Goal: Transaction & Acquisition: Purchase product/service

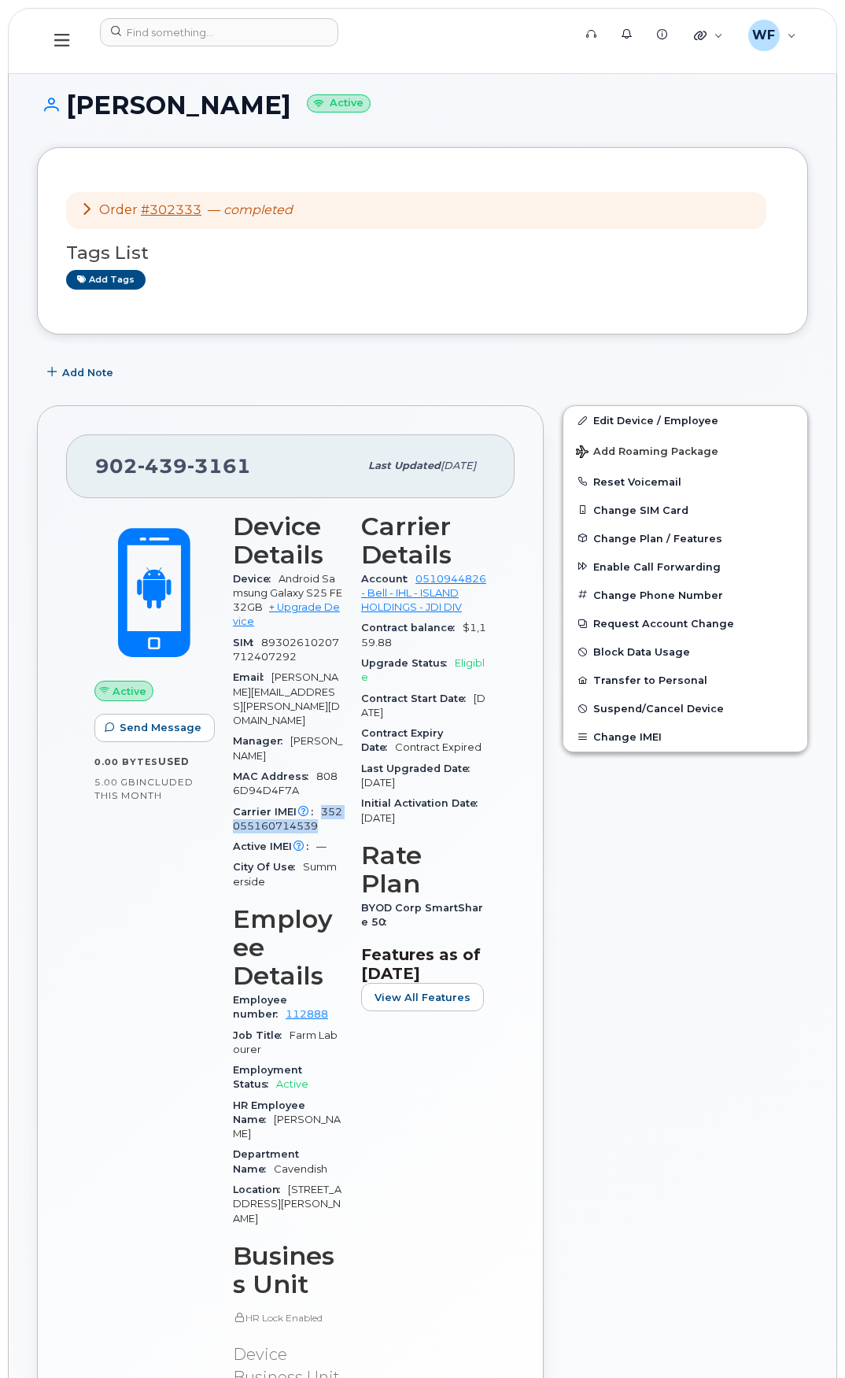
click at [64, 43] on icon at bounding box center [61, 39] width 15 height 17
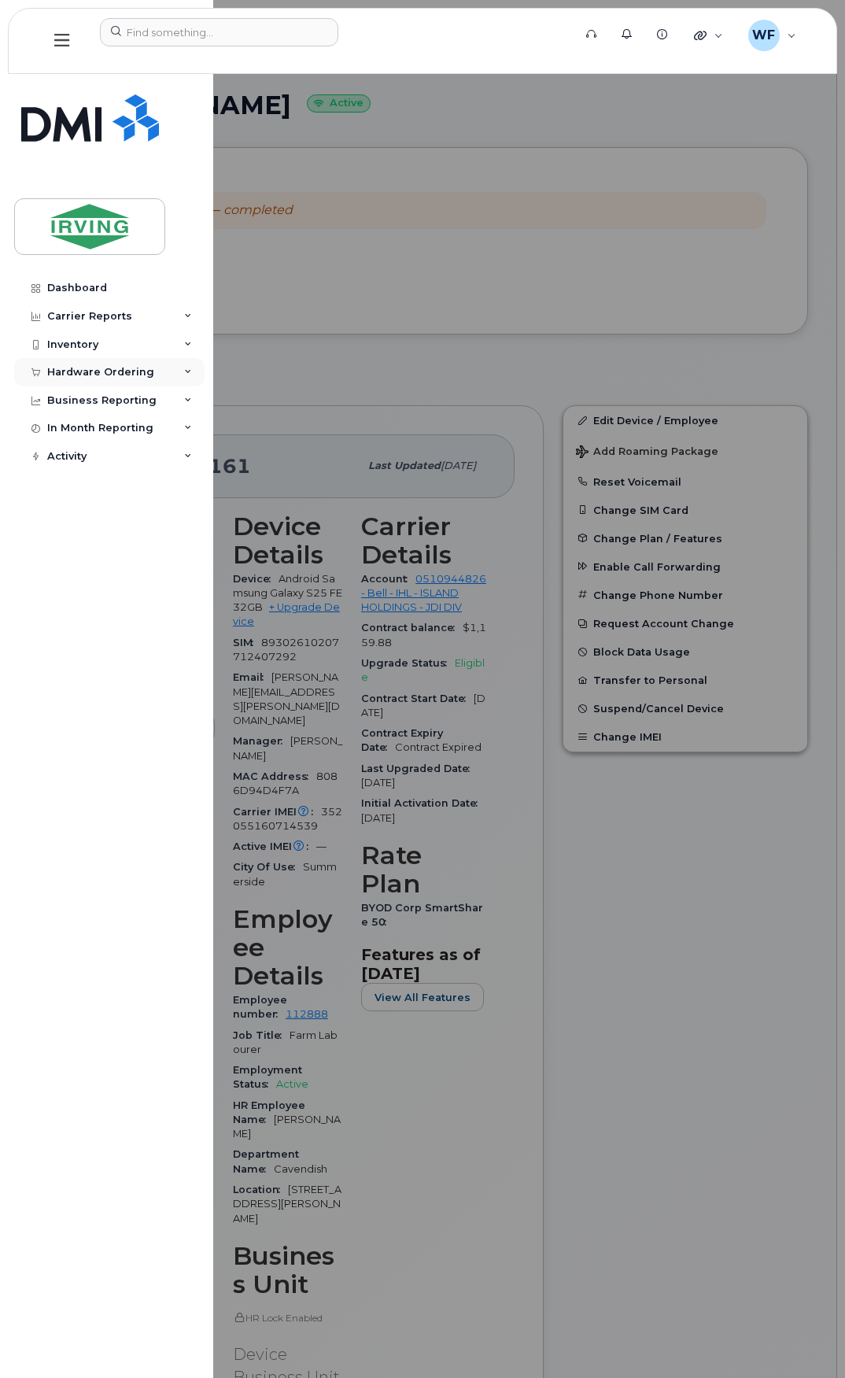
click at [97, 372] on div "Hardware Ordering" at bounding box center [100, 372] width 107 height 13
click at [79, 434] on div "Orders" at bounding box center [73, 431] width 39 height 14
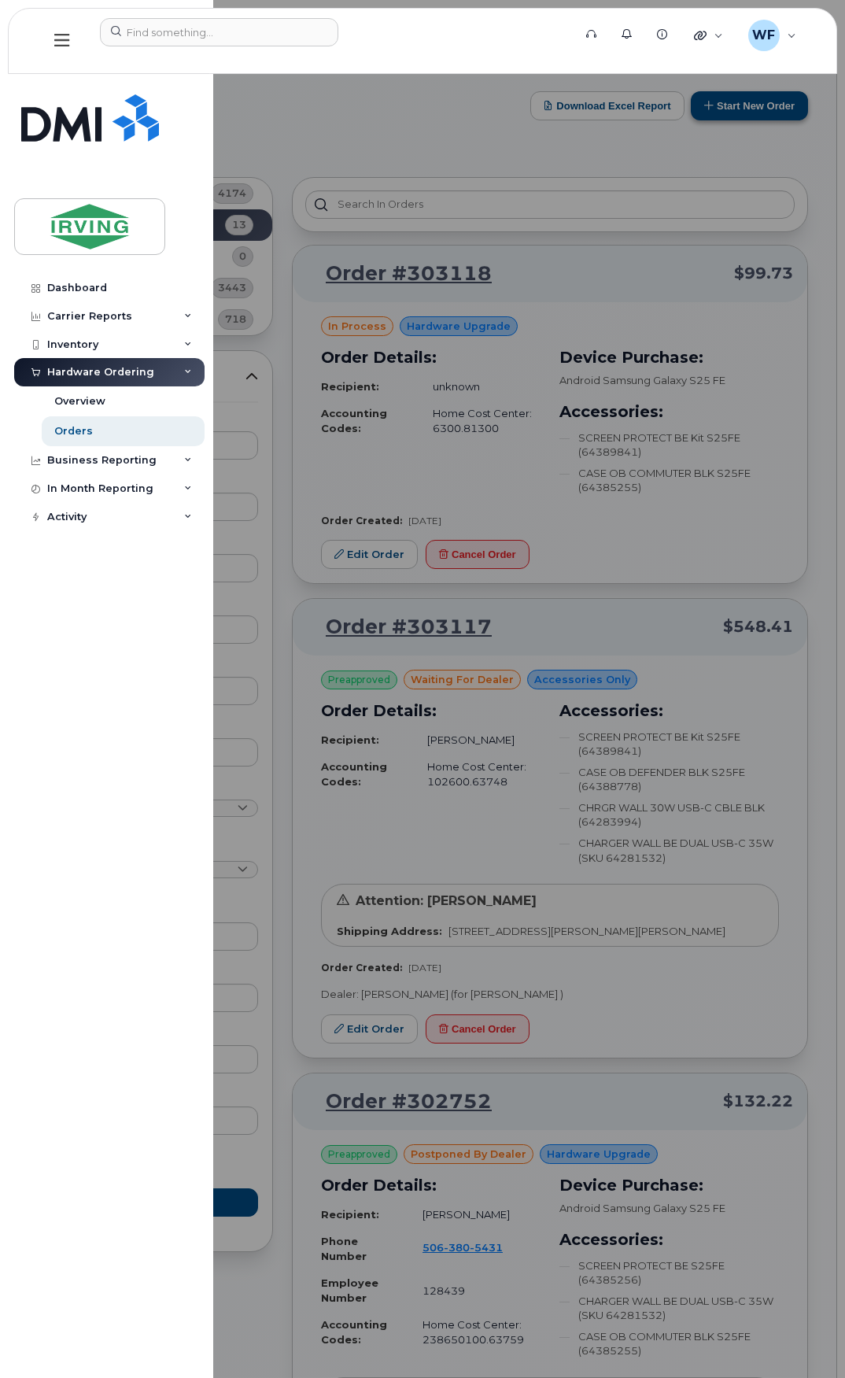
drag, startPoint x: 682, startPoint y: 146, endPoint x: 723, endPoint y: 111, distance: 53.0
click at [682, 146] on div at bounding box center [422, 689] width 845 height 1378
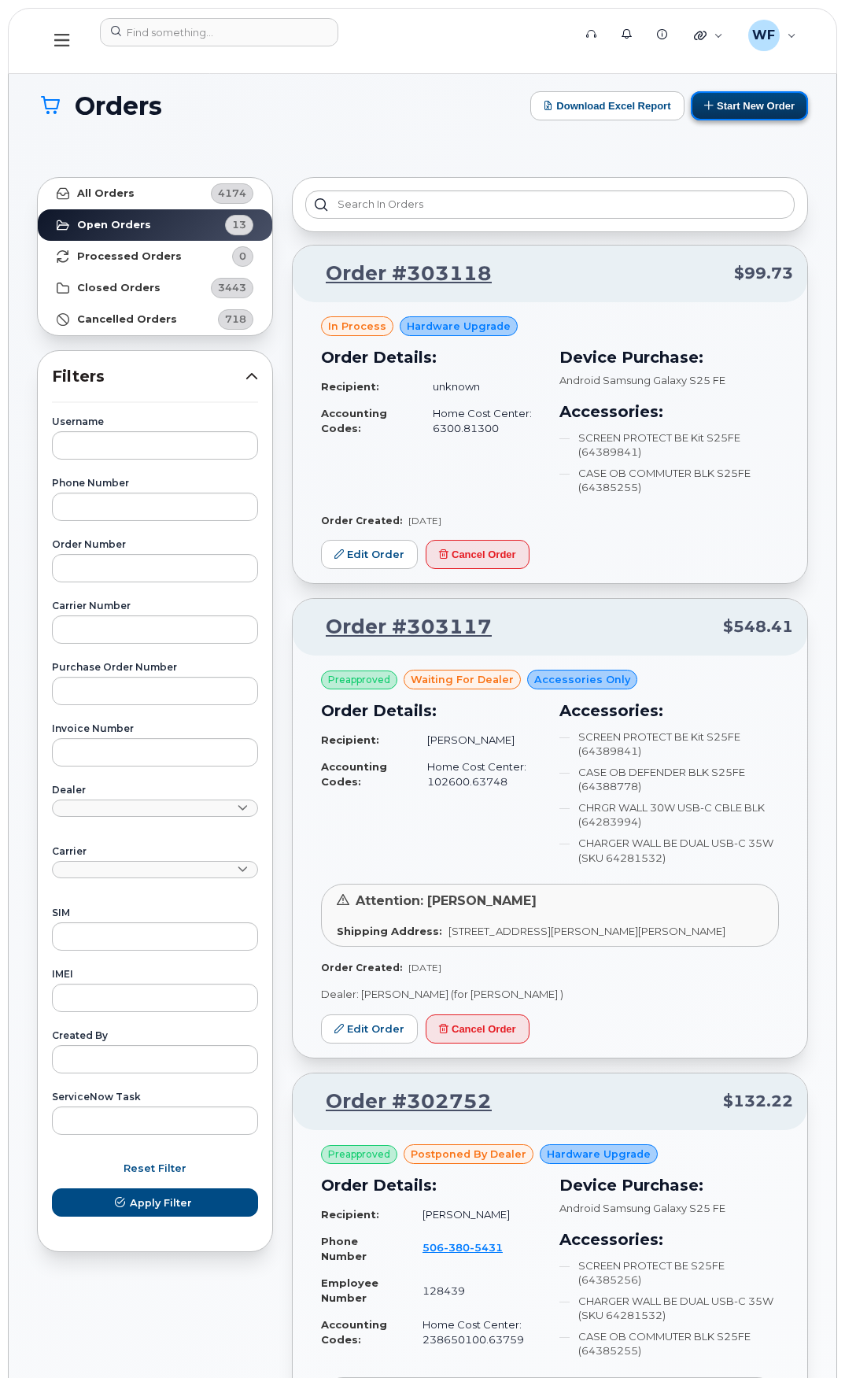
click at [736, 99] on button "Start New Order" at bounding box center [749, 105] width 117 height 29
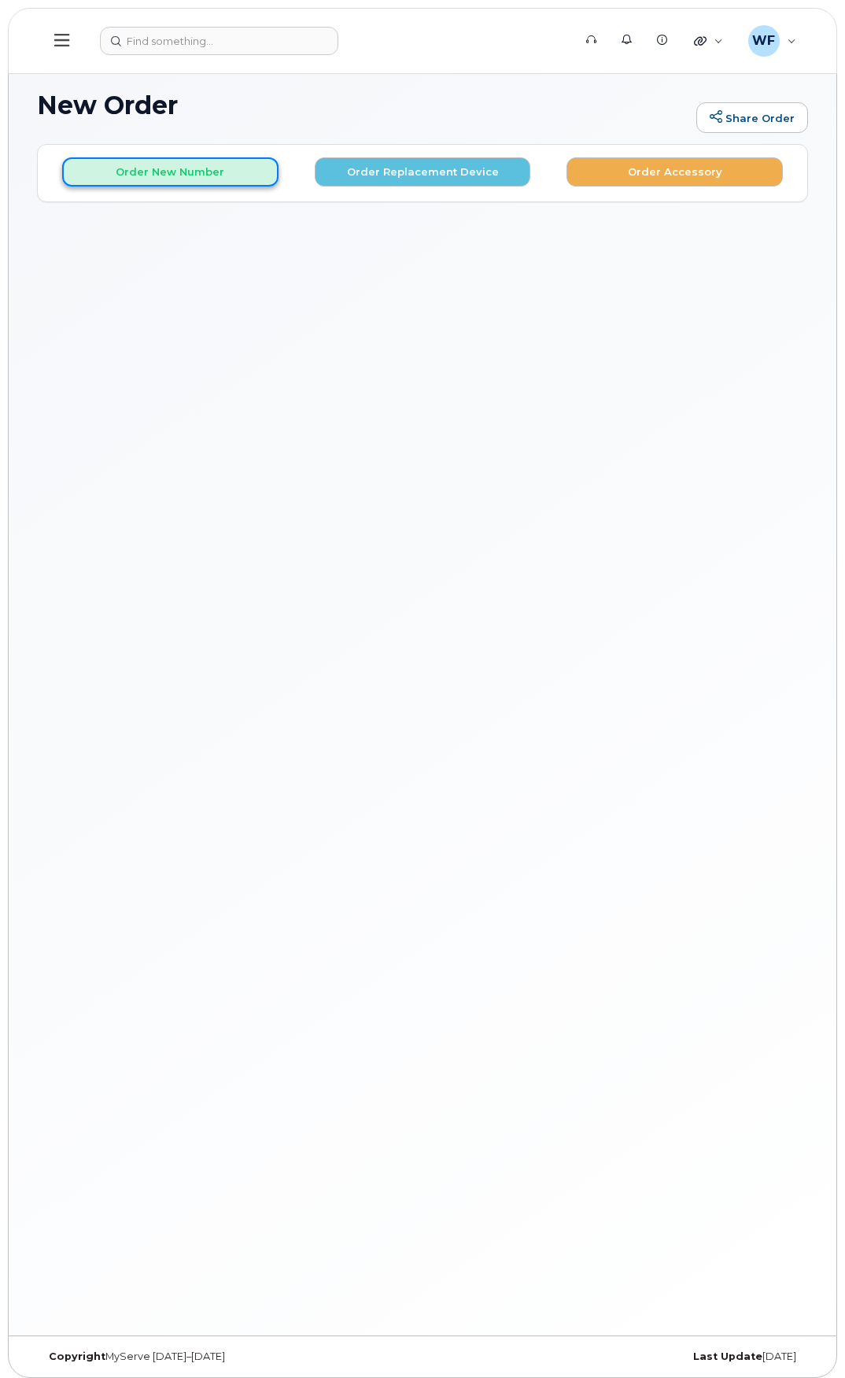
click at [116, 160] on button "Order New Number" at bounding box center [170, 171] width 216 height 29
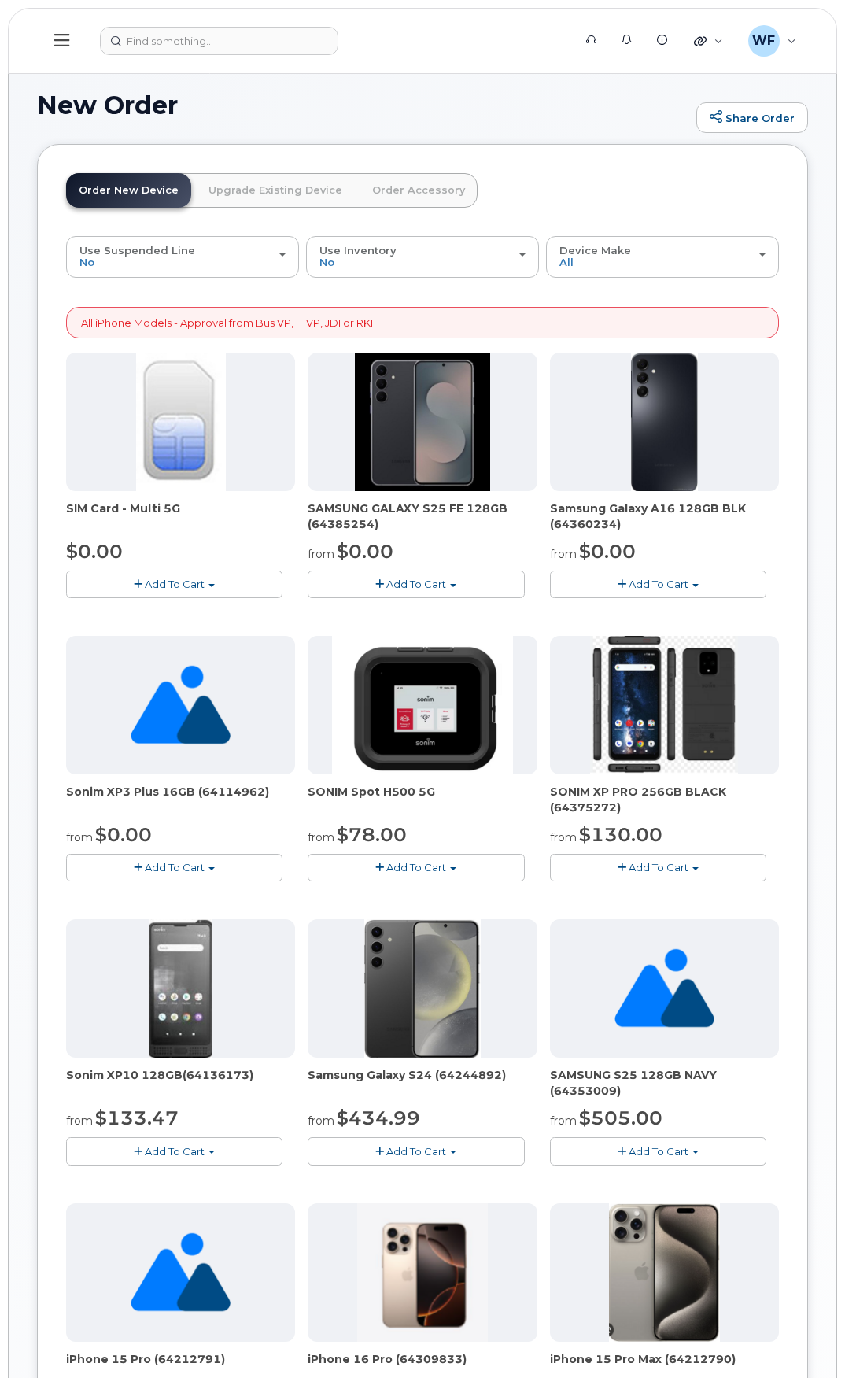
click at [407, 575] on button "Add To Cart" at bounding box center [416, 585] width 216 height 28
click at [412, 613] on link "$0.00 - 3 year term – Voice & Data(128gb)" at bounding box center [436, 614] width 249 height 20
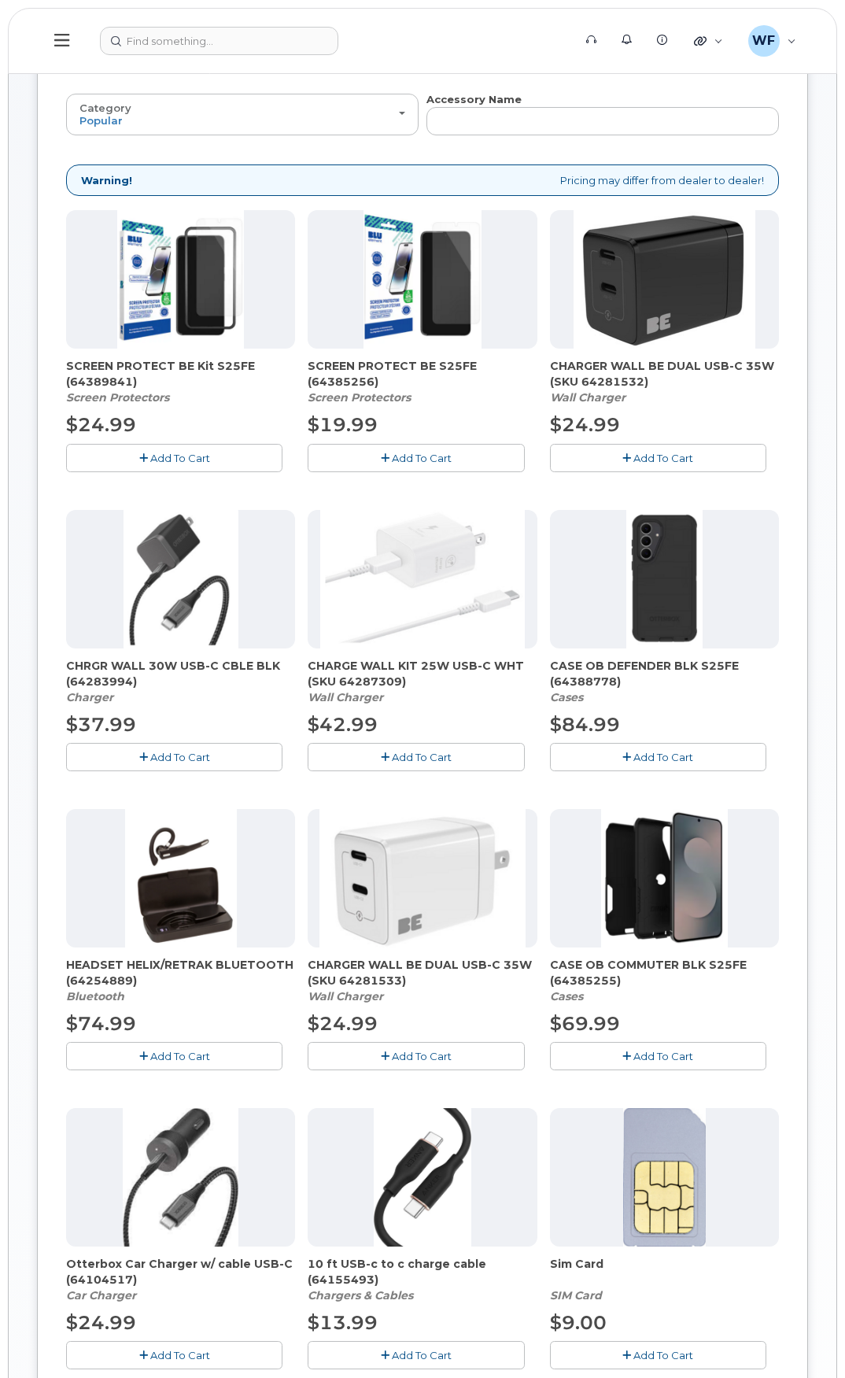
scroll to position [157, 0]
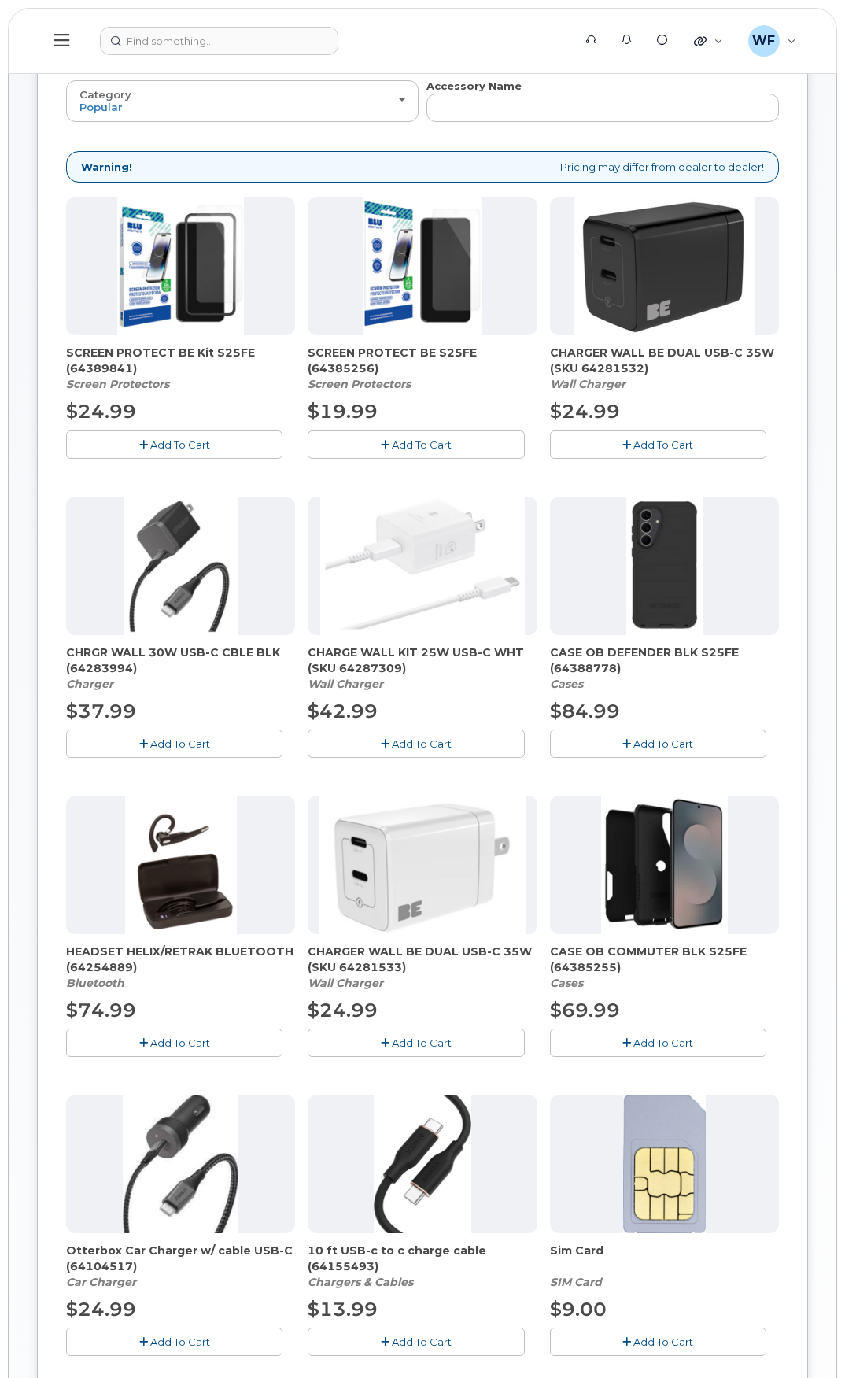
click at [646, 1038] on span "Add To Cart" at bounding box center [664, 1043] width 60 height 13
click at [172, 443] on span "Add To Cart" at bounding box center [180, 444] width 60 height 13
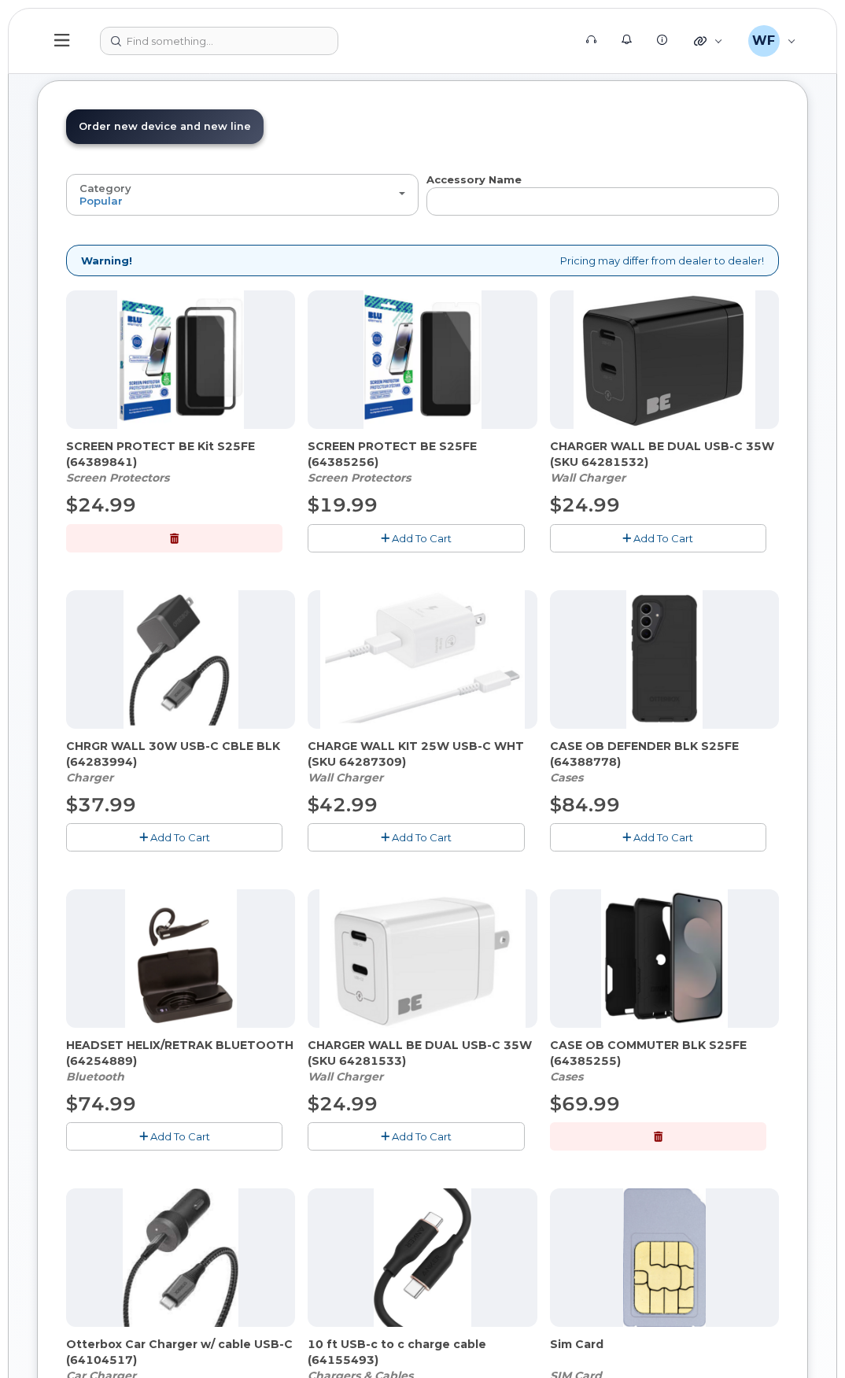
scroll to position [0, 0]
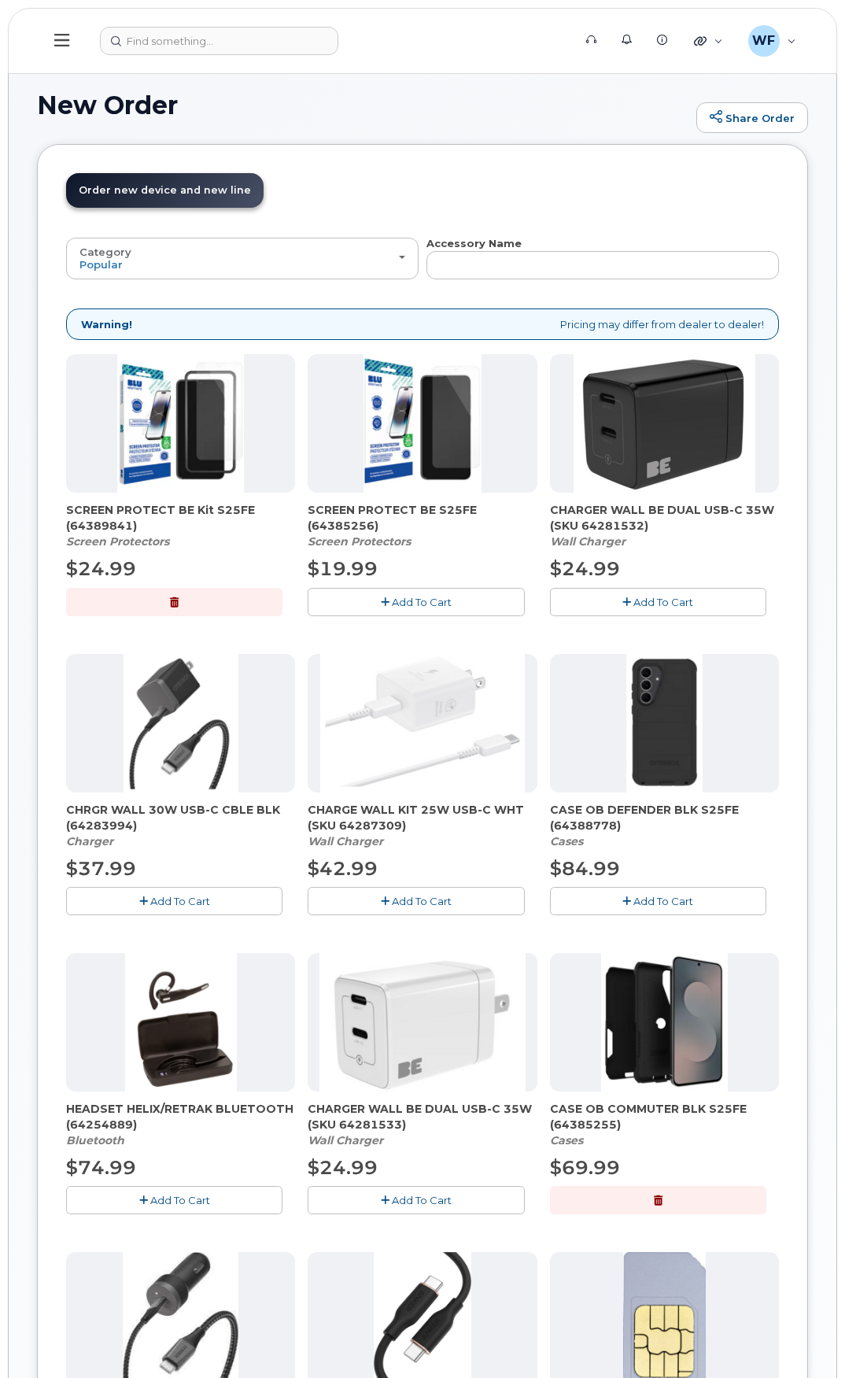
click at [182, 189] on span "Order new device and new line" at bounding box center [165, 190] width 172 height 12
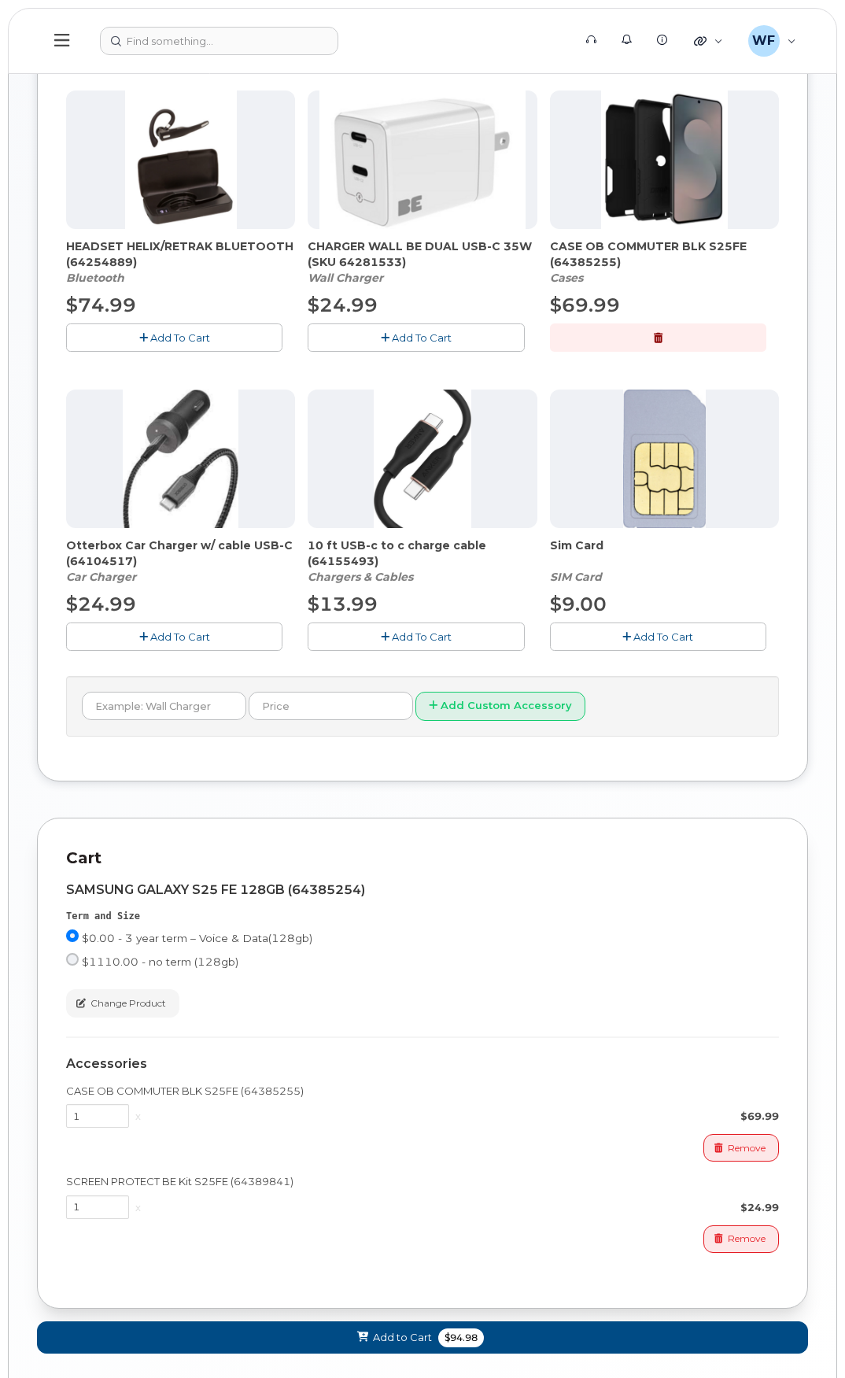
scroll to position [945, 0]
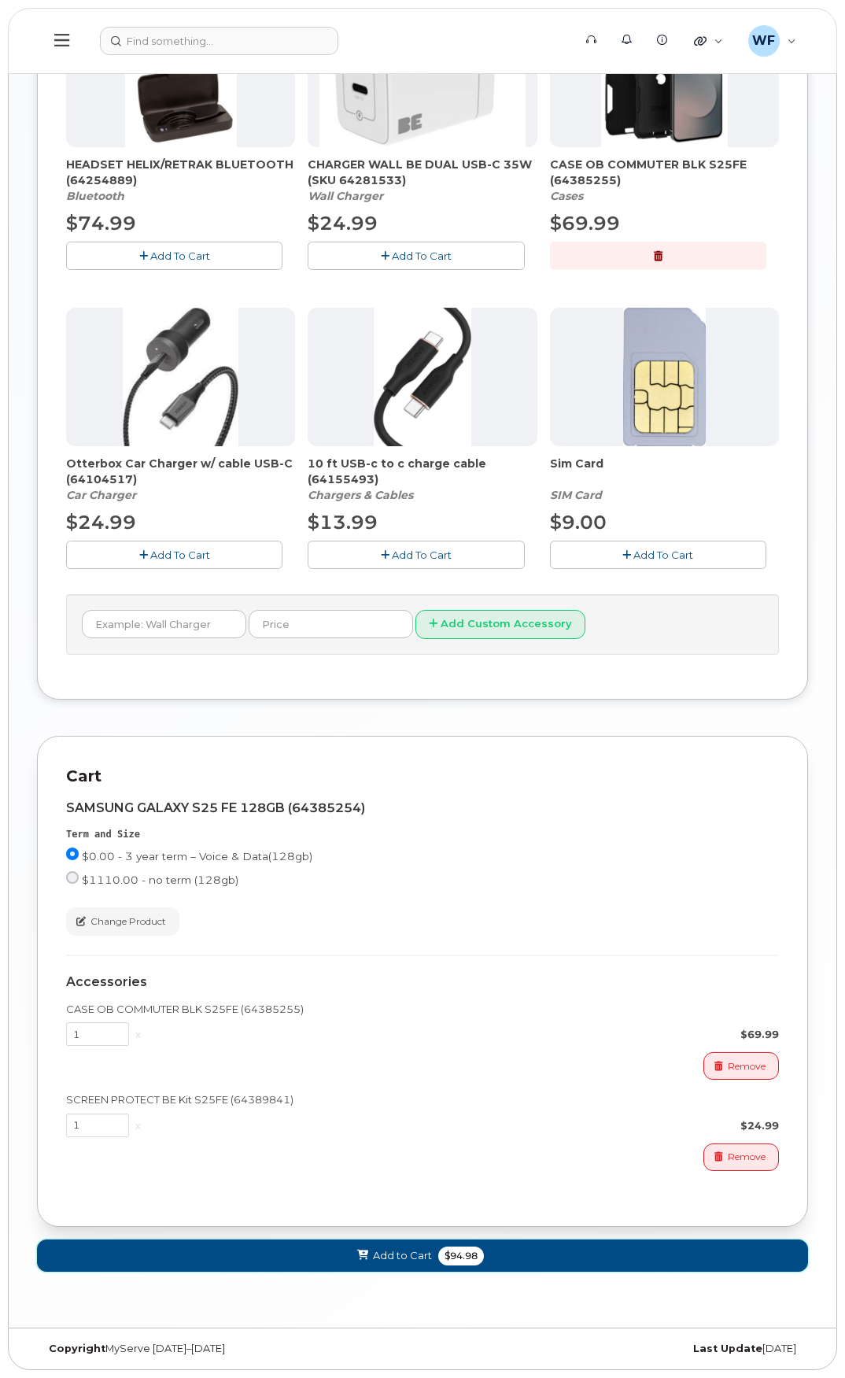
click at [538, 1257] on button "Add to Cart $94.98" at bounding box center [422, 1256] width 771 height 32
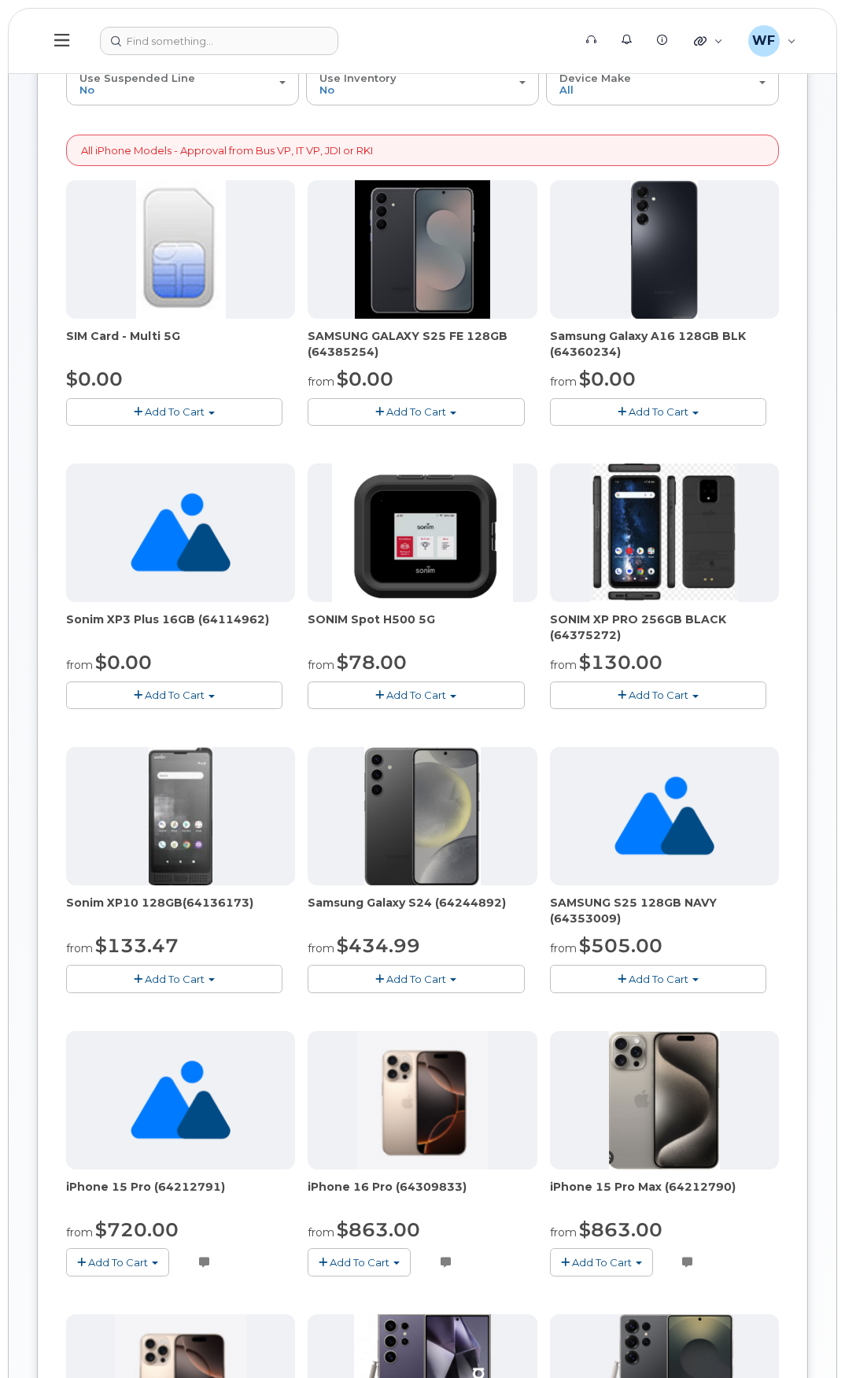
scroll to position [0, 0]
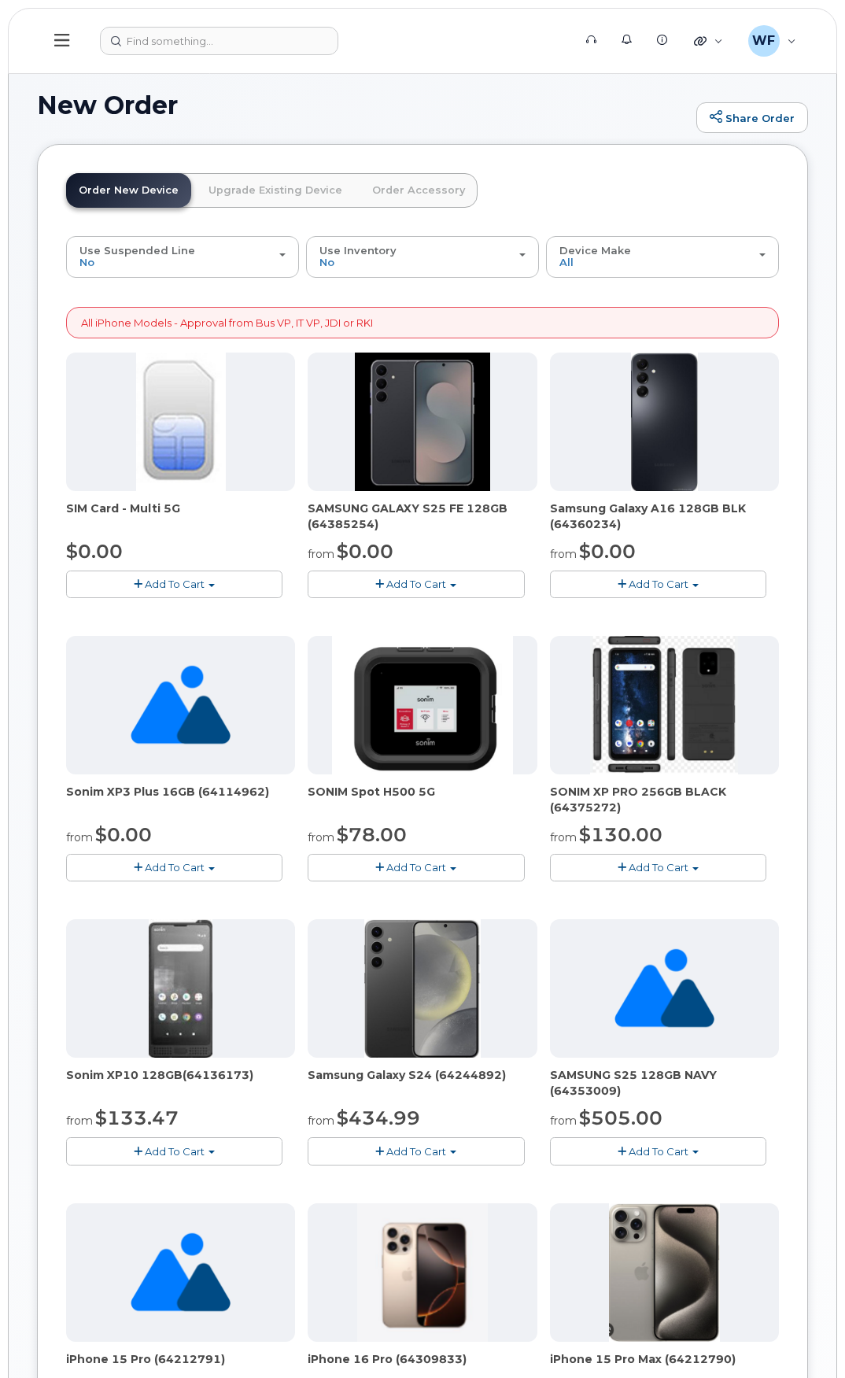
click at [412, 579] on span "Add To Cart" at bounding box center [416, 584] width 60 height 13
click at [423, 612] on link "$0.00 - 3 year term – Voice & Data(128gb)" at bounding box center [436, 614] width 249 height 20
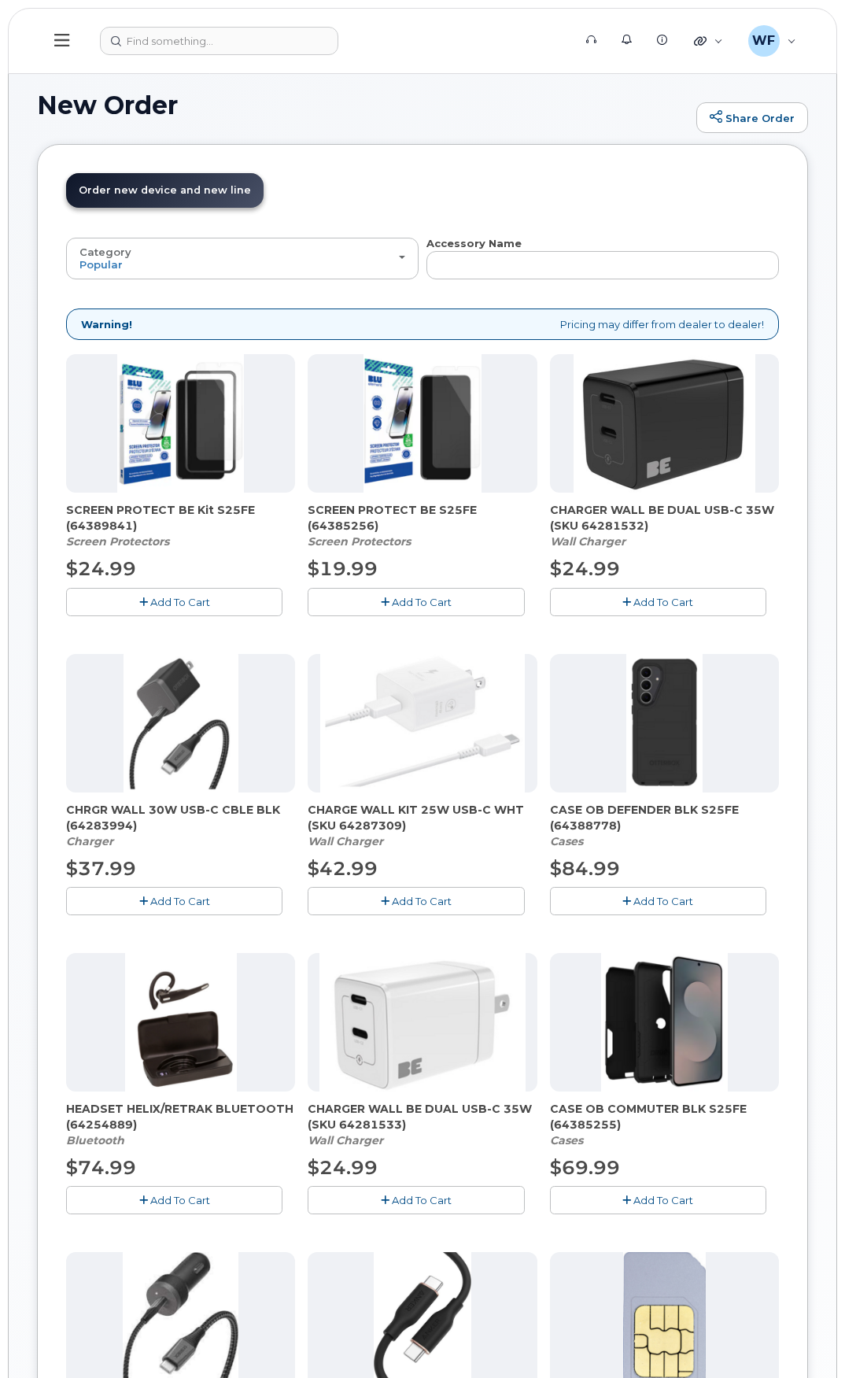
click at [184, 597] on span "Add To Cart" at bounding box center [180, 602] width 60 height 13
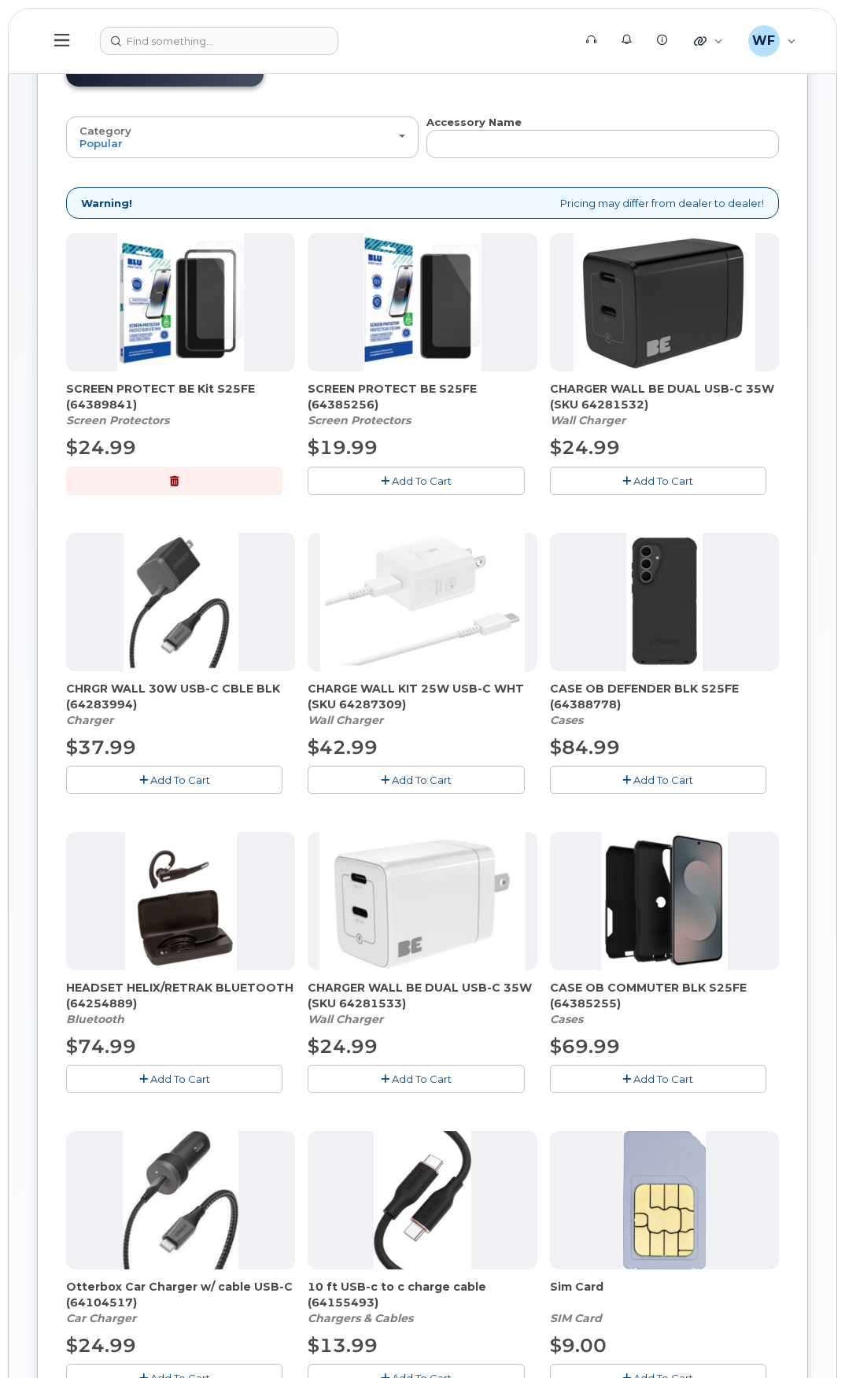
scroll to position [157, 0]
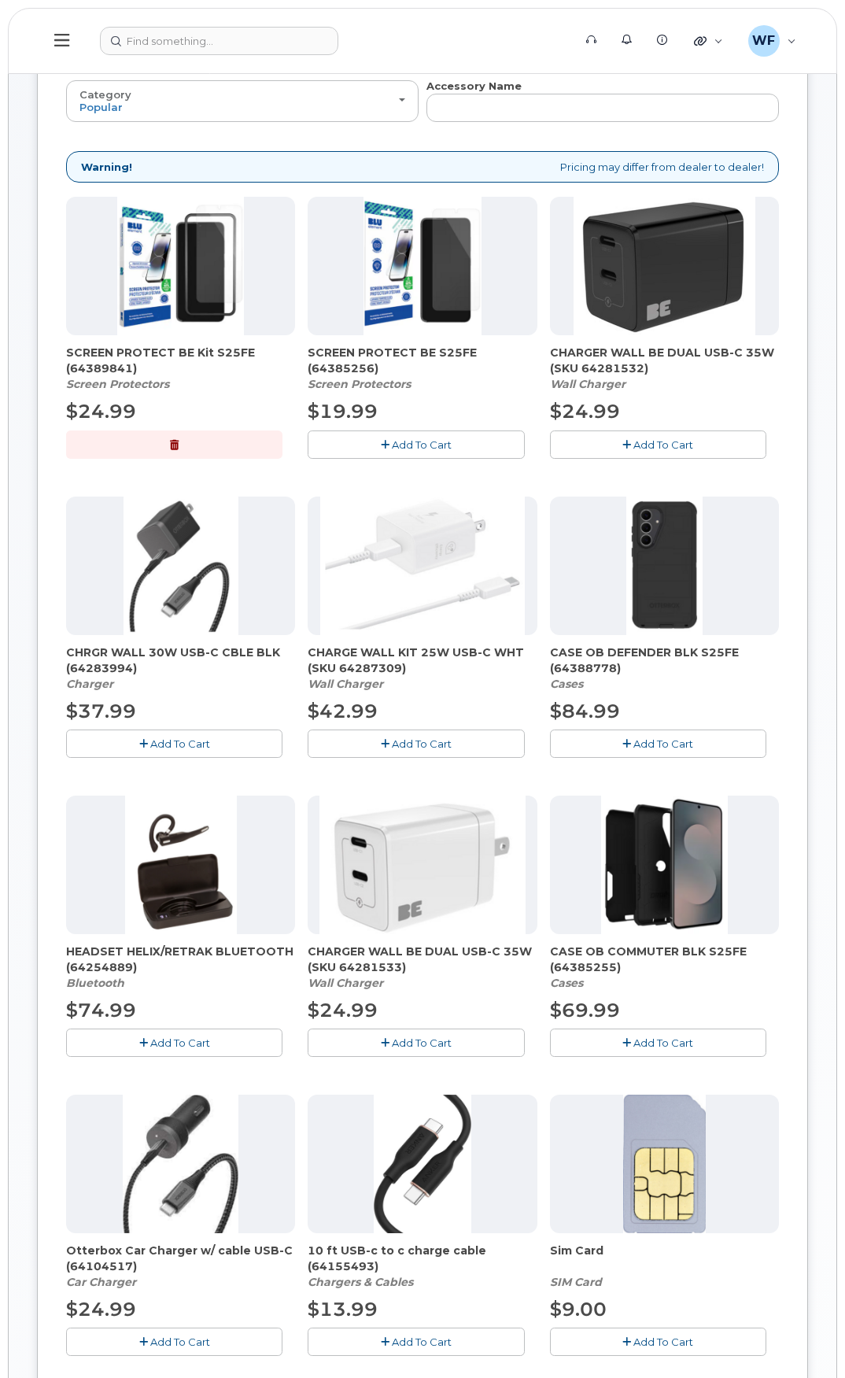
click at [656, 1042] on span "Add To Cart" at bounding box center [664, 1043] width 60 height 13
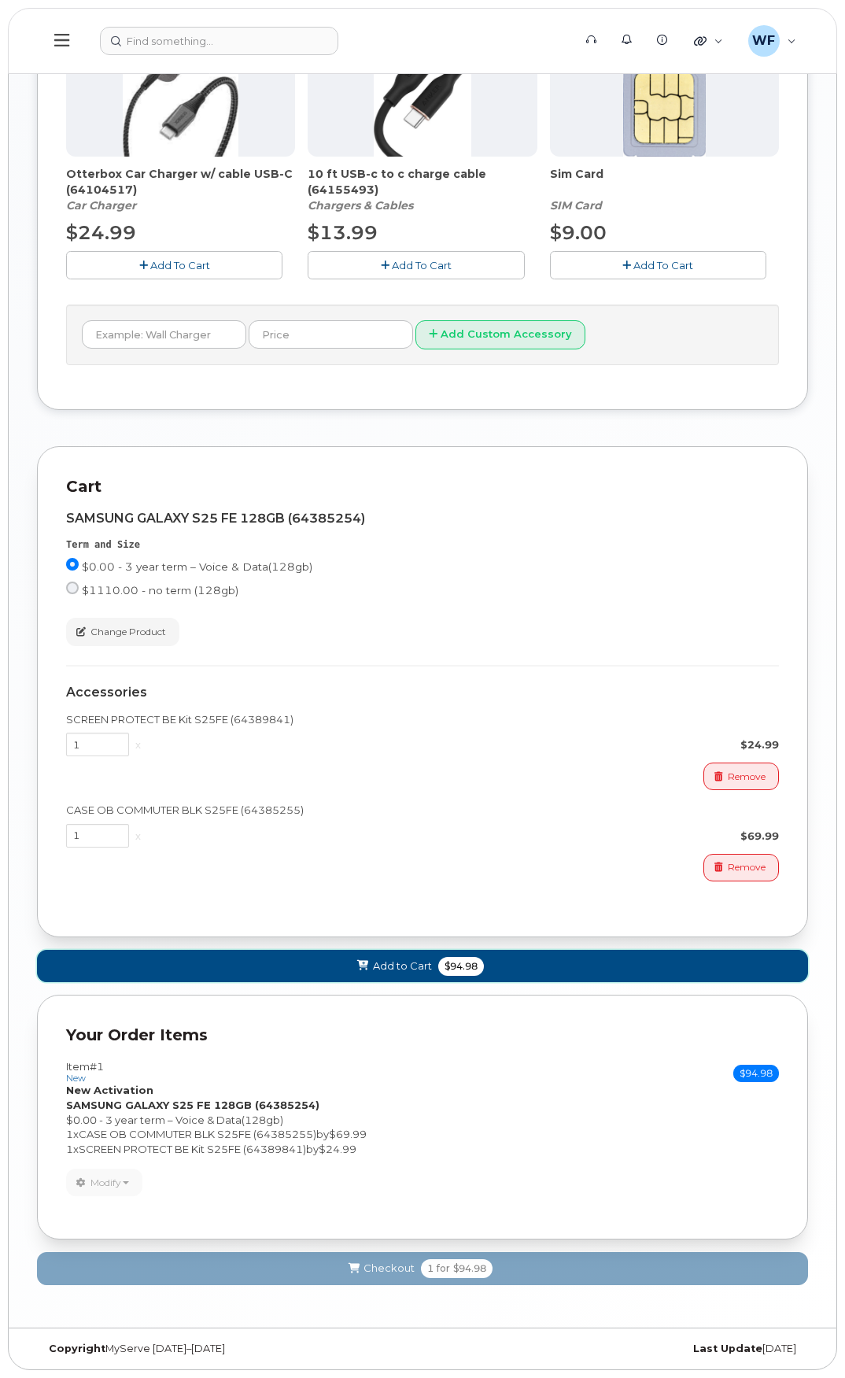
click at [383, 963] on span "Add to Cart" at bounding box center [402, 966] width 59 height 15
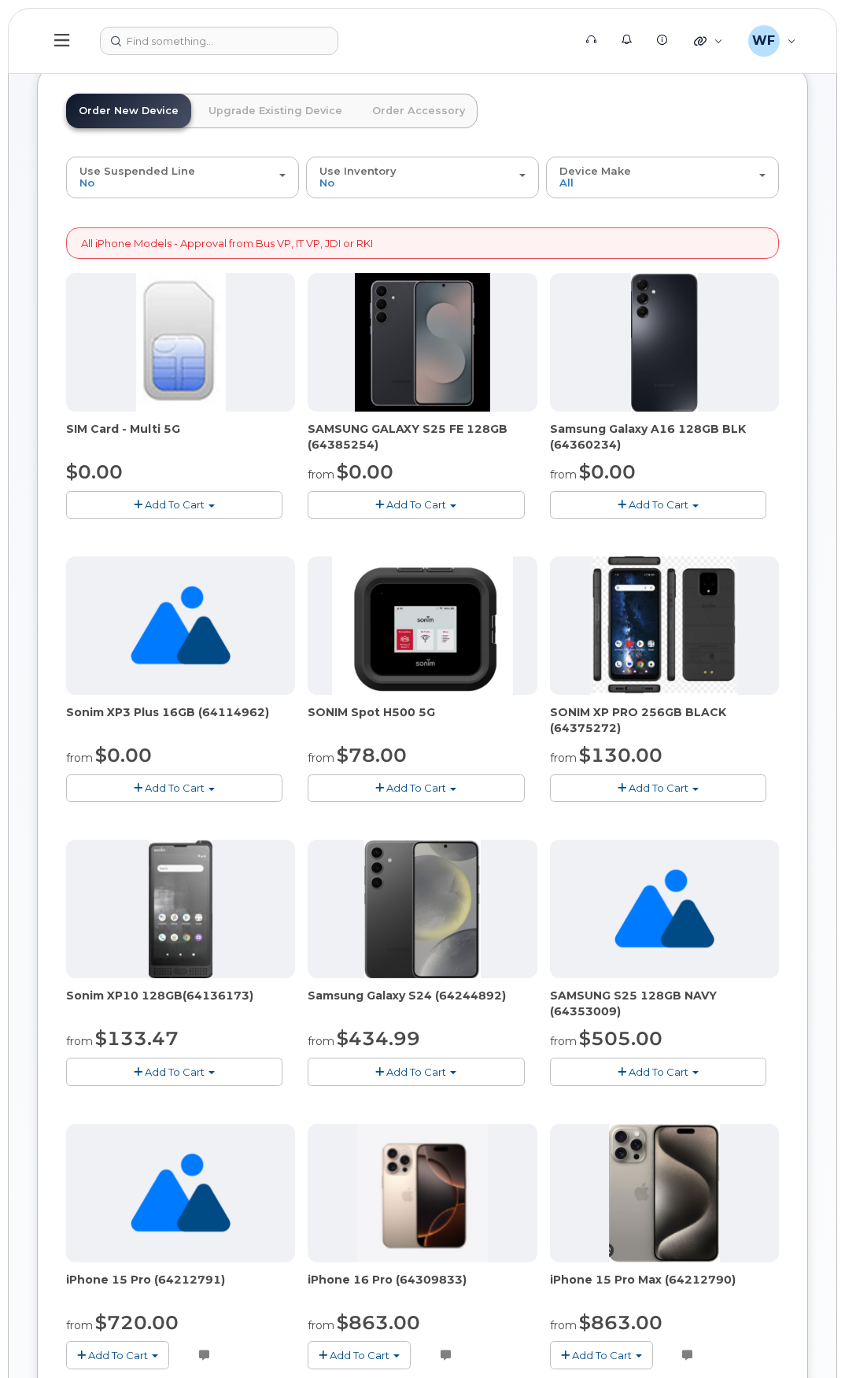
scroll to position [0, 0]
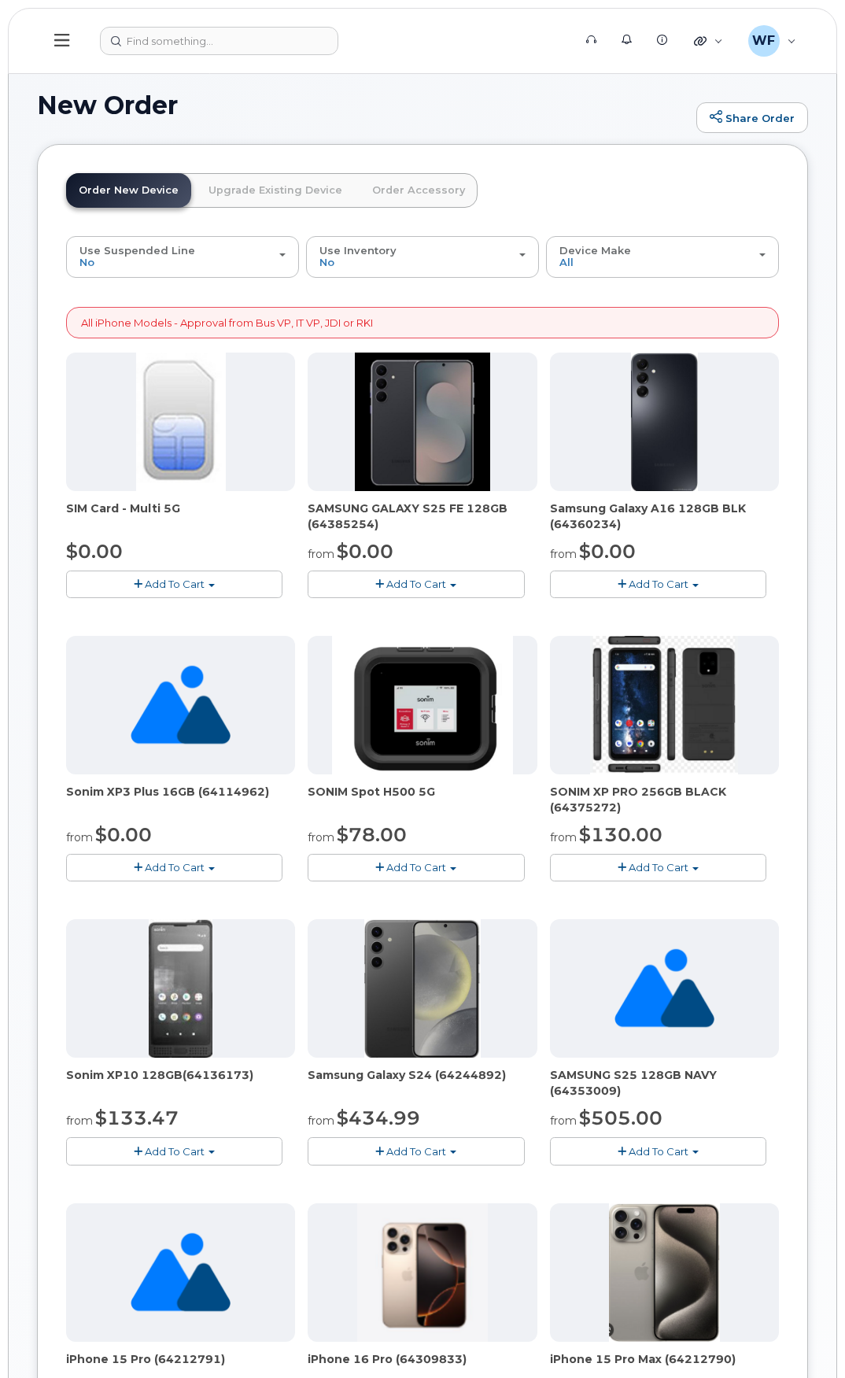
click at [424, 581] on span "Add To Cart" at bounding box center [416, 584] width 60 height 13
click at [417, 611] on link "$0.00 - 3 year term – Voice & Data(128gb)" at bounding box center [436, 614] width 249 height 20
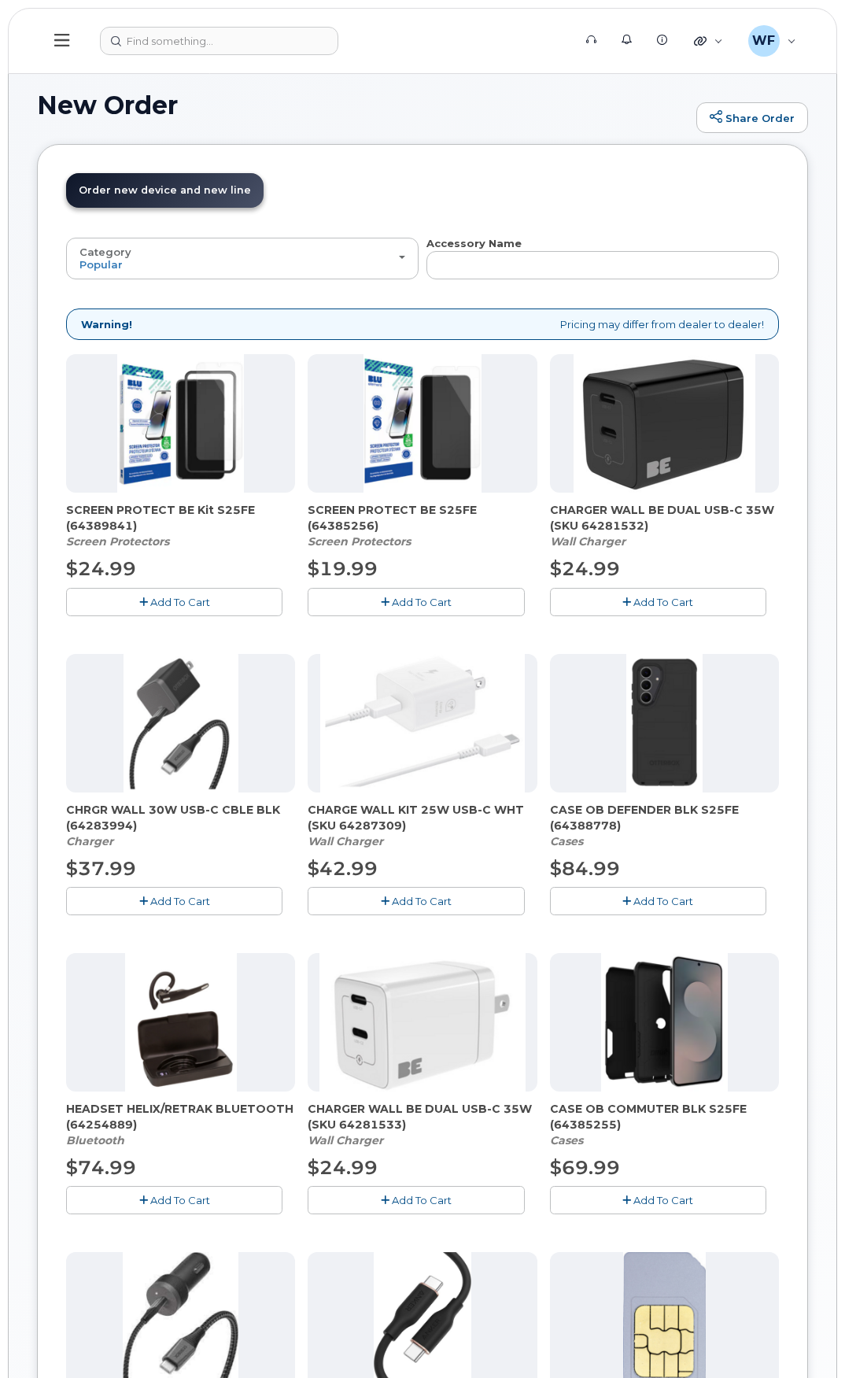
click at [199, 597] on span "Add To Cart" at bounding box center [180, 602] width 60 height 13
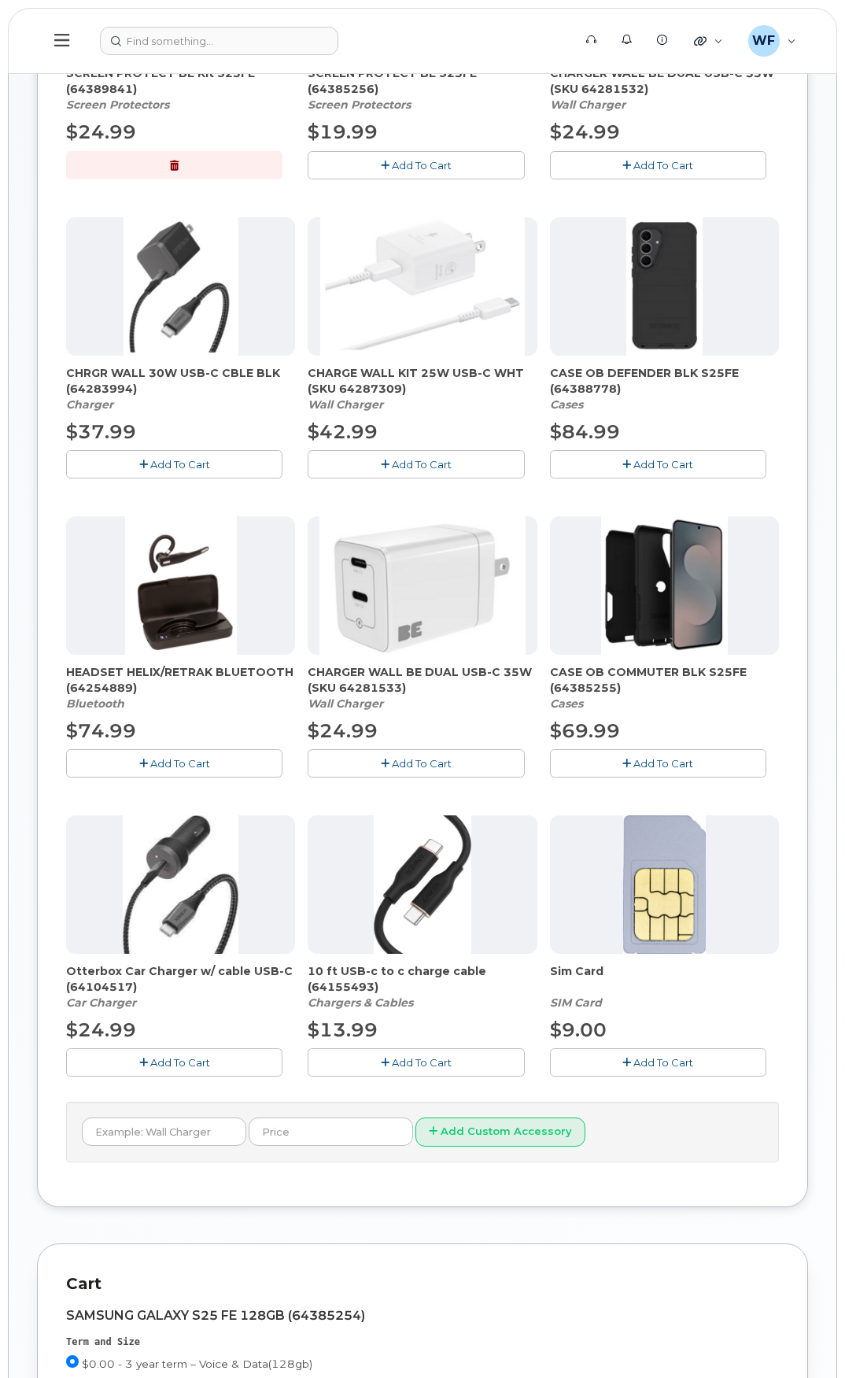
scroll to position [472, 0]
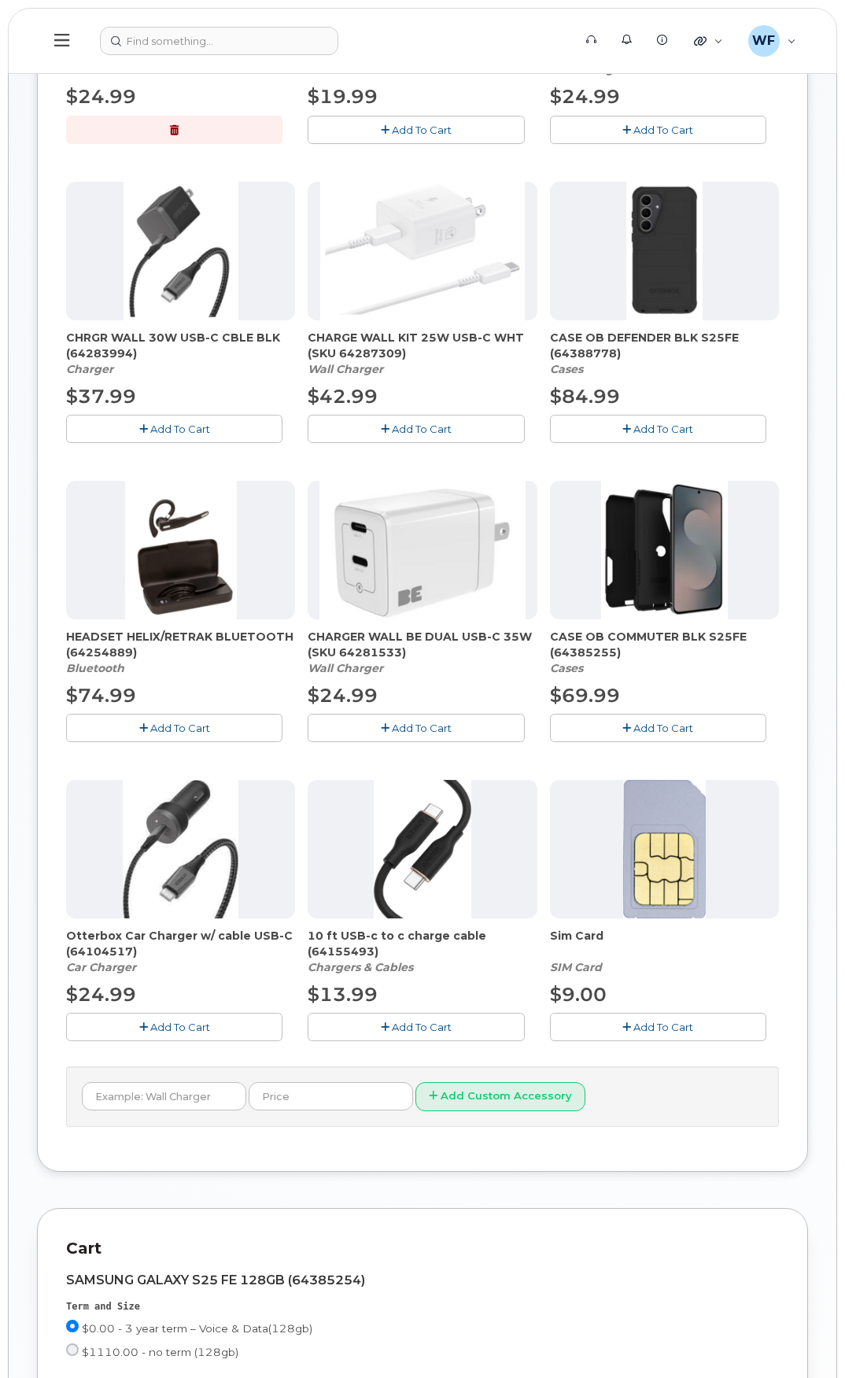
click at [663, 730] on span "Add To Cart" at bounding box center [664, 728] width 60 height 13
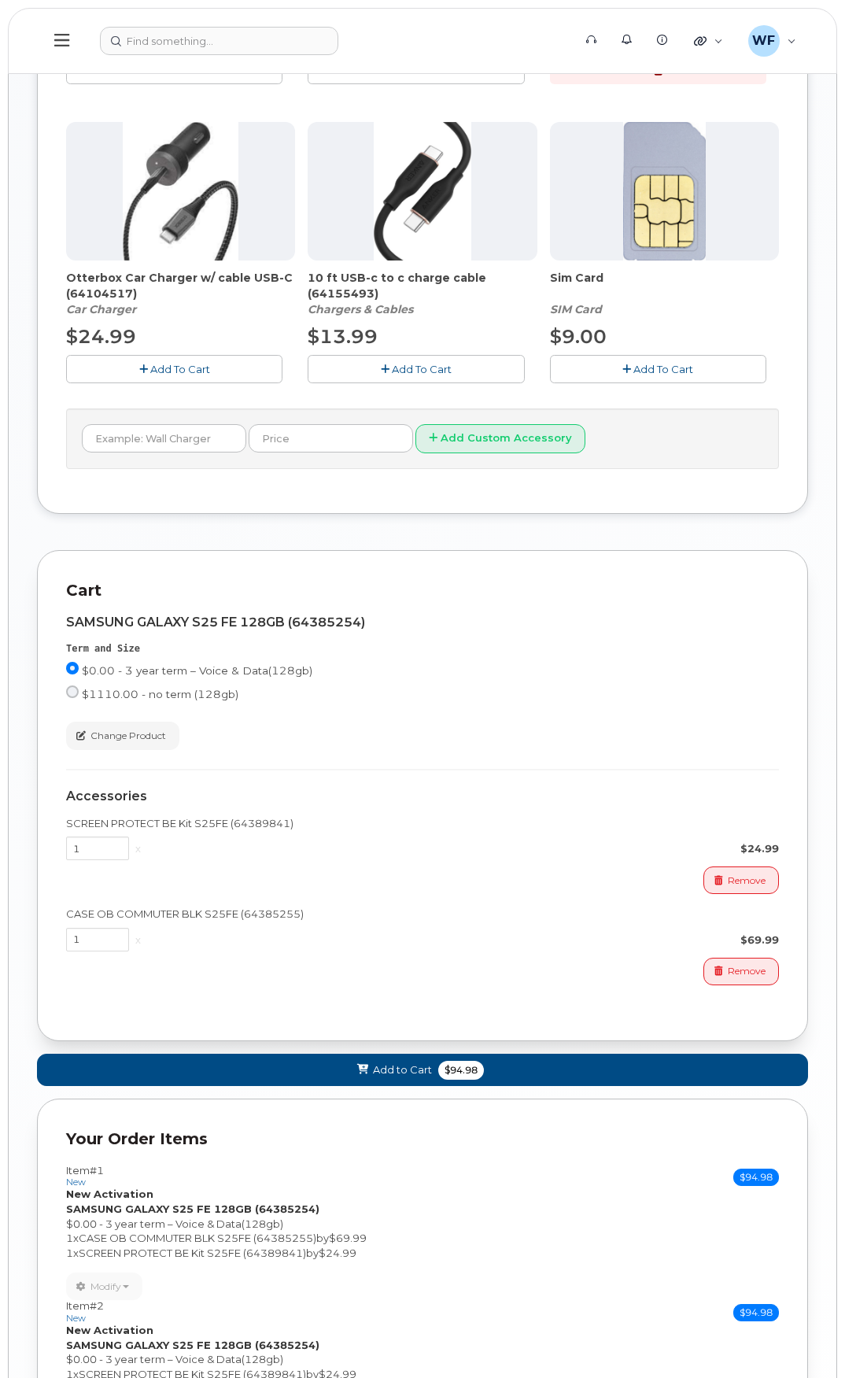
scroll to position [1181, 0]
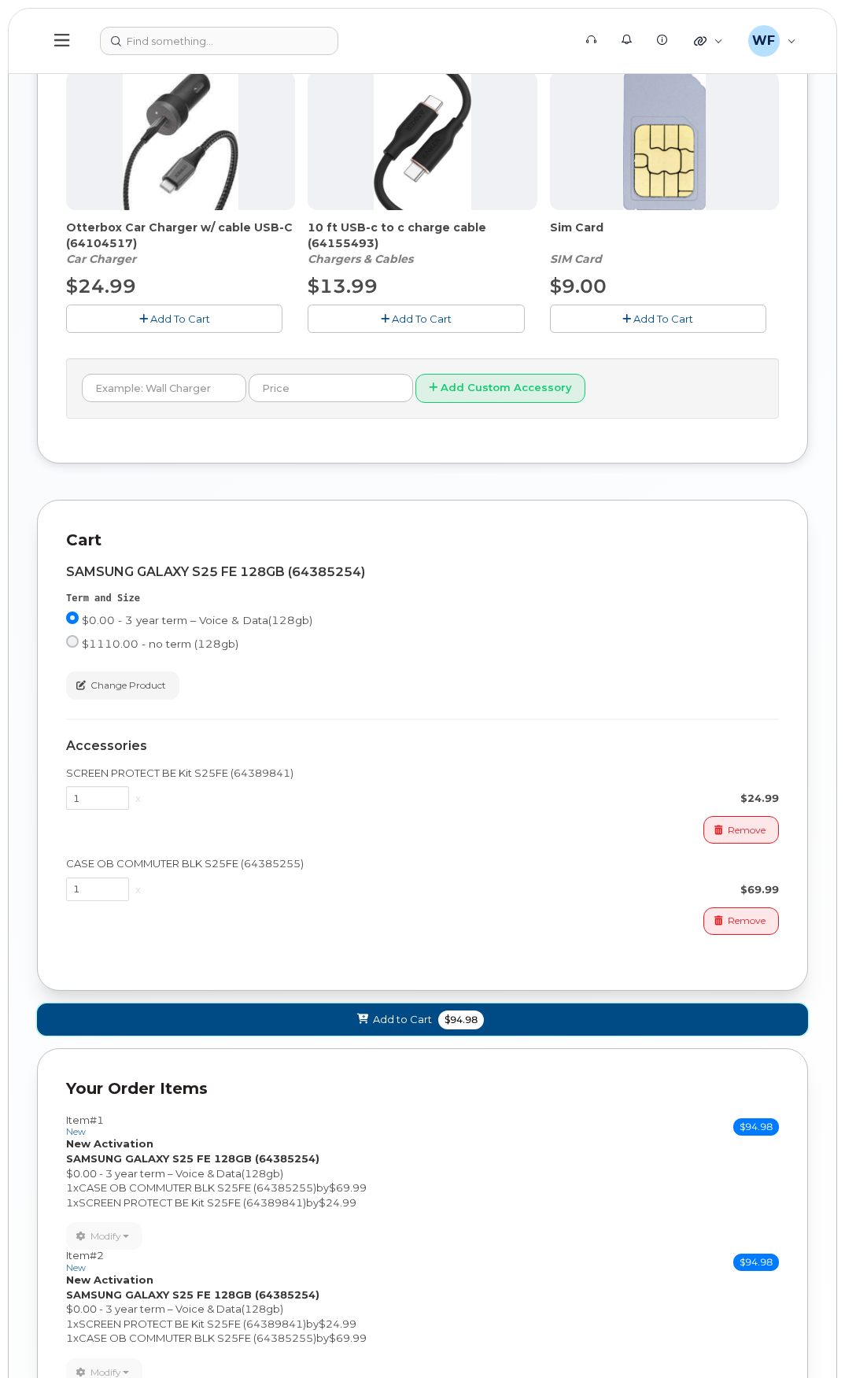
click at [403, 1019] on span "Add to Cart" at bounding box center [402, 1019] width 59 height 15
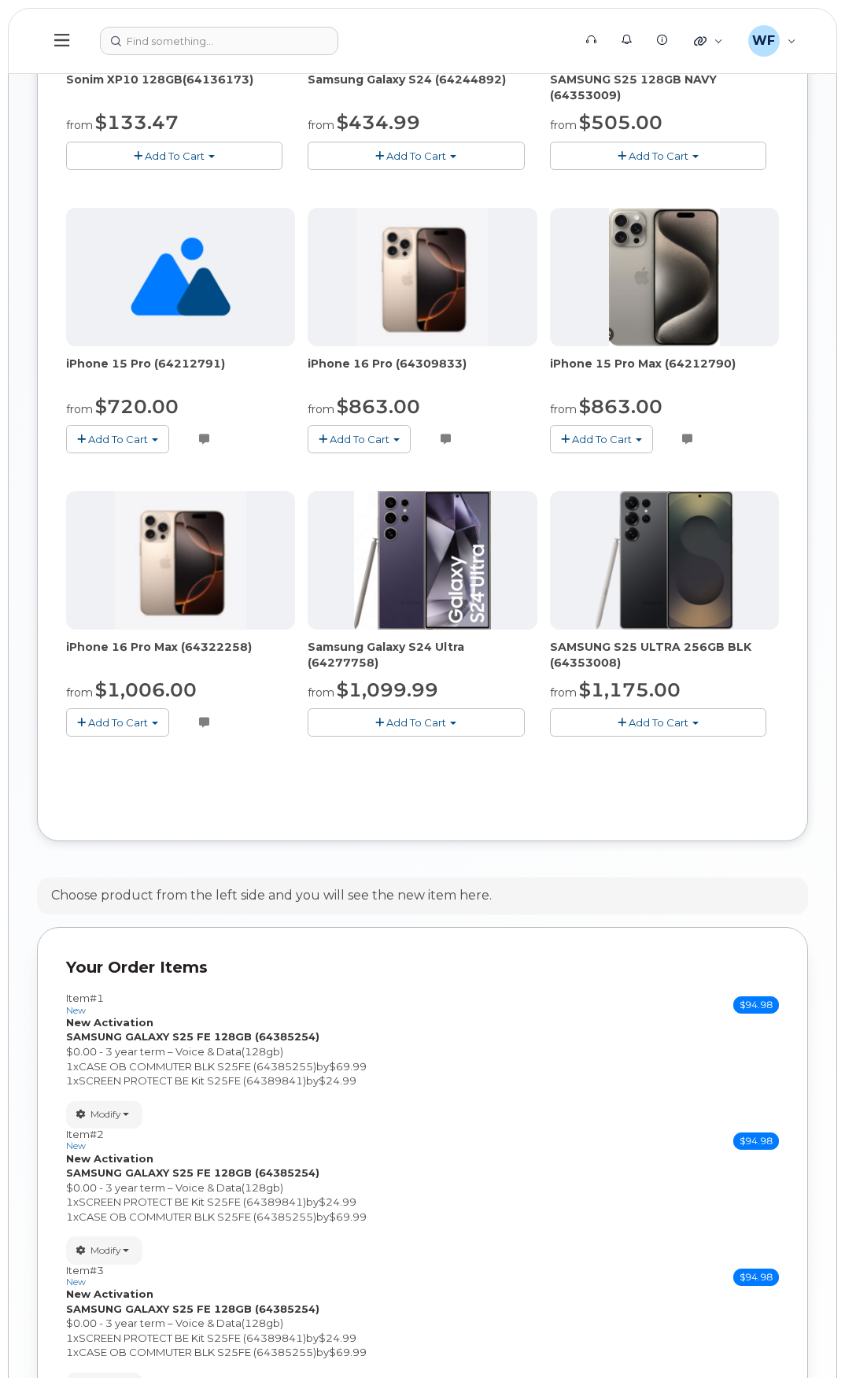
scroll to position [1239, 0]
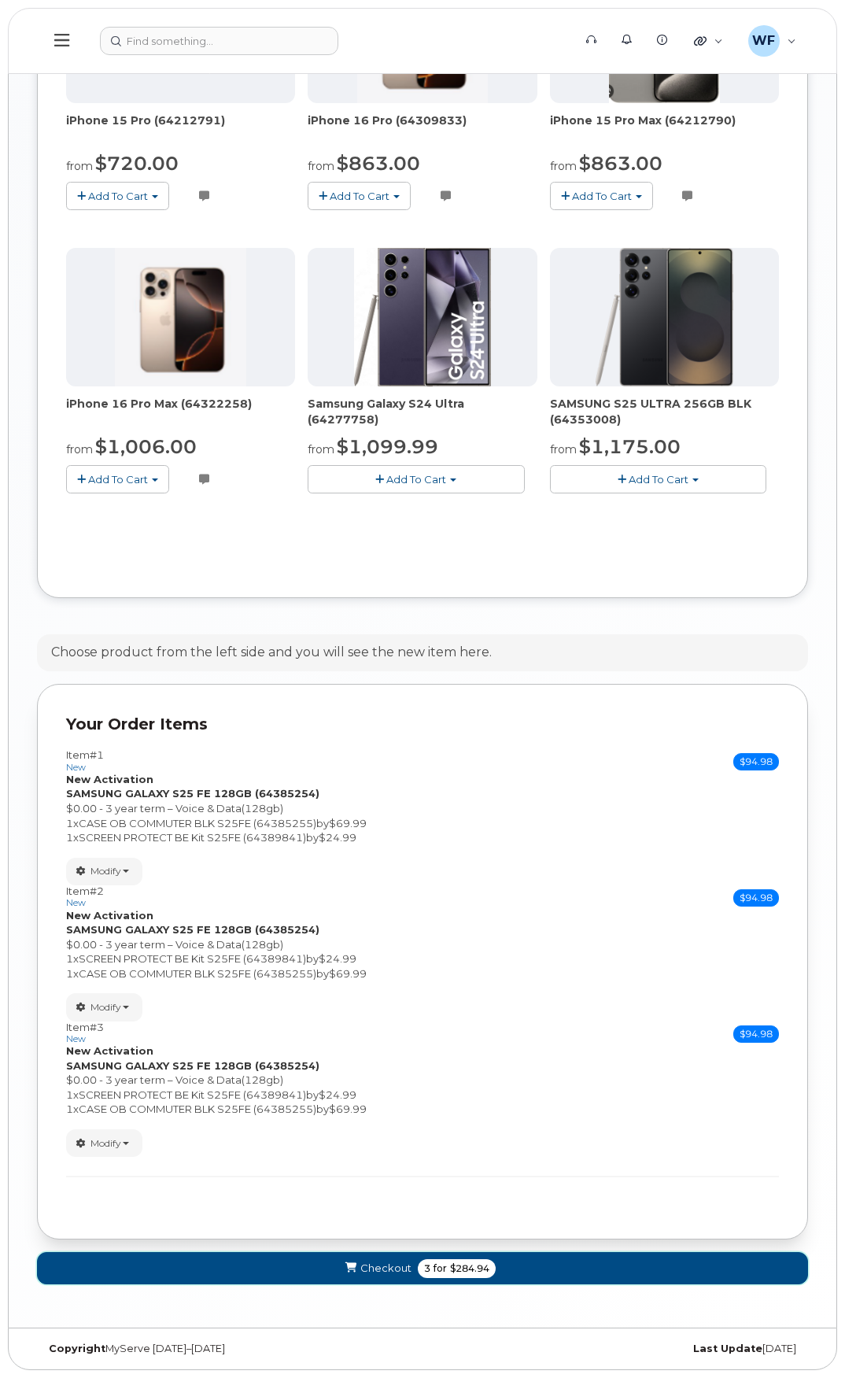
click at [538, 1264] on button "Checkout 3 for $284.94" at bounding box center [422, 1268] width 771 height 32
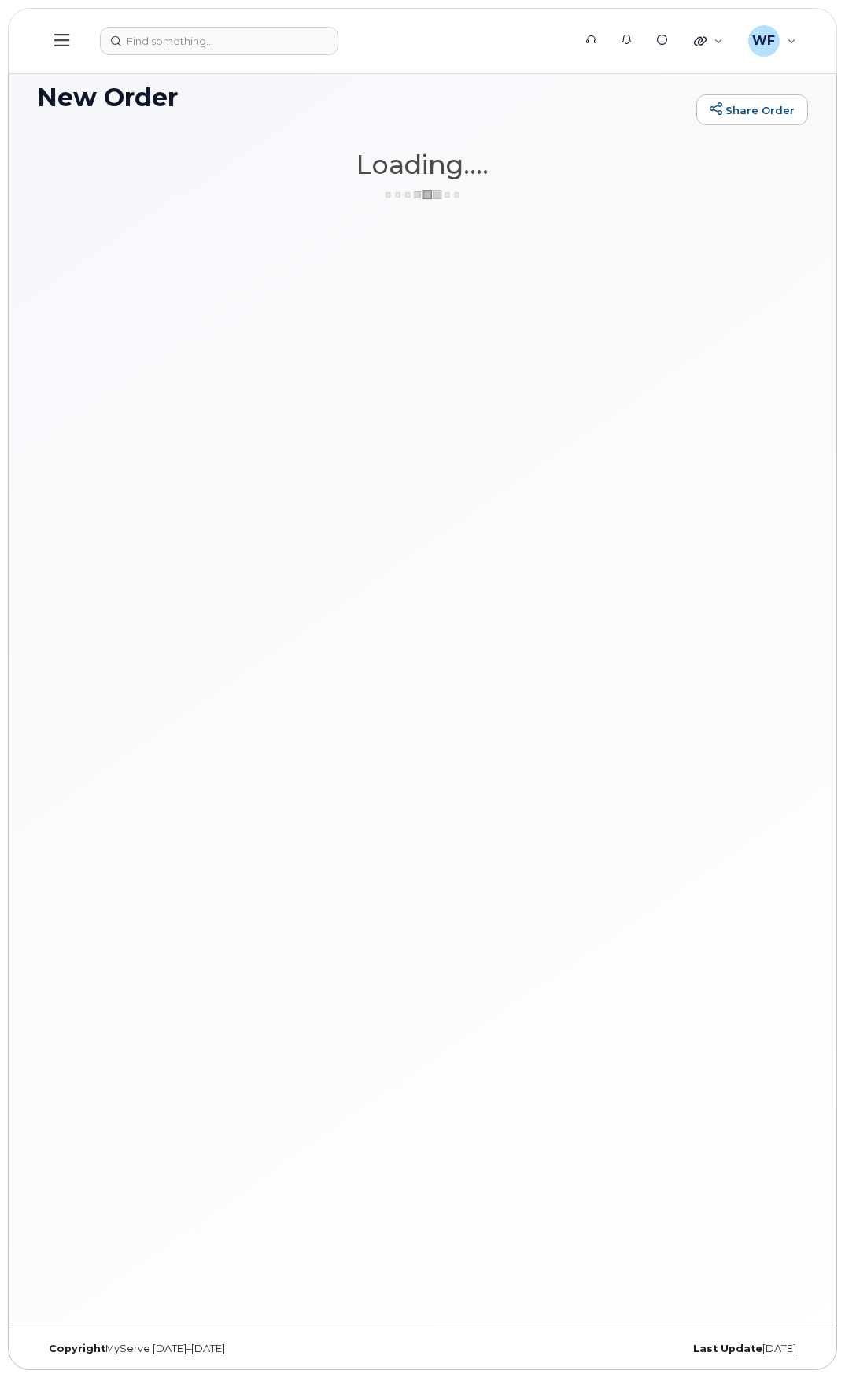
scroll to position [8, 0]
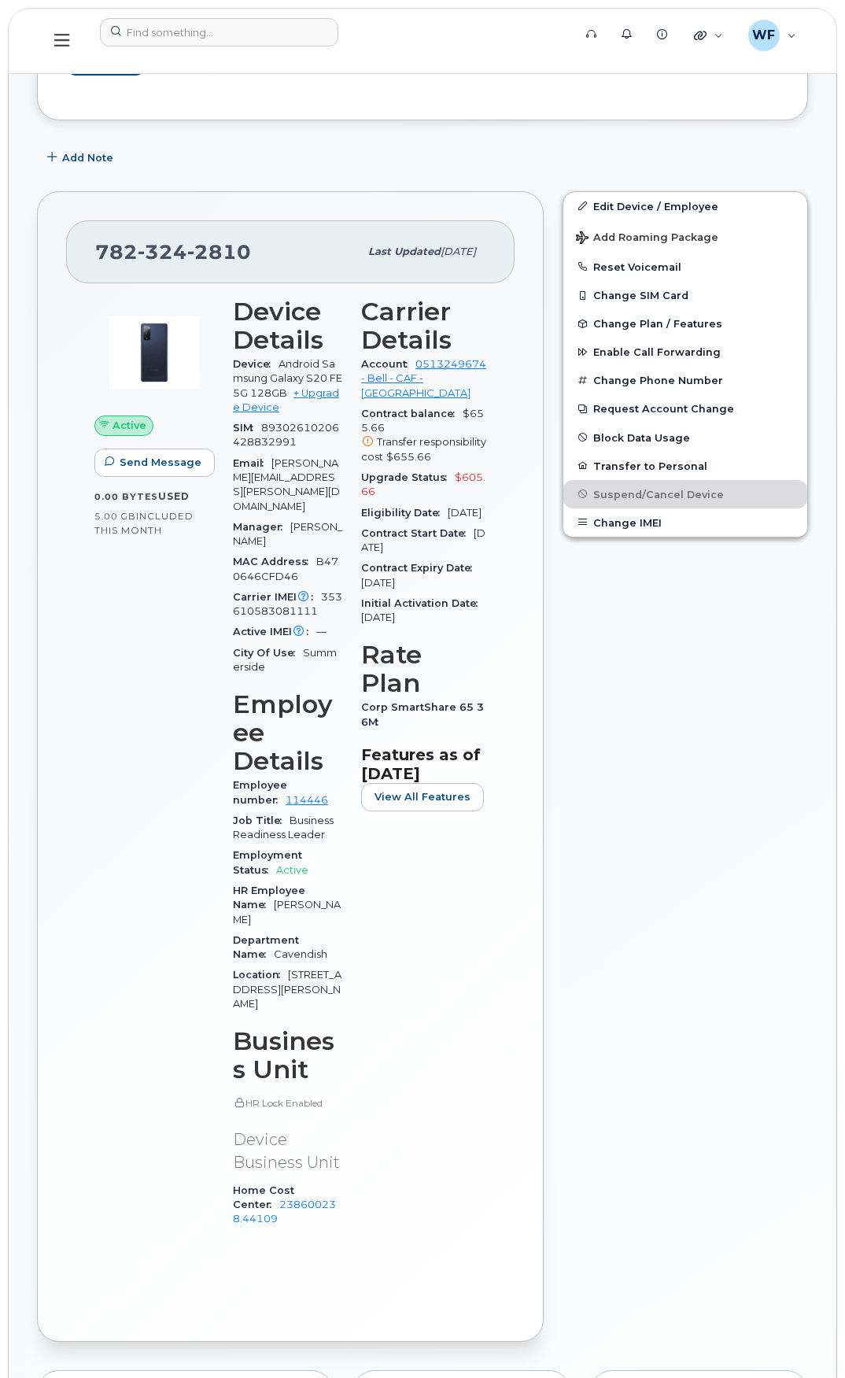
scroll to position [630, 0]
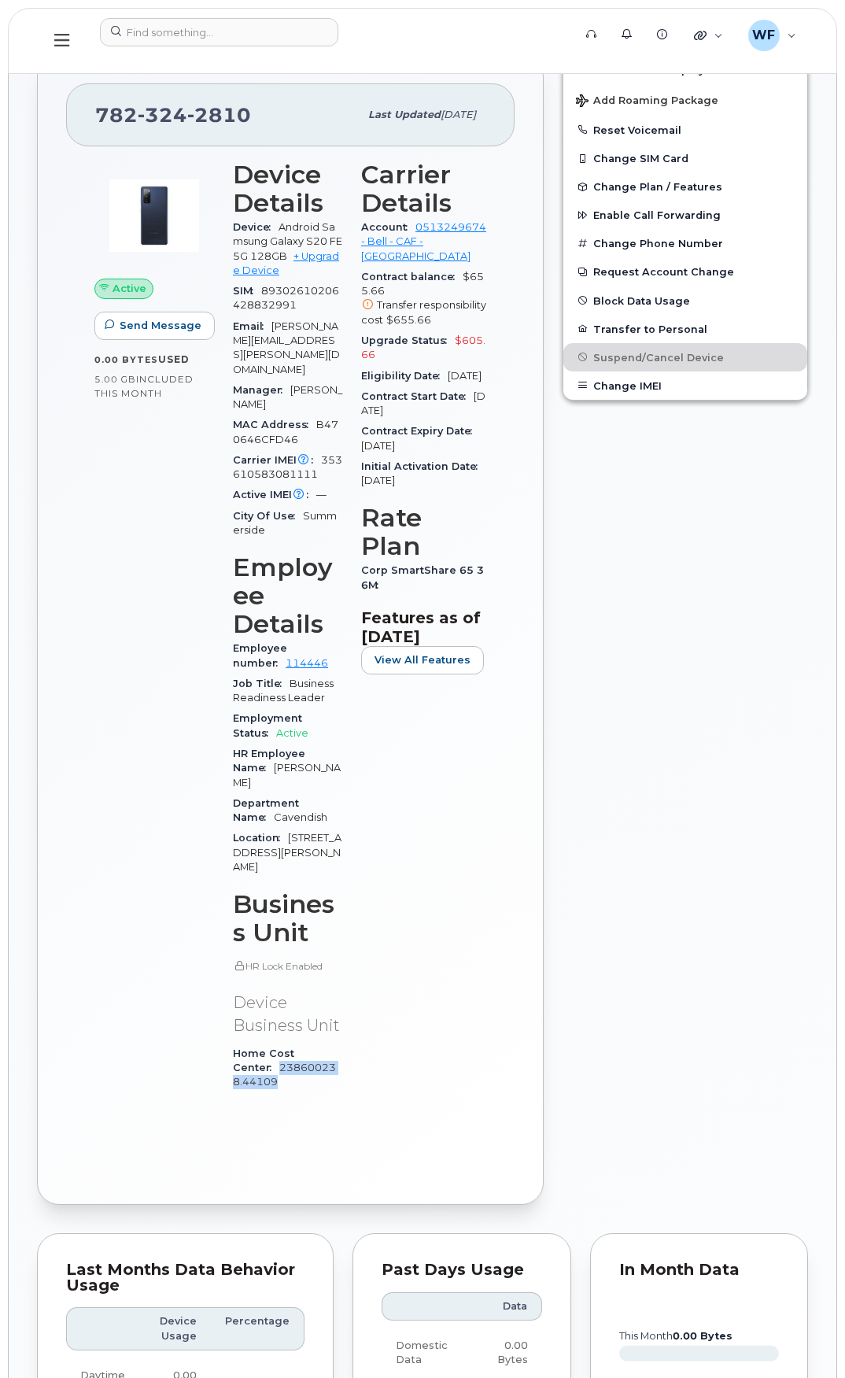
drag, startPoint x: 351, startPoint y: 999, endPoint x: 340, endPoint y: 980, distance: 21.9
click at [340, 980] on div "Device Details Device Android Samsung Galaxy S20 FE 5G 128GB + Upgrade Device S…" at bounding box center [288, 632] width 128 height 963
copy link "238600238.44109"
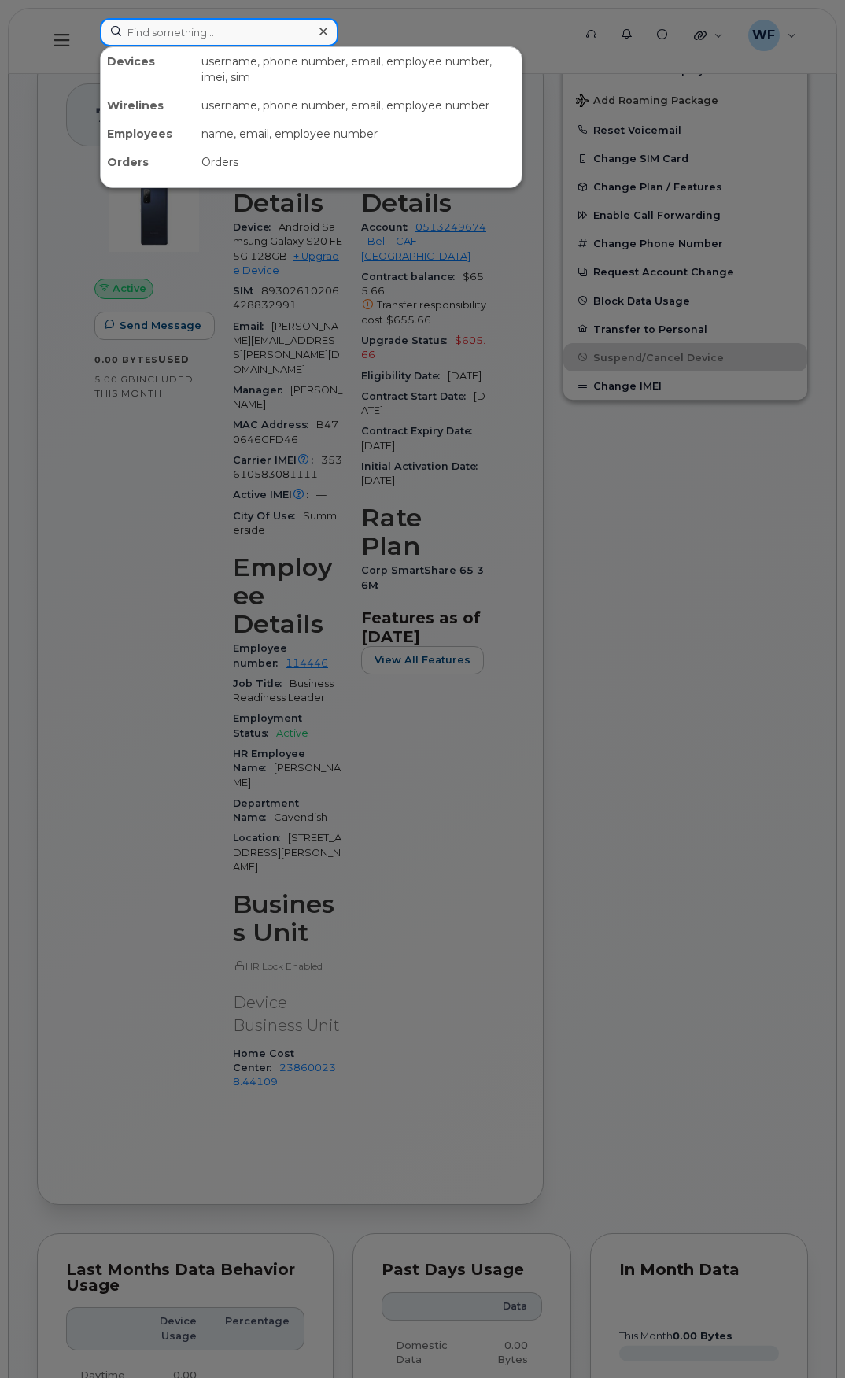
click at [147, 35] on input at bounding box center [219, 32] width 238 height 28
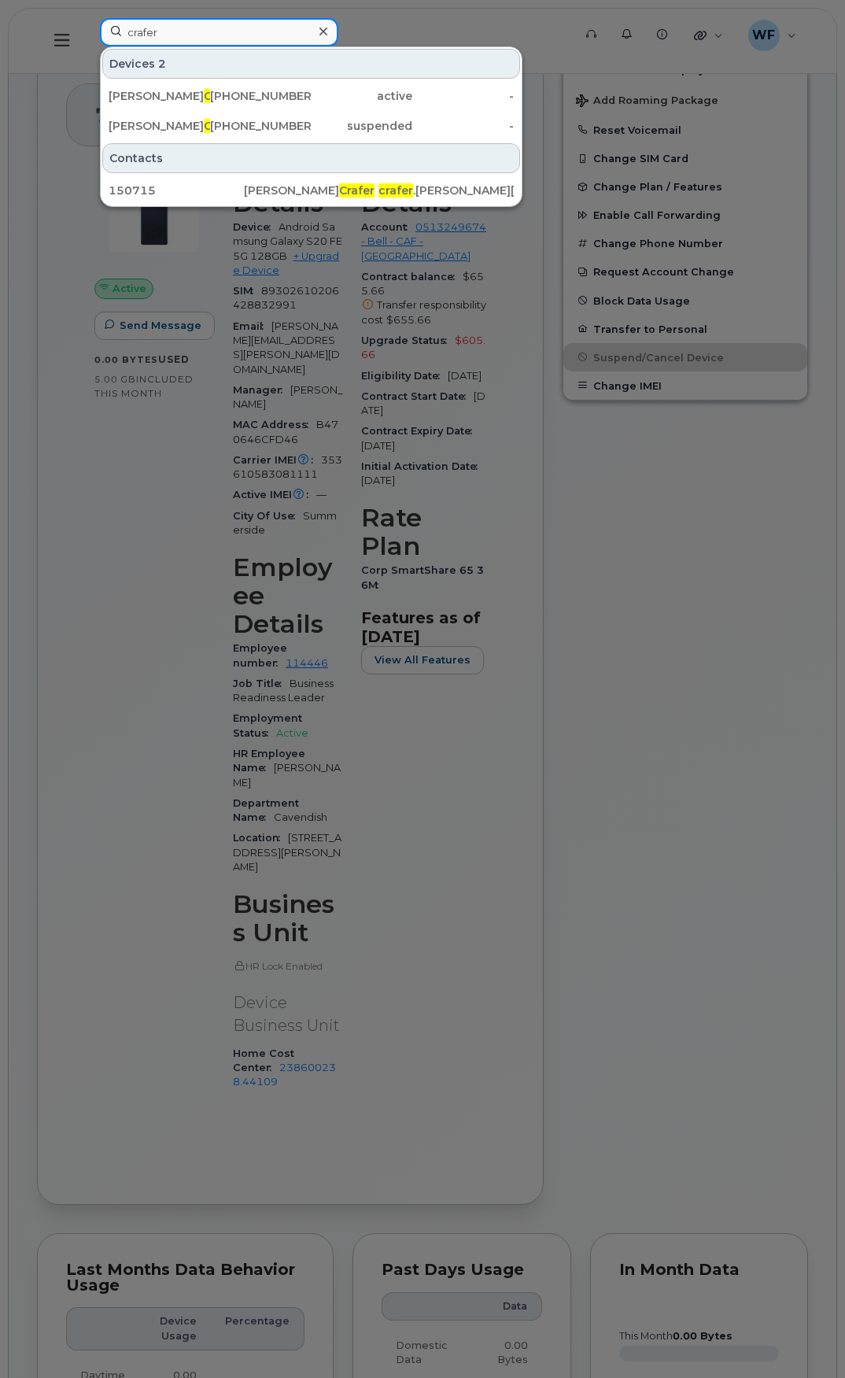
type input "crafer"
click at [137, 507] on div at bounding box center [422, 689] width 845 height 1378
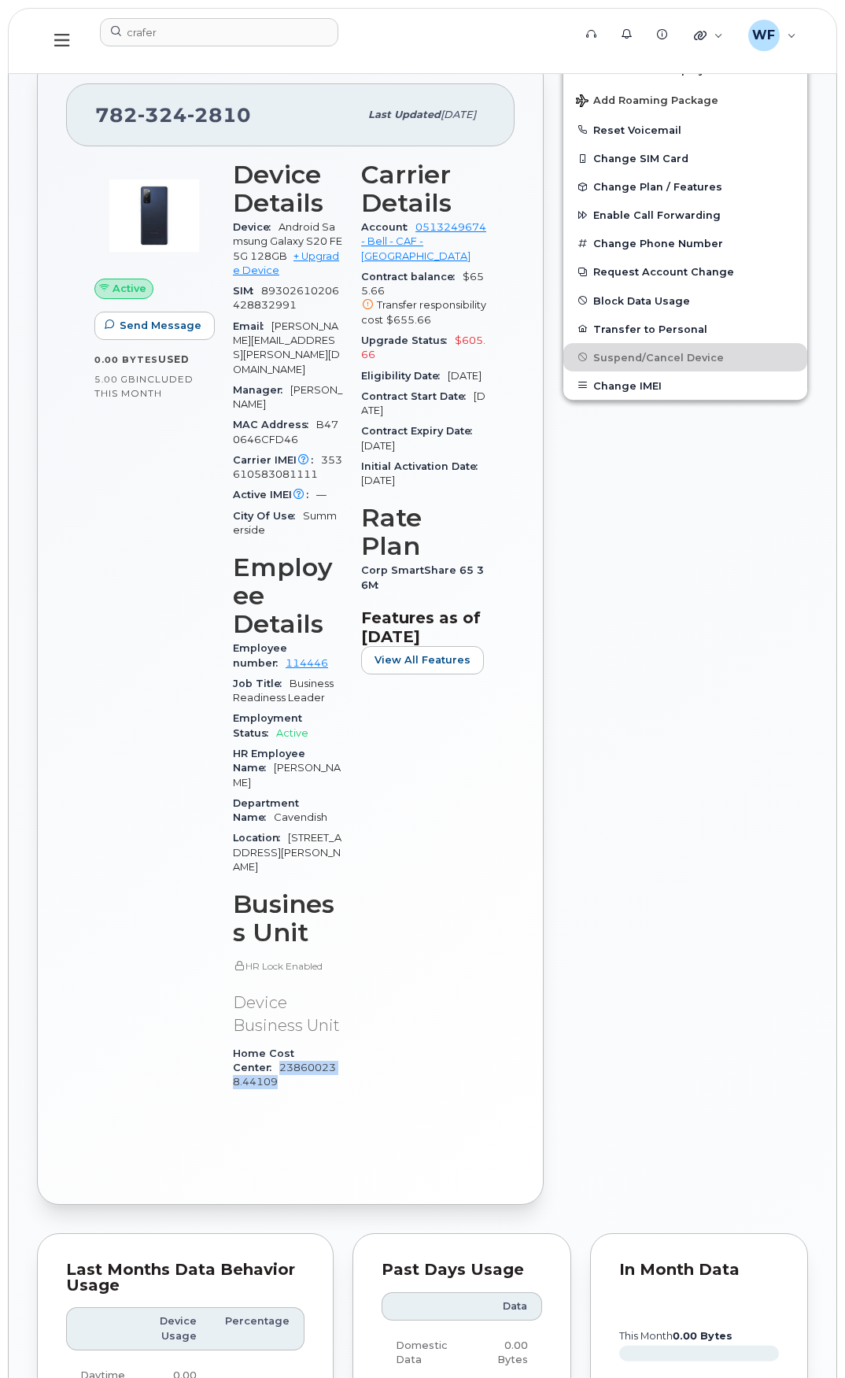
drag, startPoint x: 341, startPoint y: 1003, endPoint x: 339, endPoint y: 986, distance: 16.6
click at [339, 1044] on div "Home Cost Center 238600238.44109" at bounding box center [287, 1069] width 109 height 50
copy link "238600238.44109"
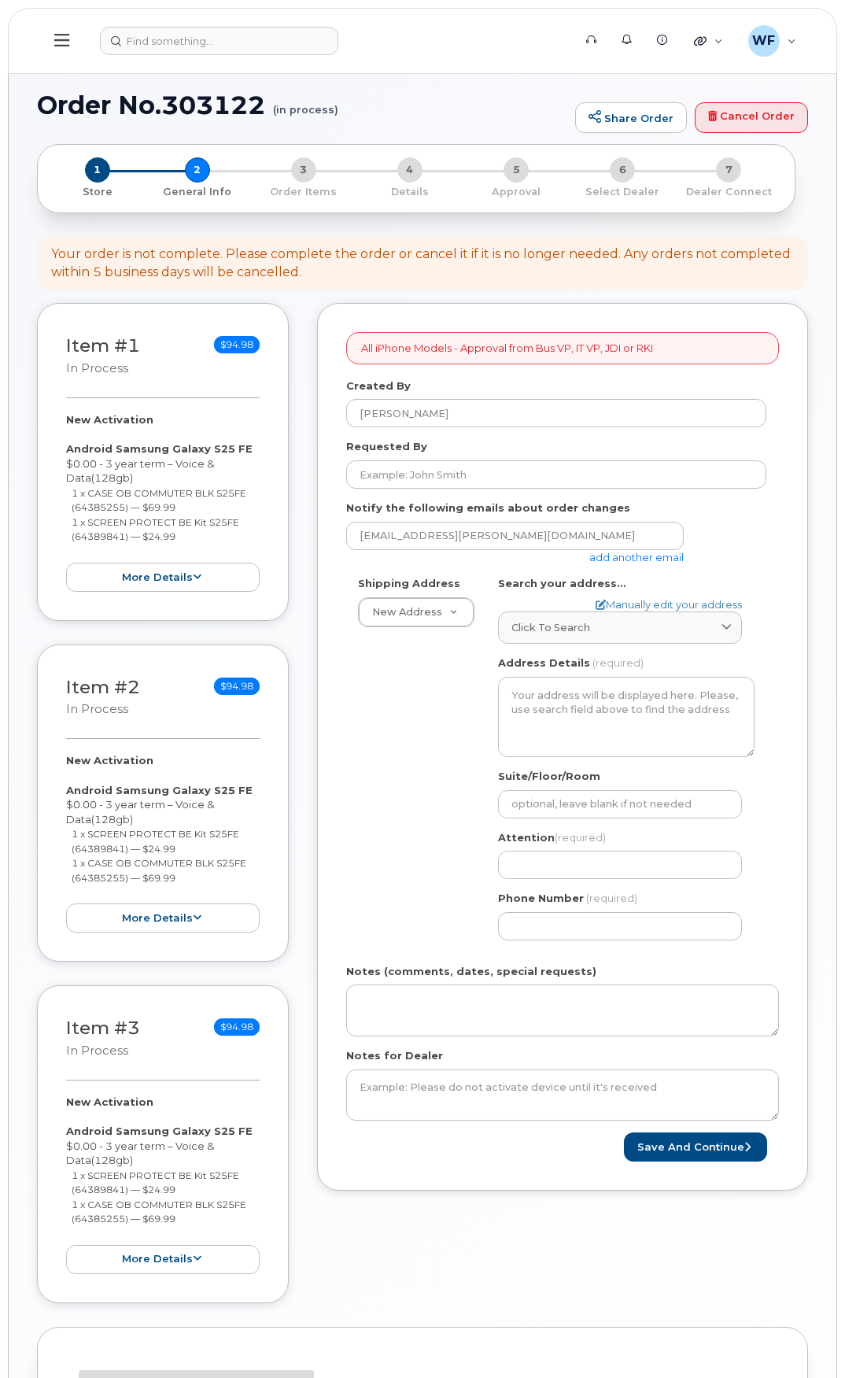
select select
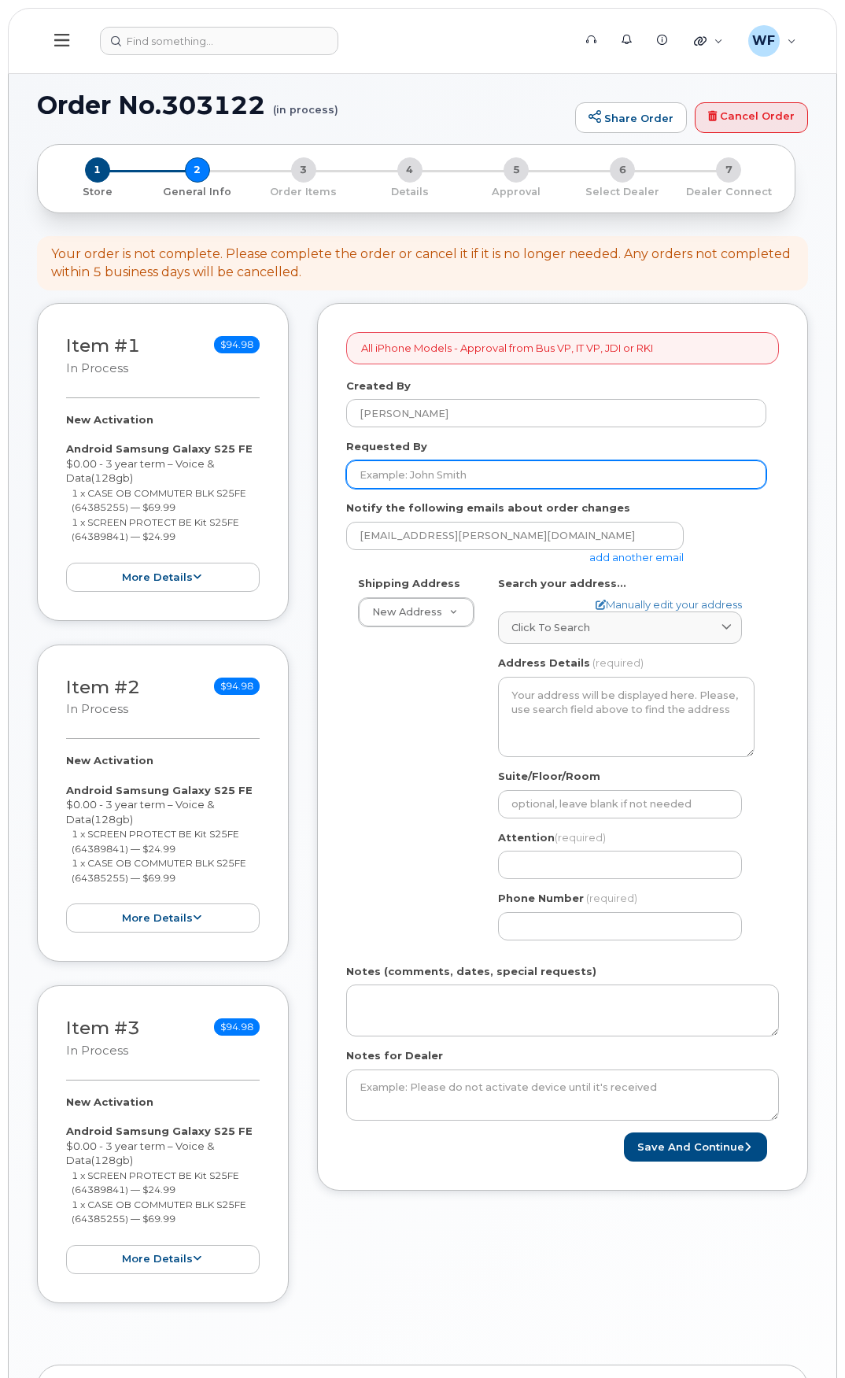
click at [451, 475] on input "Requested By" at bounding box center [556, 474] width 420 height 28
type input "[PERSON_NAME]"
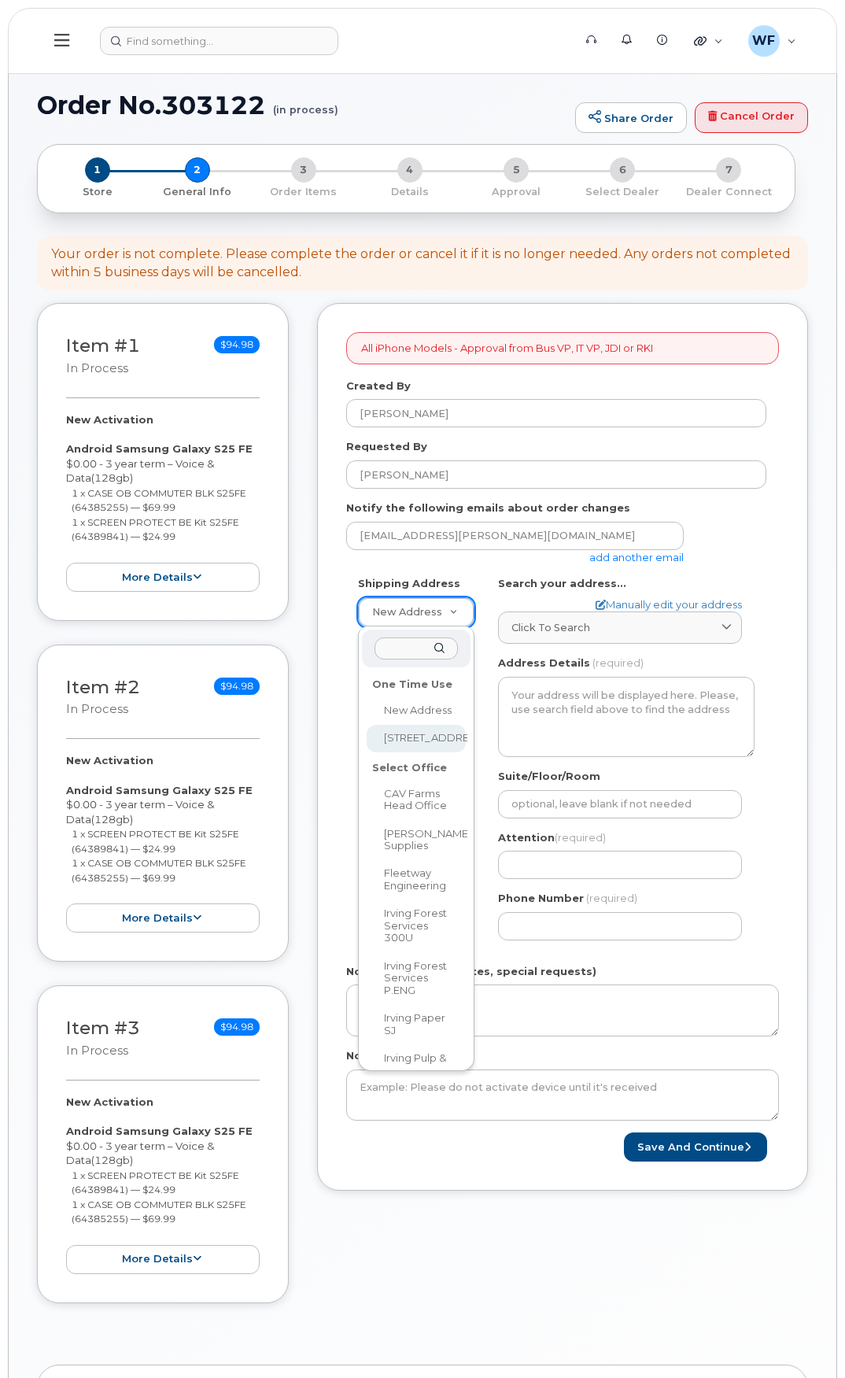
select select "[STREET_ADDRESS]"
type input "[STREET_ADDRESS]"
type input "5242"
type input "C1N 4J9"
type input "[PERSON_NAME]"
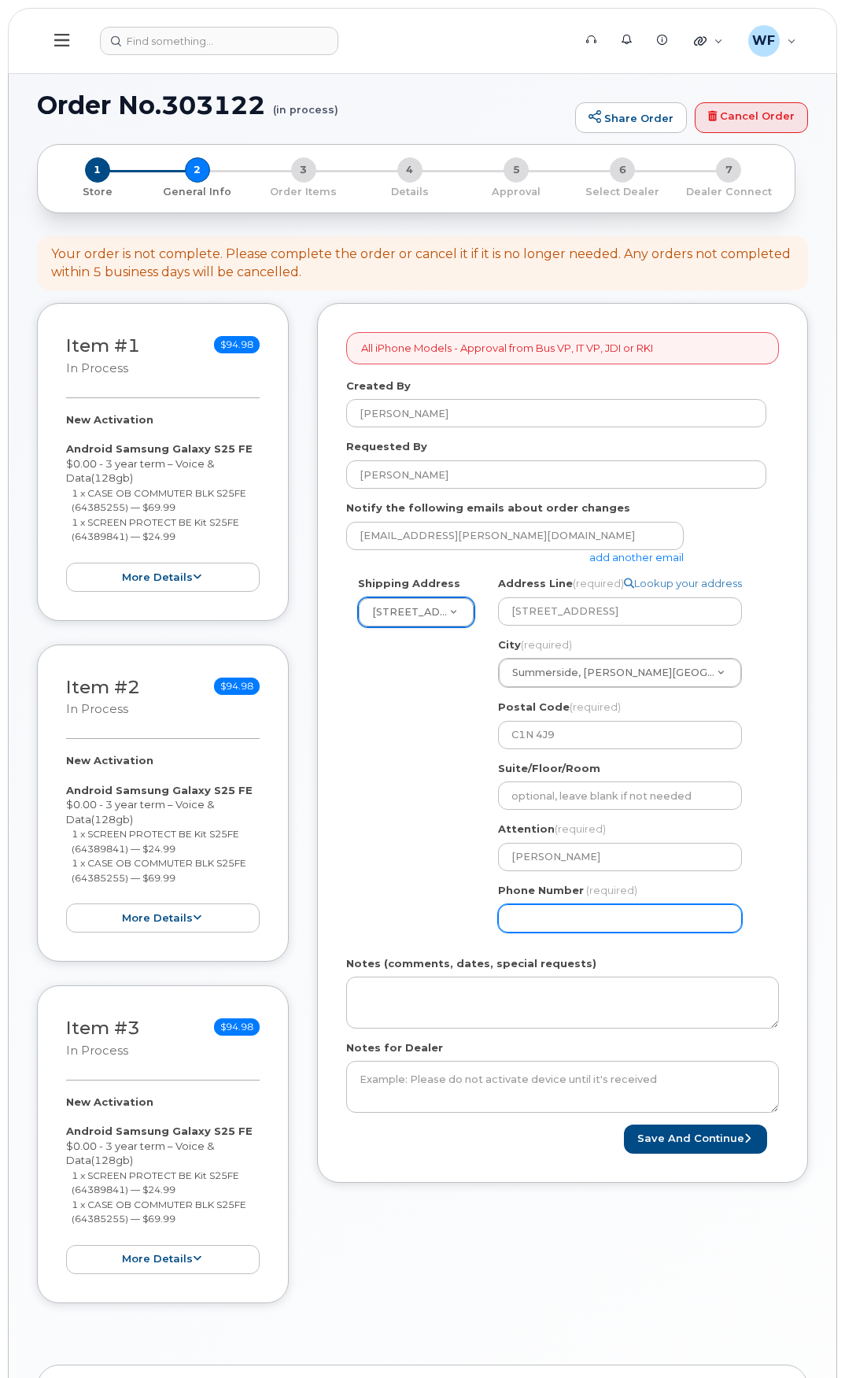
click at [540, 930] on input "Phone Number" at bounding box center [620, 918] width 244 height 28
type input "9028367307"
type input "New [PERSON_NAME]"
select select
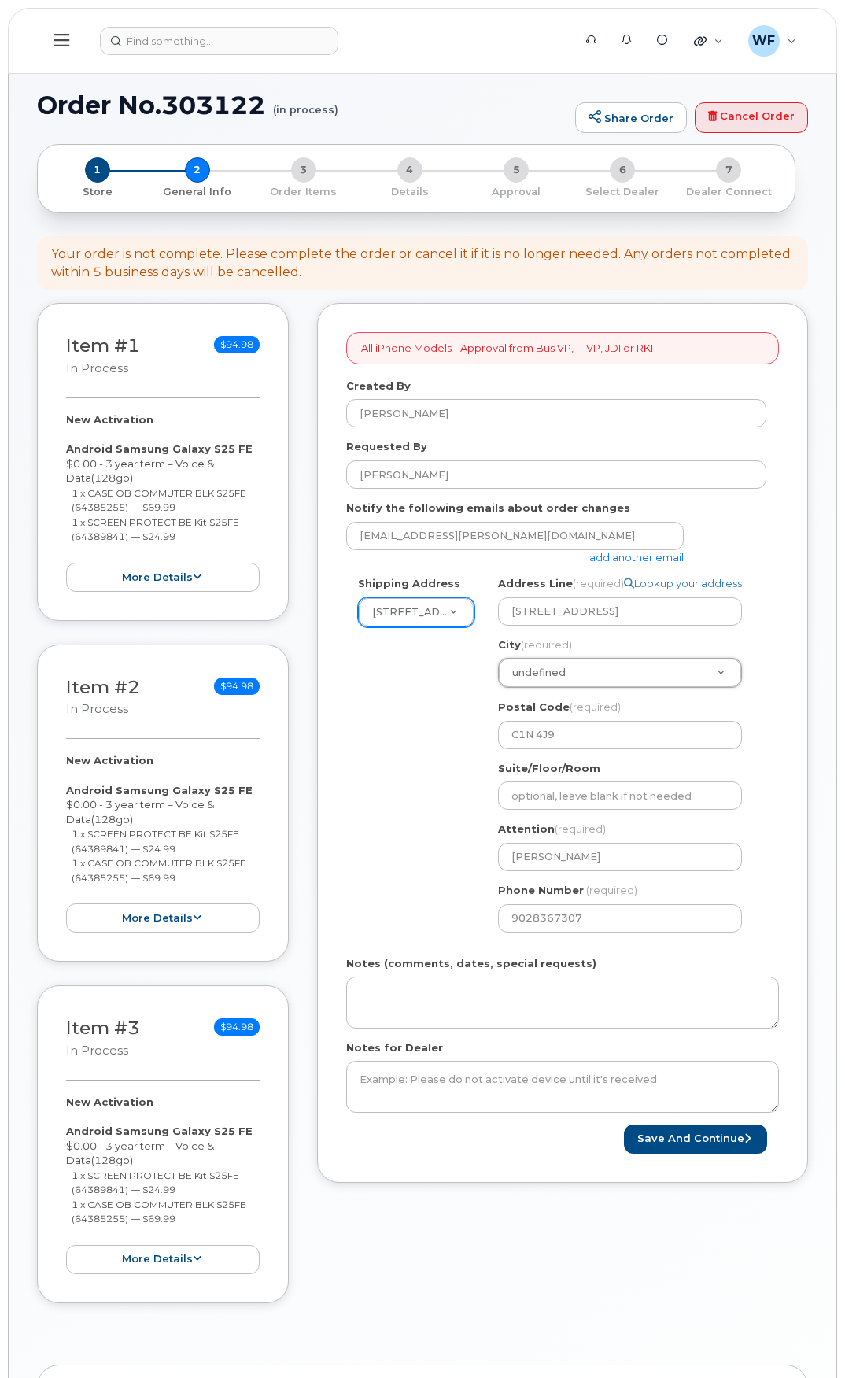
type input "New [PERSON_NAME]"
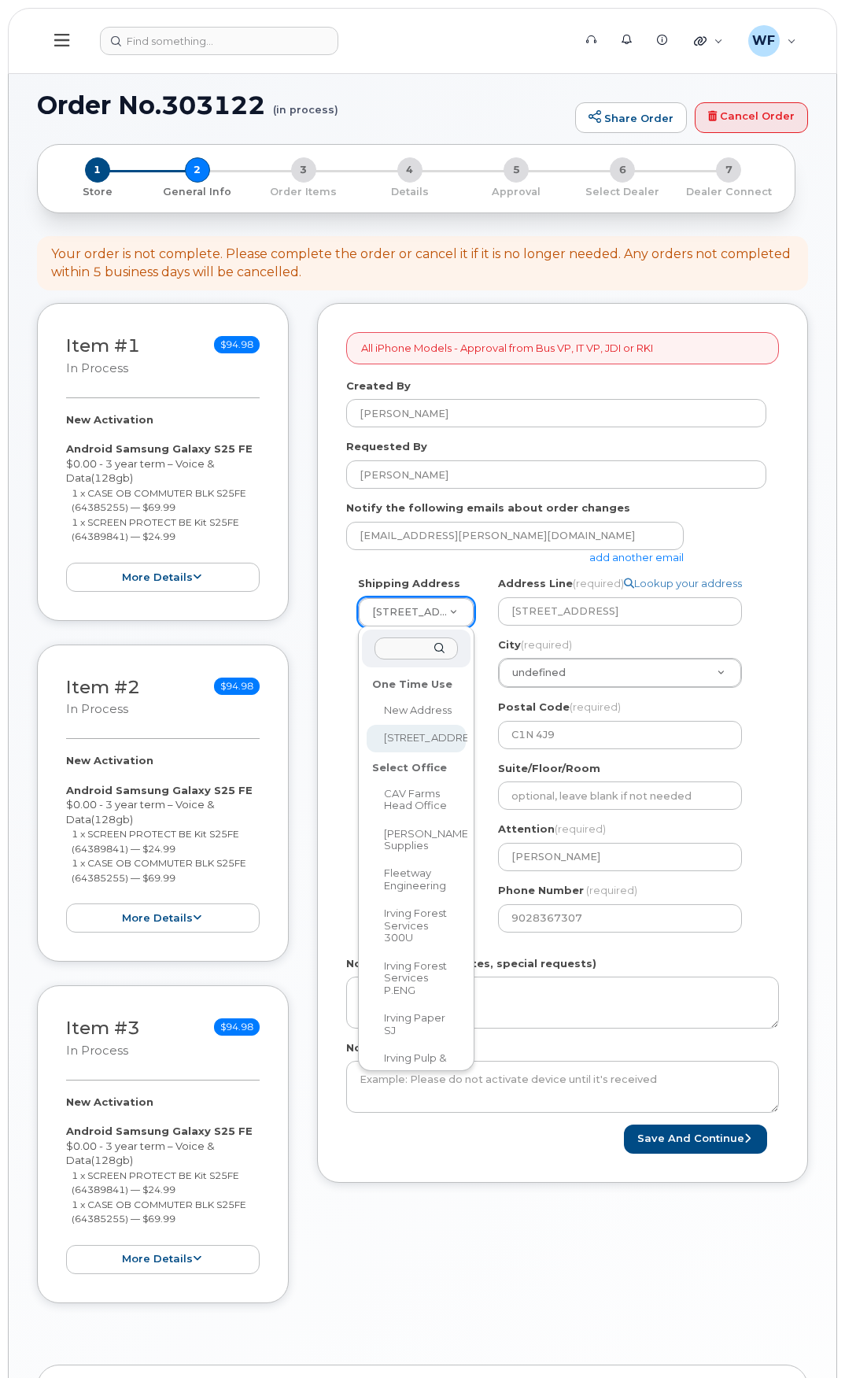
select select
type input "5242"
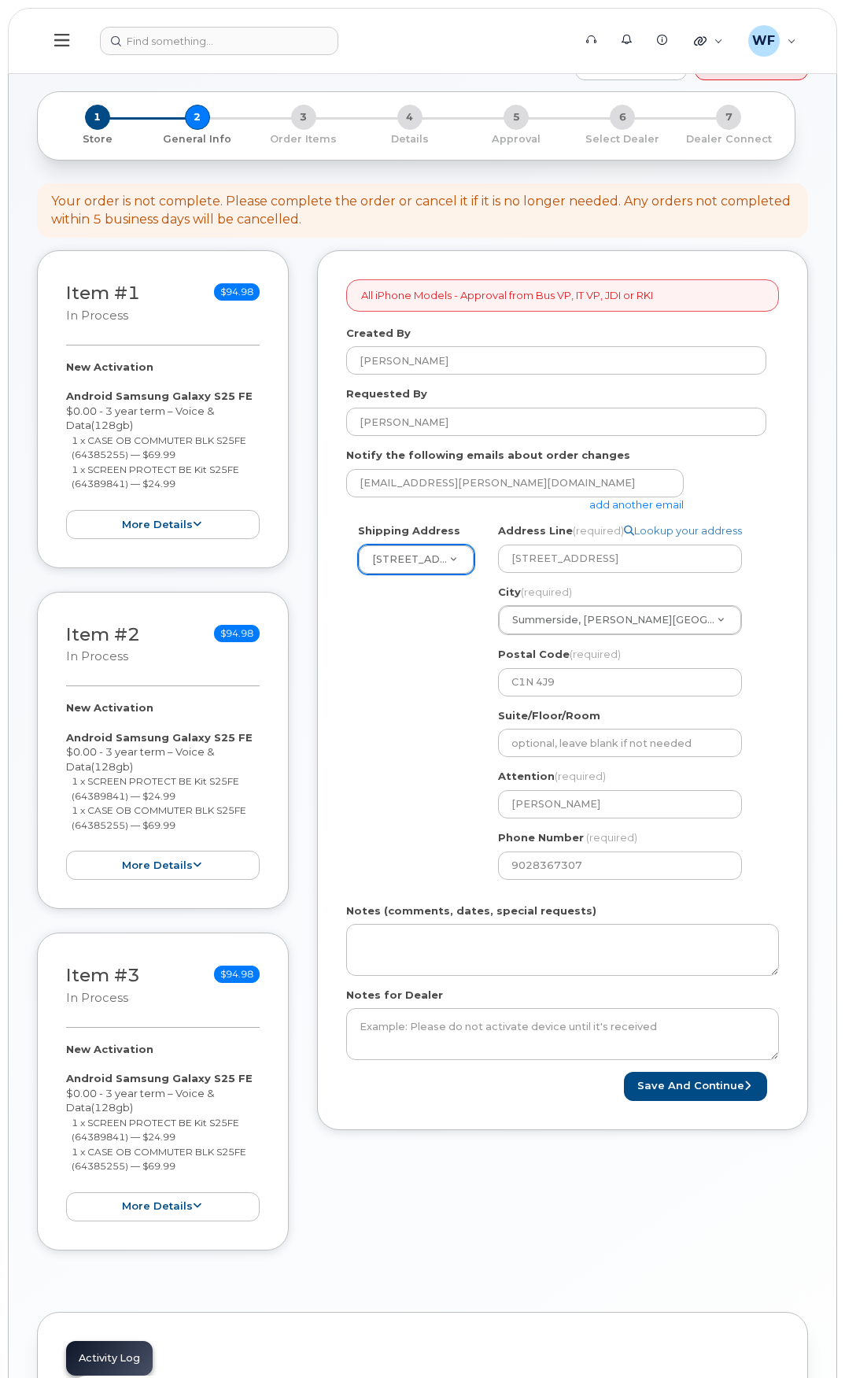
scroll to position [79, 0]
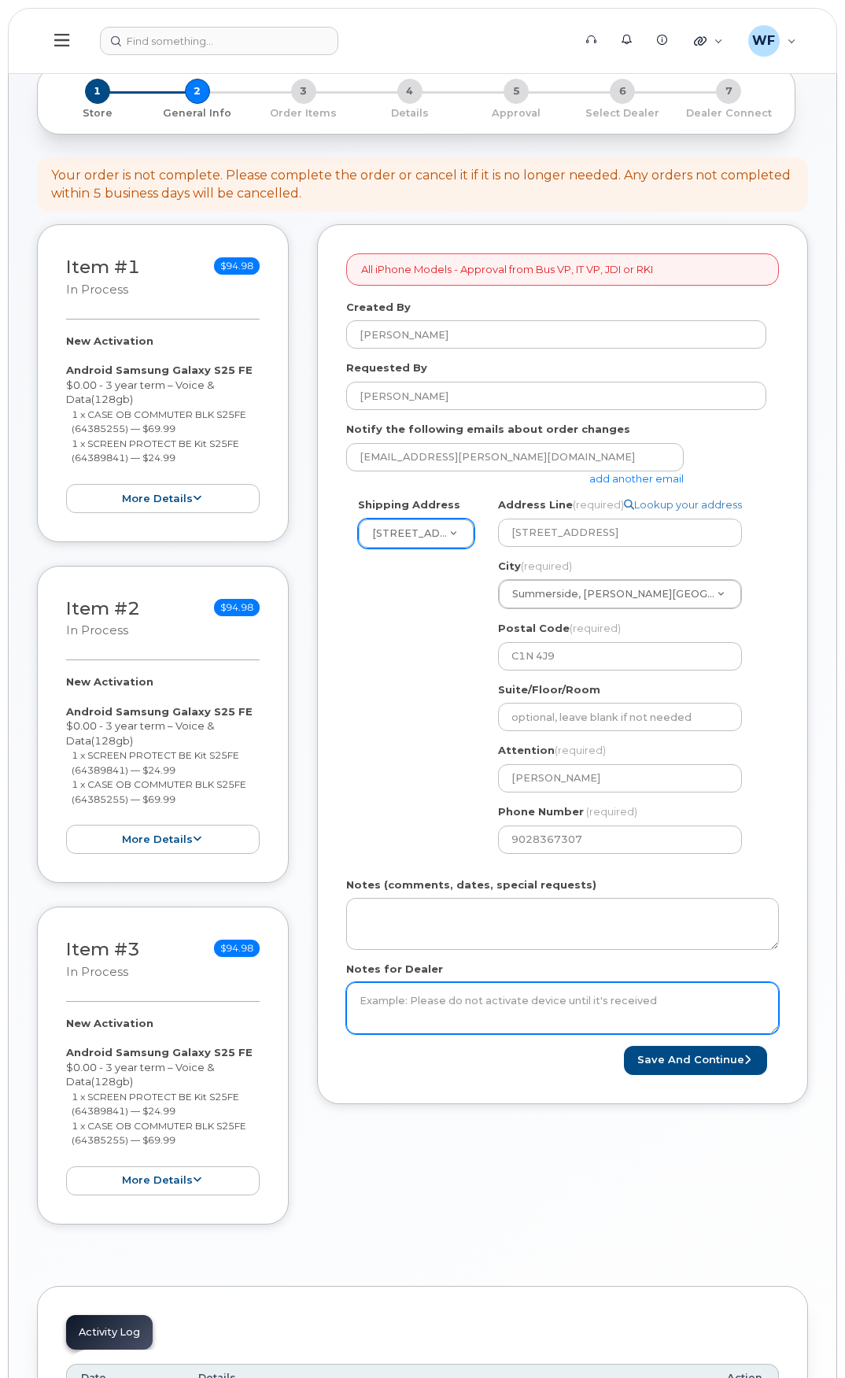
click at [409, 992] on textarea "Notes for Dealer" at bounding box center [562, 1008] width 433 height 52
paste textarea "please send to Attn: Will Feaver [GEOGRAPHIC_DATA] 1 Stock Room [STREET_ADDRESS…"
type textarea "please send to Attn: Will Feaver [GEOGRAPHIC_DATA] 1 Stock Room [STREET_ADDRESS…"
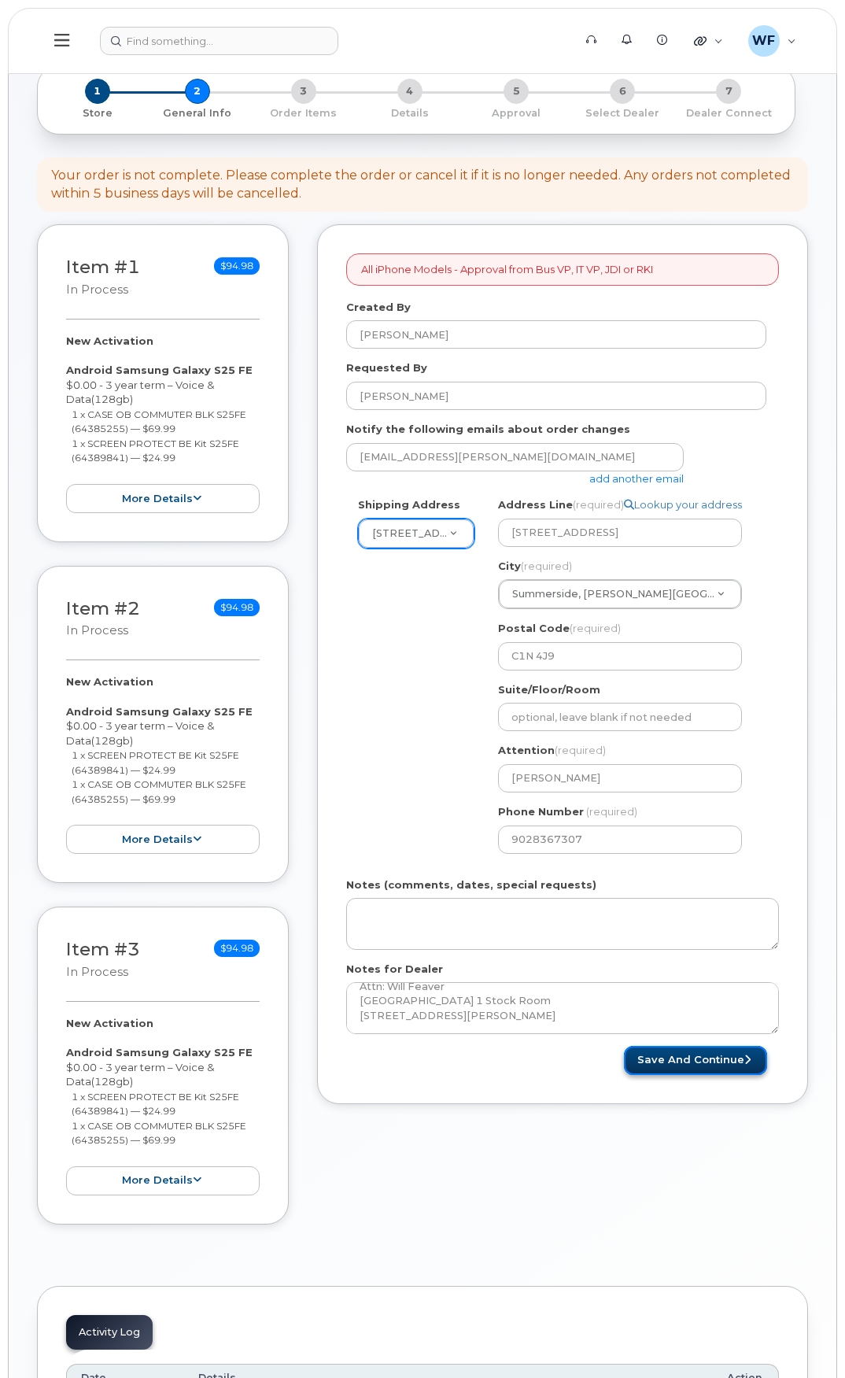
click at [697, 1057] on button "Save and Continue" at bounding box center [695, 1060] width 143 height 29
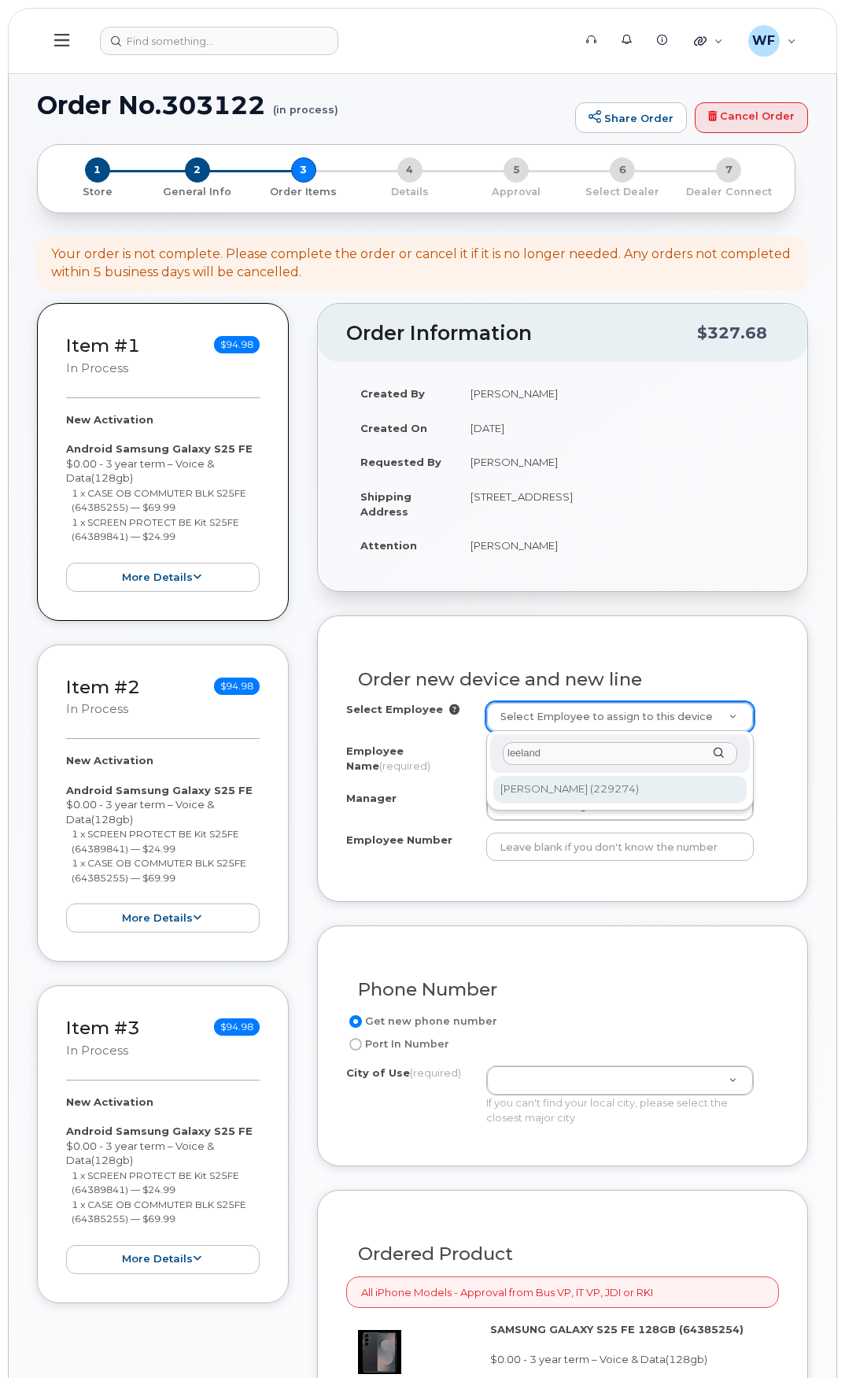
click at [519, 751] on input "leeland" at bounding box center [620, 753] width 235 height 23
drag, startPoint x: 549, startPoint y: 760, endPoint x: 441, endPoint y: 739, distance: 109.9
click at [441, 739] on body "Support Alerts Knowledge Base Quicklinks Suspend / Cancel Device Change SIM Car…" at bounding box center [422, 1326] width 845 height 2653
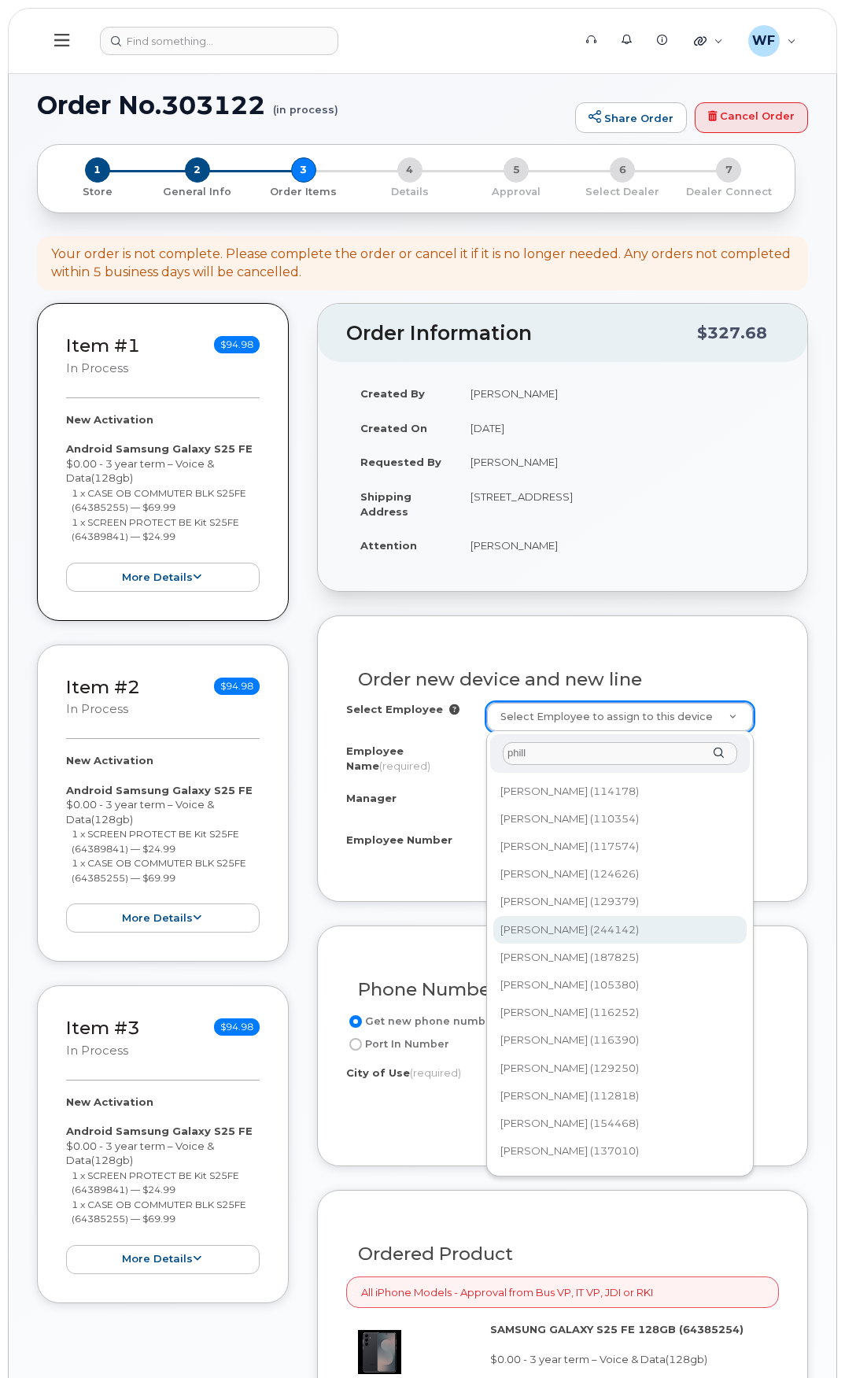
scroll to position [1102, 0]
type input "phill"
type input "1453044"
type input "[PERSON_NAME]"
type input "112818"
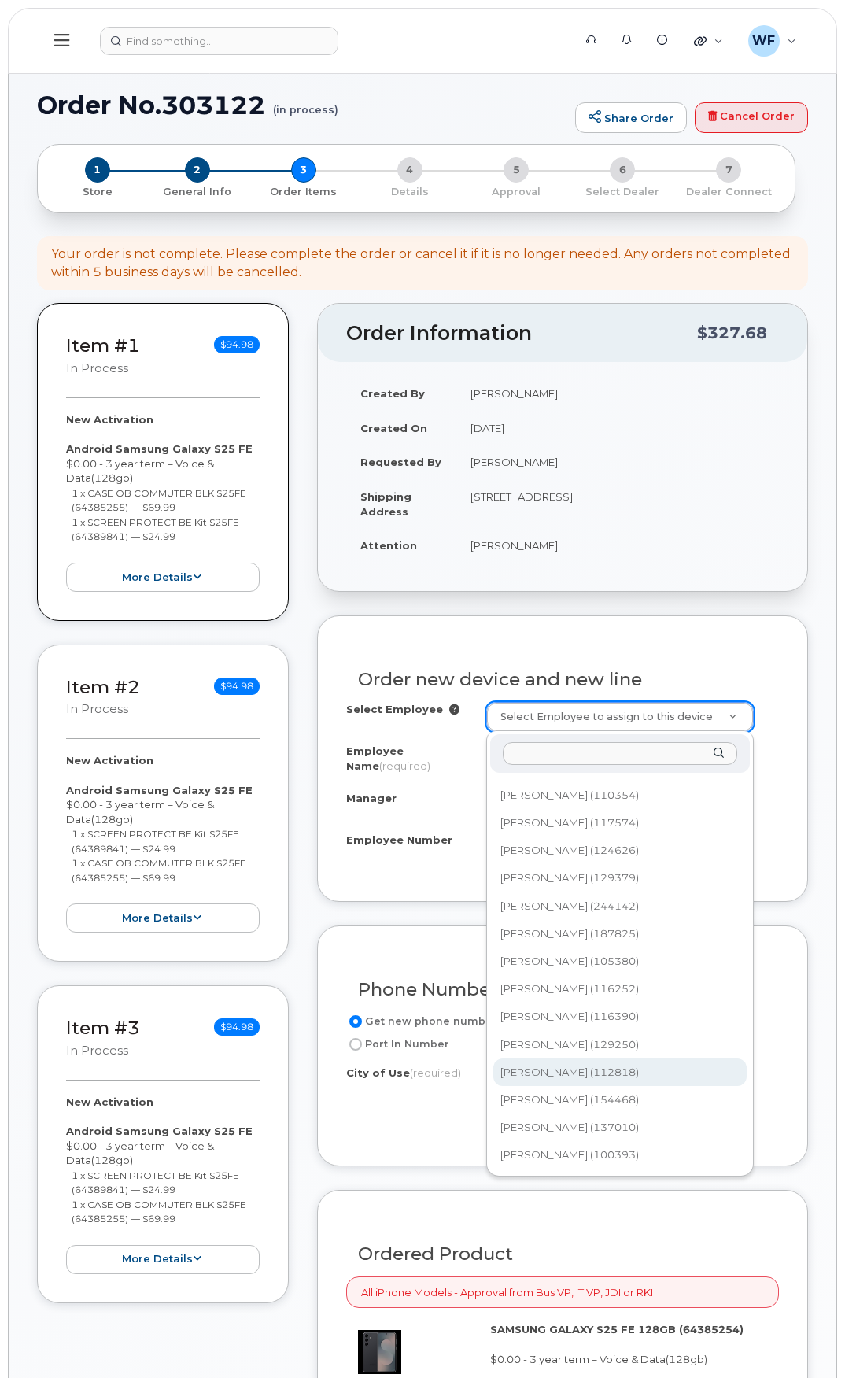
type input "238601254"
select select "1483349"
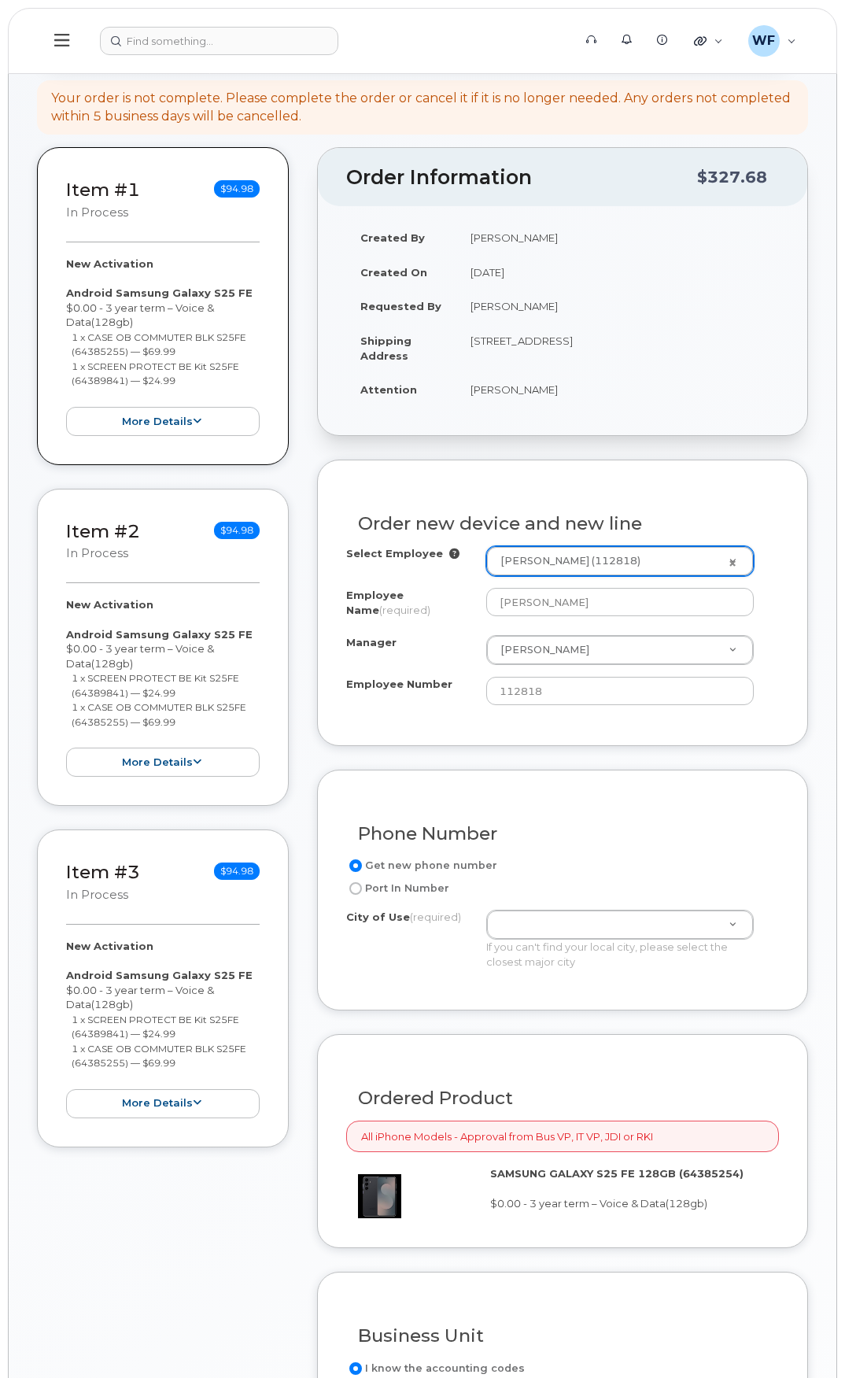
scroll to position [157, 0]
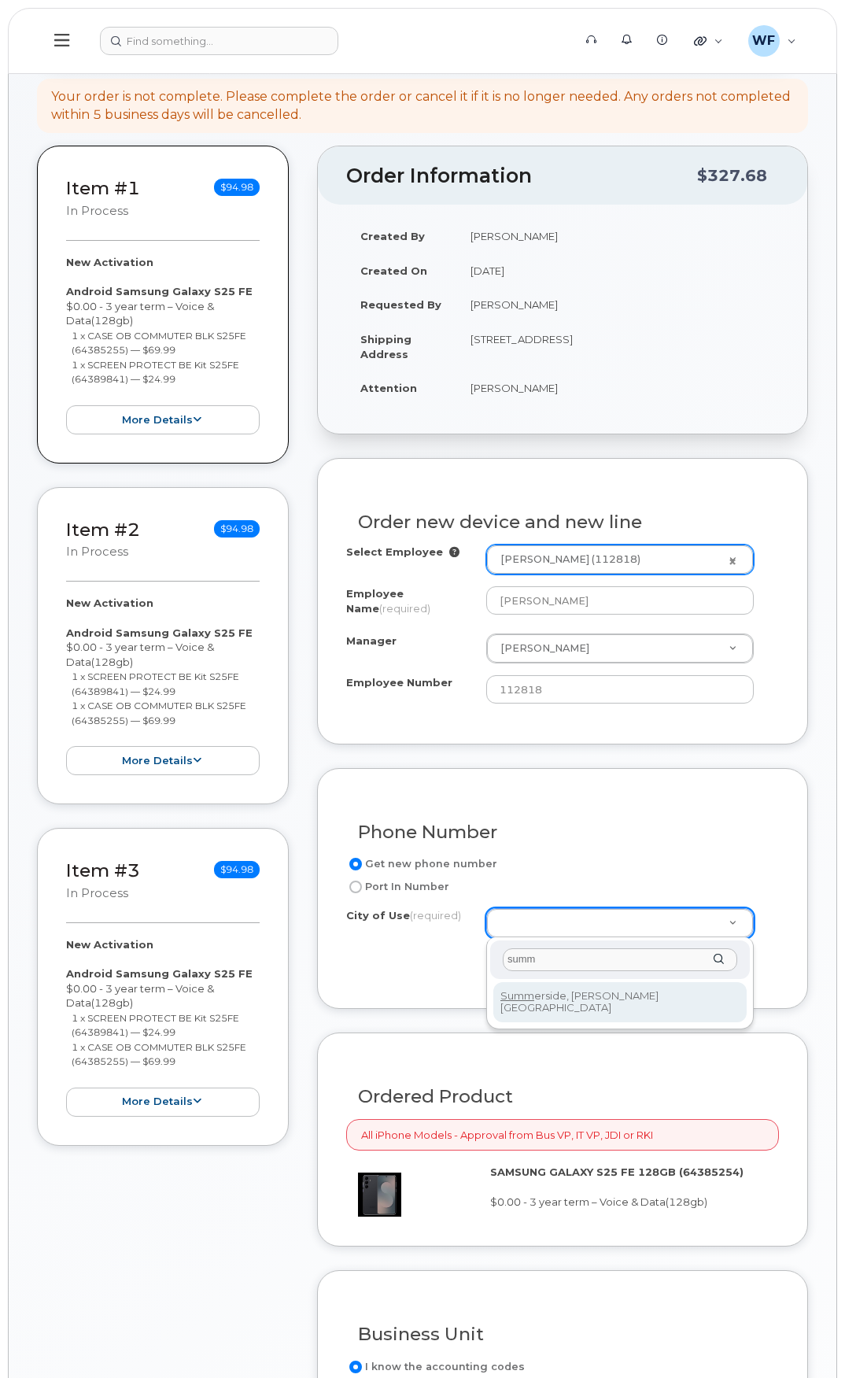
type input "summ"
type input "5242"
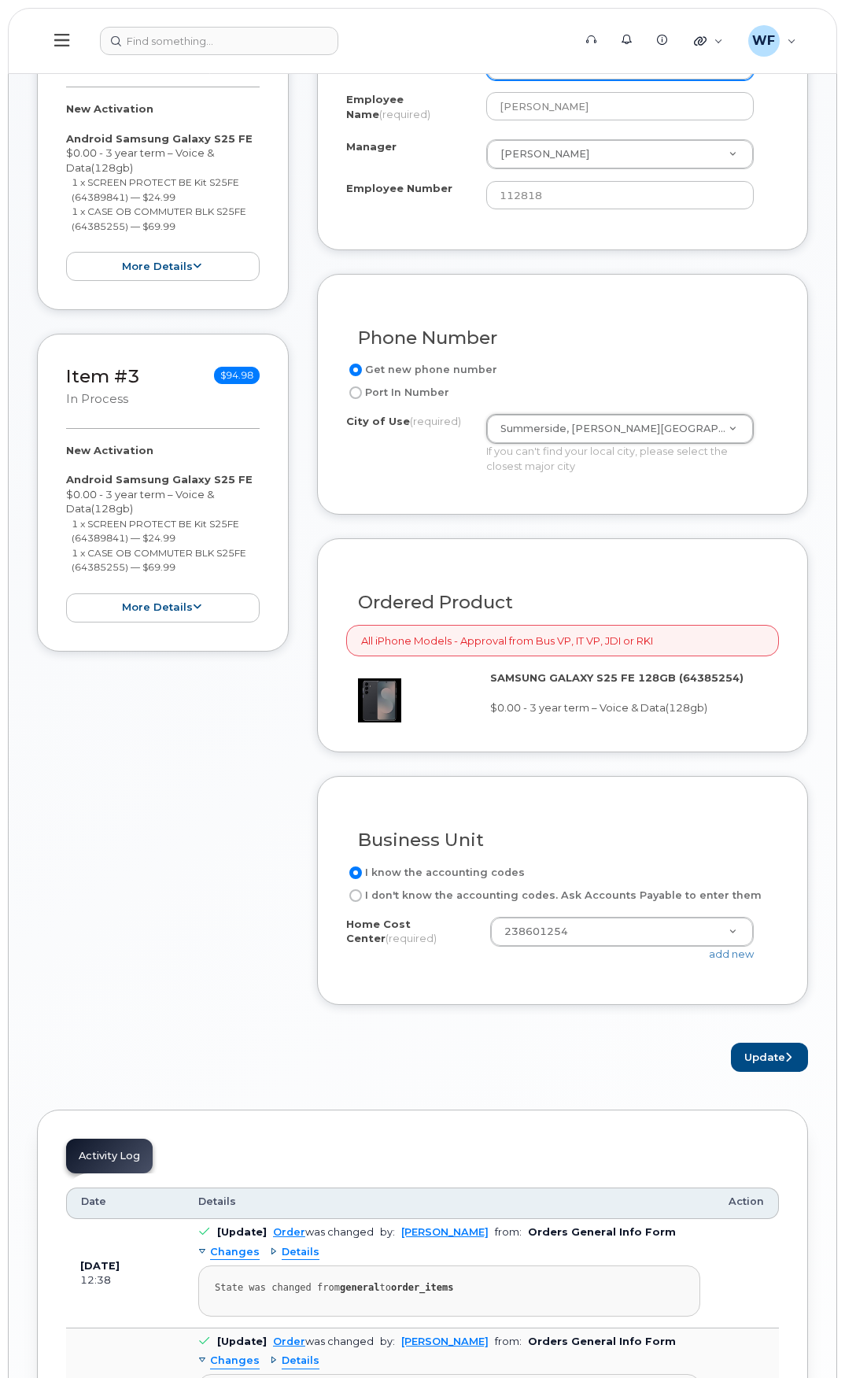
scroll to position [708, 0]
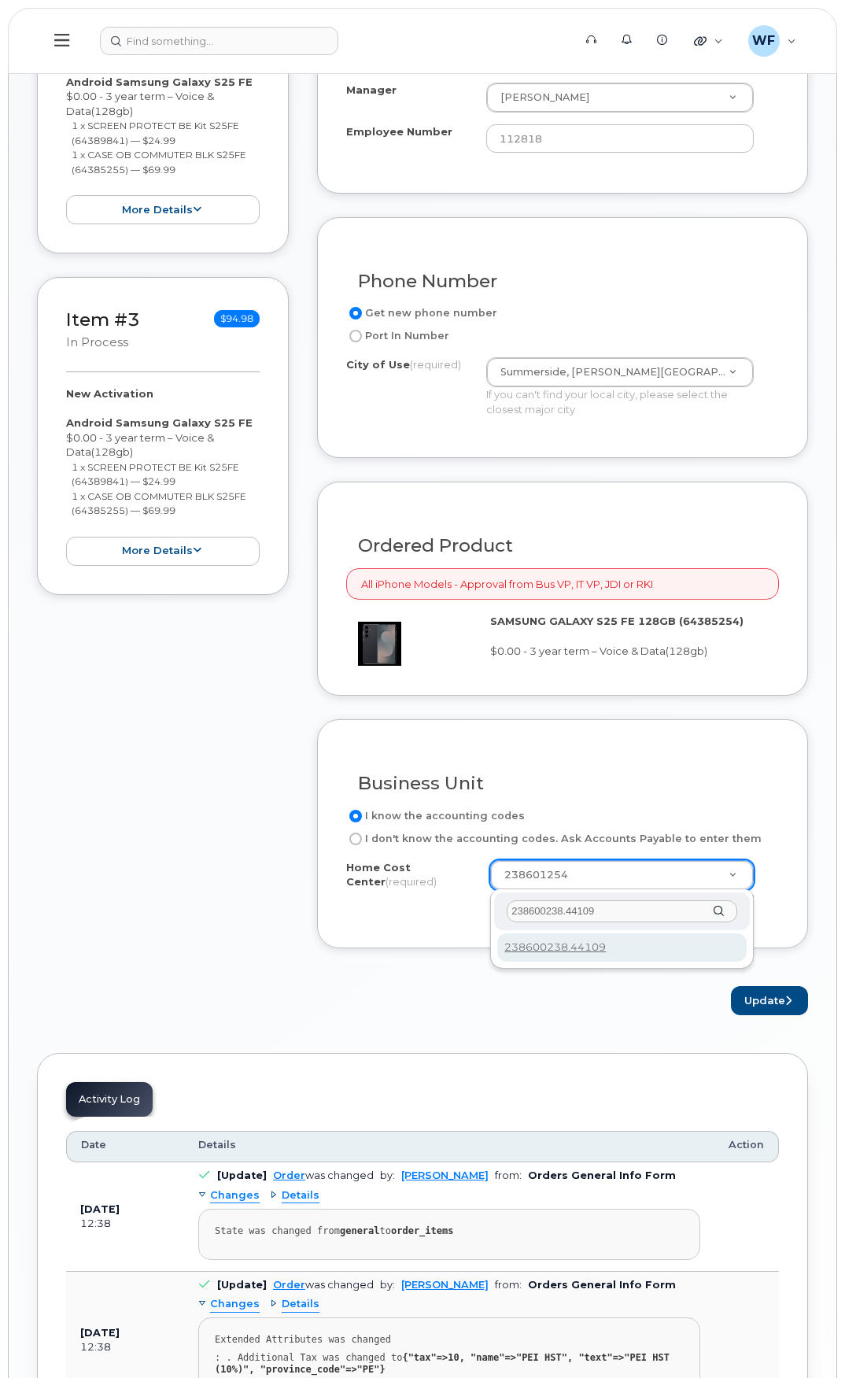
type input "238600238.44109"
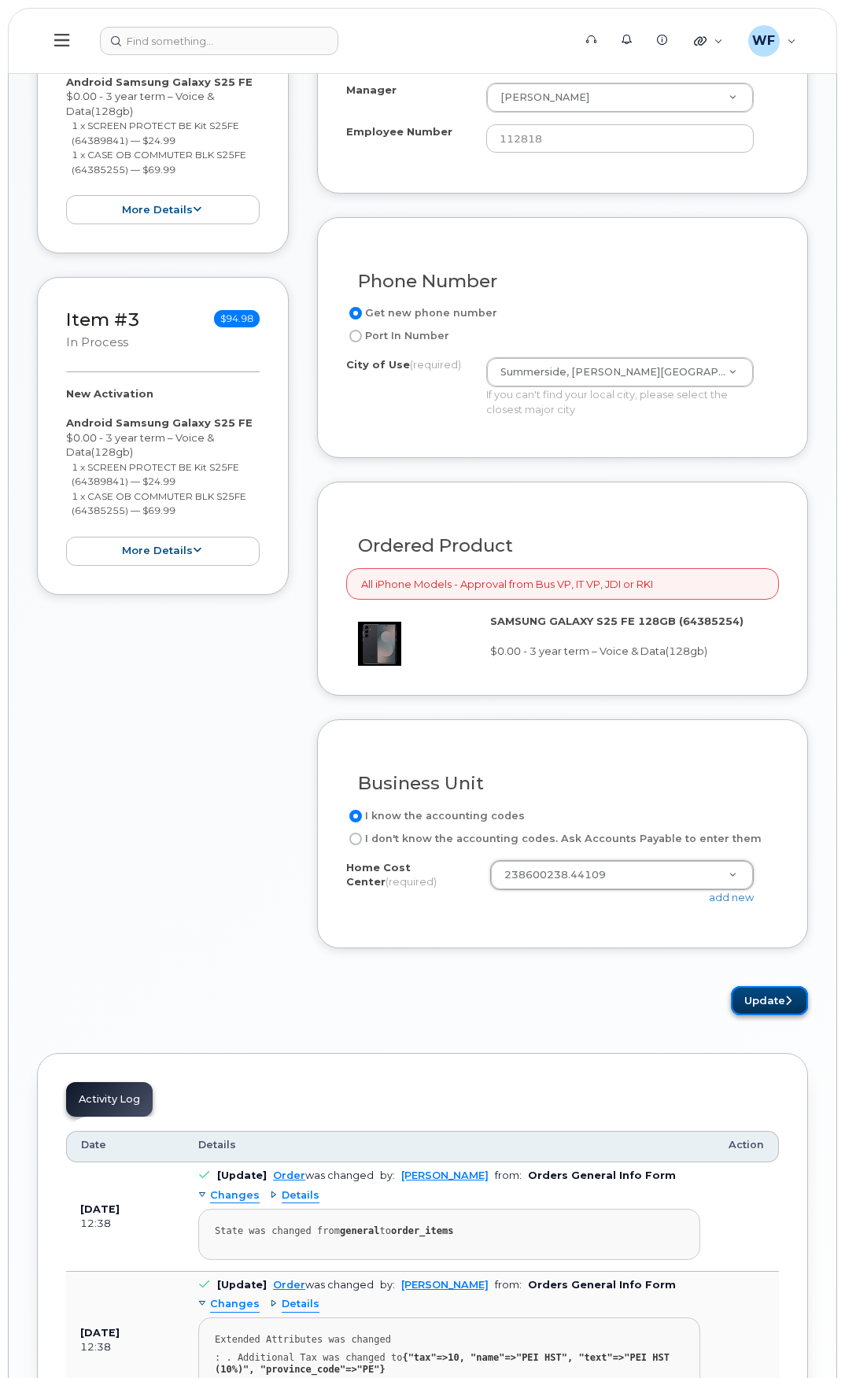
click at [781, 1000] on button "Update" at bounding box center [769, 1000] width 77 height 29
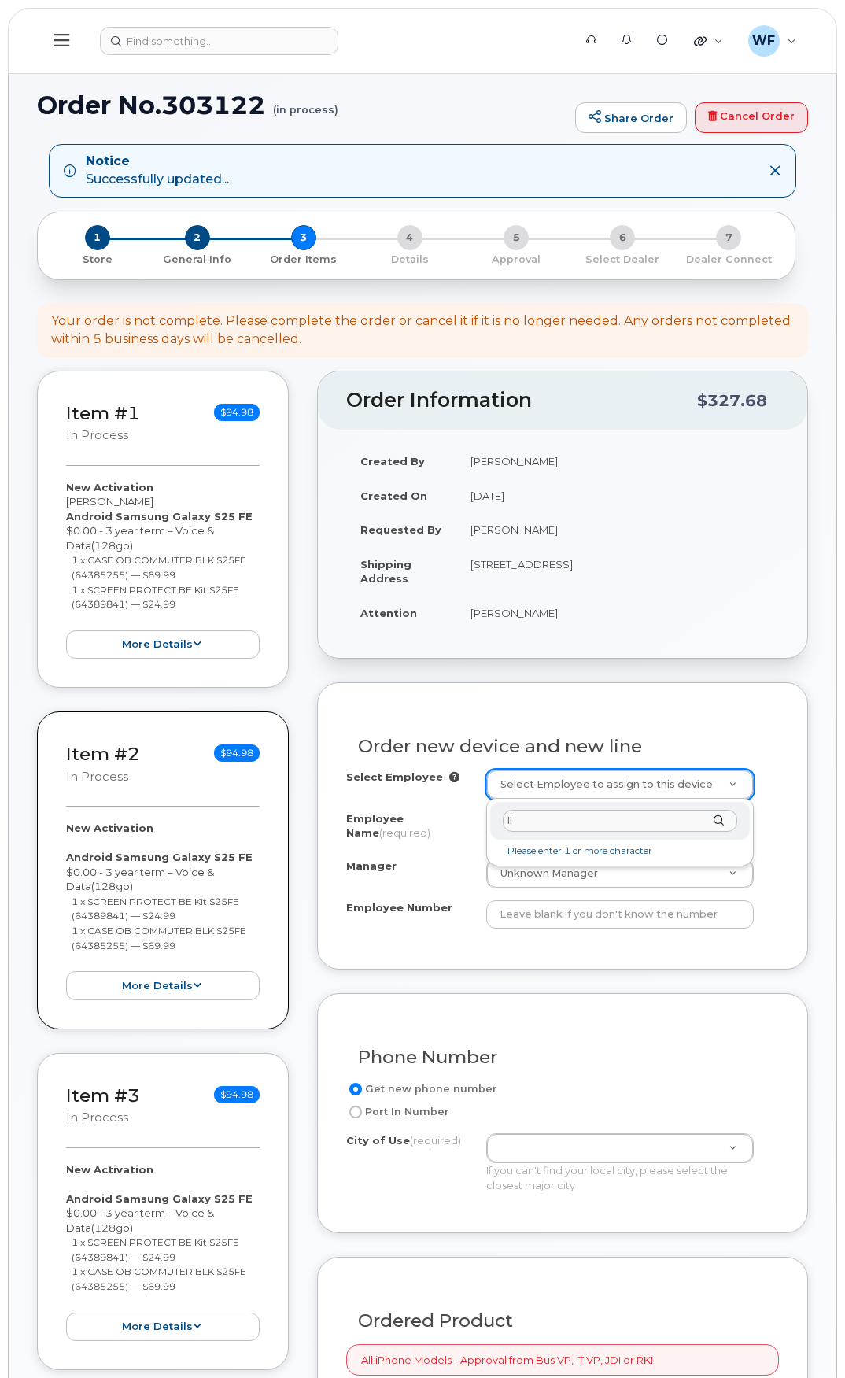
type input "l"
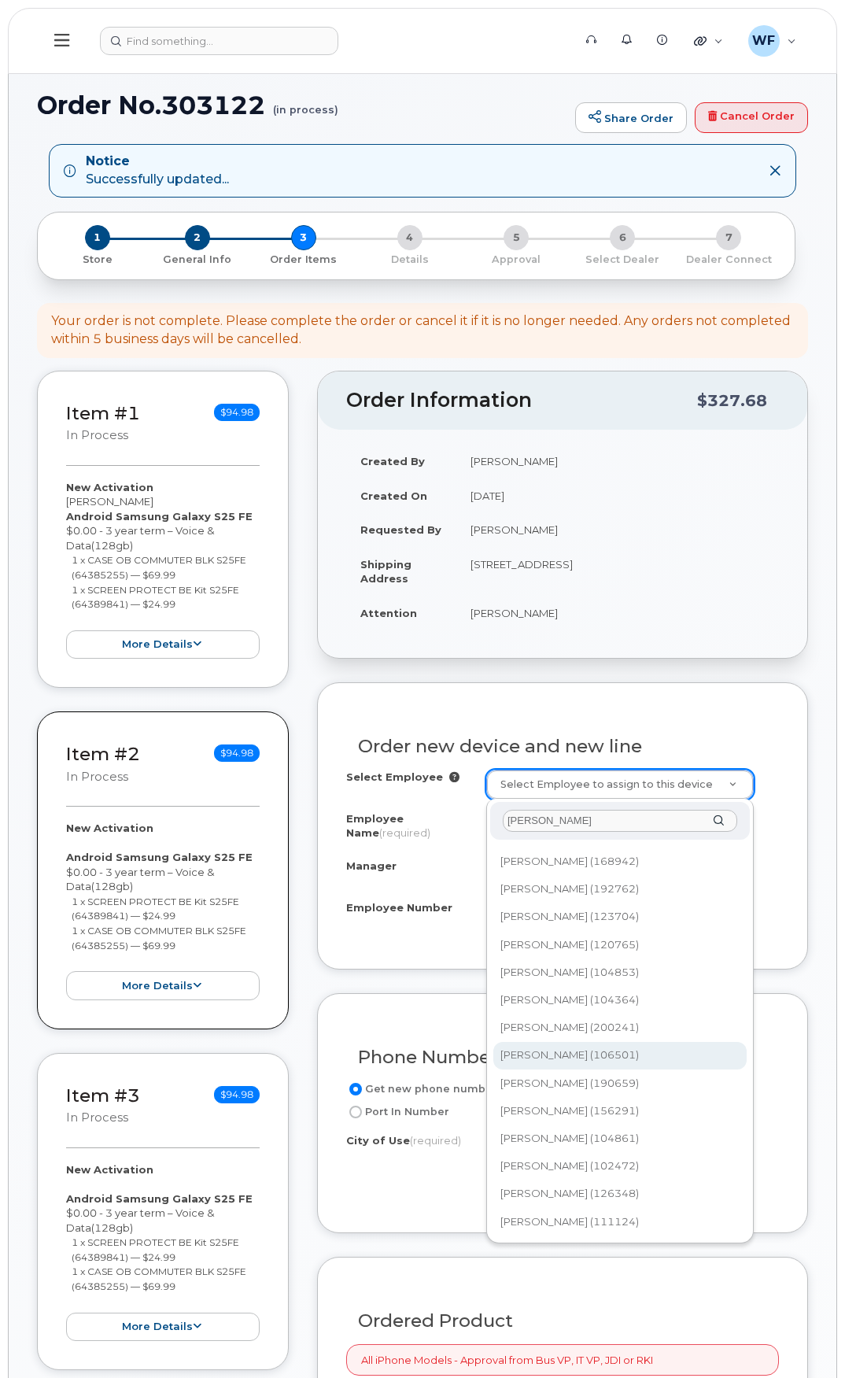
scroll to position [787, 0]
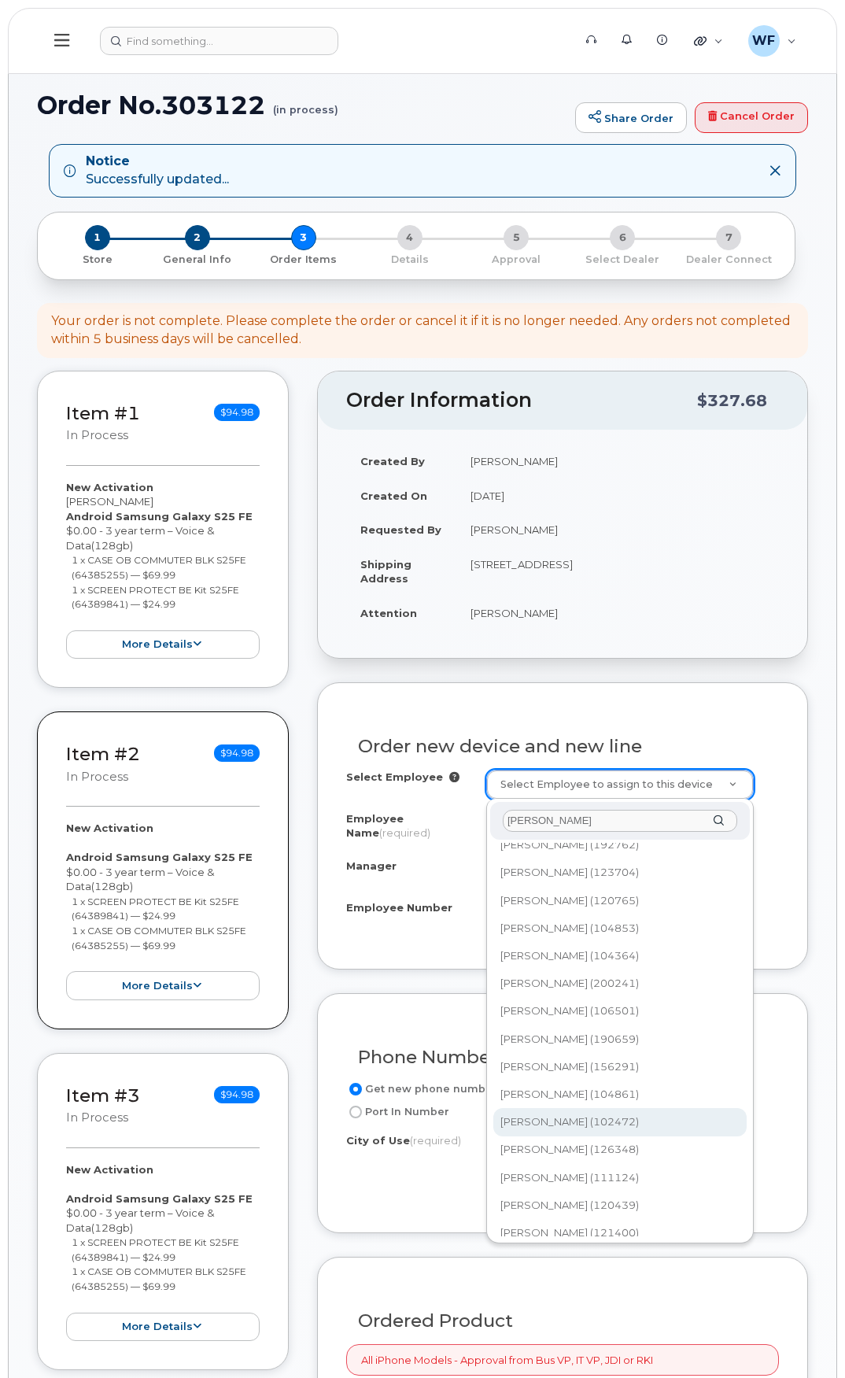
type input "munn"
type input "1442759"
type input "Lincoln Munn"
type input "102472"
type input "238601254"
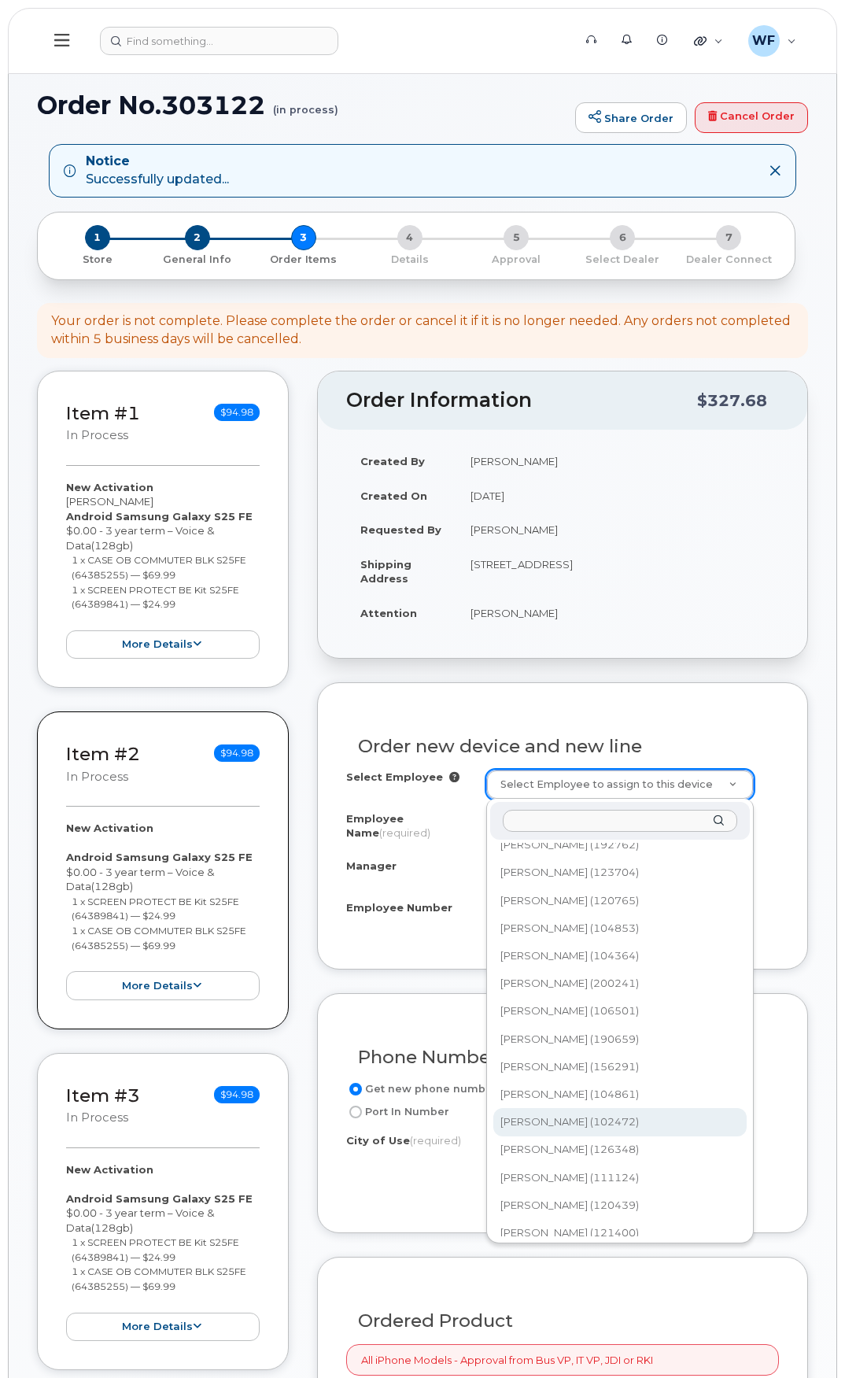
select select "1483349"
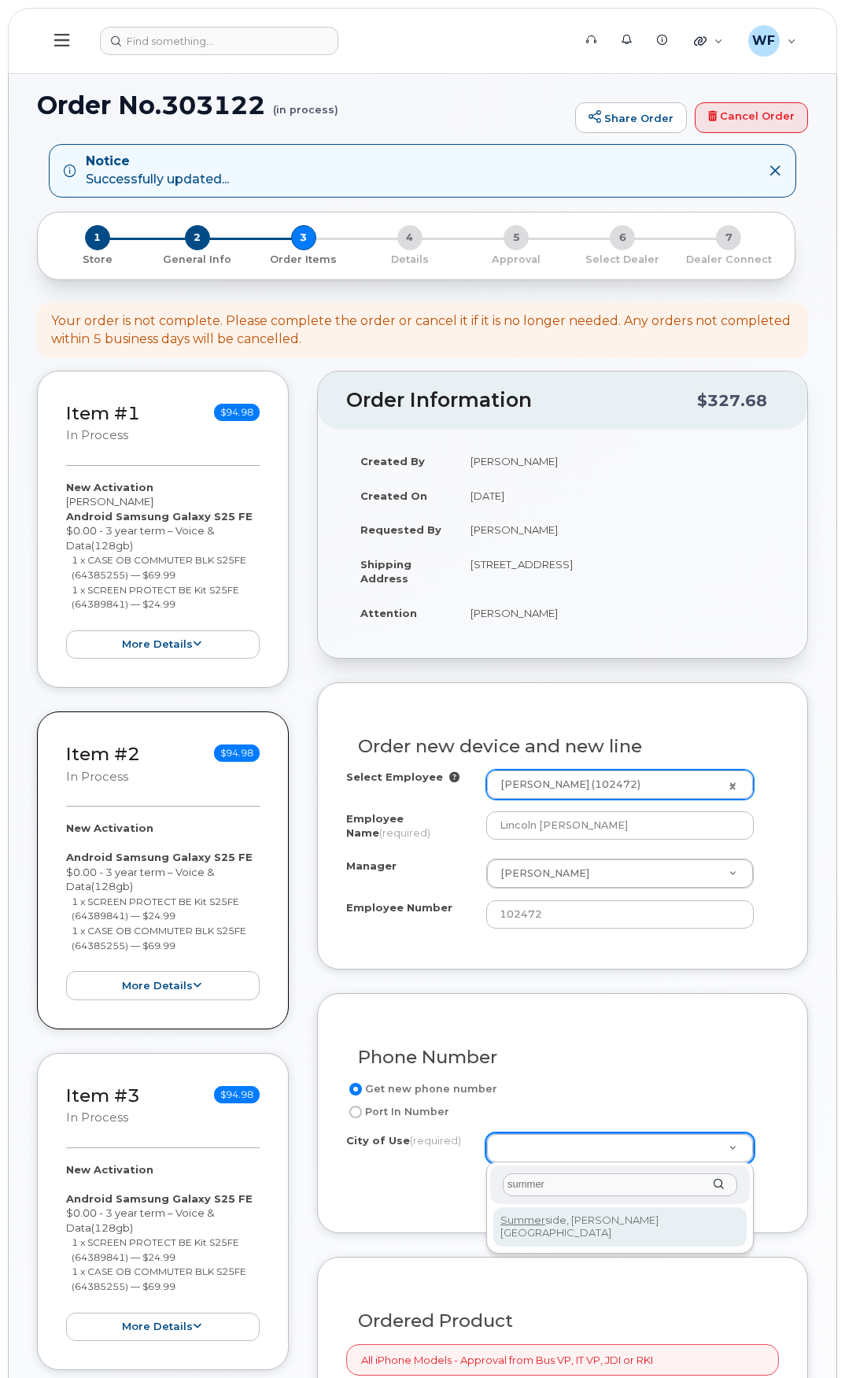
type input "summer"
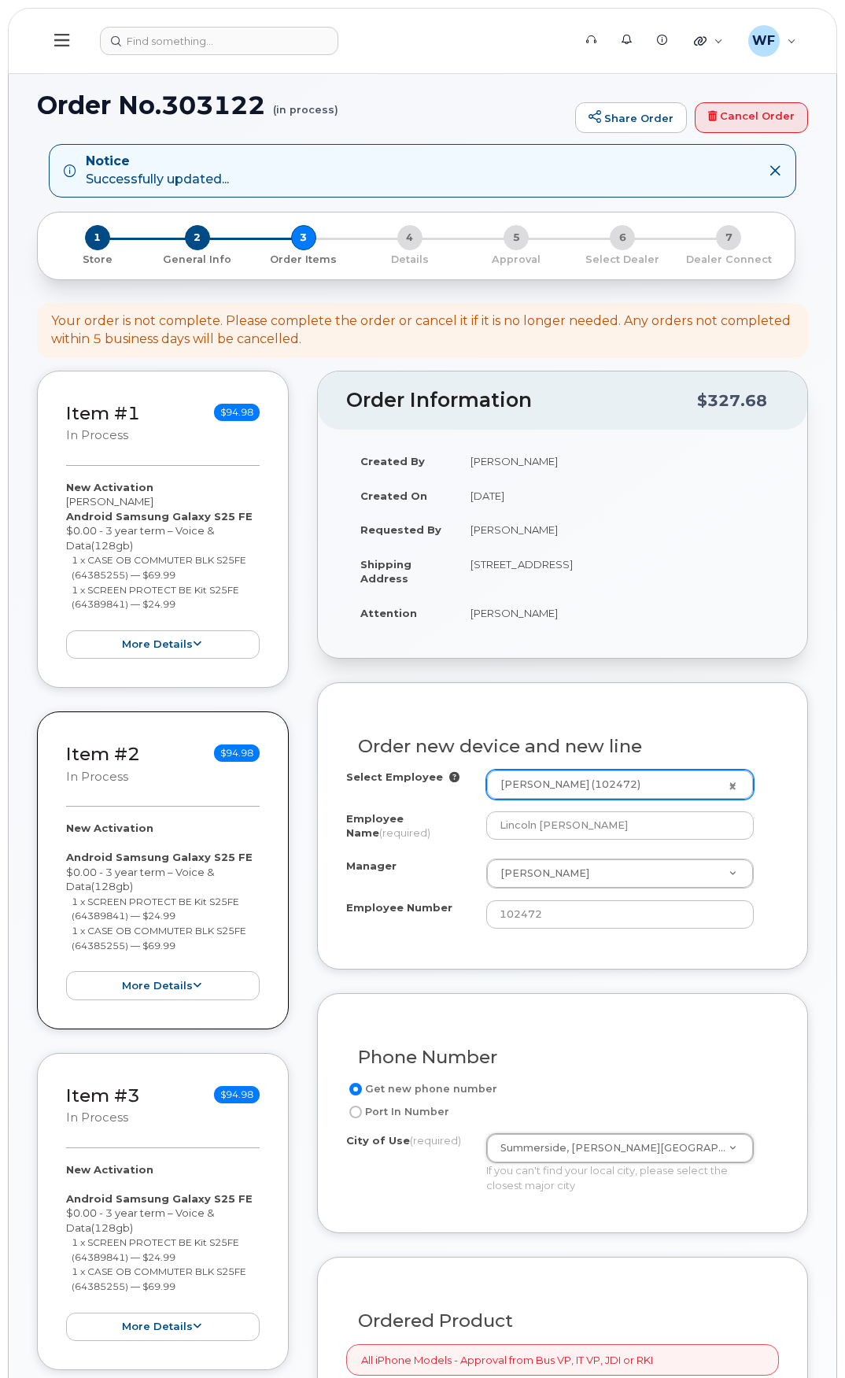
type input "5242"
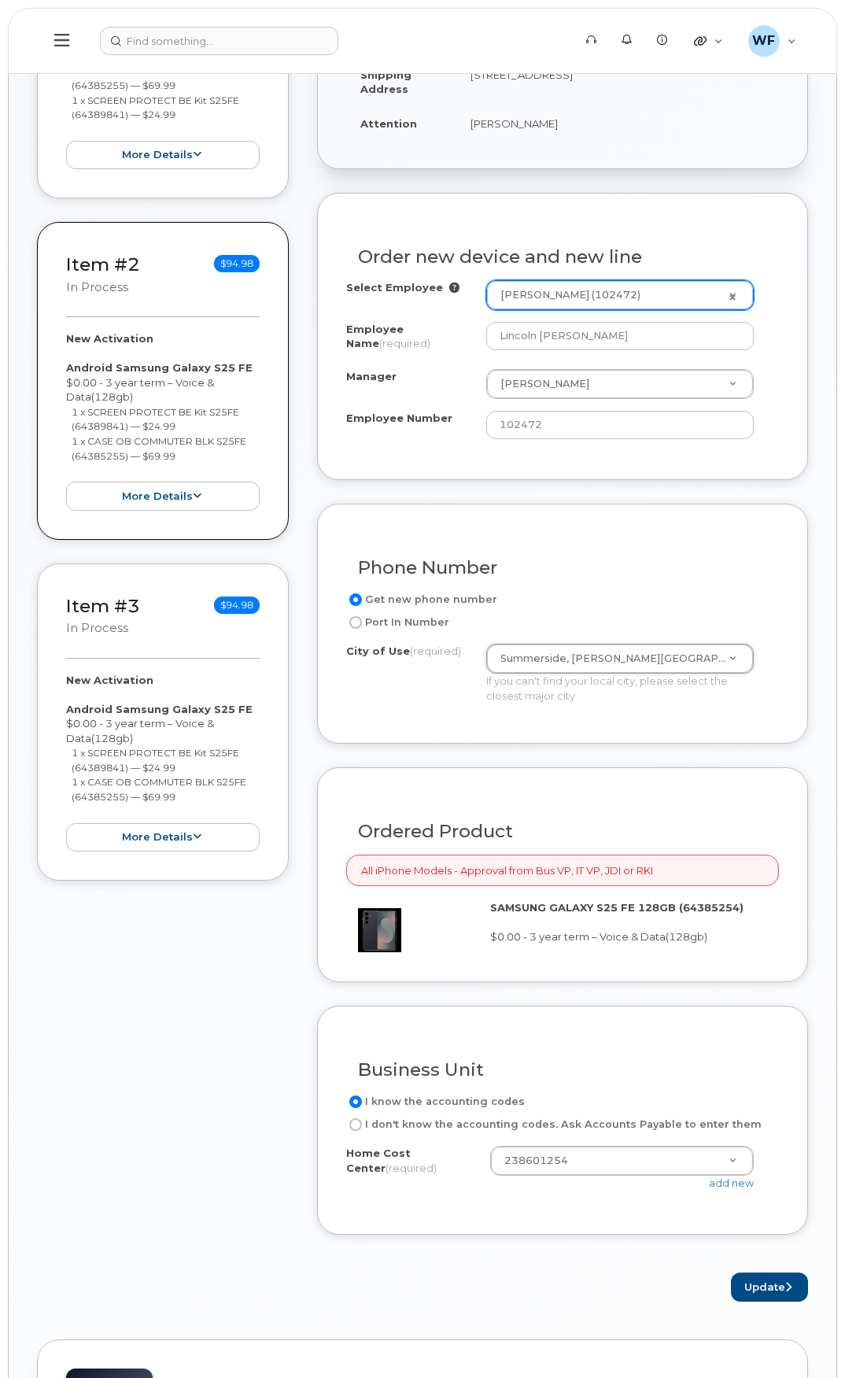
scroll to position [630, 0]
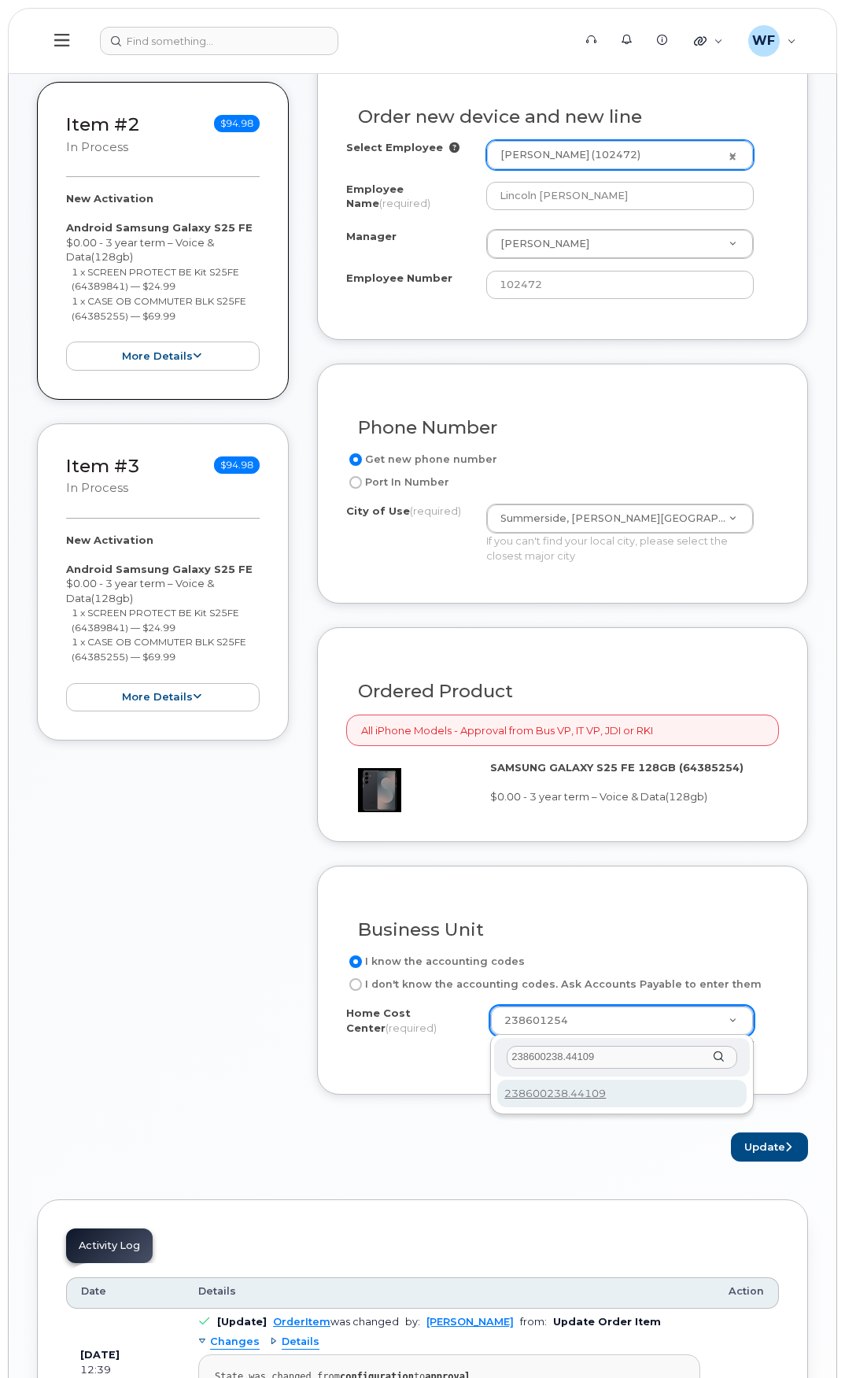
type input "238600238.44109"
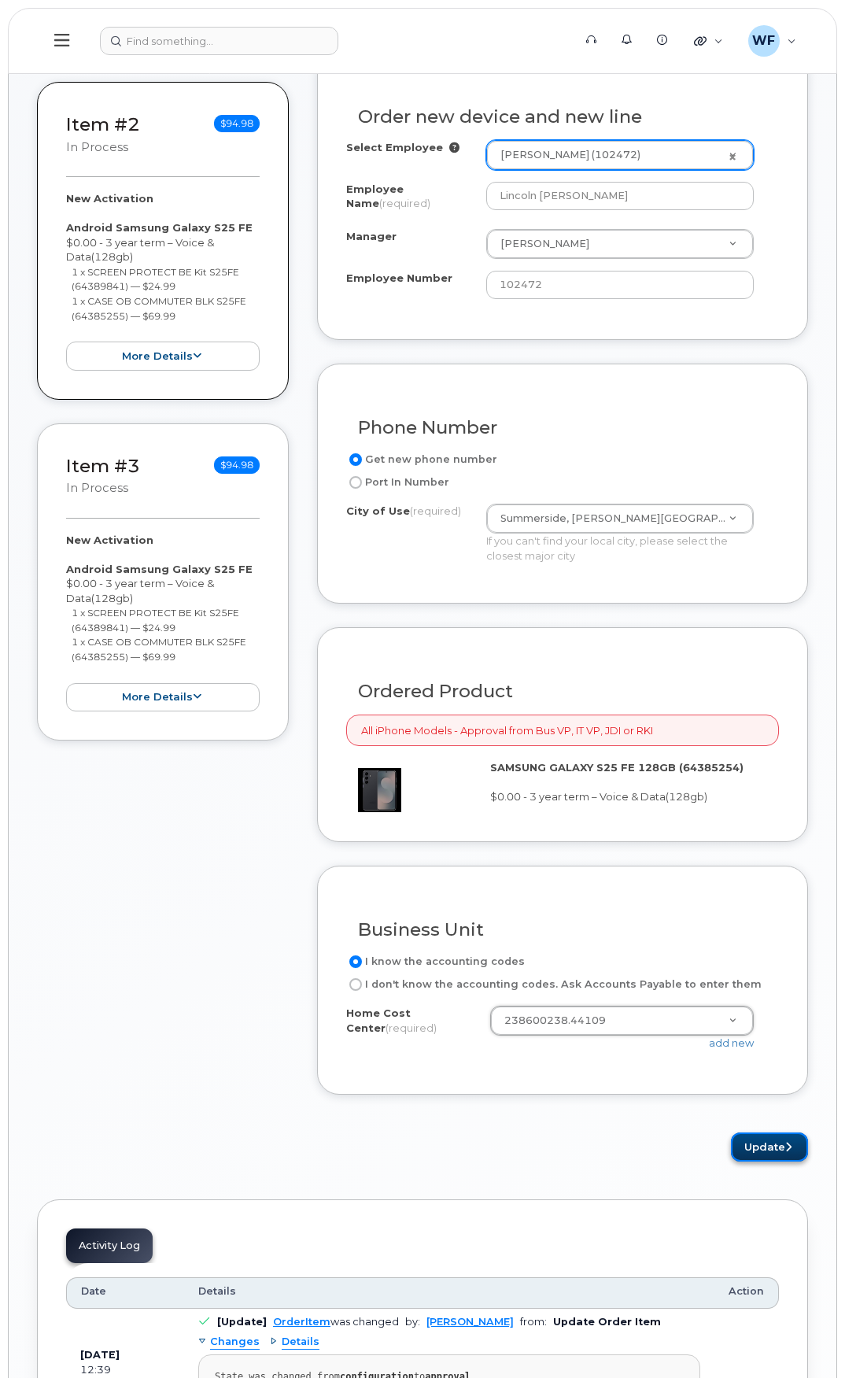
click at [756, 1146] on button "Update" at bounding box center [769, 1147] width 77 height 29
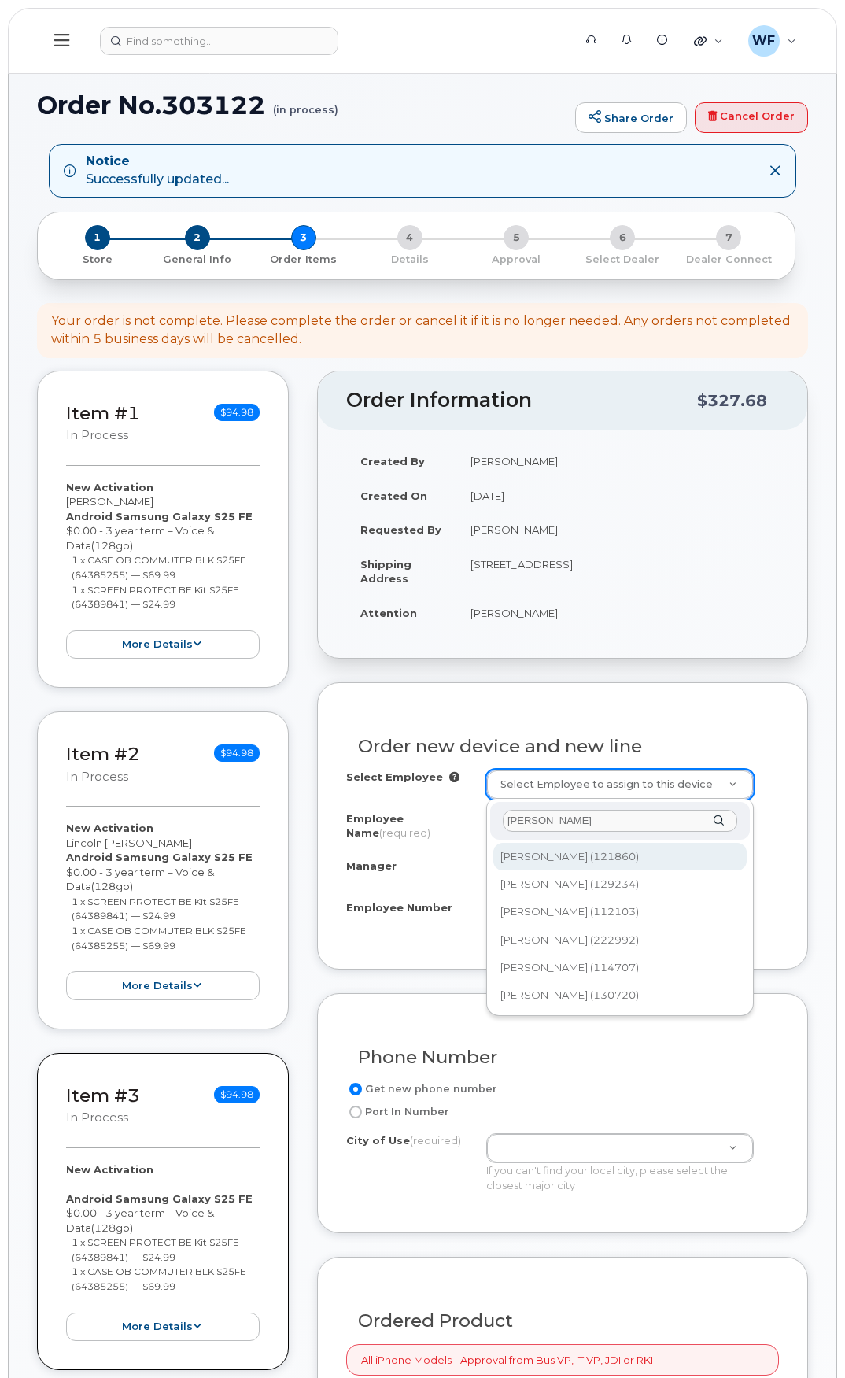
type input "[PERSON_NAME]"
type input "1462001"
type input "Adam Pridham"
type input "121860"
type input "238602122"
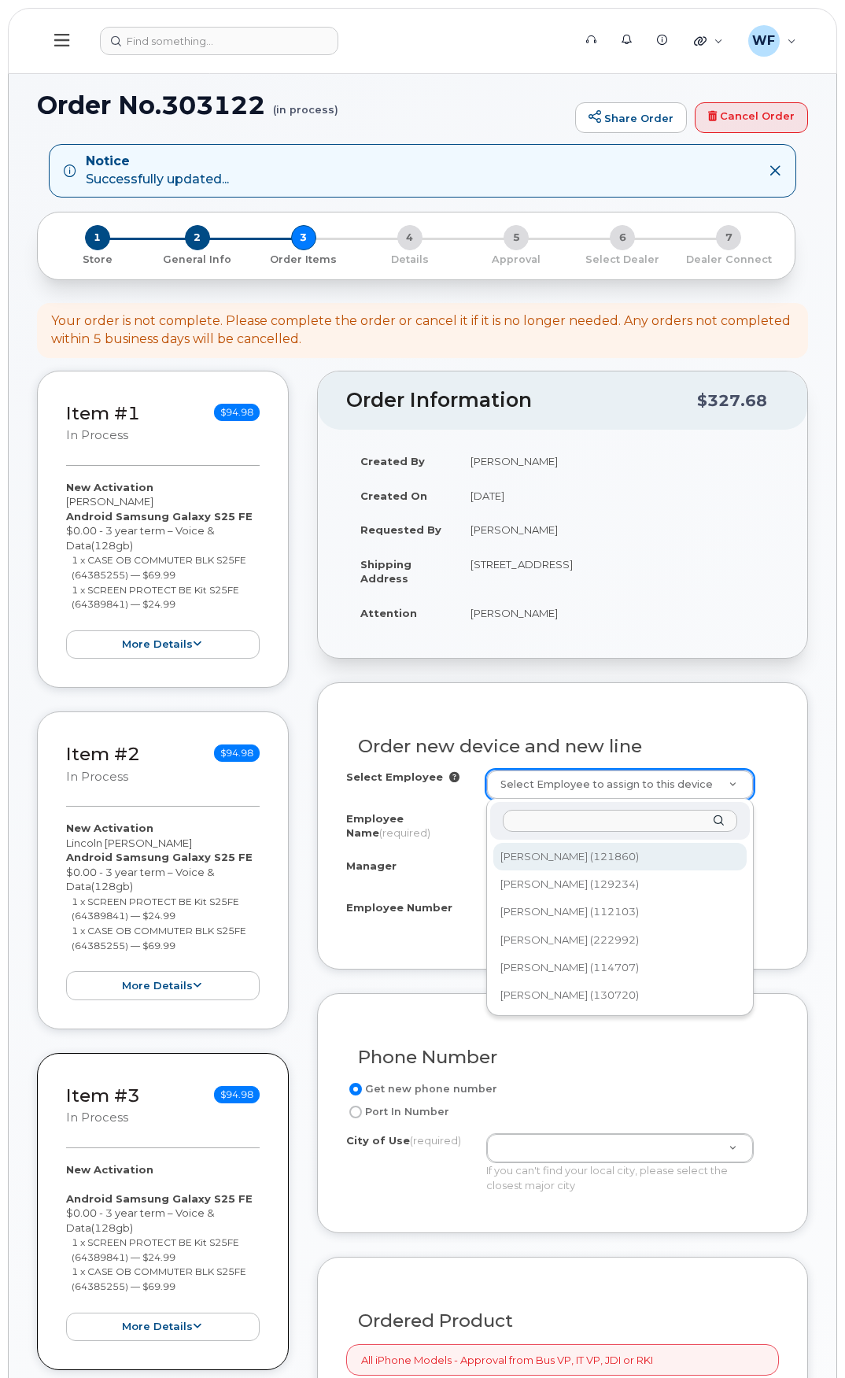
select select "2352971"
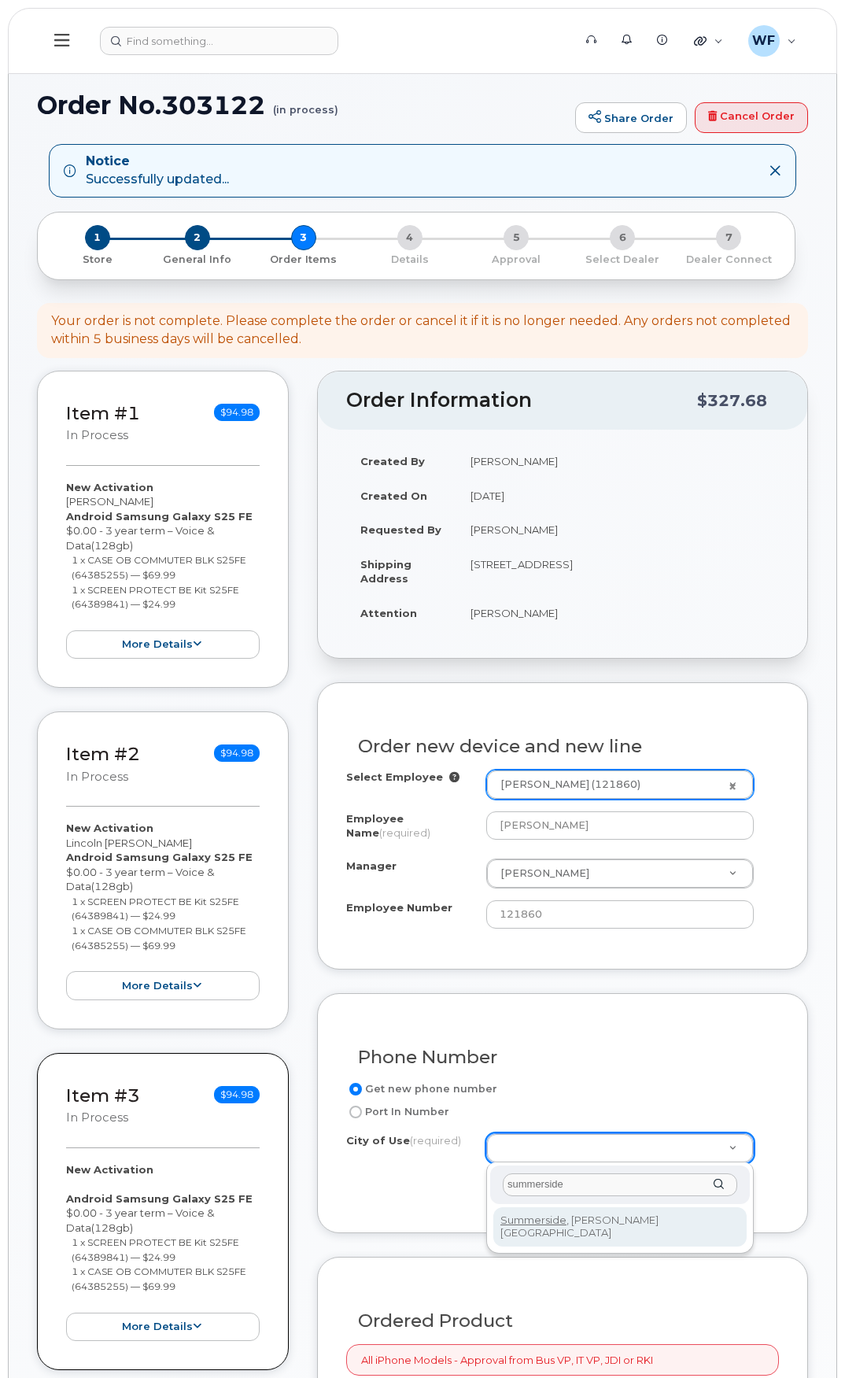
type input "summerside"
type input "5242"
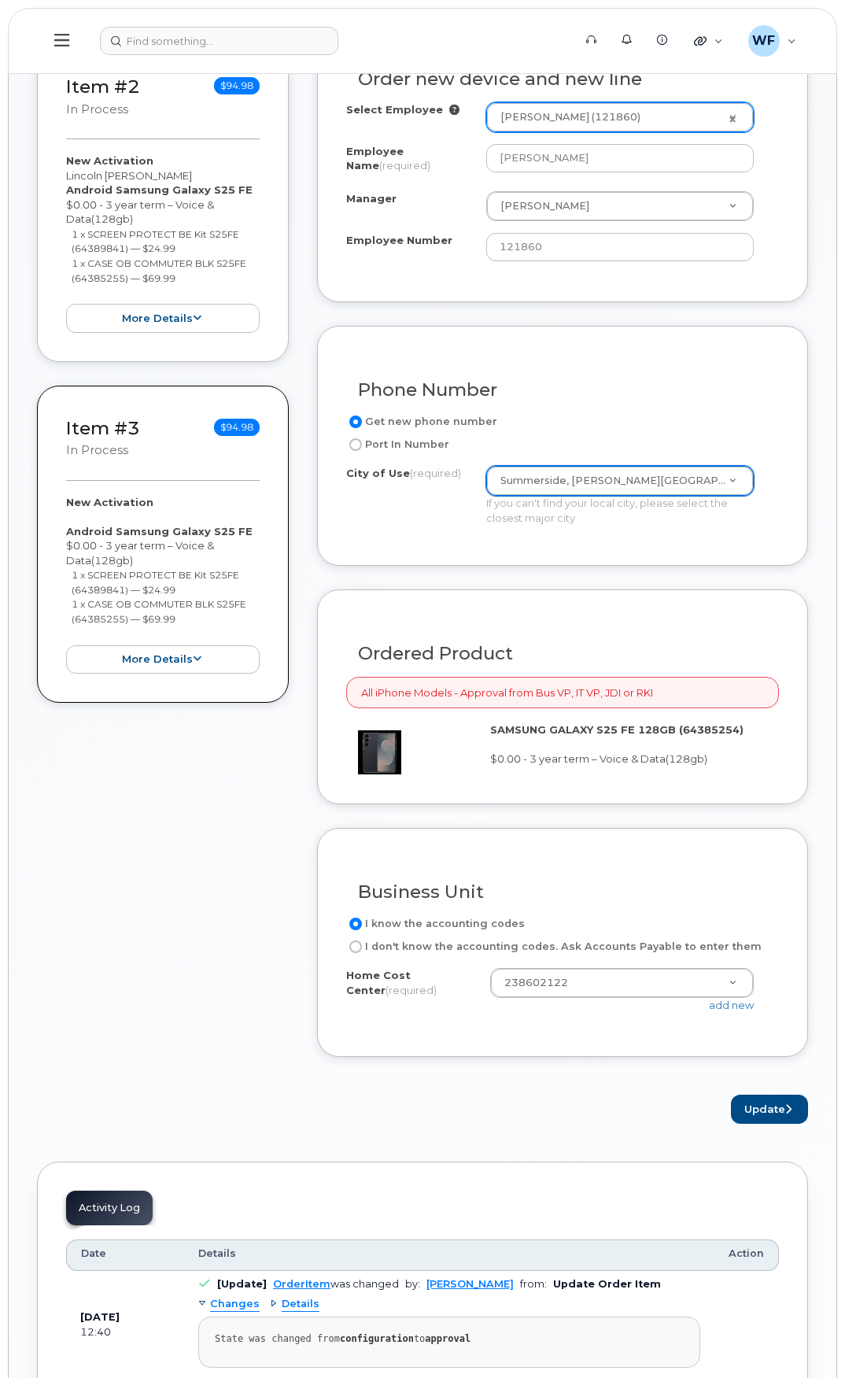
scroll to position [787, 0]
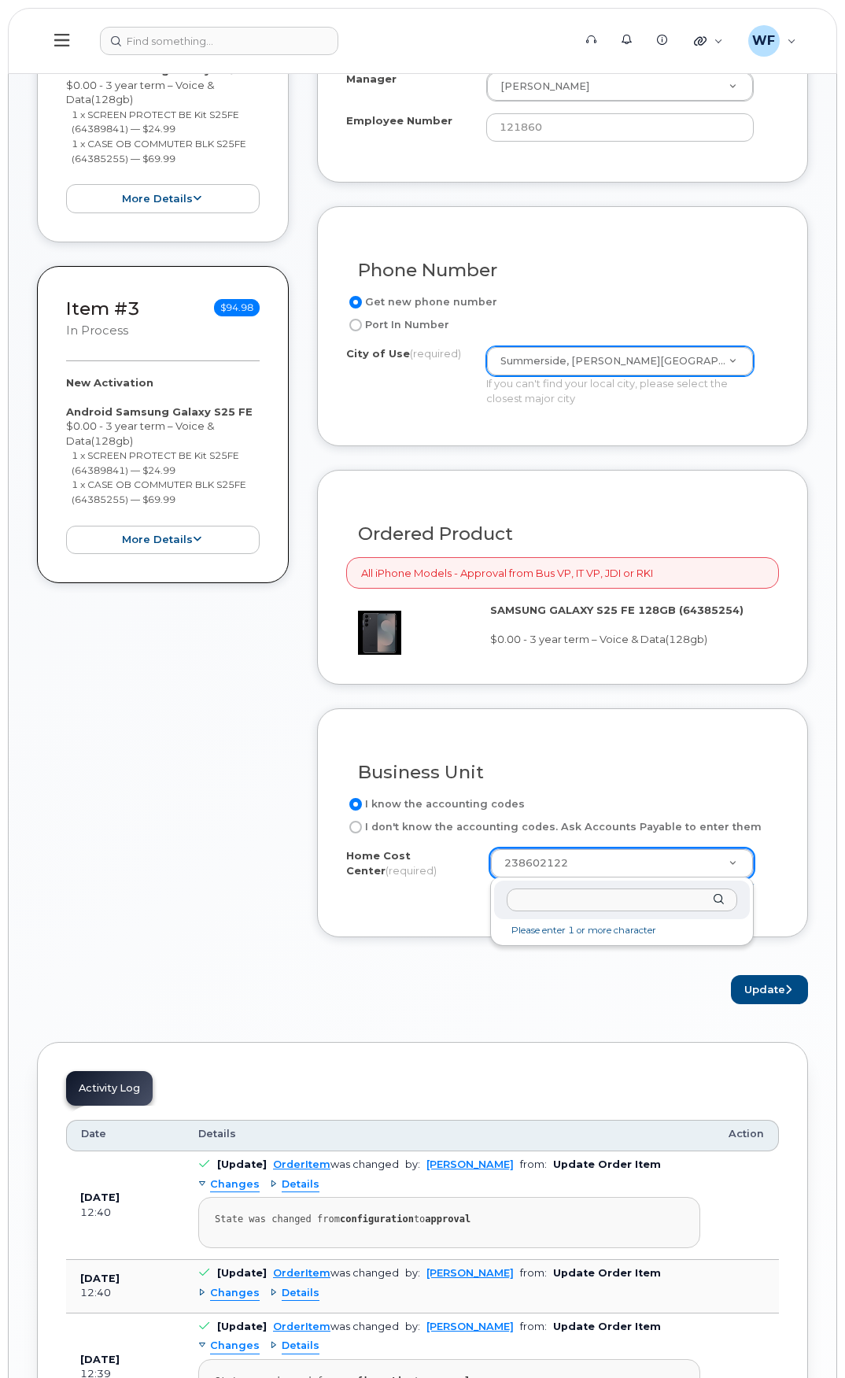
drag, startPoint x: 550, startPoint y: 861, endPoint x: 549, endPoint y: 876, distance: 15.0
drag, startPoint x: 540, startPoint y: 889, endPoint x: 525, endPoint y: 902, distance: 19.6
type input "238600238.44109"
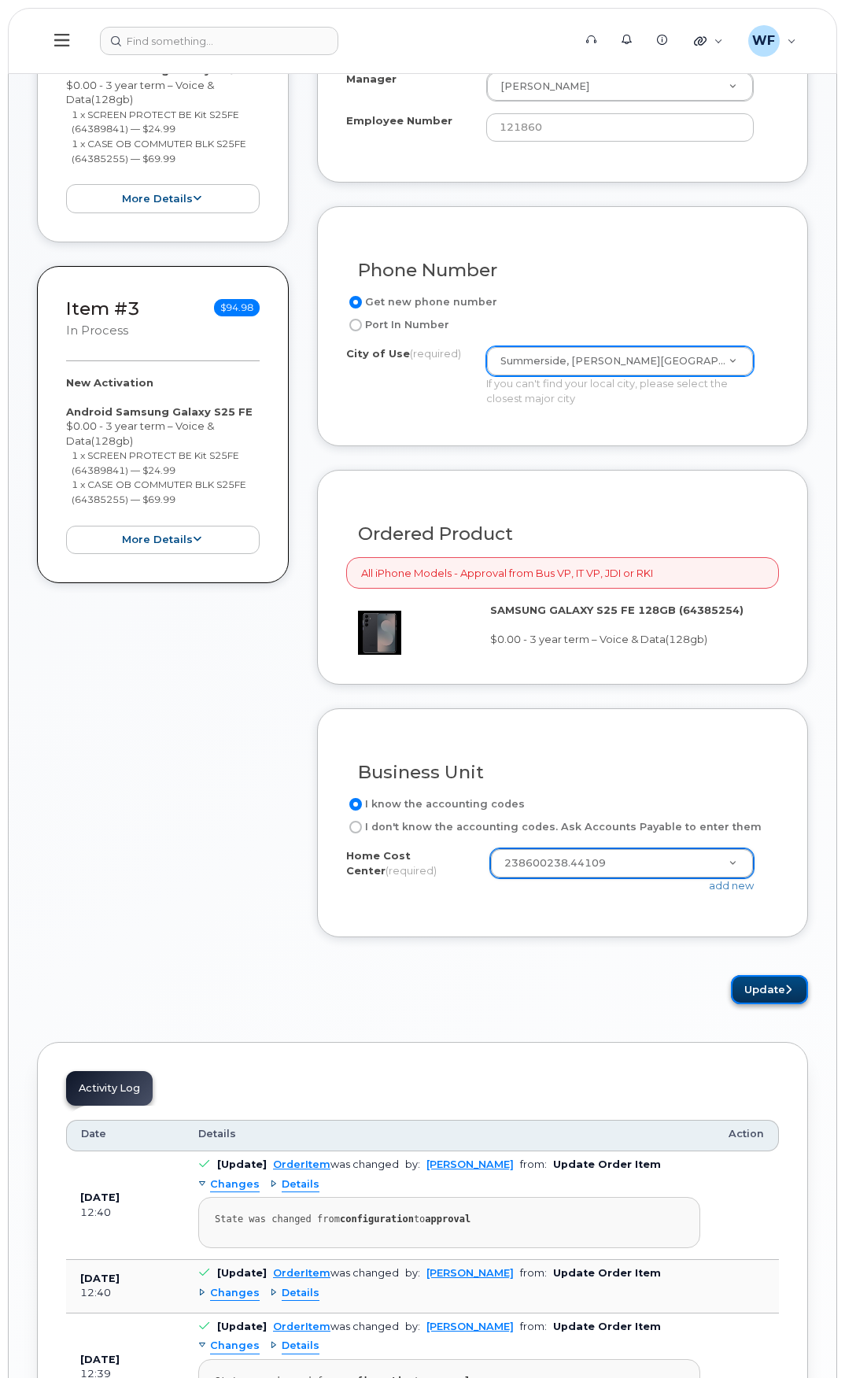
click at [773, 990] on button "Update" at bounding box center [769, 989] width 77 height 29
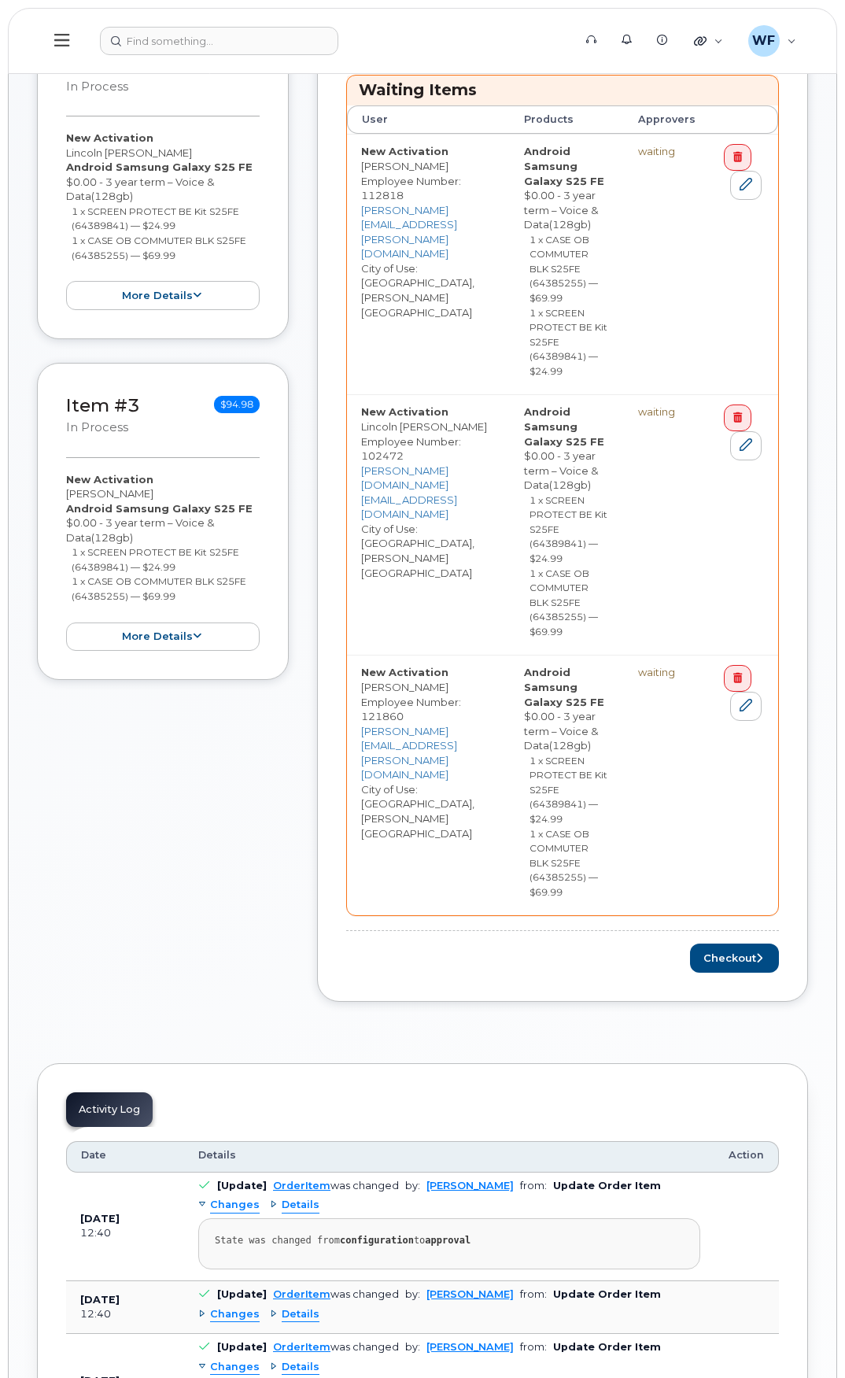
scroll to position [945, 0]
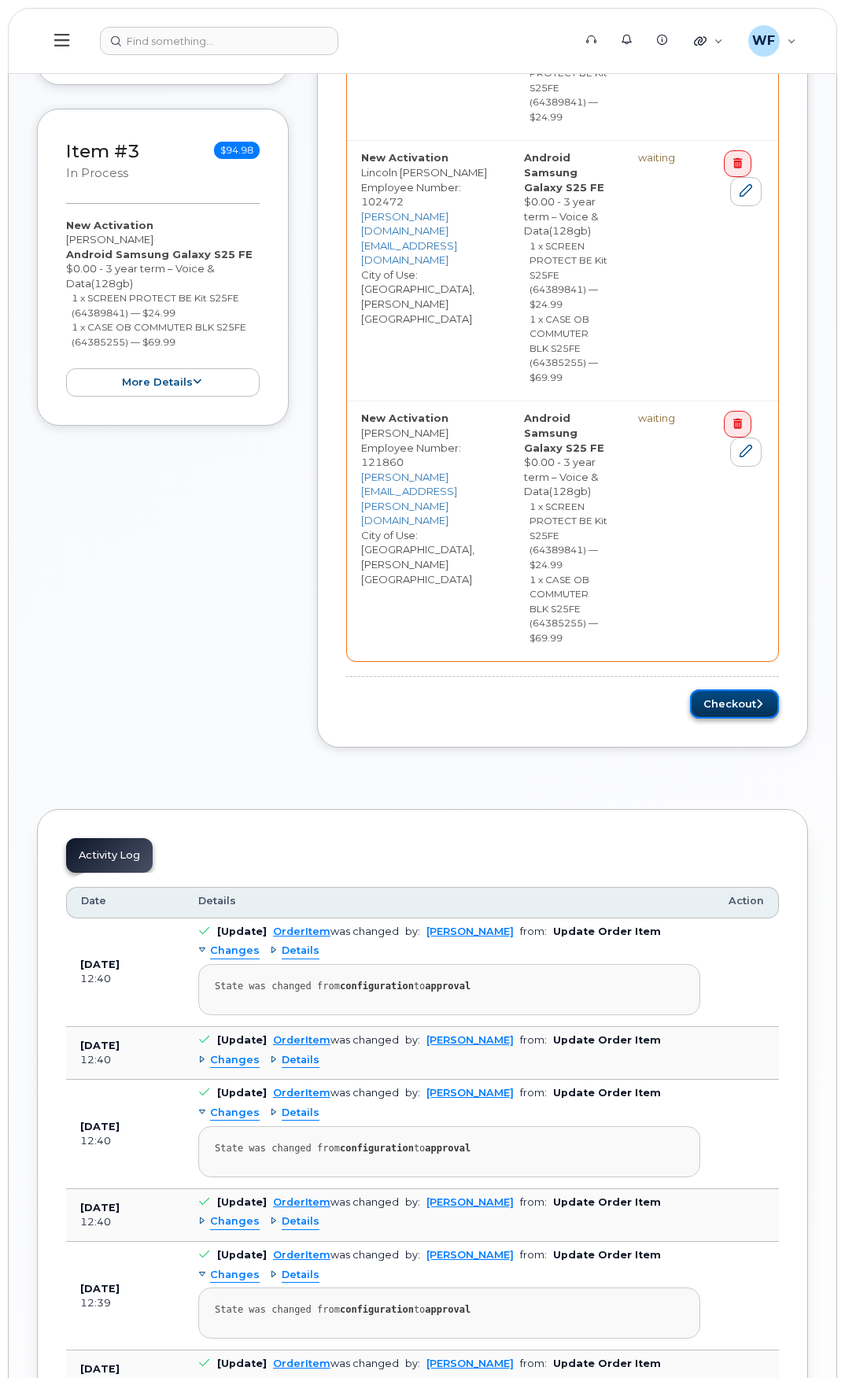
click at [779, 719] on button "Checkout" at bounding box center [734, 704] width 89 height 29
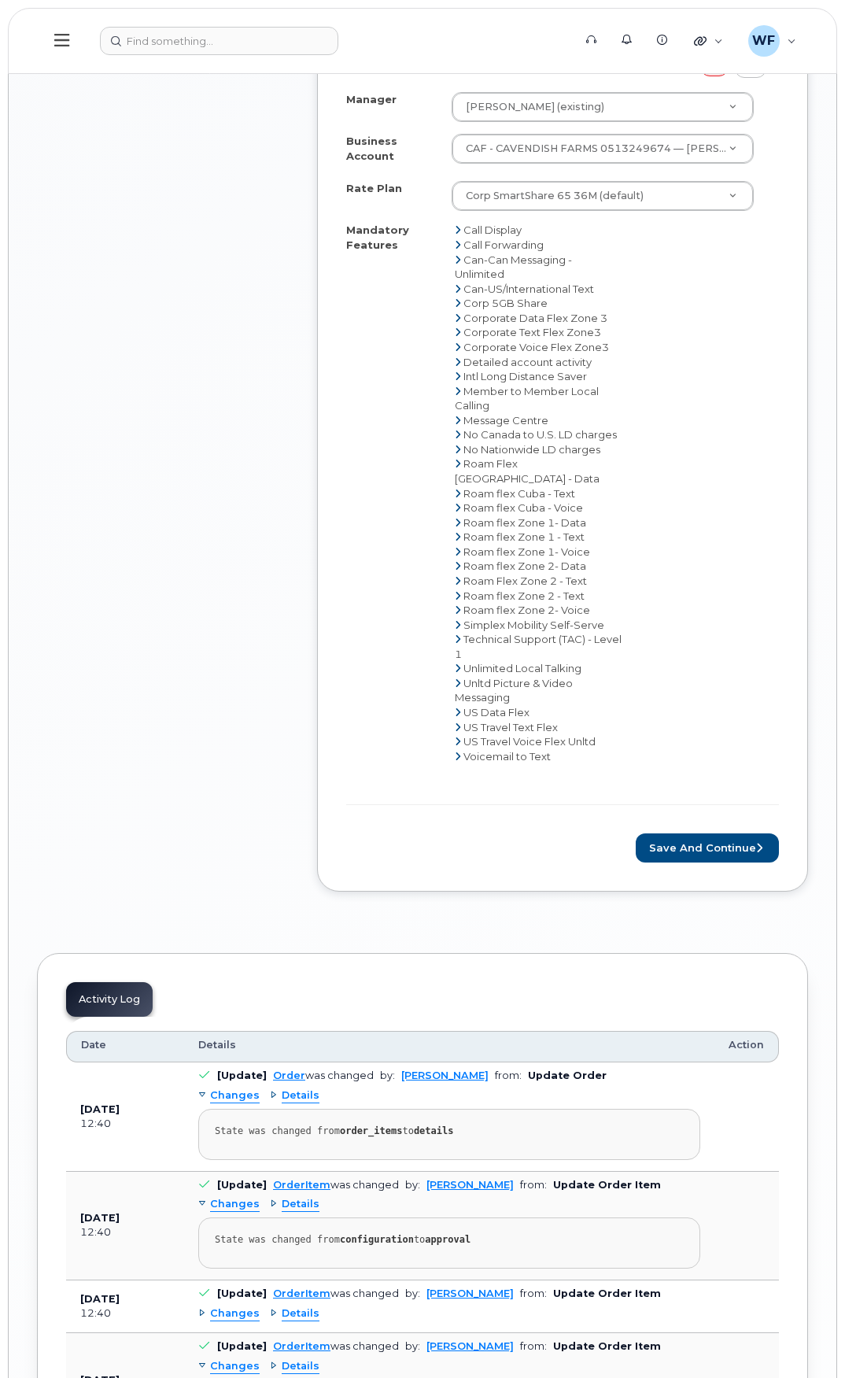
scroll to position [2519, 0]
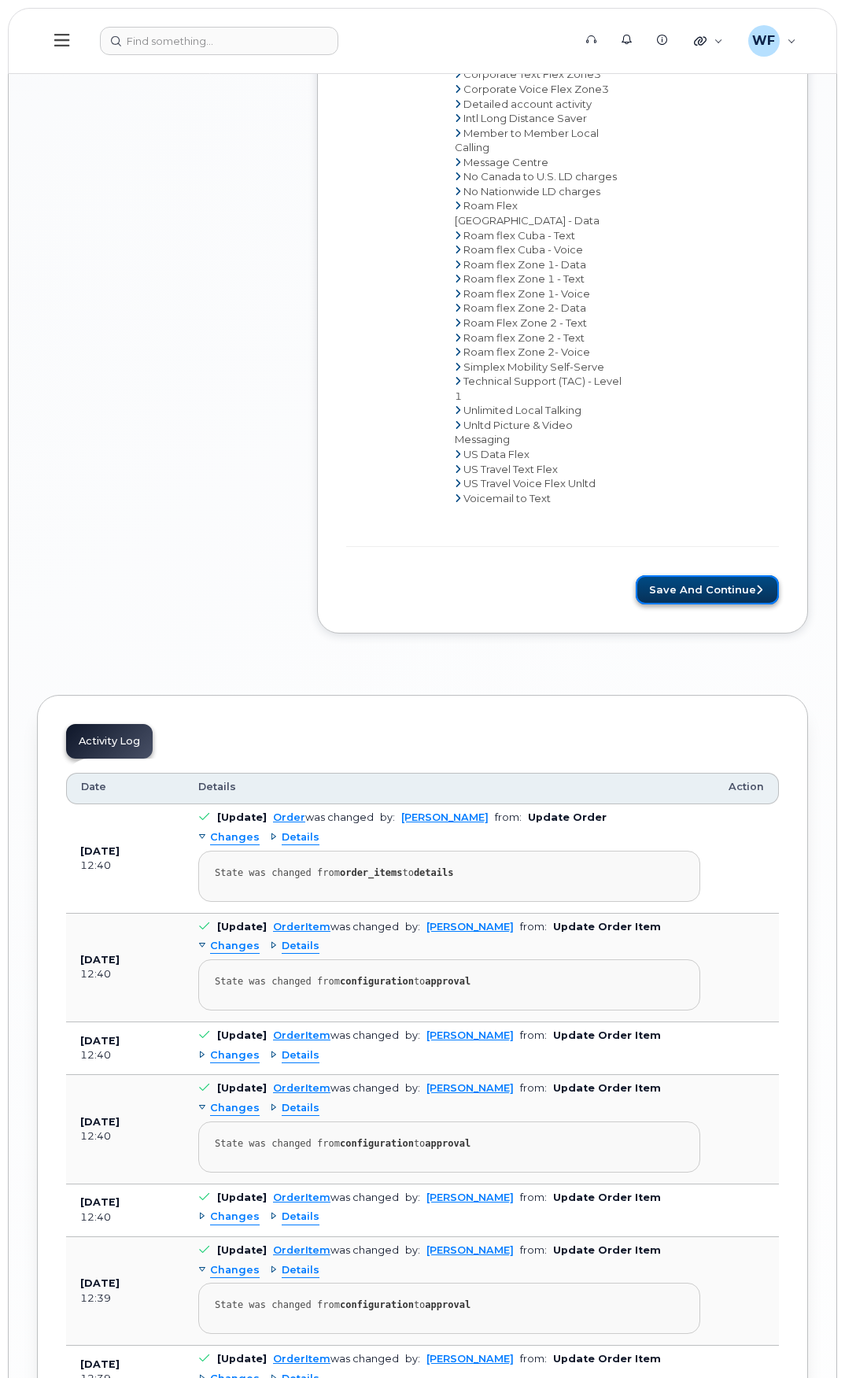
drag, startPoint x: 700, startPoint y: 541, endPoint x: 664, endPoint y: 541, distance: 36.2
click at [700, 575] on button "Save and Continue" at bounding box center [707, 589] width 143 height 29
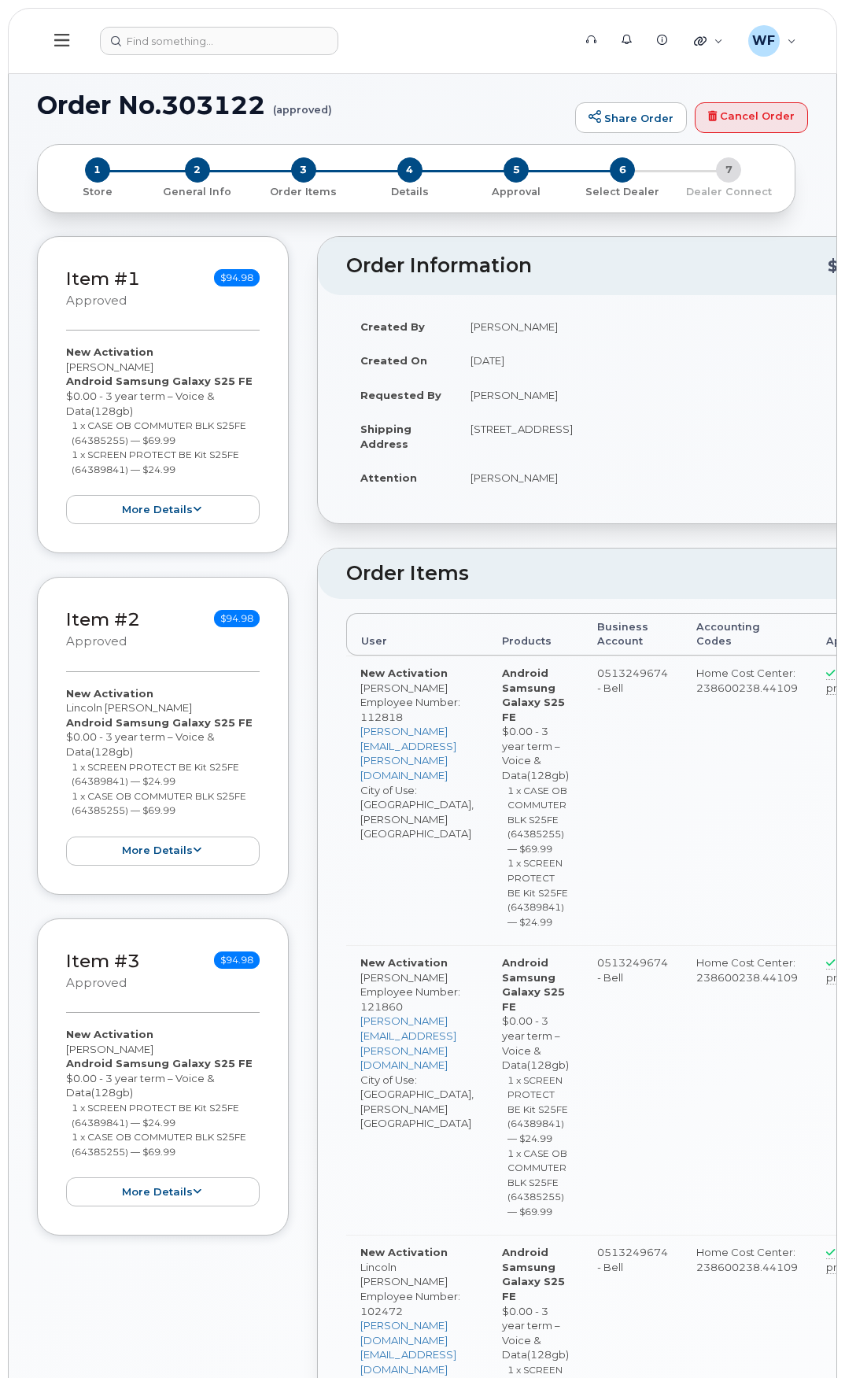
type textarea "please send to Attn: Will Feaver [GEOGRAPHIC_DATA] 1 Stock Room [STREET_ADDRESS…"
radio input "true"
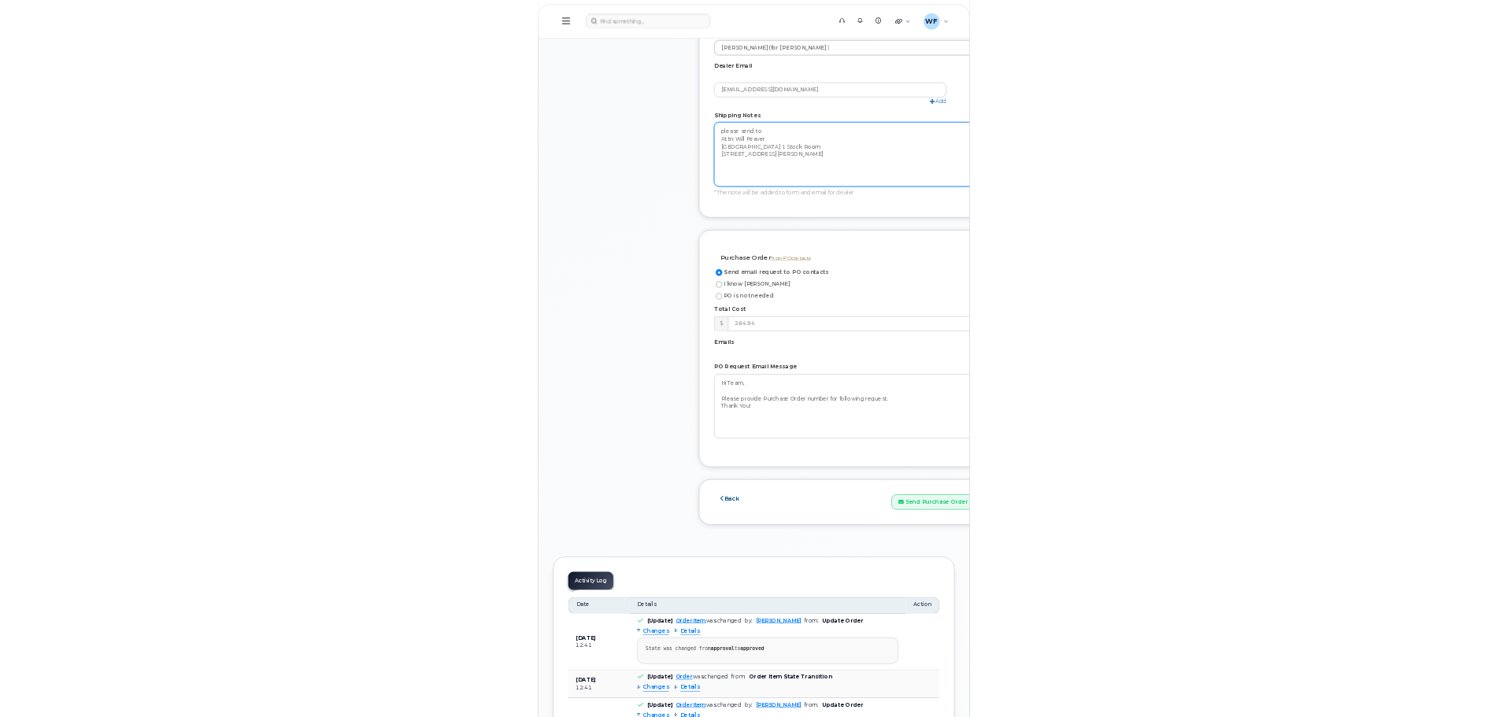
scroll to position [1653, 0]
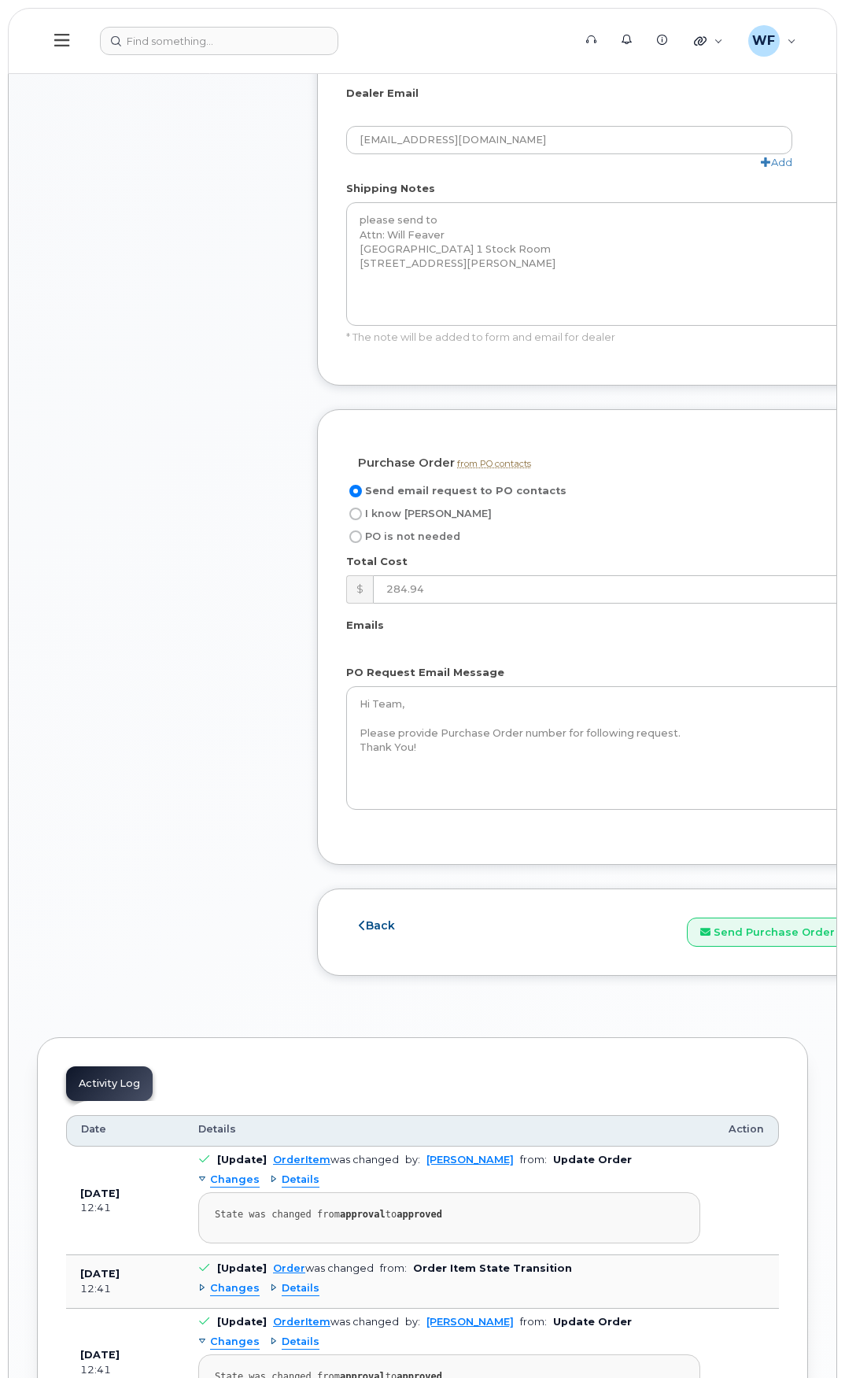
click at [397, 511] on span "I know [PERSON_NAME]" at bounding box center [428, 514] width 127 height 12
click at [362, 511] on input "I know [PERSON_NAME]" at bounding box center [355, 514] width 13 height 13
radio input "true"
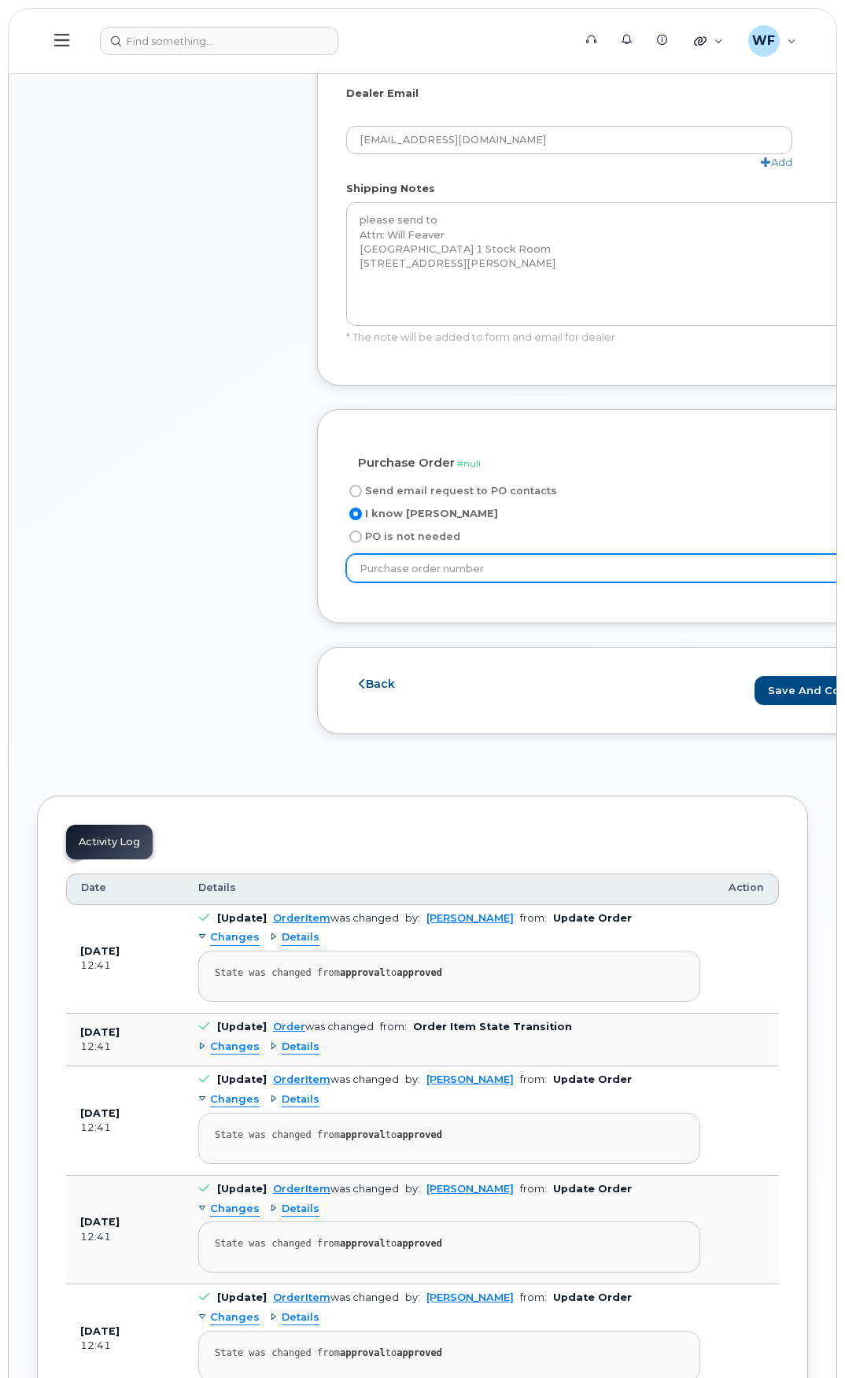
click at [443, 567] on input "text" at bounding box center [621, 568] width 551 height 28
type input "635793"
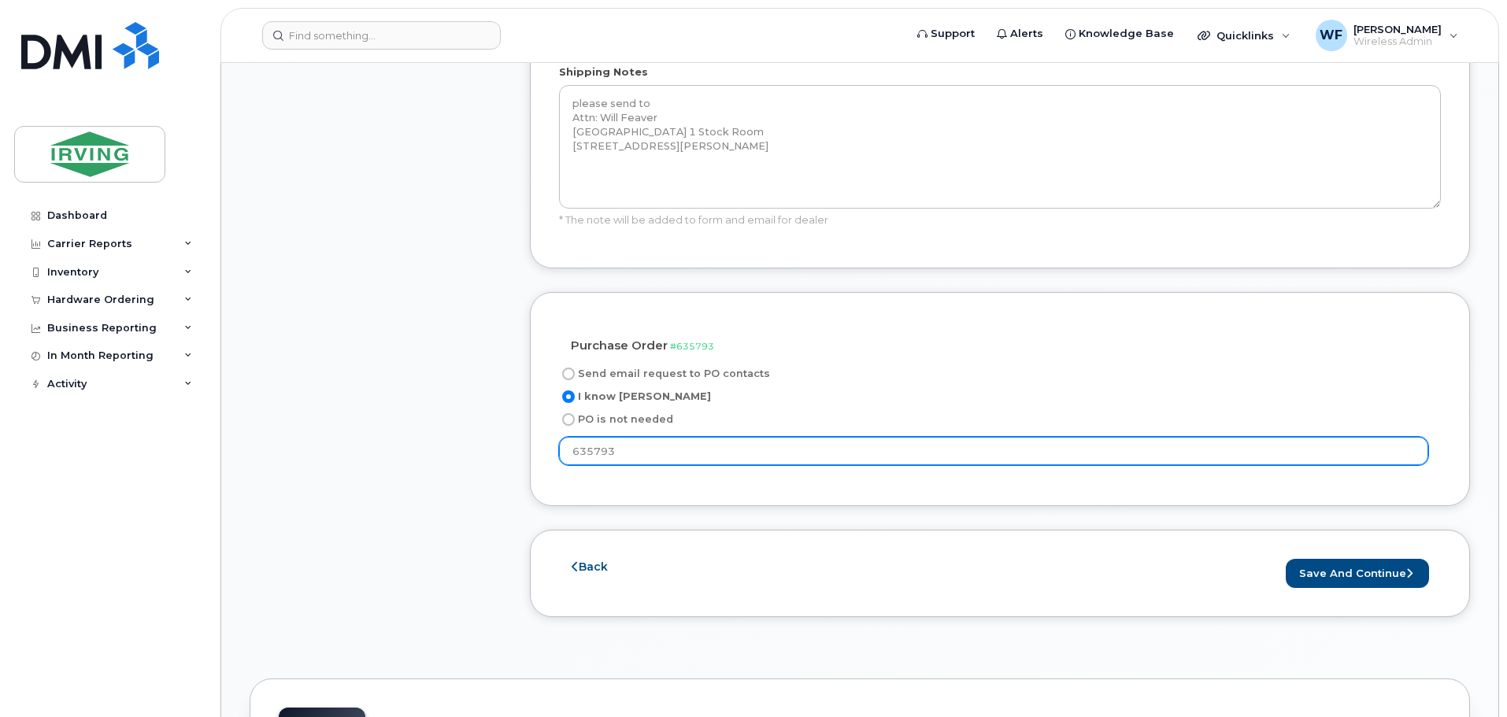
scroll to position [1338, 0]
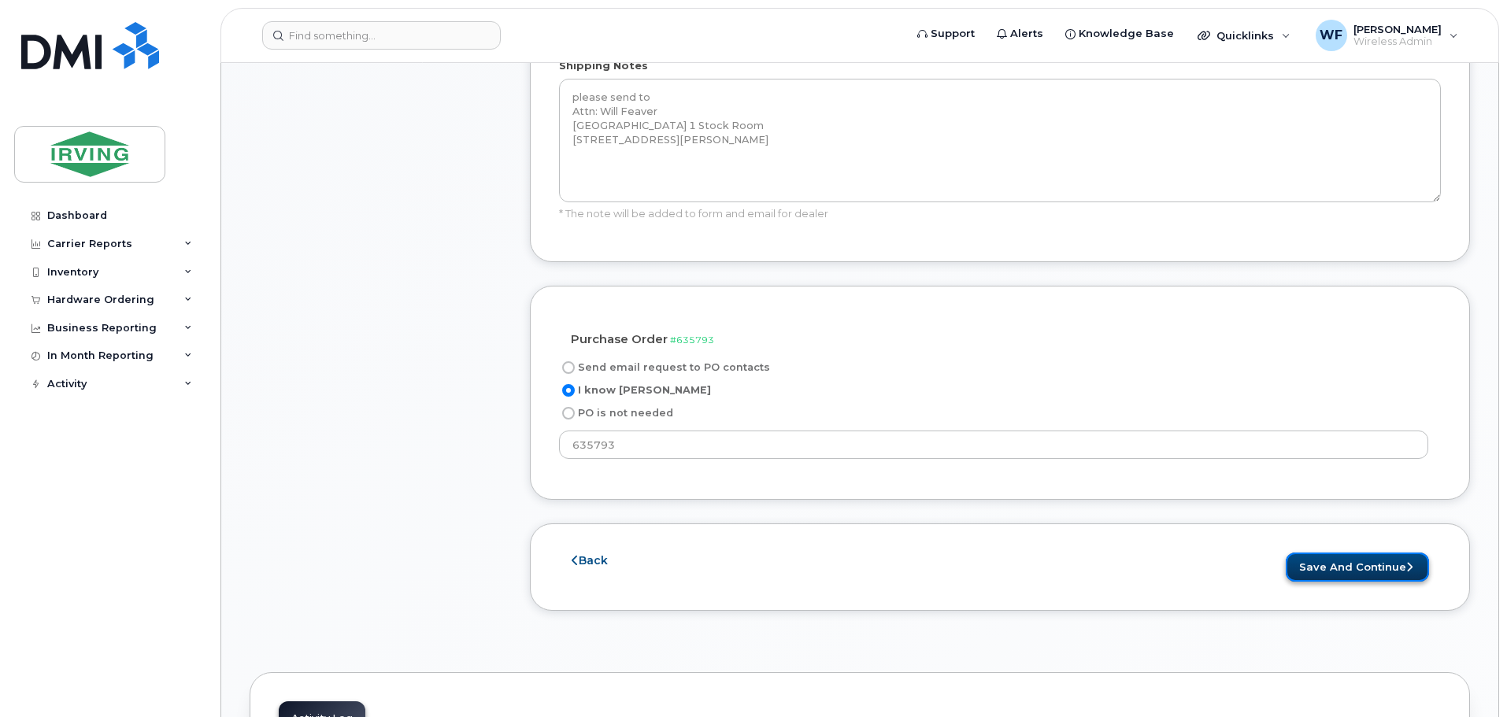
click at [845, 553] on button "Save and Continue" at bounding box center [1356, 567] width 143 height 29
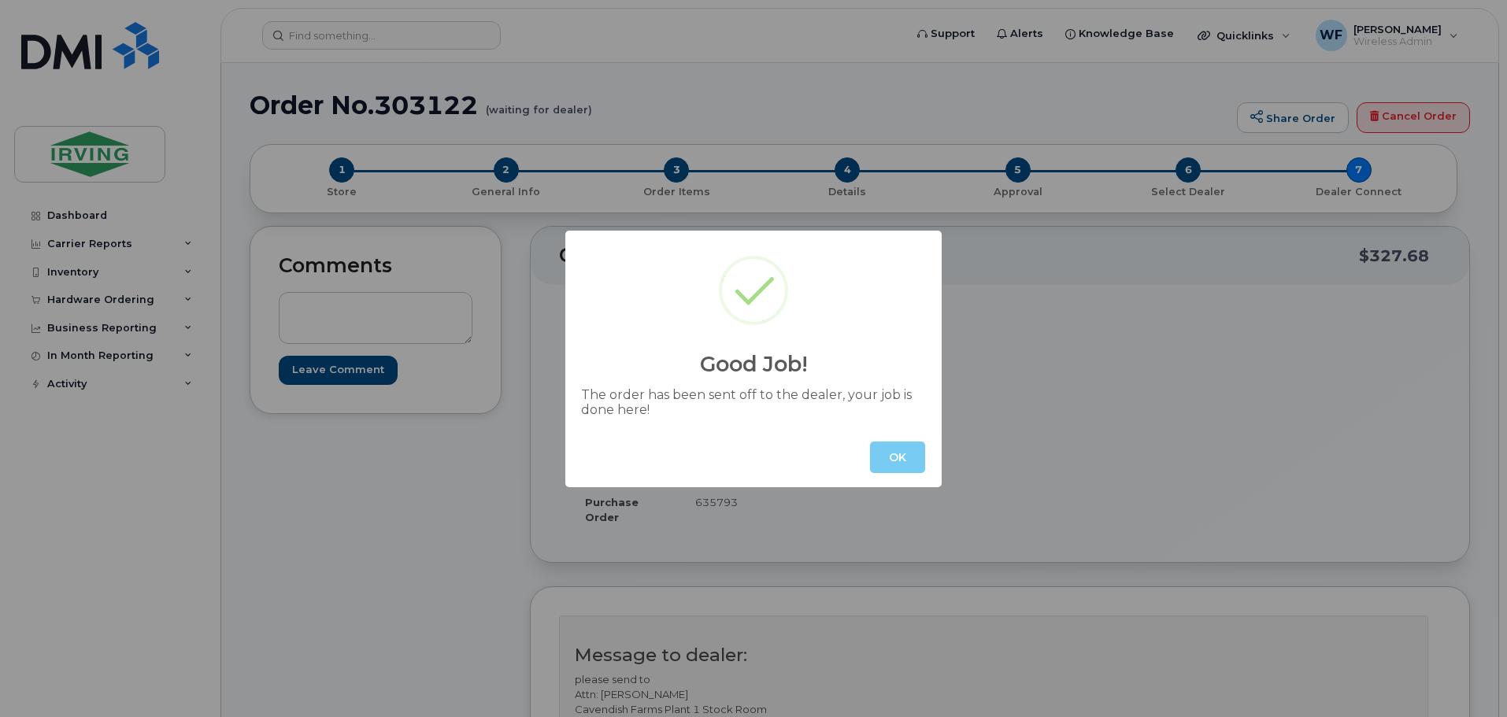
click at [902, 454] on button "OK" at bounding box center [897, 457] width 55 height 31
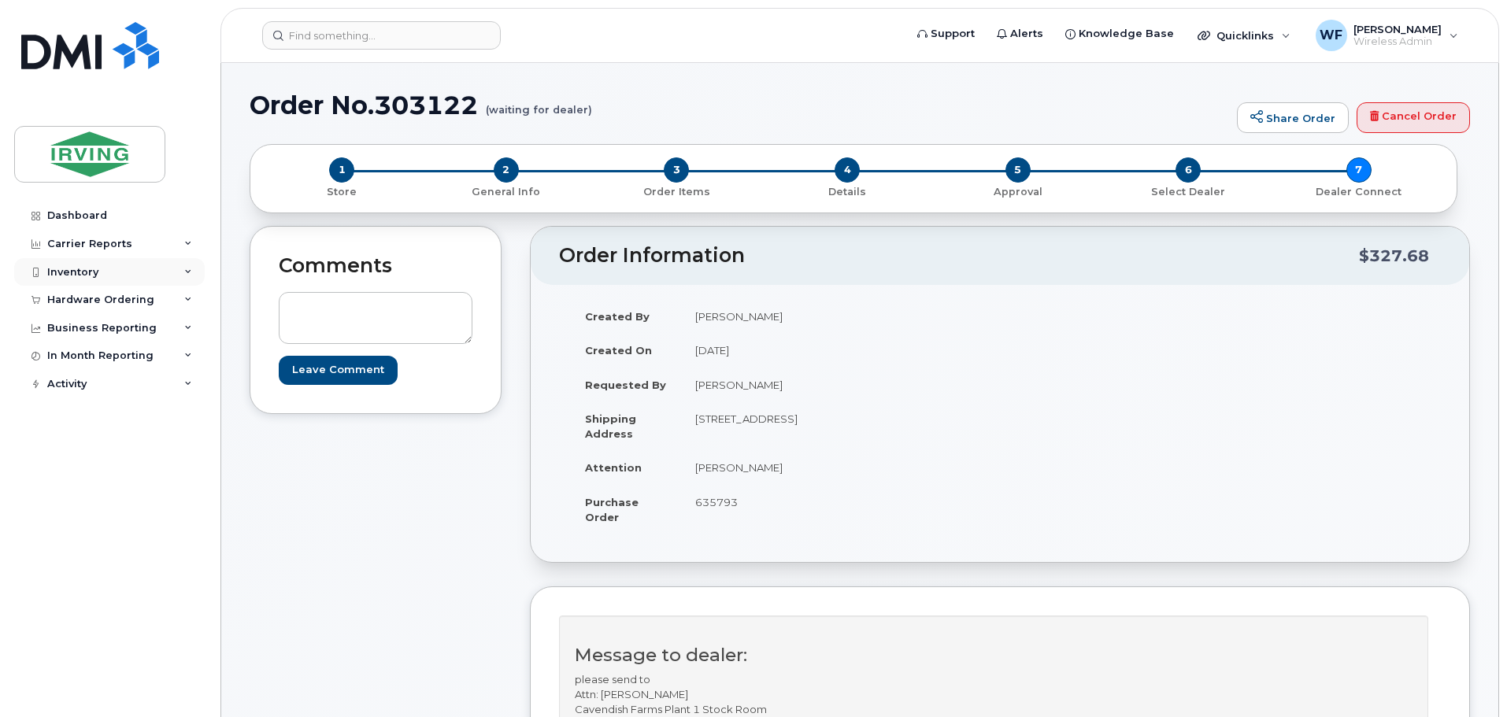
click at [83, 267] on div "Inventory" at bounding box center [72, 272] width 51 height 13
click at [72, 268] on div "Inventory" at bounding box center [72, 272] width 51 height 13
click at [77, 290] on div "Hardware Ordering" at bounding box center [109, 300] width 190 height 28
click at [85, 353] on div "Orders" at bounding box center [73, 359] width 39 height 14
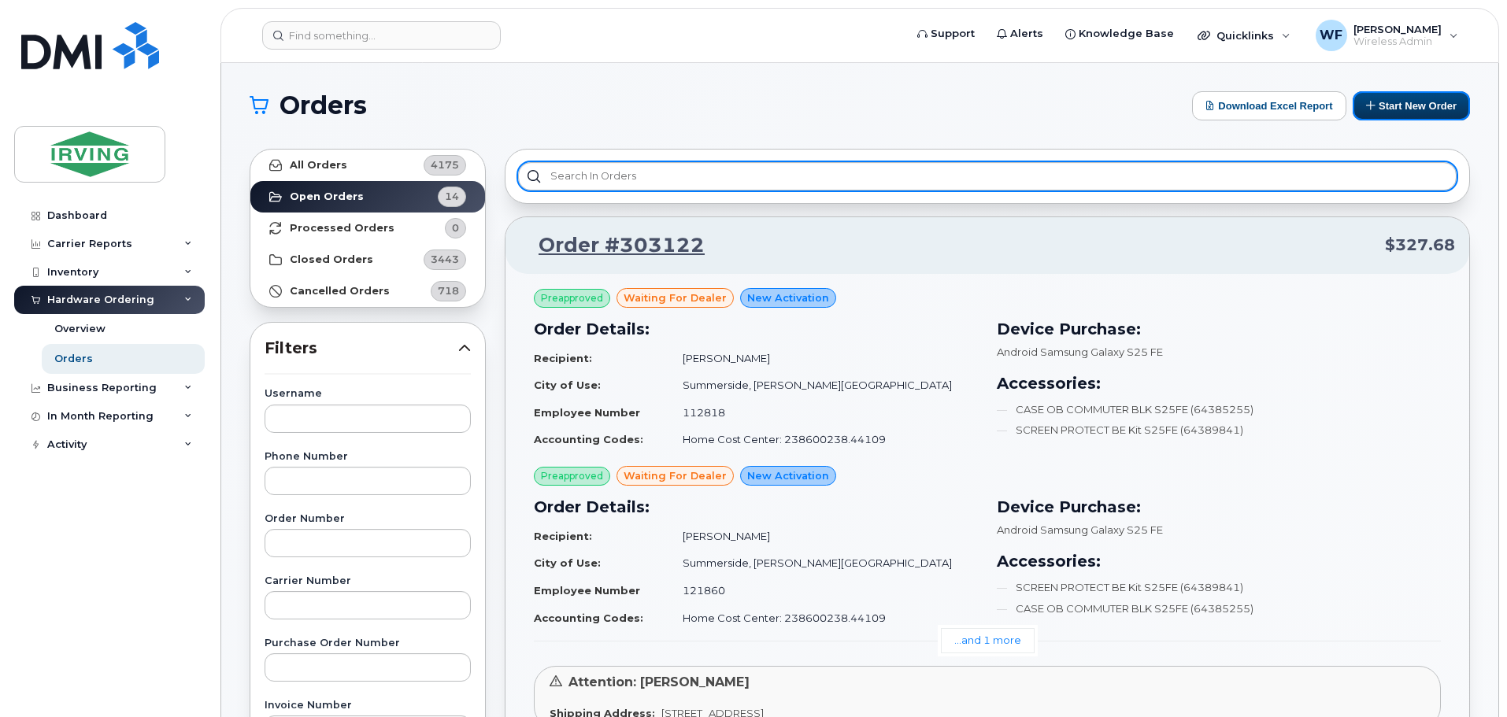
drag, startPoint x: 1405, startPoint y: 105, endPoint x: 1126, endPoint y: 163, distance: 284.7
click at [1405, 105] on button "Start New Order" at bounding box center [1410, 105] width 117 height 29
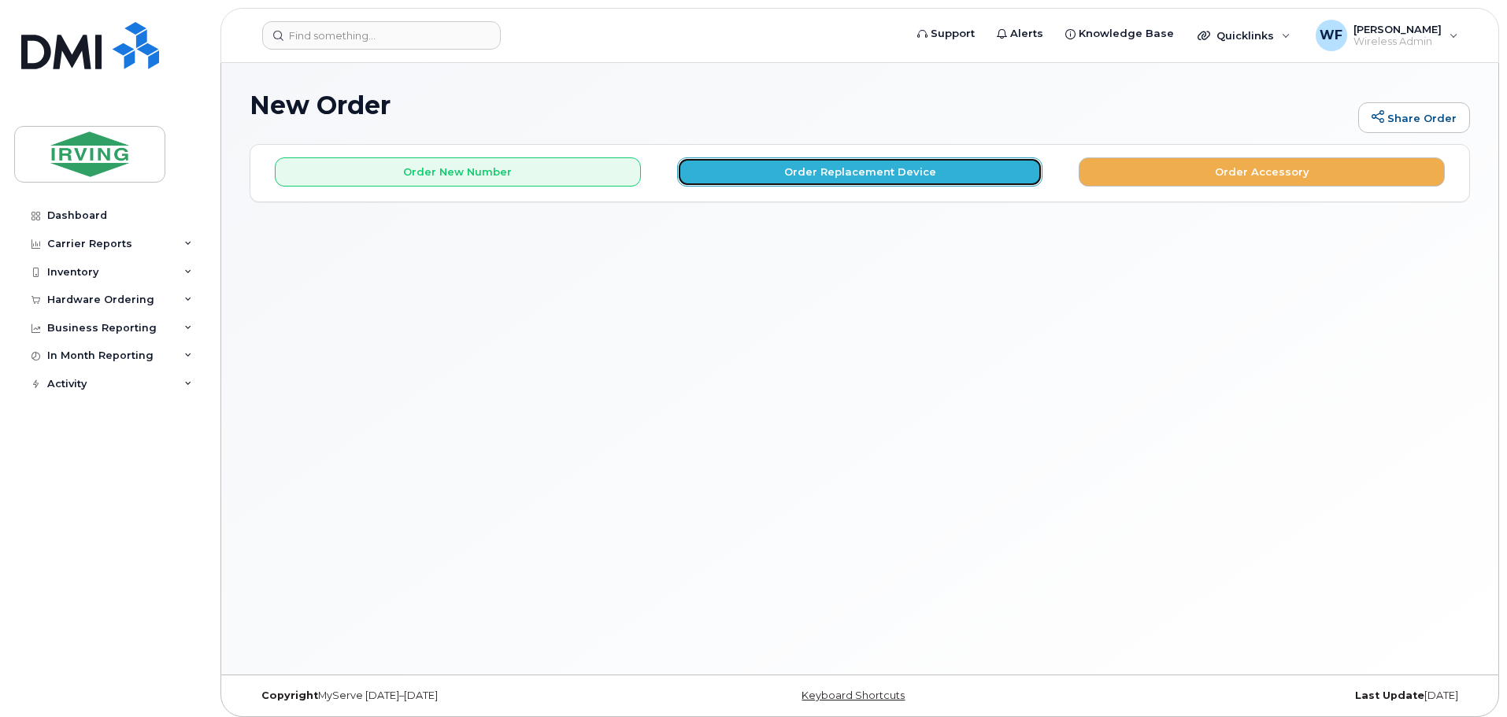
click at [861, 164] on button "Order Replacement Device" at bounding box center [860, 171] width 366 height 29
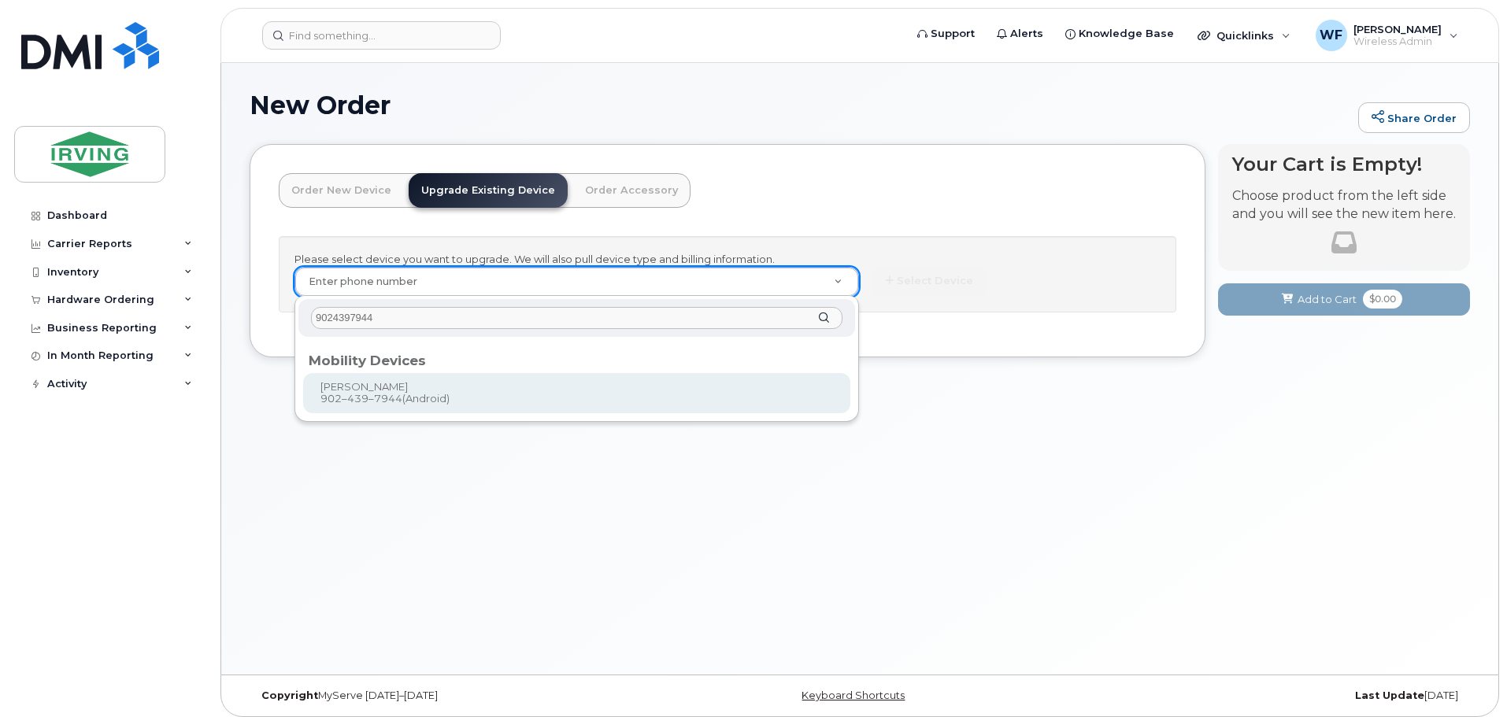
type input "9024397944"
type input "700919"
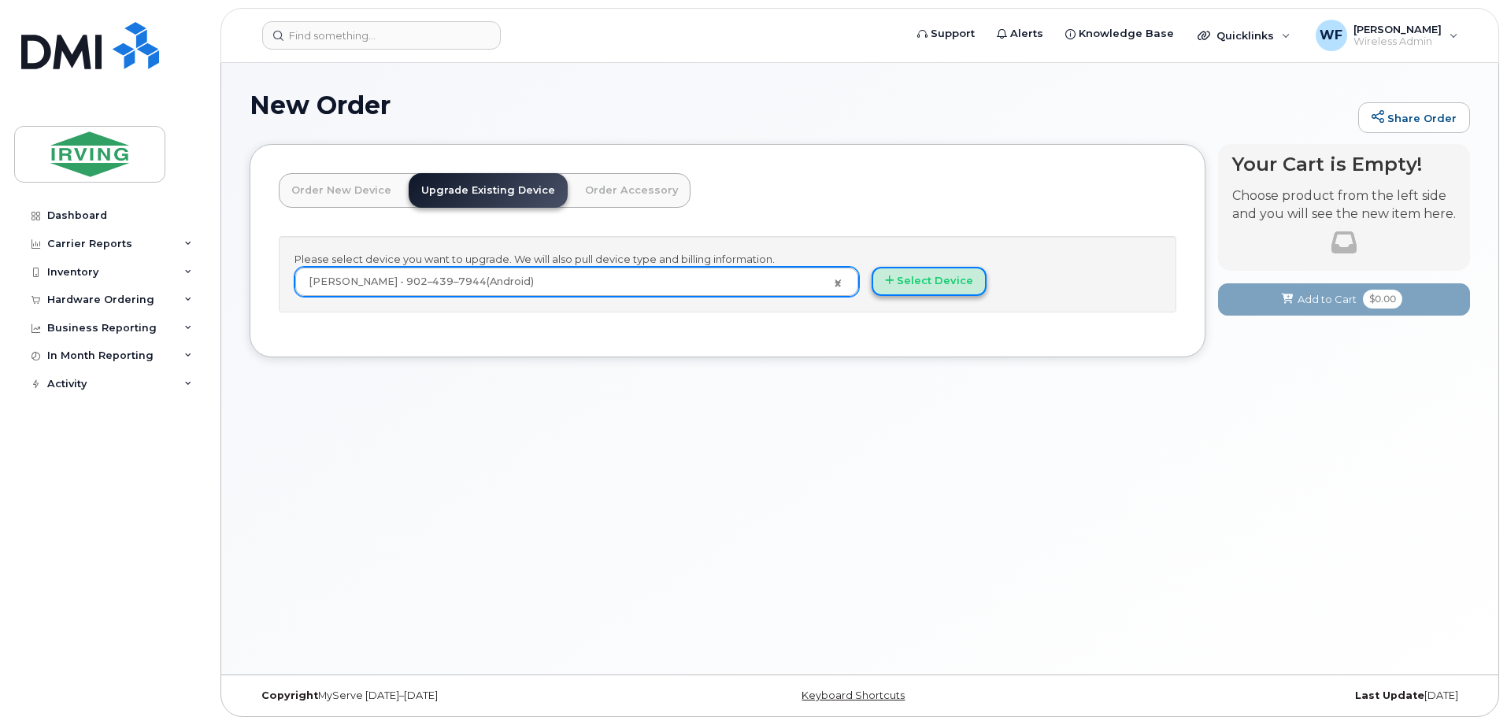
click at [910, 276] on button "Select Device" at bounding box center [928, 281] width 115 height 29
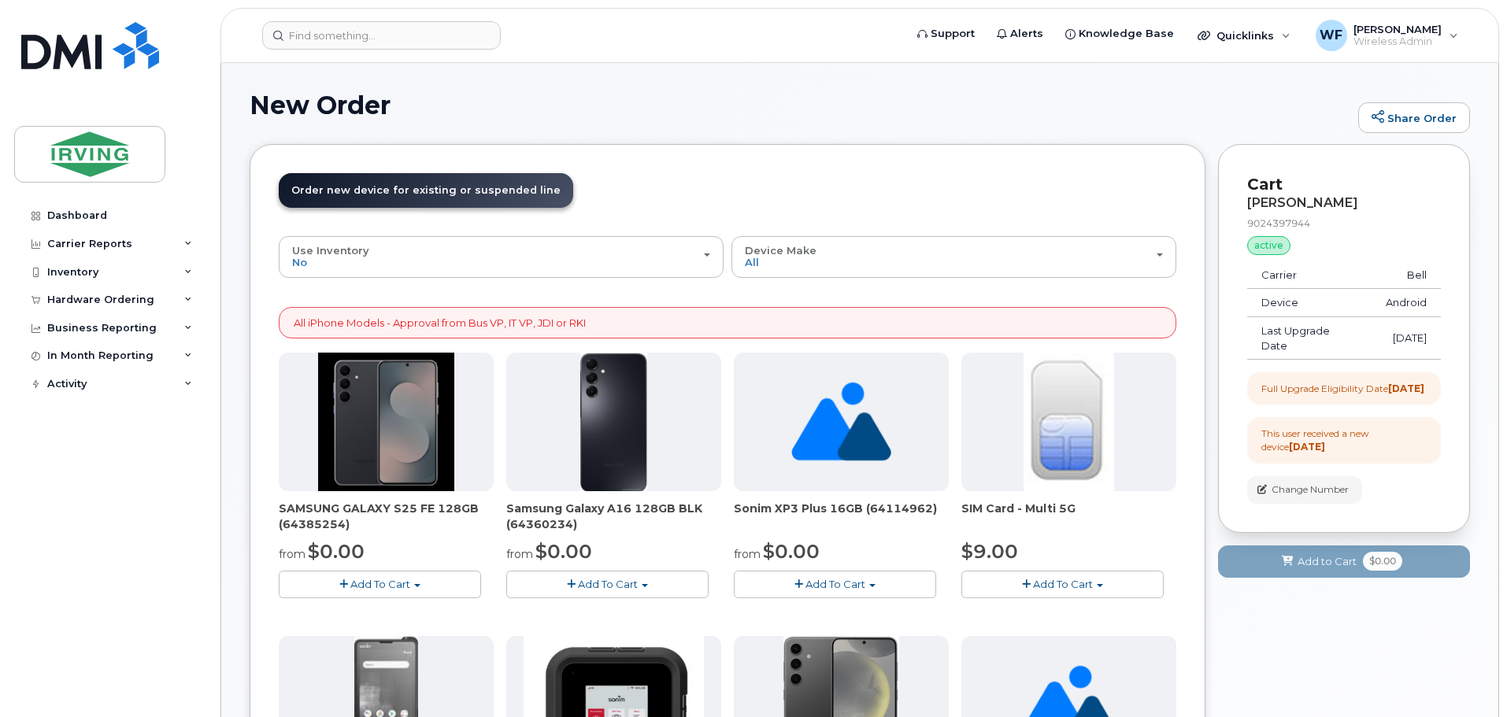
click at [364, 575] on button "Add To Cart" at bounding box center [380, 585] width 202 height 28
click at [397, 609] on link "$0.00 - 3 year term – Voice & Data(128gb)" at bounding box center [407, 614] width 249 height 20
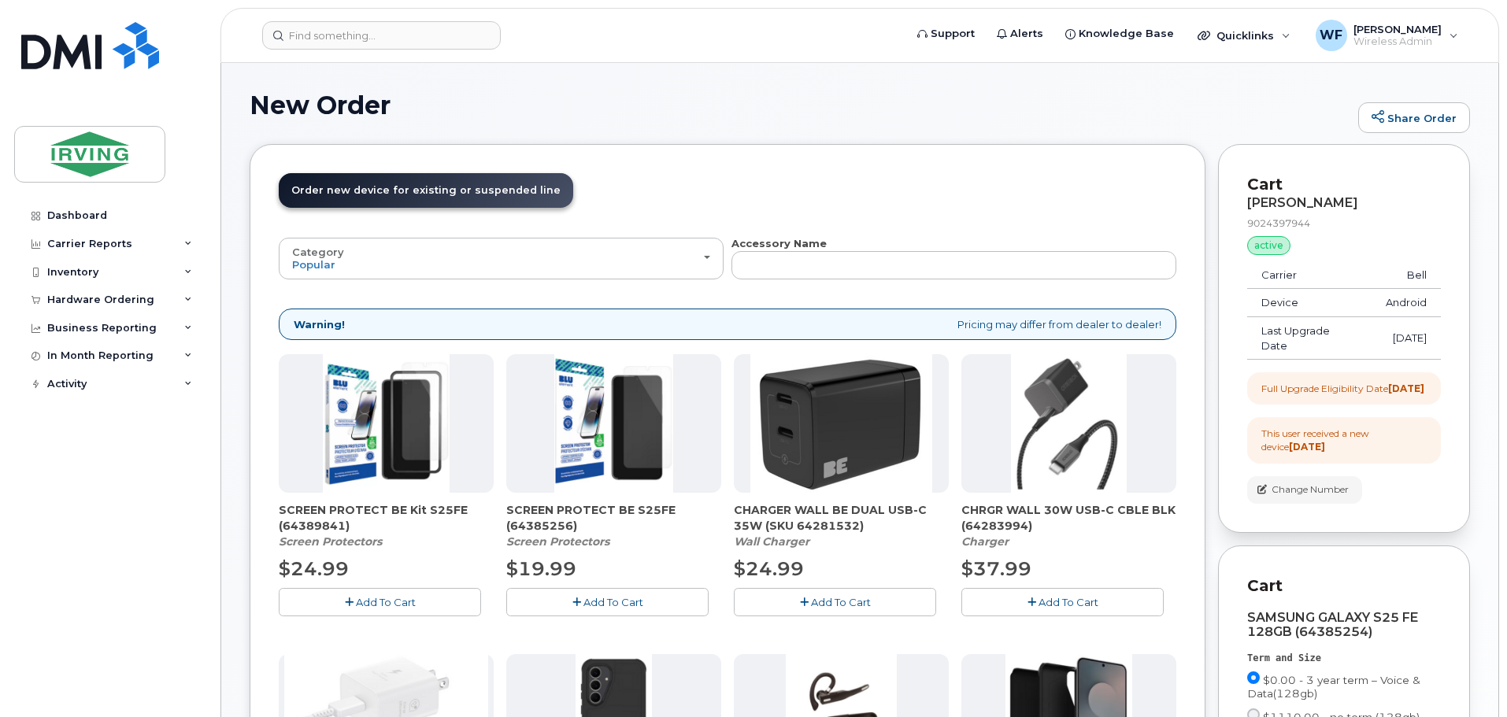
click at [352, 596] on button "Add To Cart" at bounding box center [380, 602] width 202 height 28
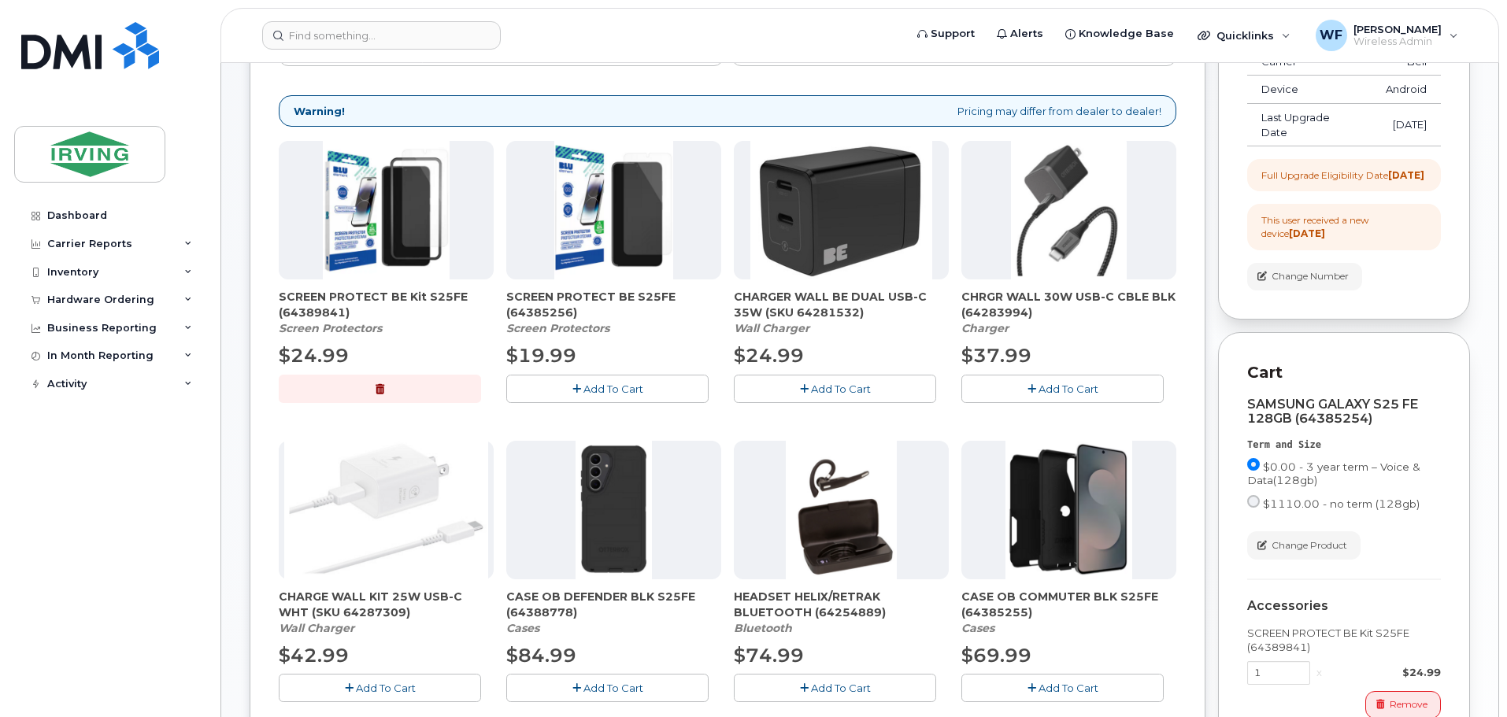
scroll to position [315, 0]
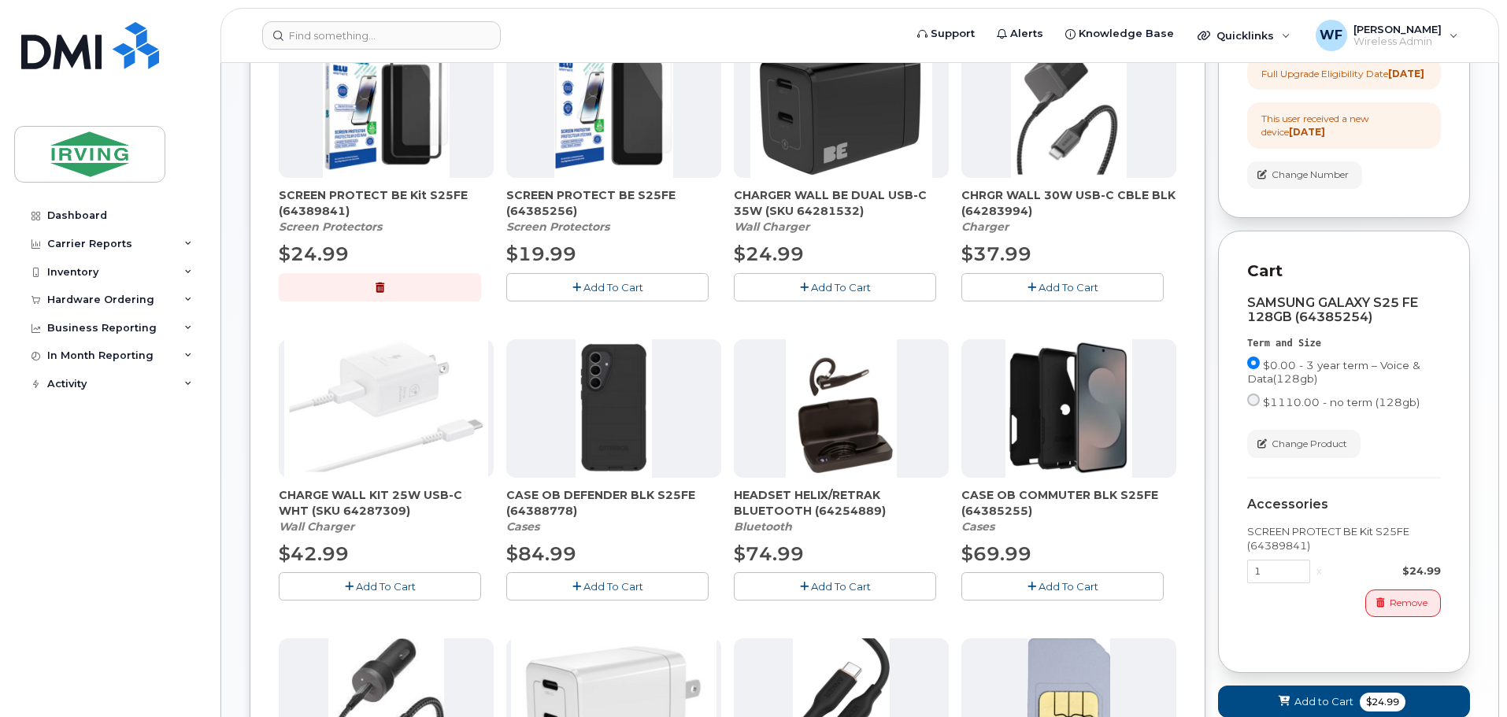
click at [1013, 582] on button "Add To Cart" at bounding box center [1062, 586] width 202 height 28
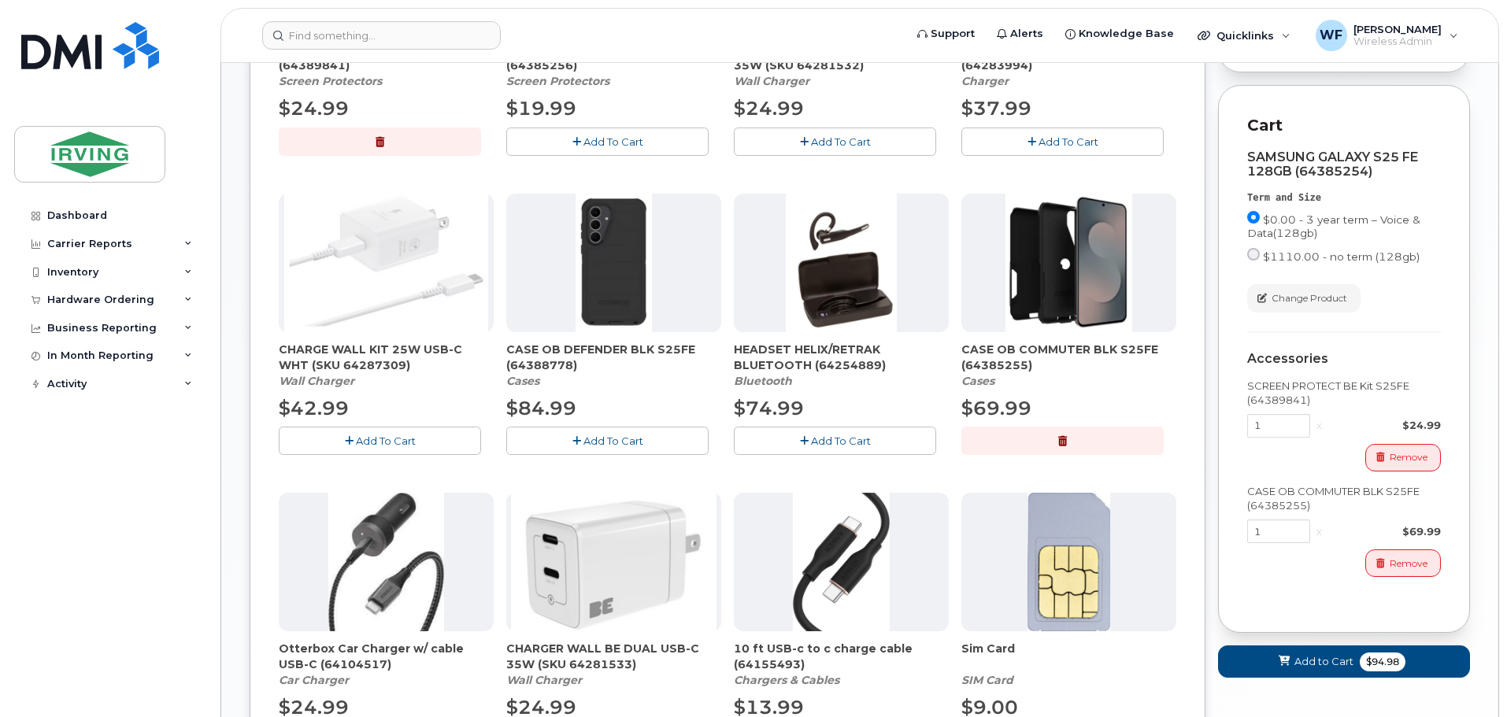
scroll to position [730, 0]
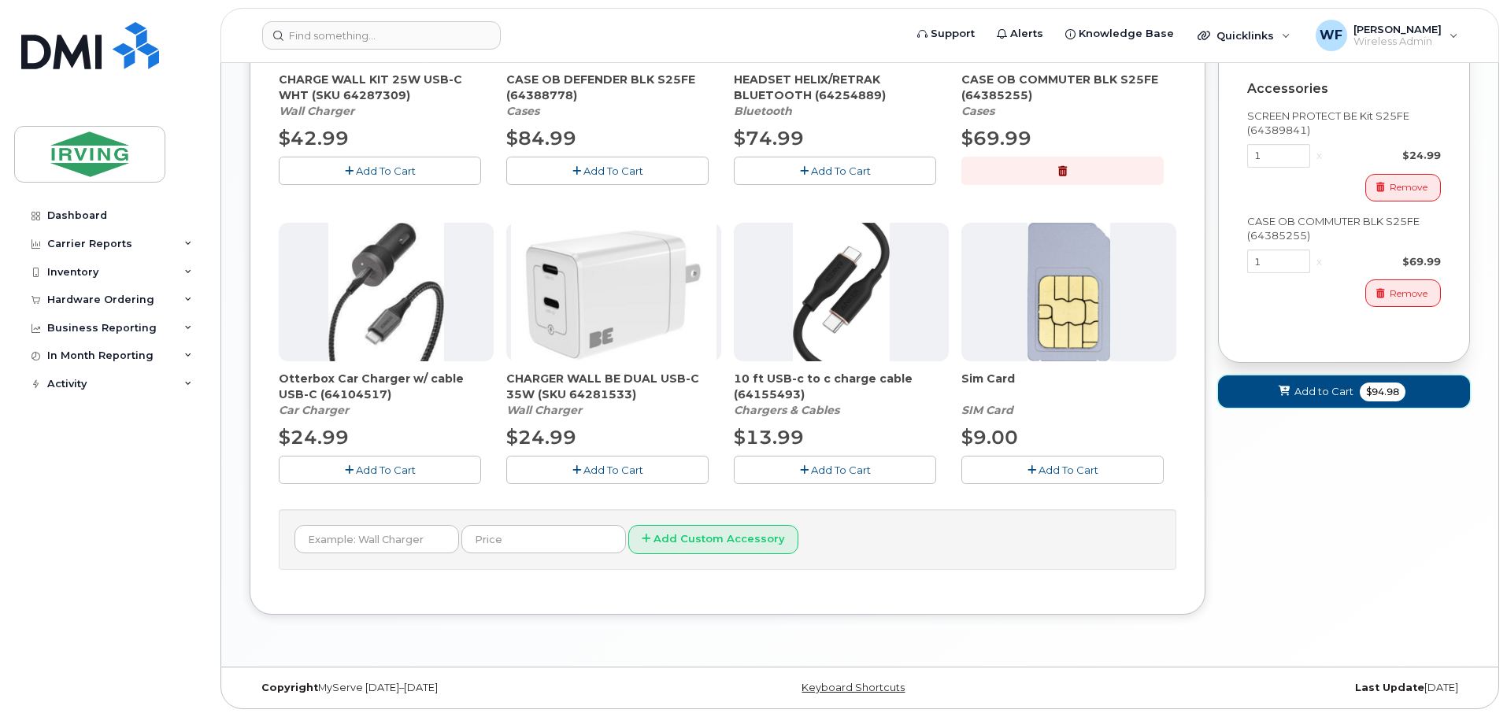
click at [1294, 399] on span "Add to Cart" at bounding box center [1323, 391] width 59 height 15
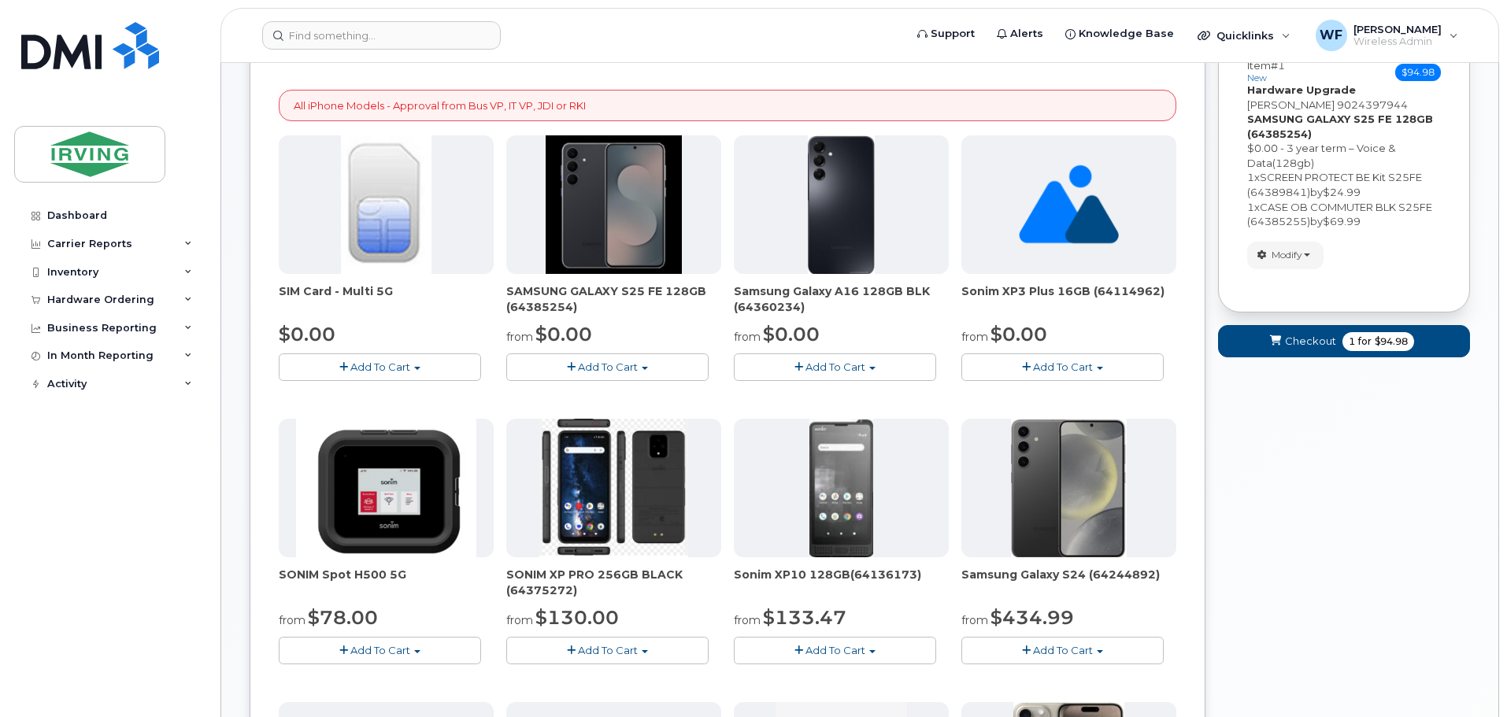
scroll to position [0, 0]
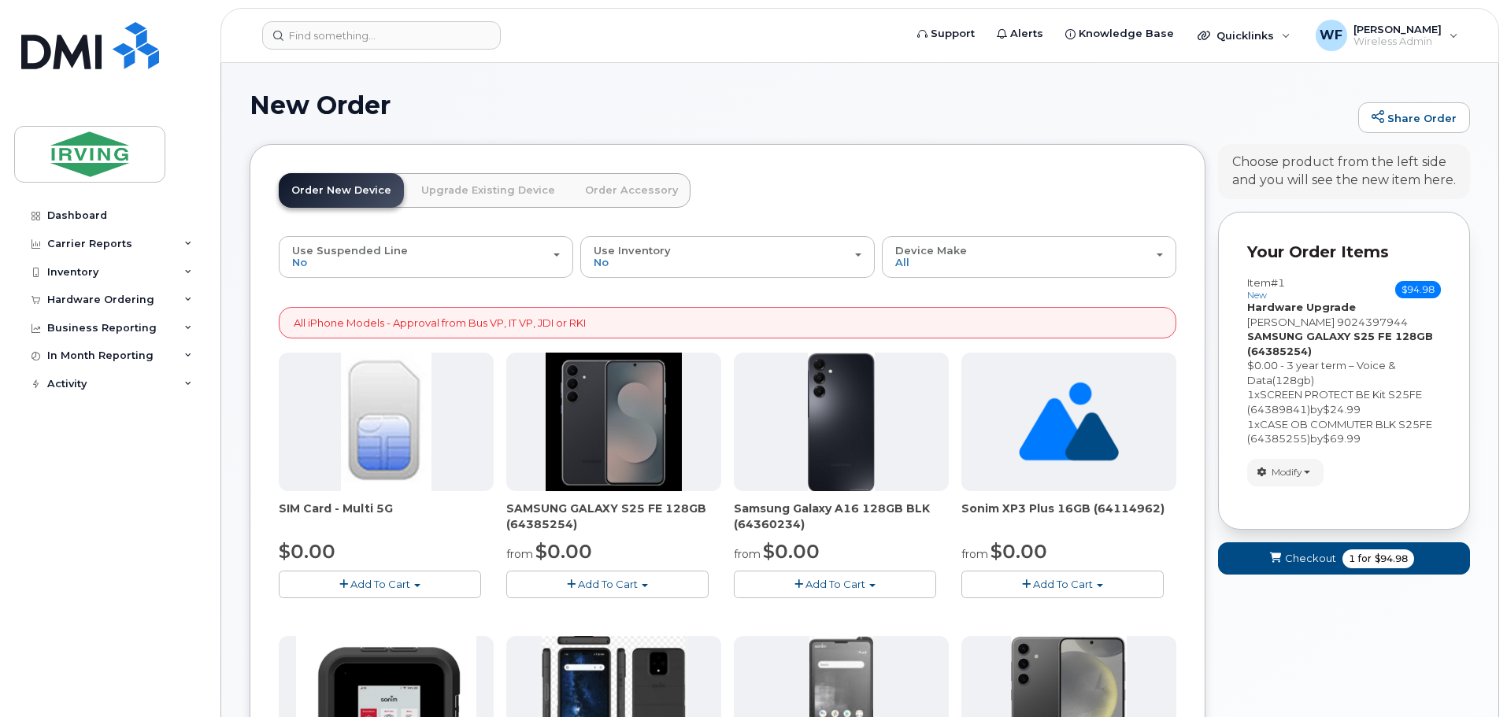
click at [469, 186] on link "Upgrade Existing Device" at bounding box center [488, 190] width 159 height 35
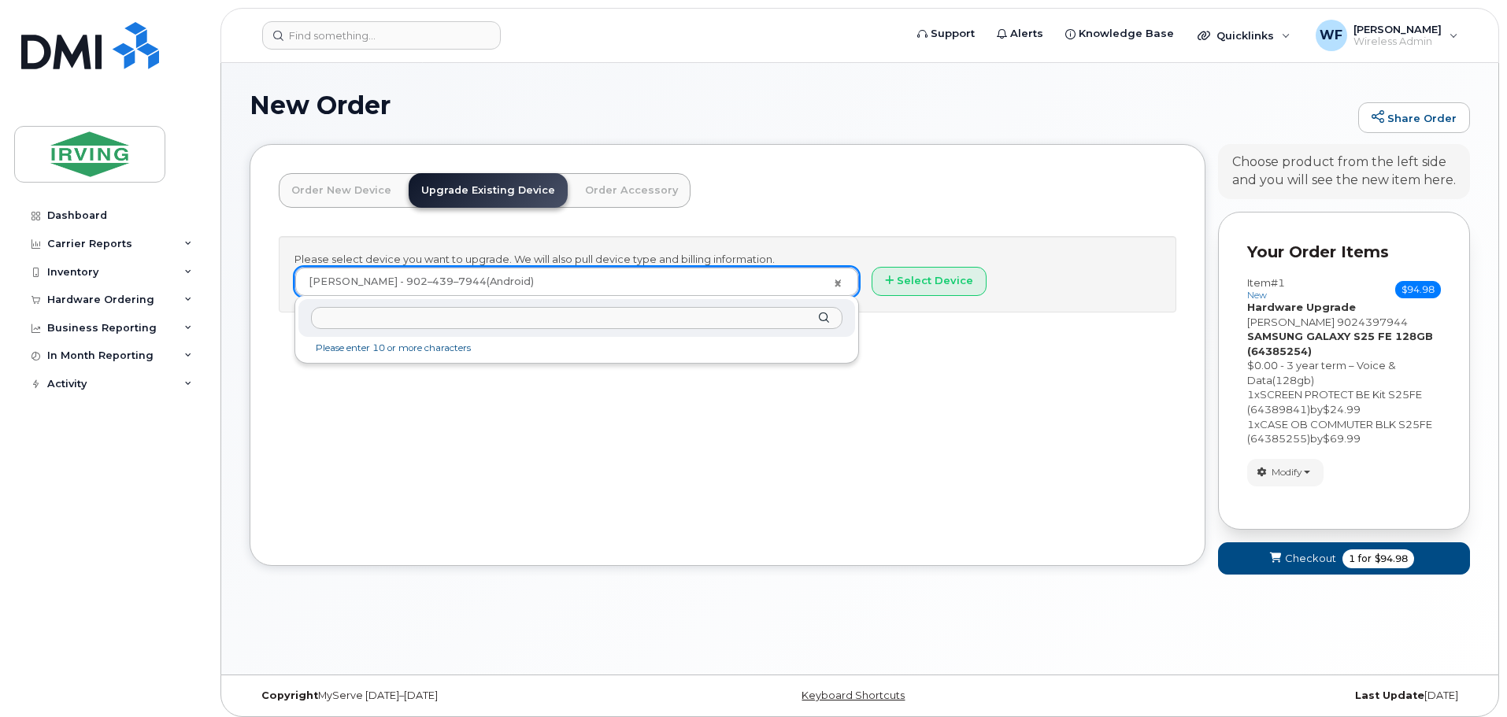
click at [458, 319] on input "text" at bounding box center [576, 318] width 531 height 23
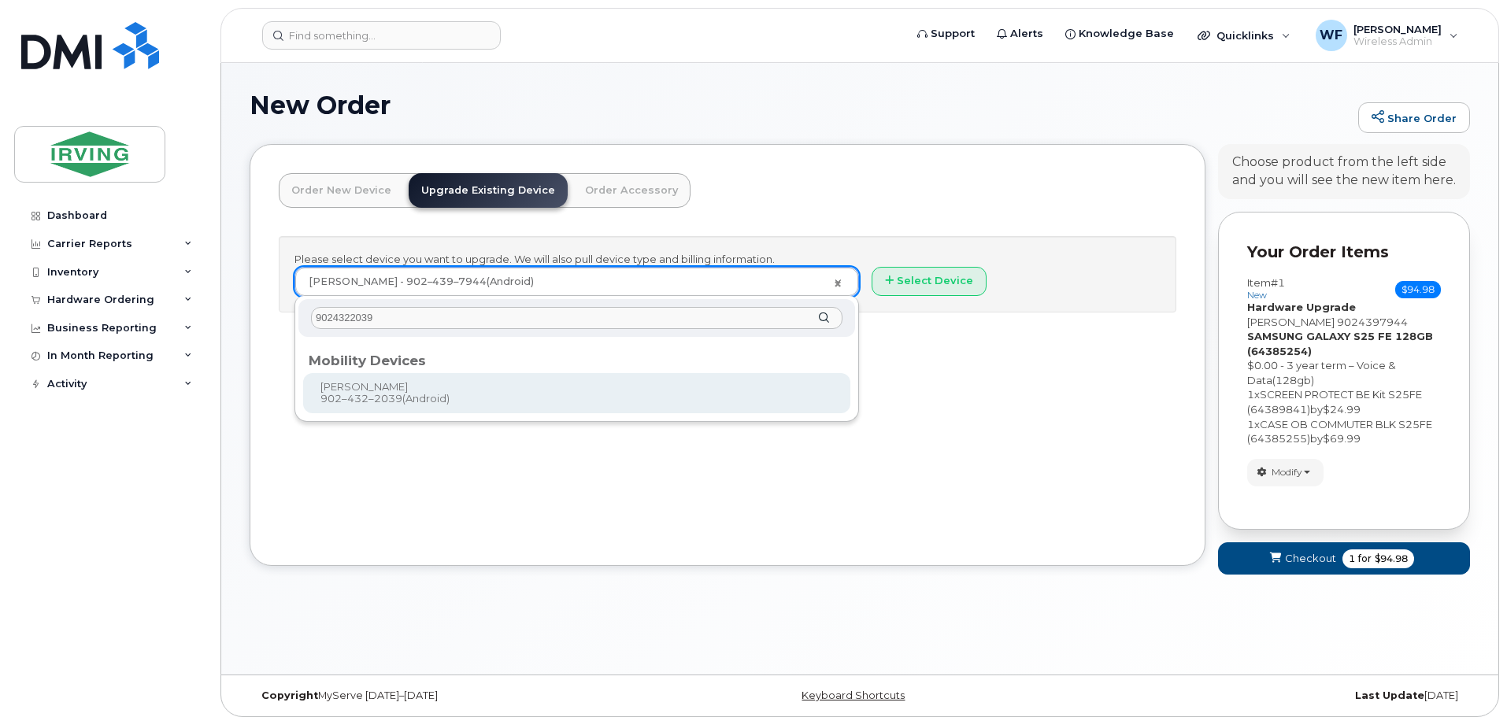
type input "9024322039"
type input "701303"
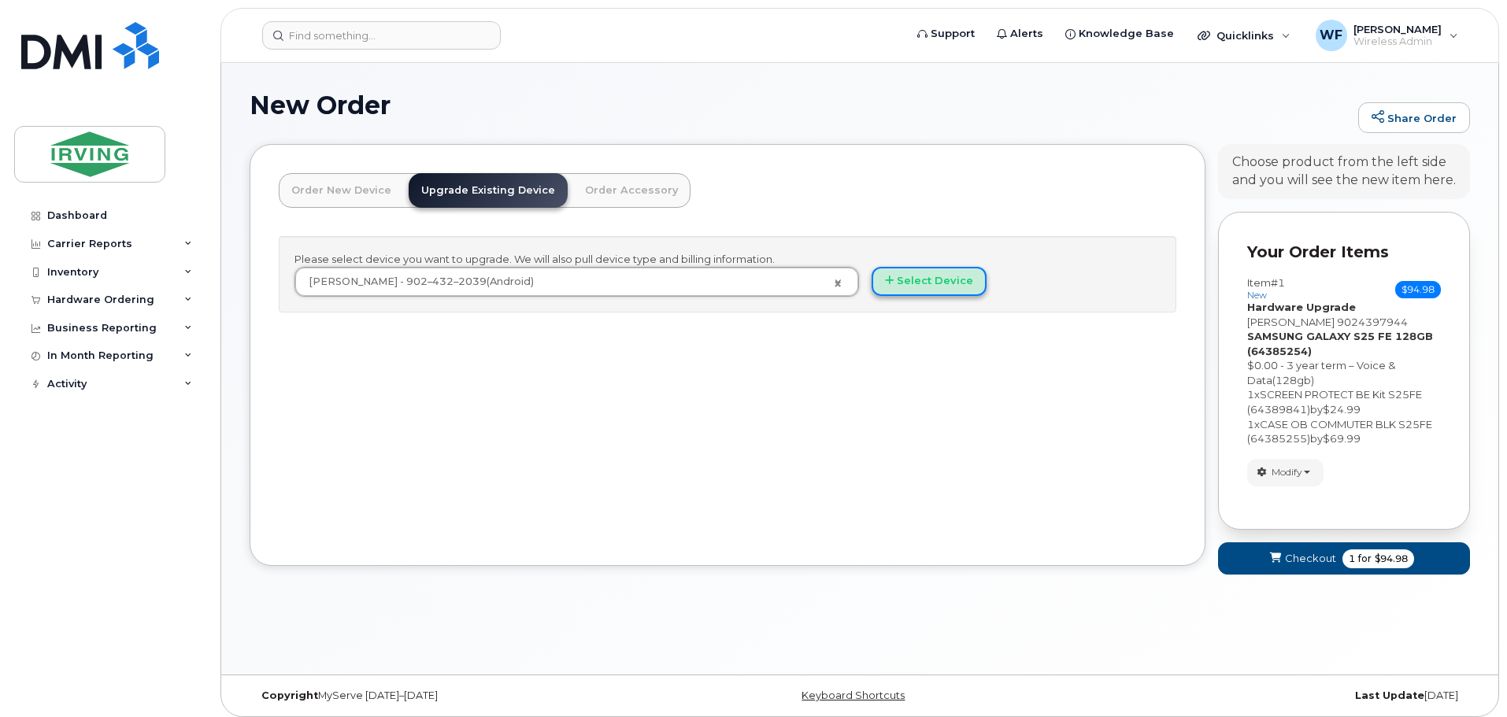
click at [945, 283] on button "Select Device" at bounding box center [928, 281] width 115 height 29
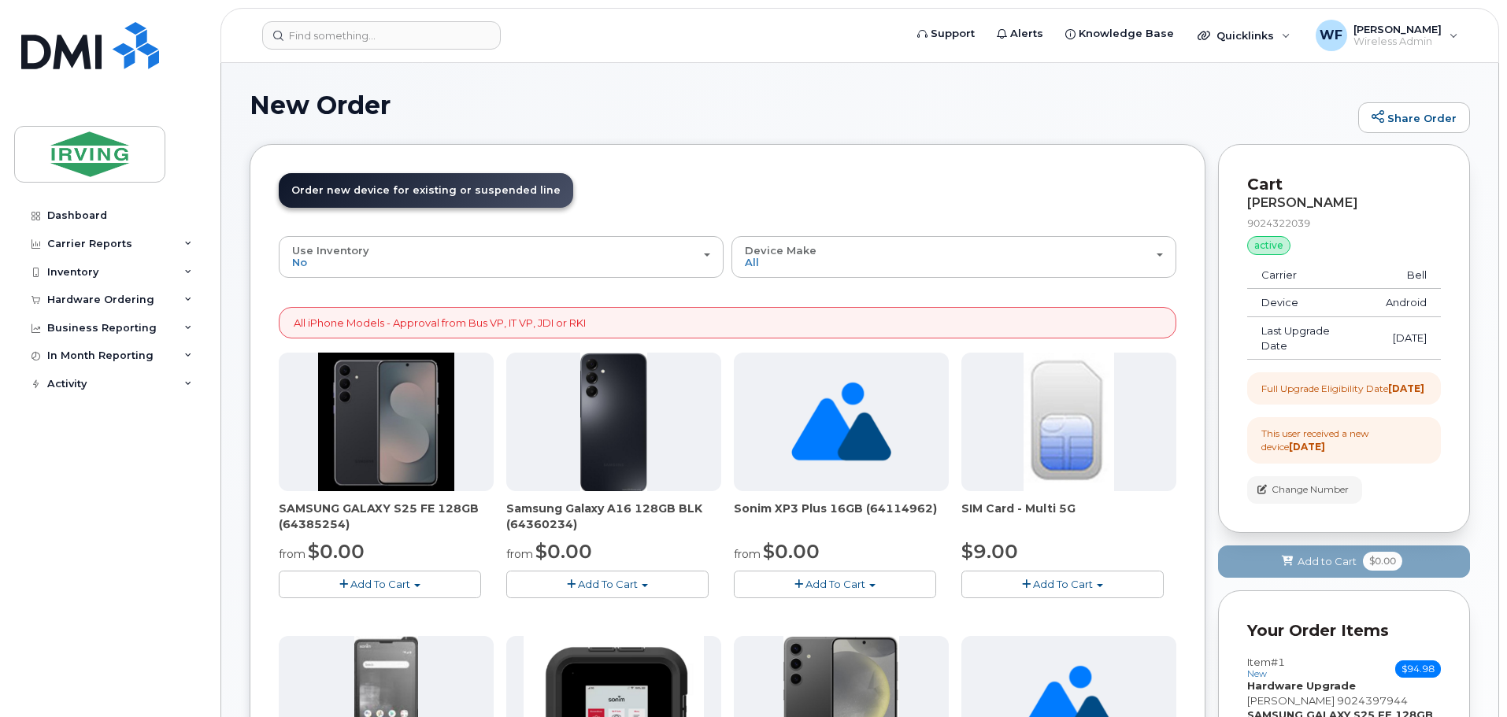
click at [378, 581] on span "Add To Cart" at bounding box center [380, 584] width 60 height 13
click at [380, 612] on link "$0.00 - 3 year term – Voice & Data(128gb)" at bounding box center [407, 614] width 249 height 20
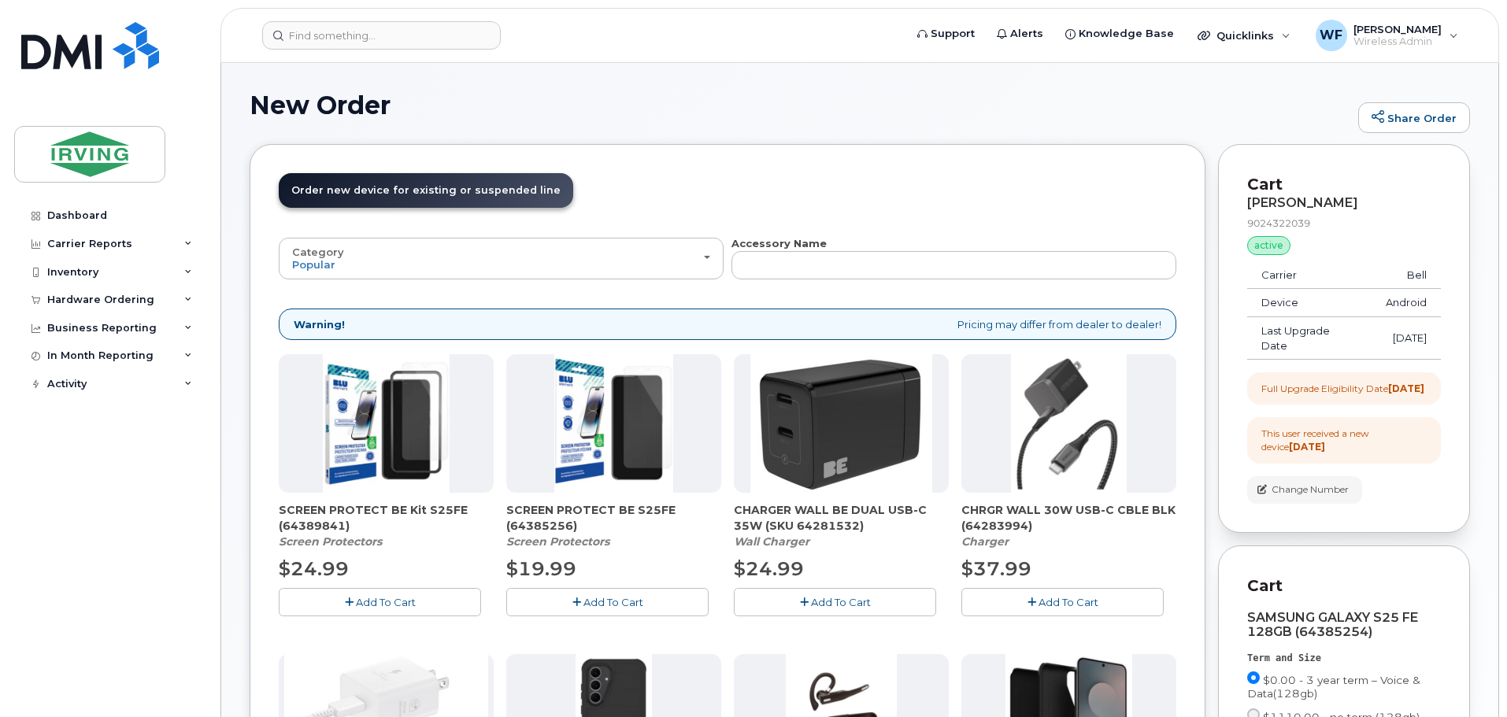
click at [384, 603] on span "Add To Cart" at bounding box center [386, 602] width 60 height 13
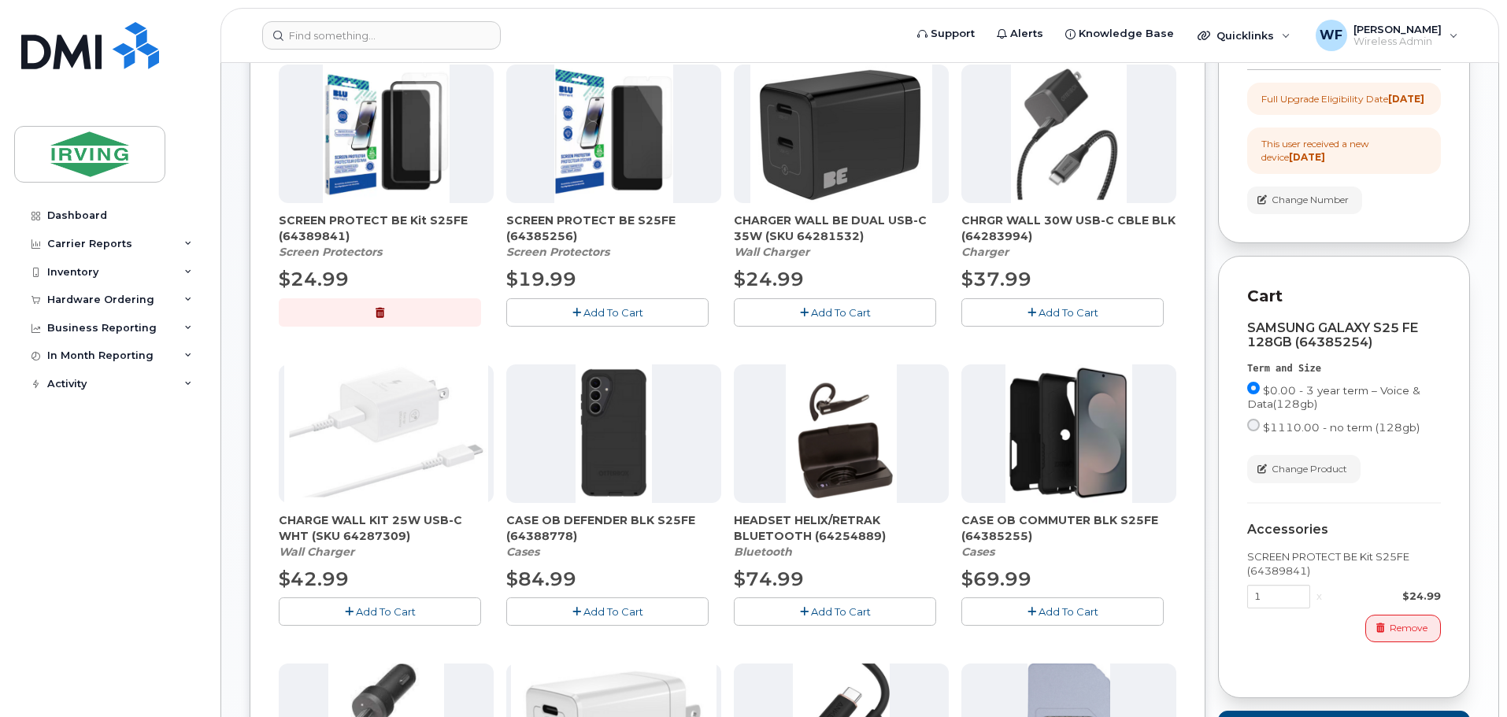
scroll to position [394, 0]
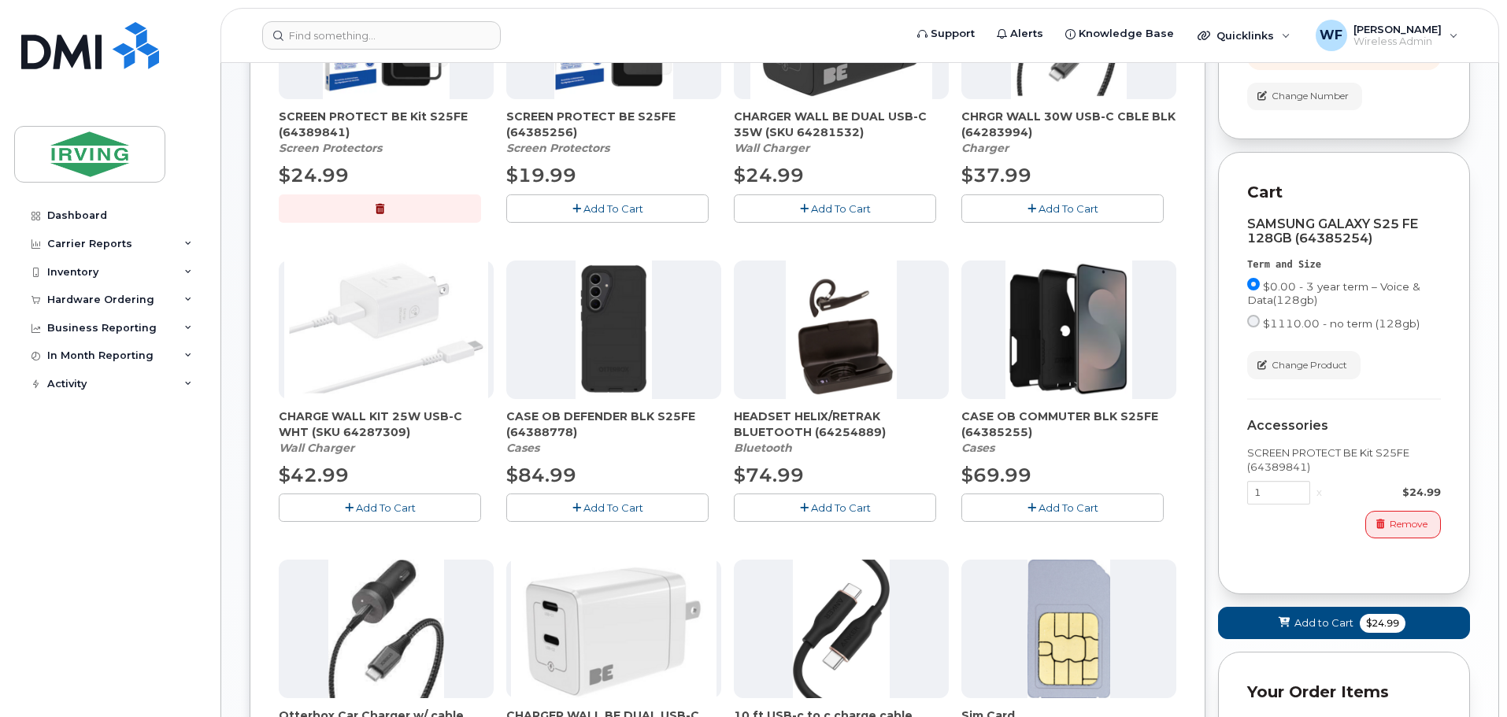
click at [1062, 511] on span "Add To Cart" at bounding box center [1068, 507] width 60 height 13
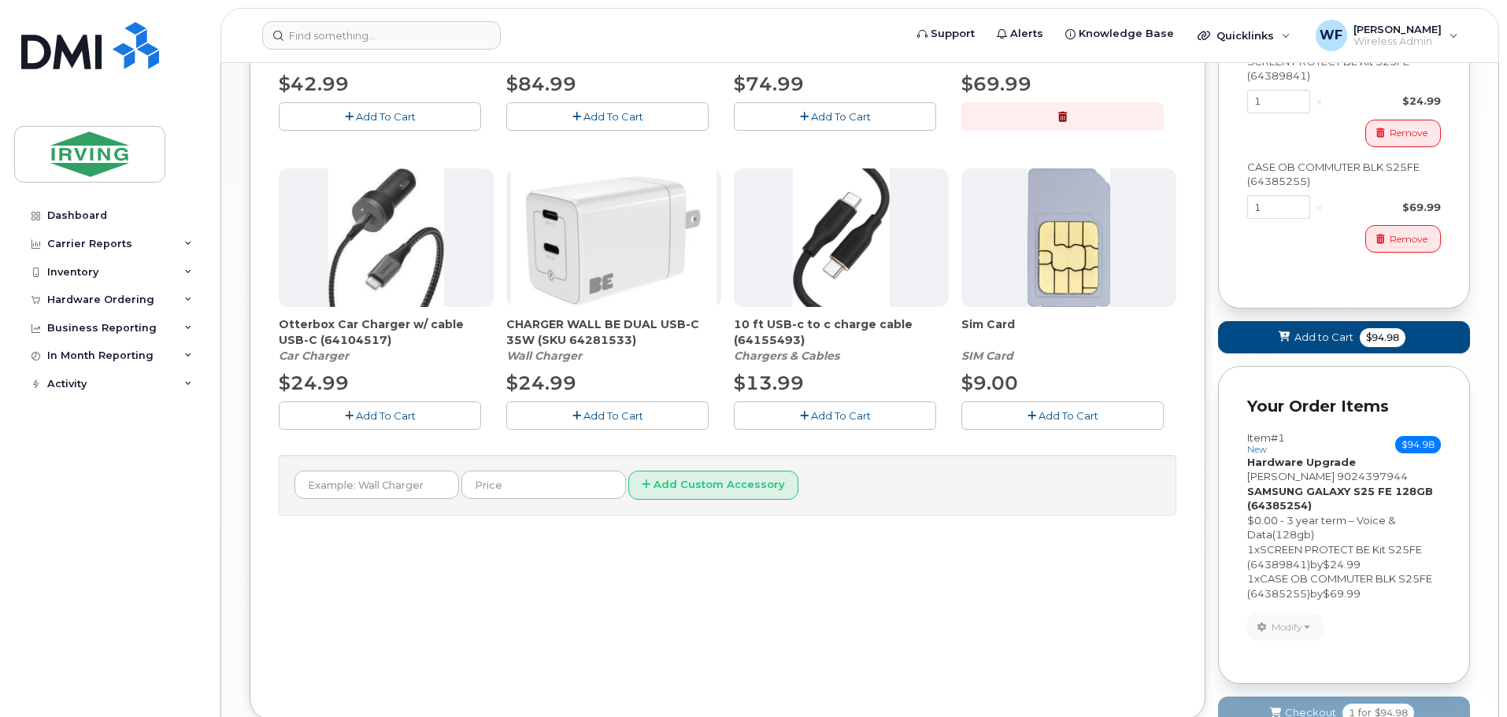
scroll to position [787, 0]
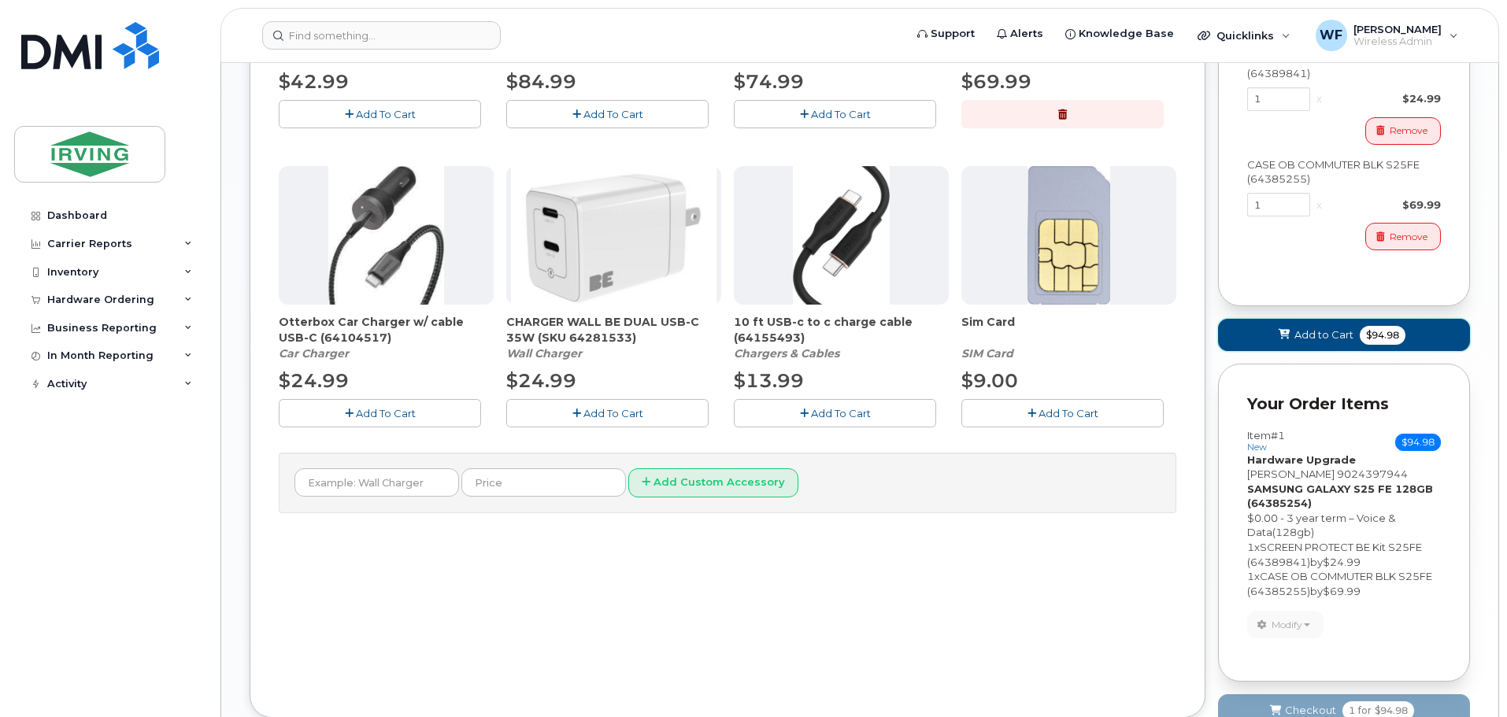
click at [1292, 349] on button "Add to Cart $94.98" at bounding box center [1344, 335] width 252 height 32
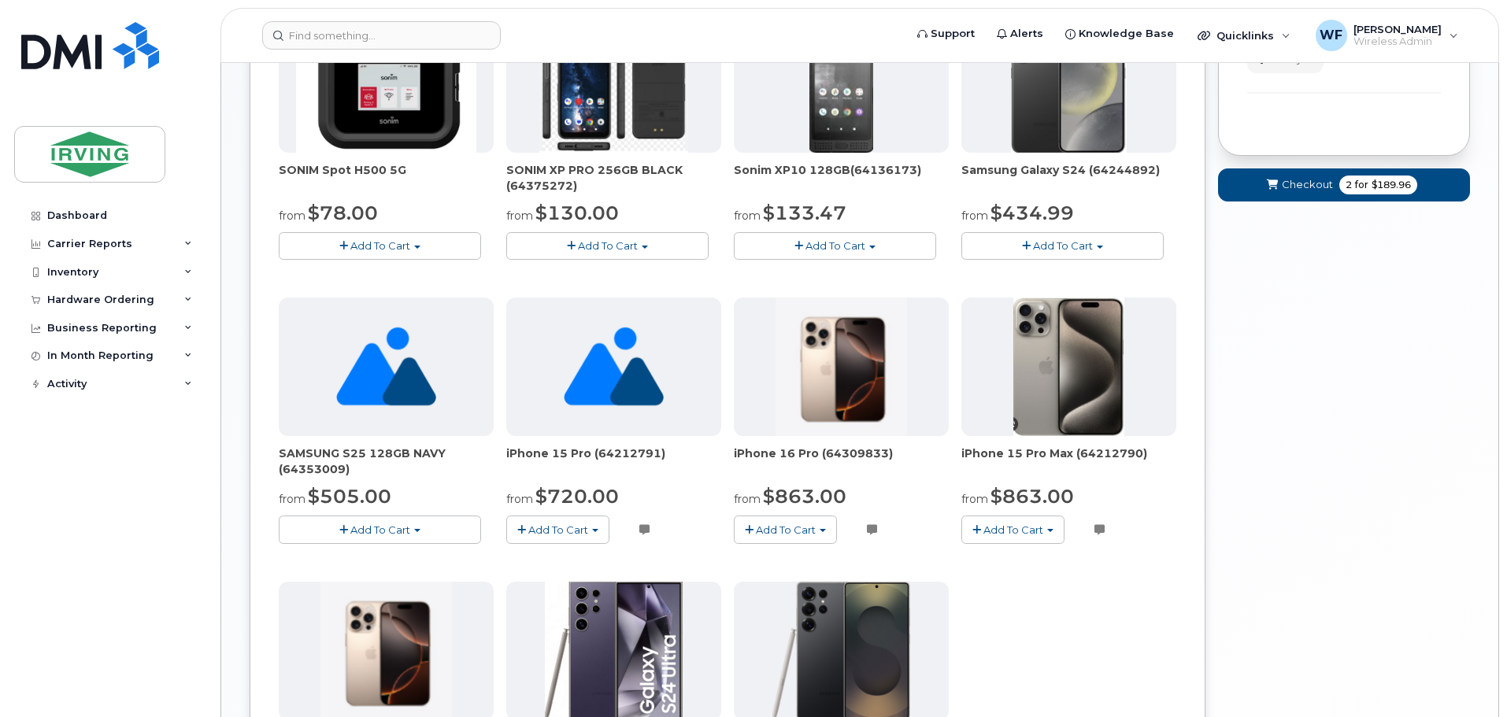
scroll to position [630, 0]
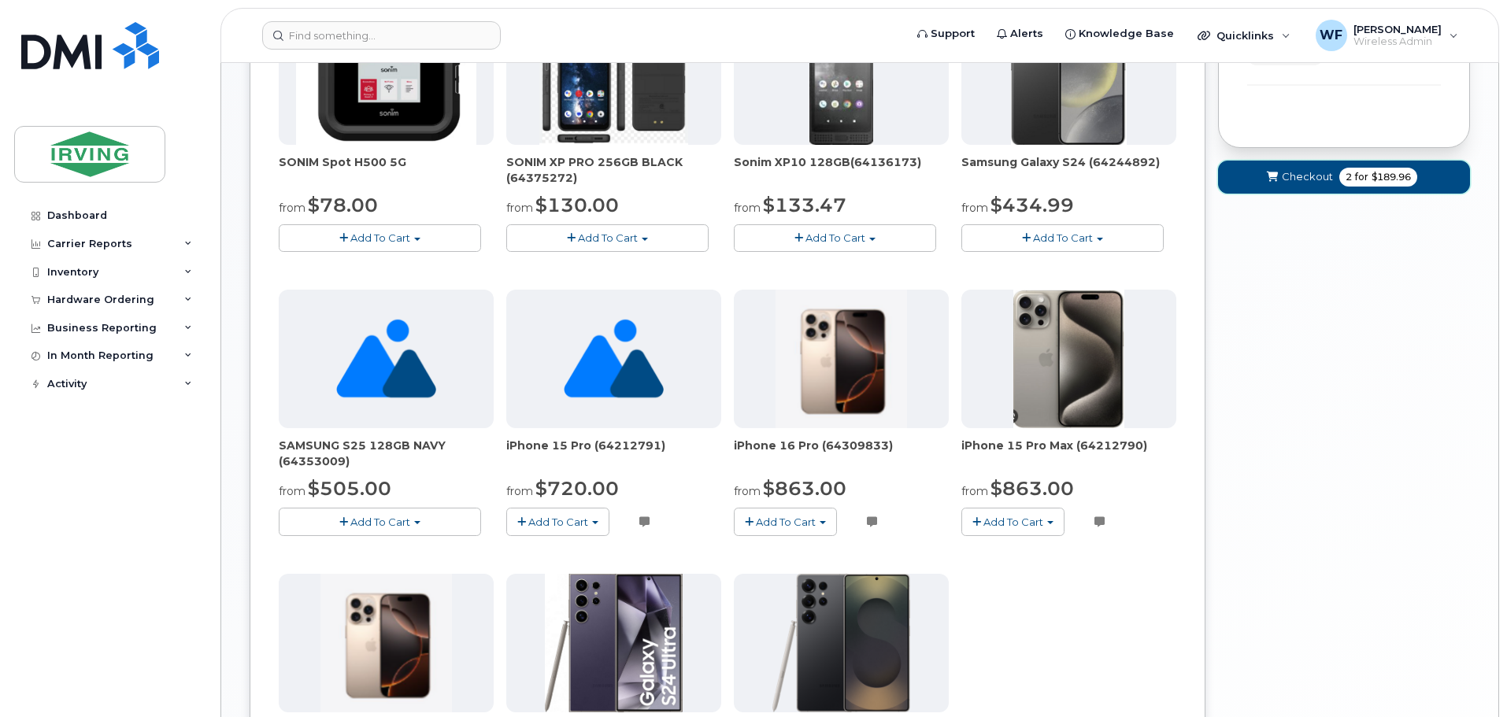
click at [1299, 179] on span "Checkout" at bounding box center [1306, 176] width 51 height 15
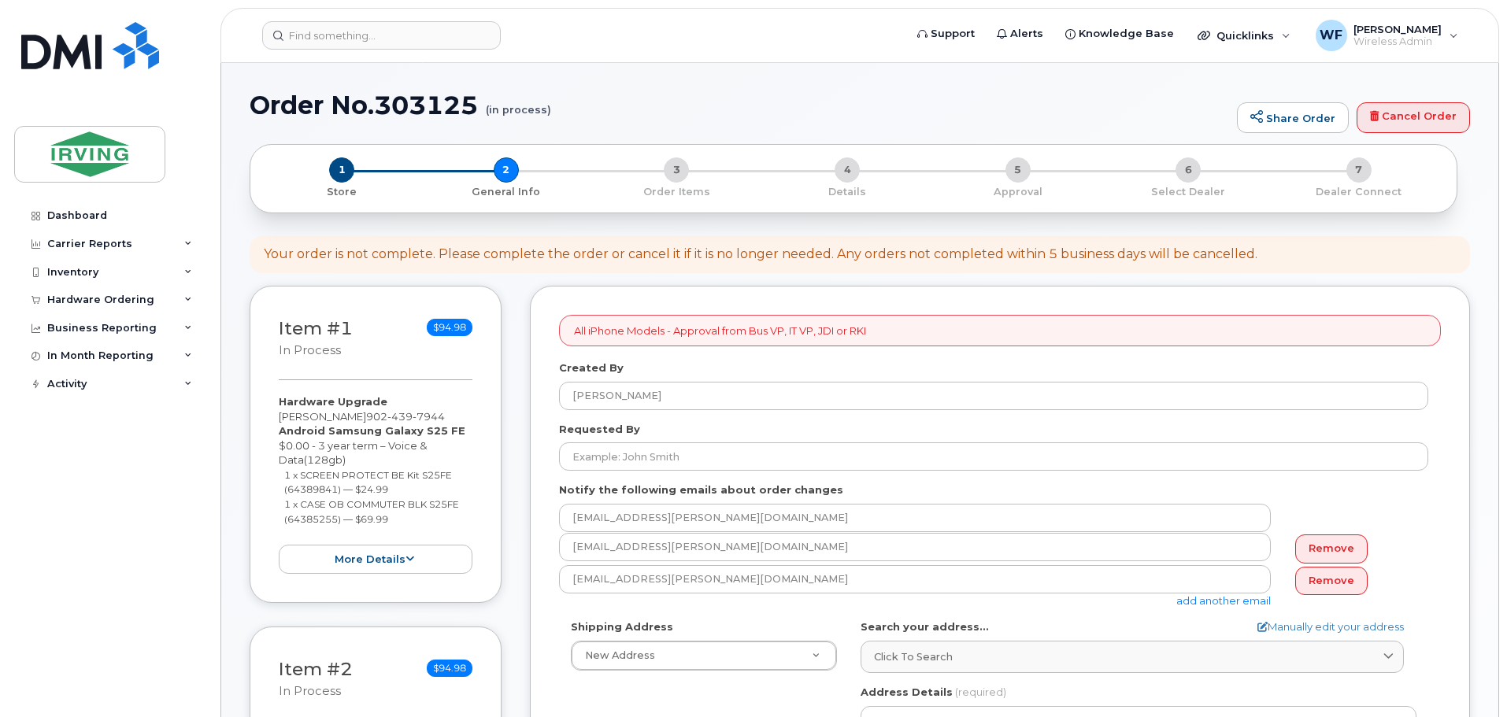
select select
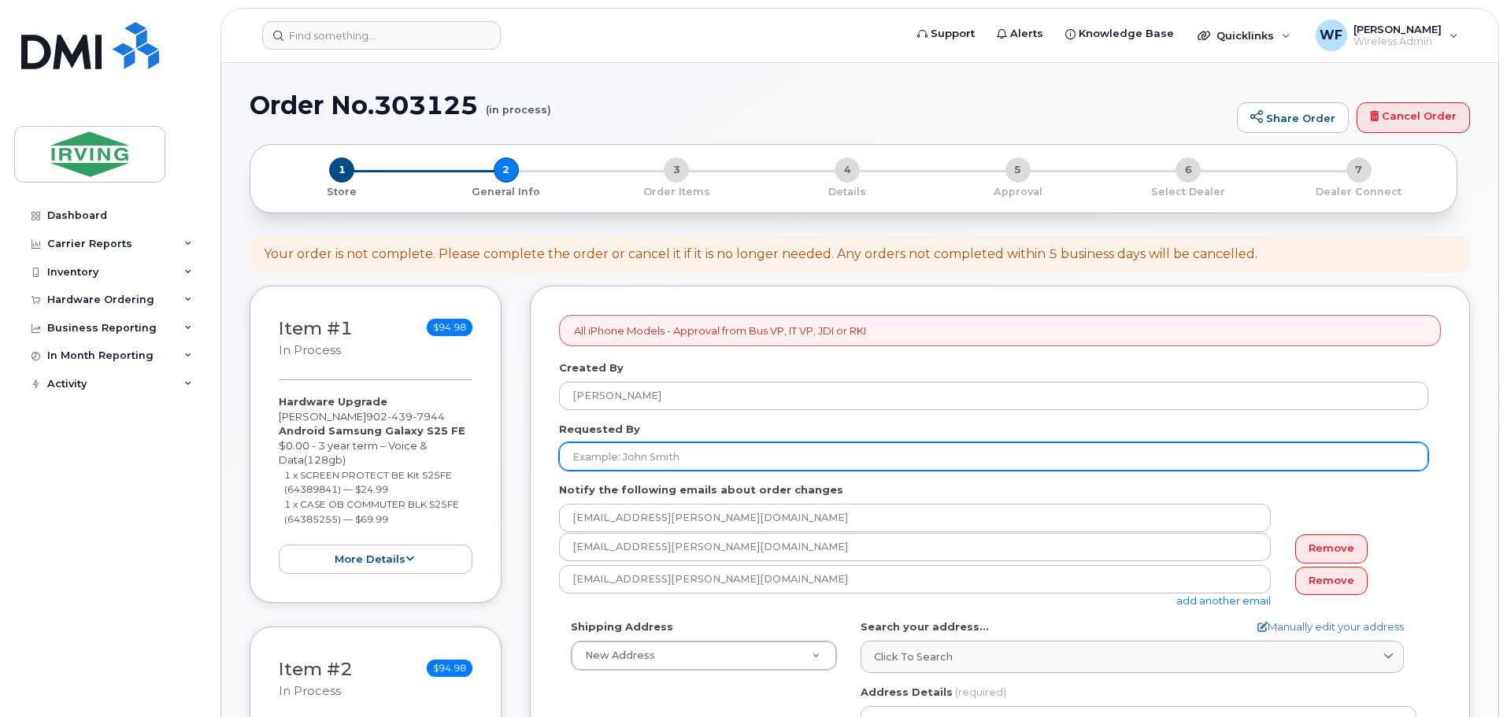
click at [646, 455] on input "Requested By" at bounding box center [993, 456] width 869 height 28
type input "[PERSON_NAME]"
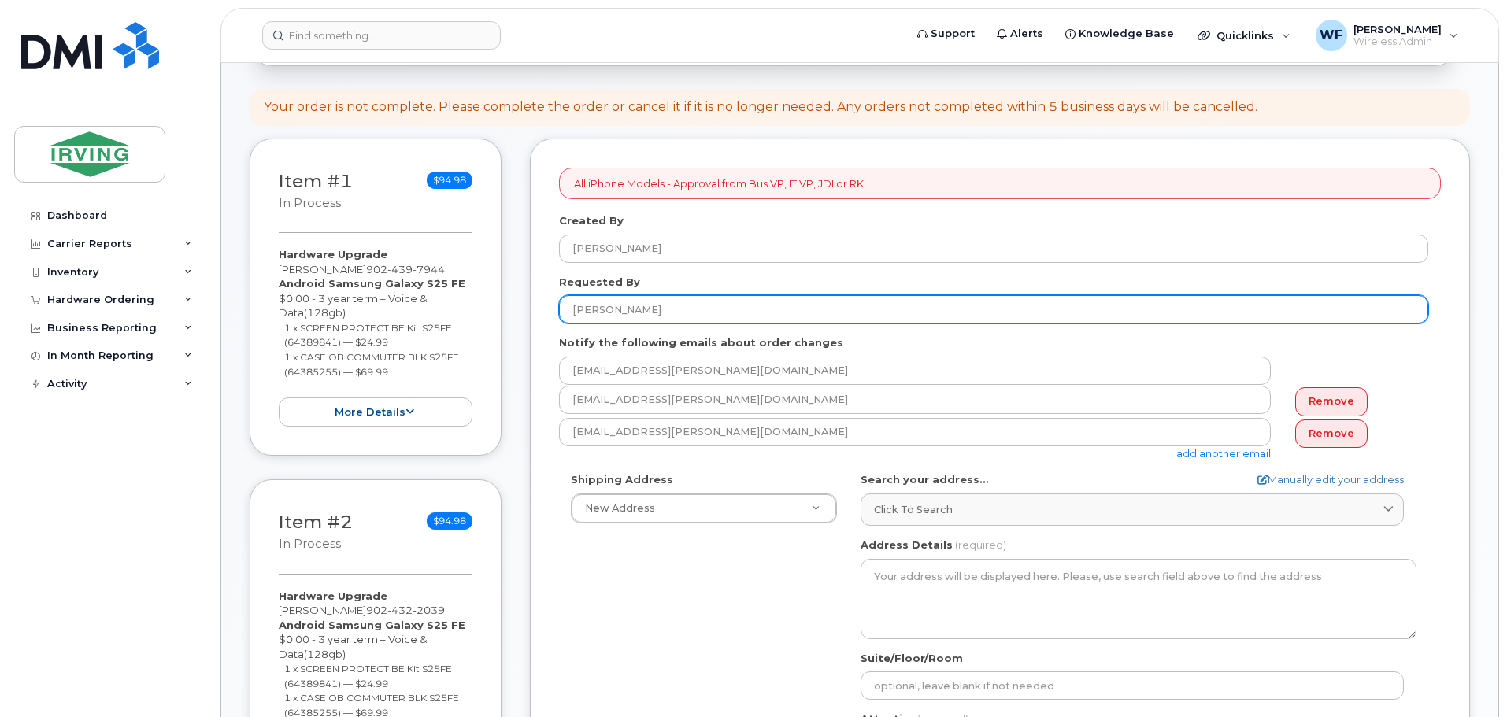
scroll to position [157, 0]
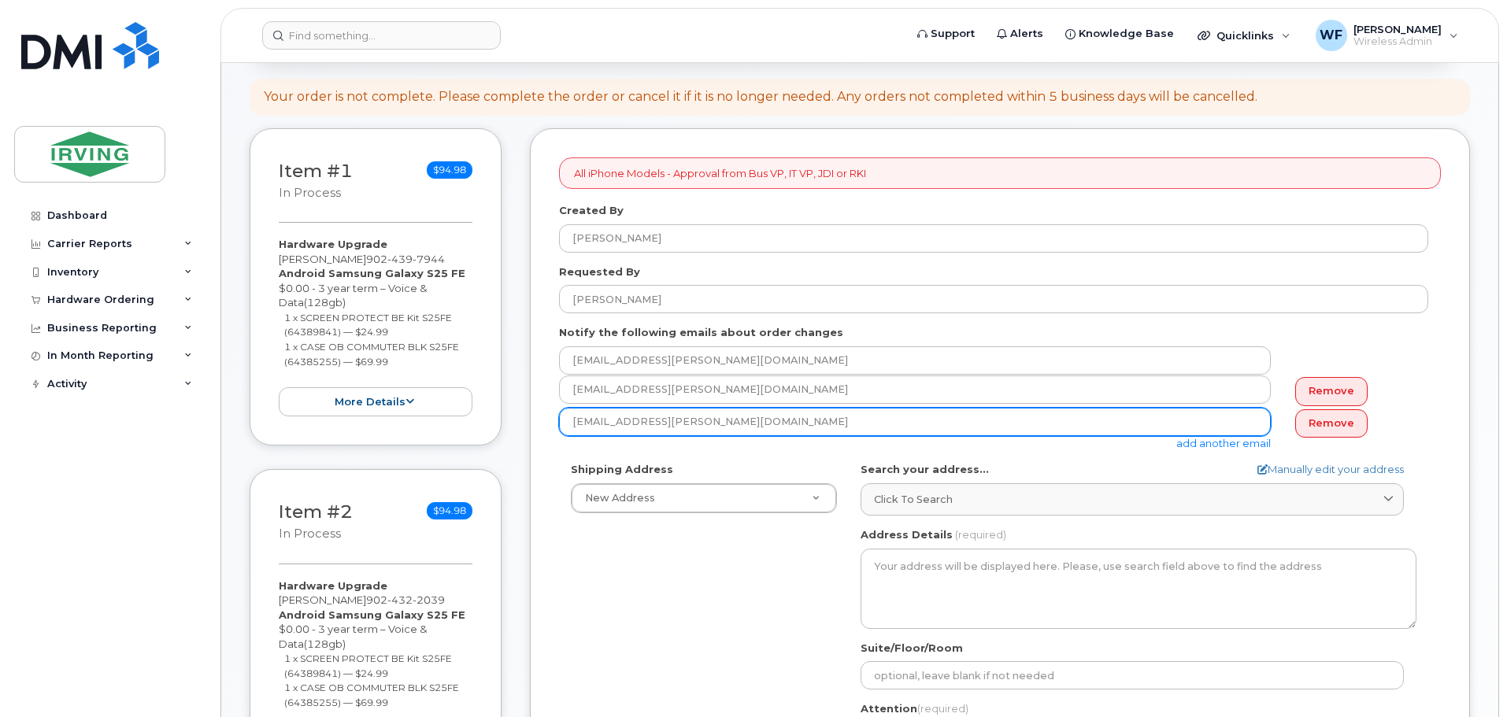
drag, startPoint x: 766, startPoint y: 418, endPoint x: 546, endPoint y: 416, distance: 219.6
click at [546, 416] on div "All iPhone Models - Approval from Bus VP, IT VP, JDI or RKI Created By [PERSON_…" at bounding box center [1000, 595] width 940 height 934
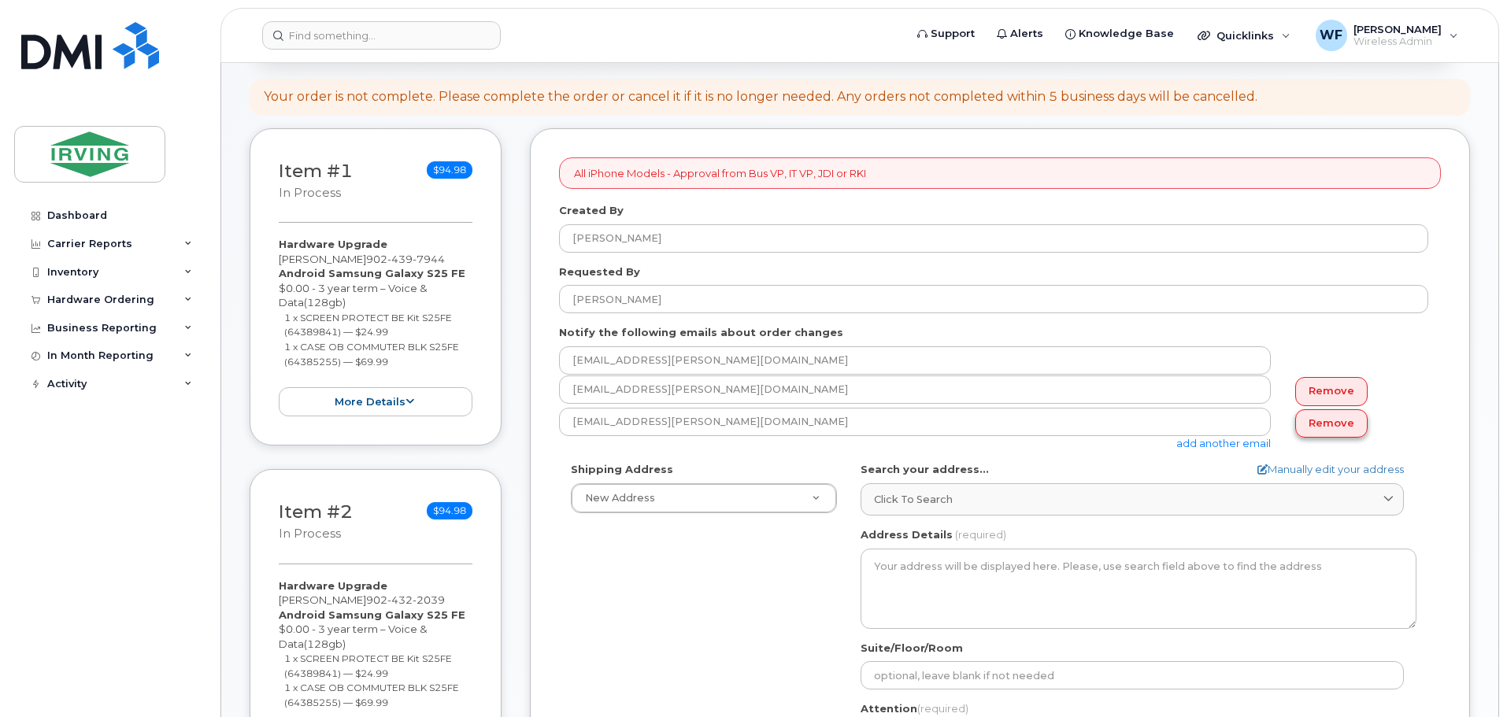
click at [1308, 423] on link "Remove" at bounding box center [1331, 423] width 72 height 29
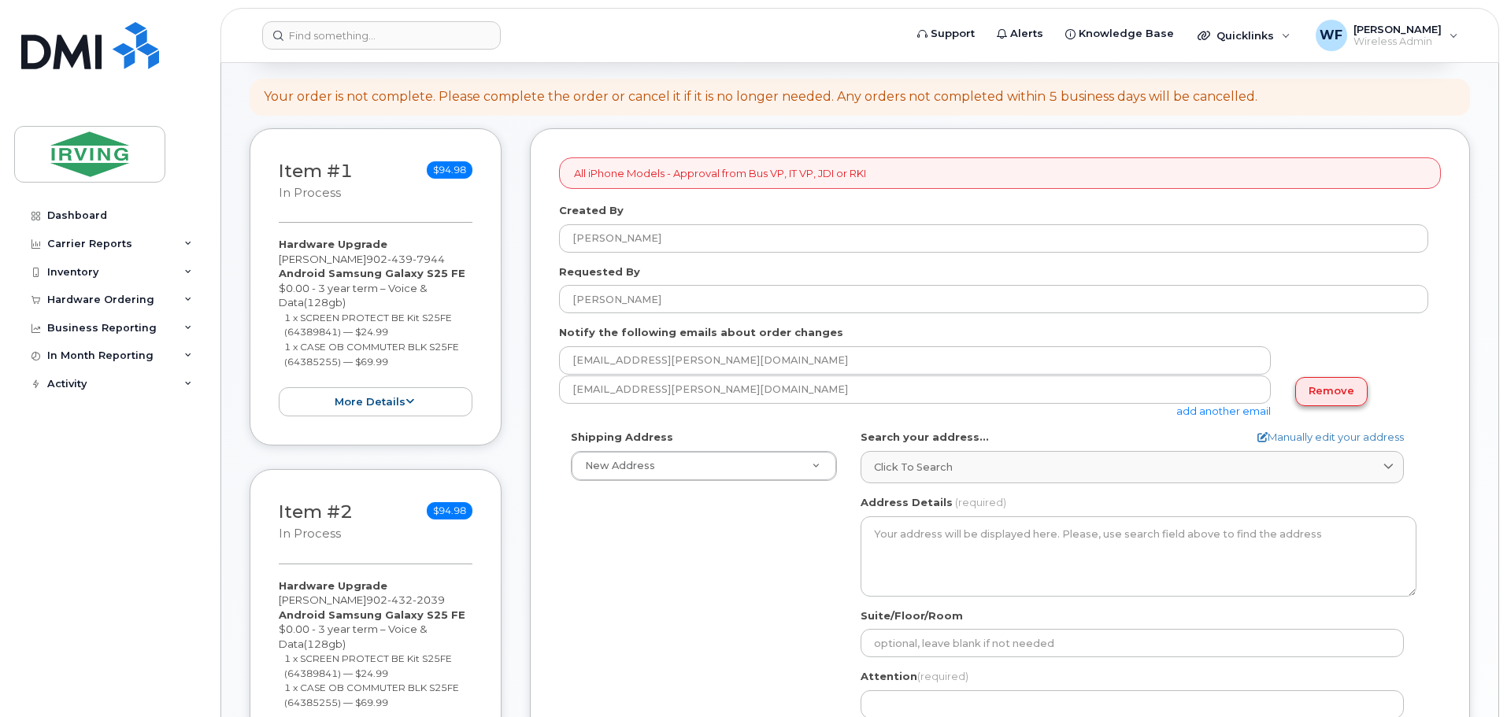
click at [1333, 390] on link "Remove" at bounding box center [1331, 391] width 72 height 29
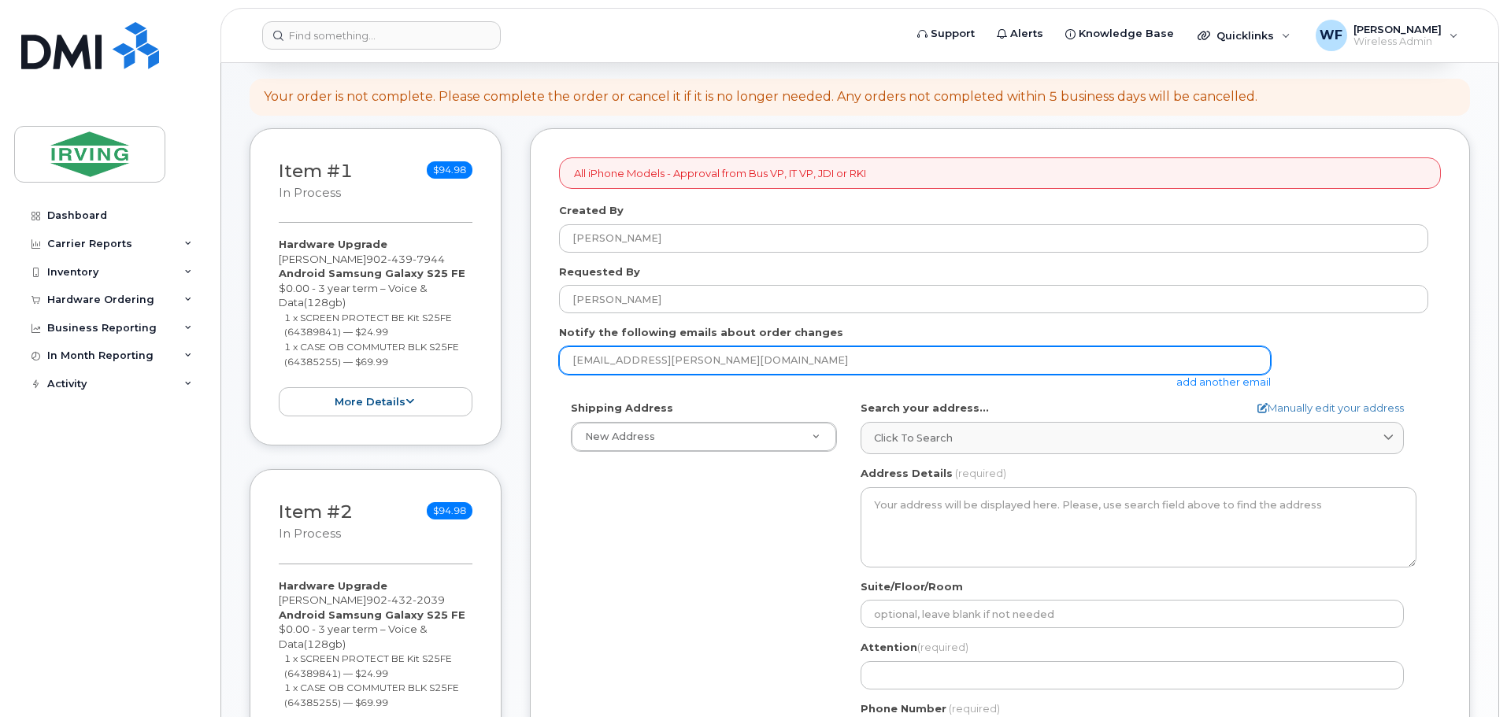
drag, startPoint x: 800, startPoint y: 360, endPoint x: 391, endPoint y: 348, distance: 408.7
click at [391, 348] on div "Item #1 in process $94.98 Hardware Upgrade [PERSON_NAME] [PHONE_NUMBER] Android…" at bounding box center [860, 576] width 1220 height 897
paste input "feaver.[PERSON_NAME]"
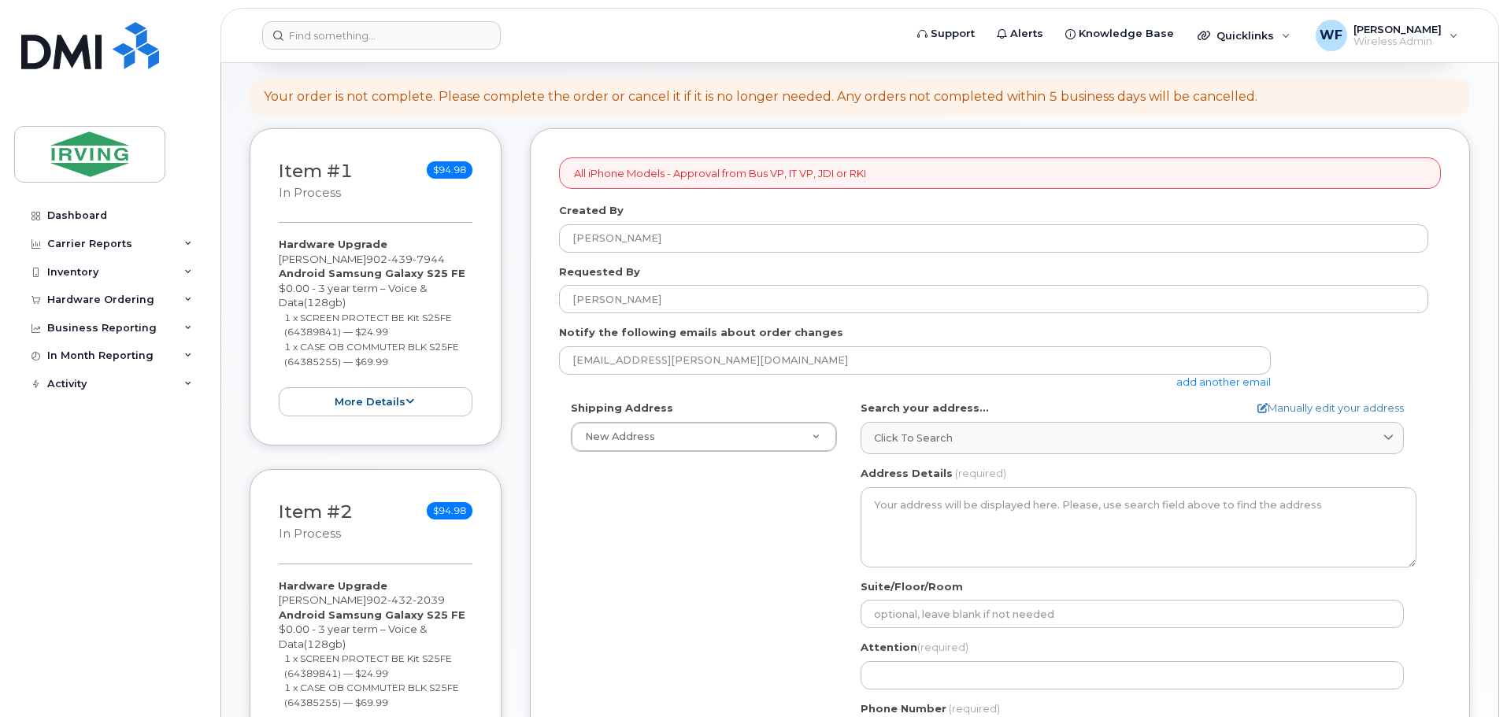
type input "[EMAIL_ADDRESS][PERSON_NAME][DOMAIN_NAME]"
type input "[STREET_ADDRESS]"
type input "9028367307"
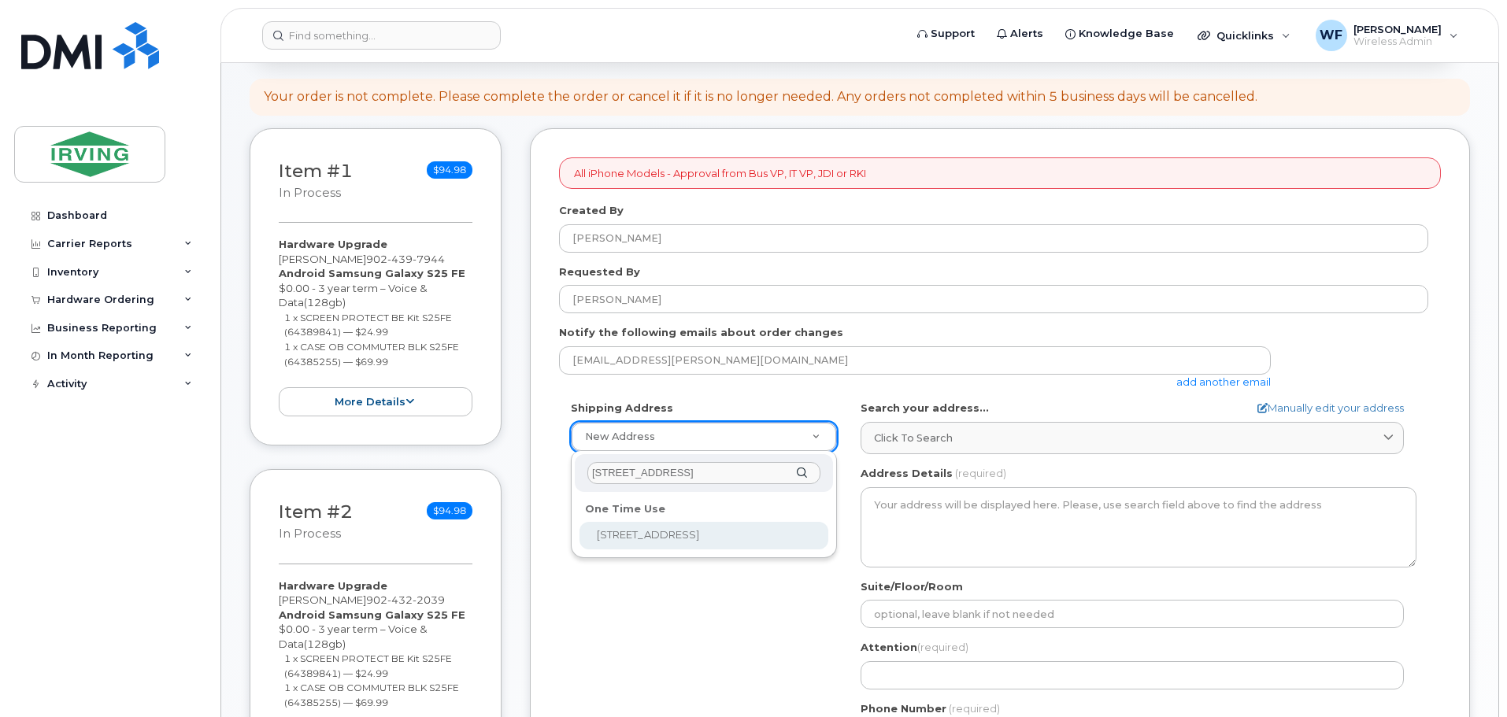
select select "[STREET_ADDRESS]"
type input "[STREET_ADDRESS]"
type input "5242"
type input "C1N 4J9"
type input "[PERSON_NAME]"
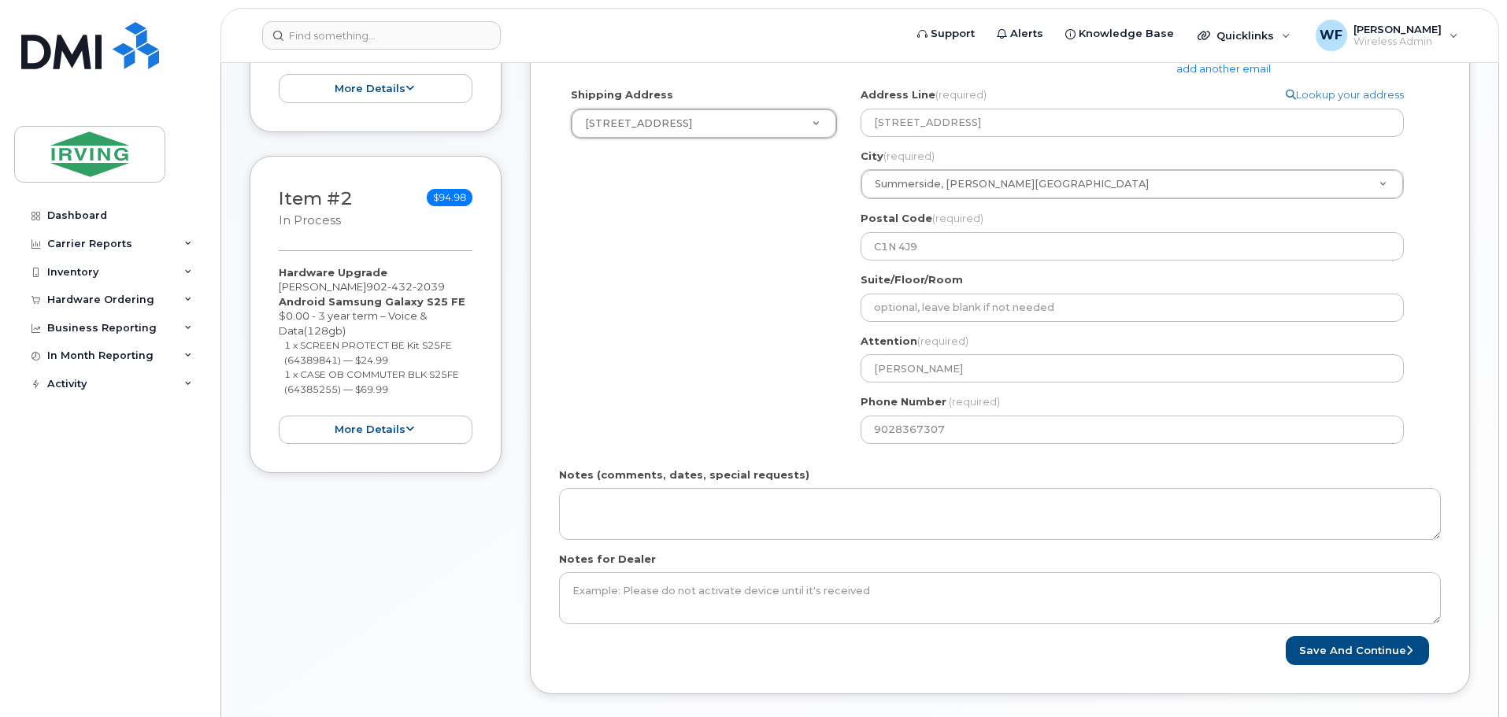
scroll to position [472, 0]
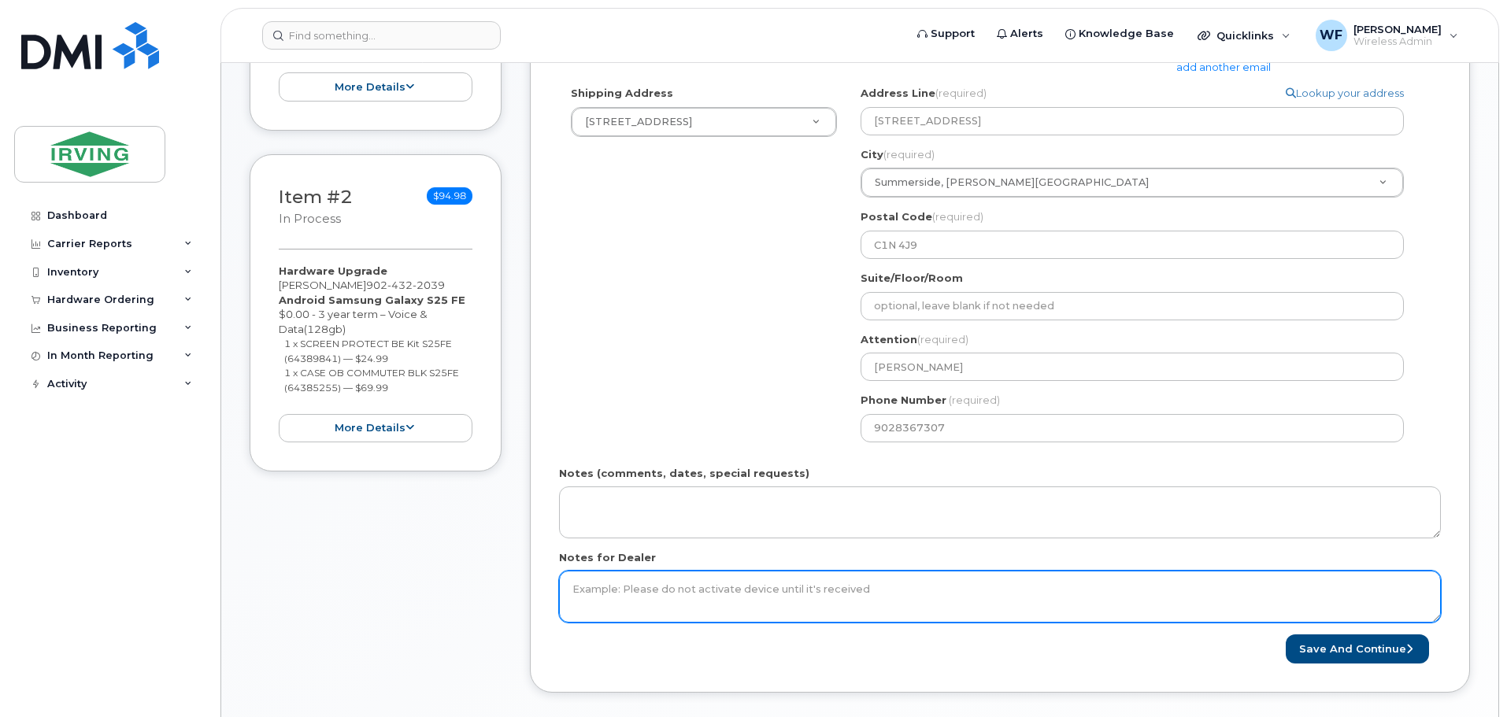
click at [655, 592] on textarea "Notes for Dealer" at bounding box center [1000, 597] width 882 height 52
click at [641, 590] on textarea "Notes for Dealer" at bounding box center [1000, 597] width 882 height 52
paste textarea "please send to Attn: Will Feaver [GEOGRAPHIC_DATA] 1 Stock Room [STREET_ADDRESS…"
type textarea "please send to Attn: Will Feaver [GEOGRAPHIC_DATA] 1 Stock Room [STREET_ADDRESS…"
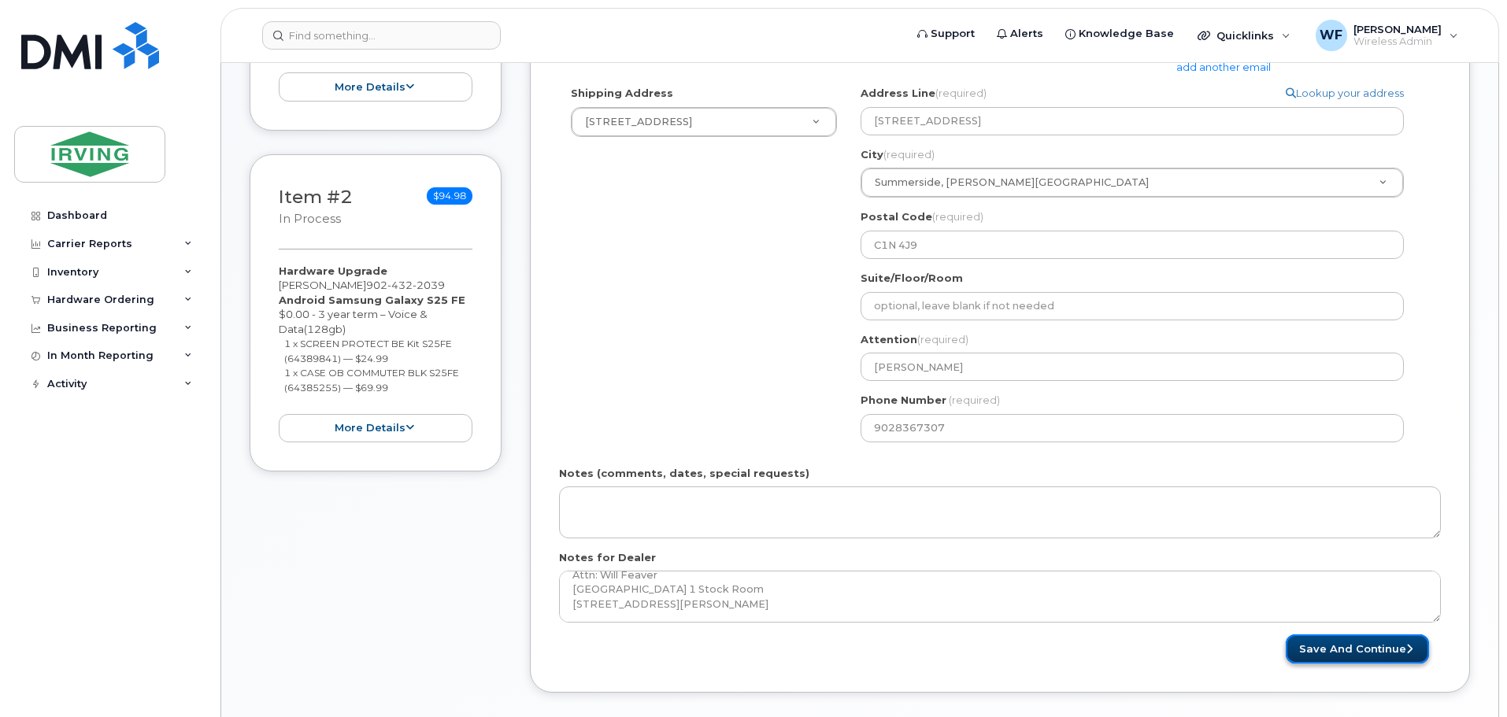
click at [1315, 640] on button "Save and Continue" at bounding box center [1356, 648] width 143 height 29
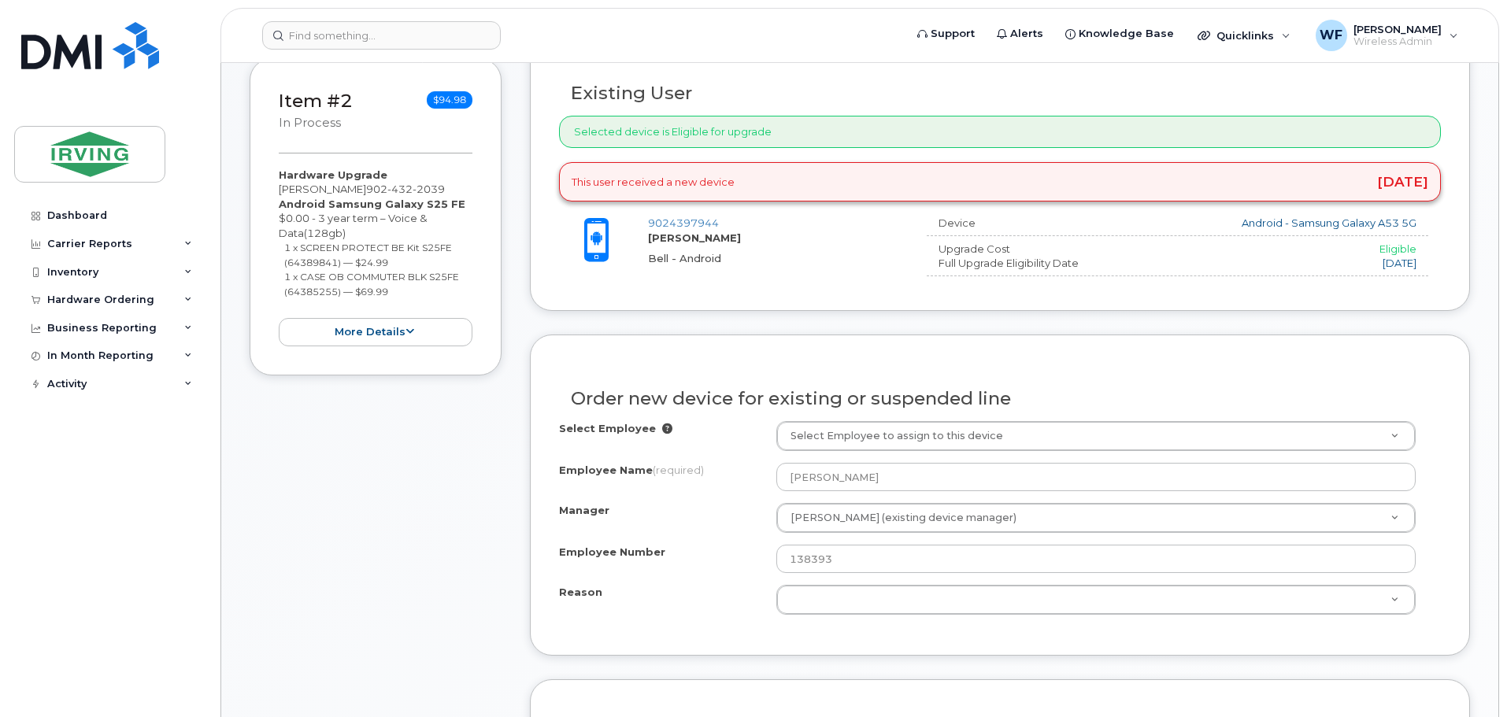
scroll to position [625, 0]
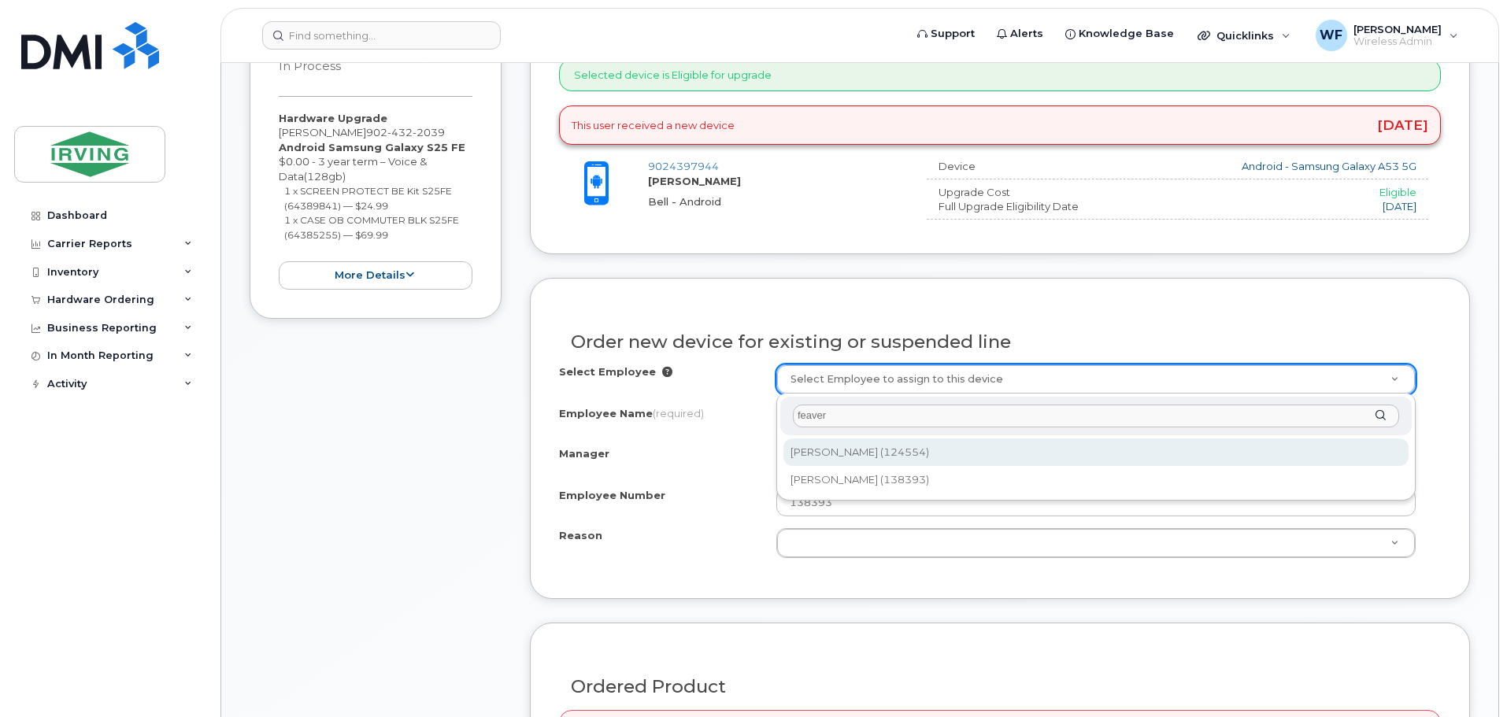
type input "feaver"
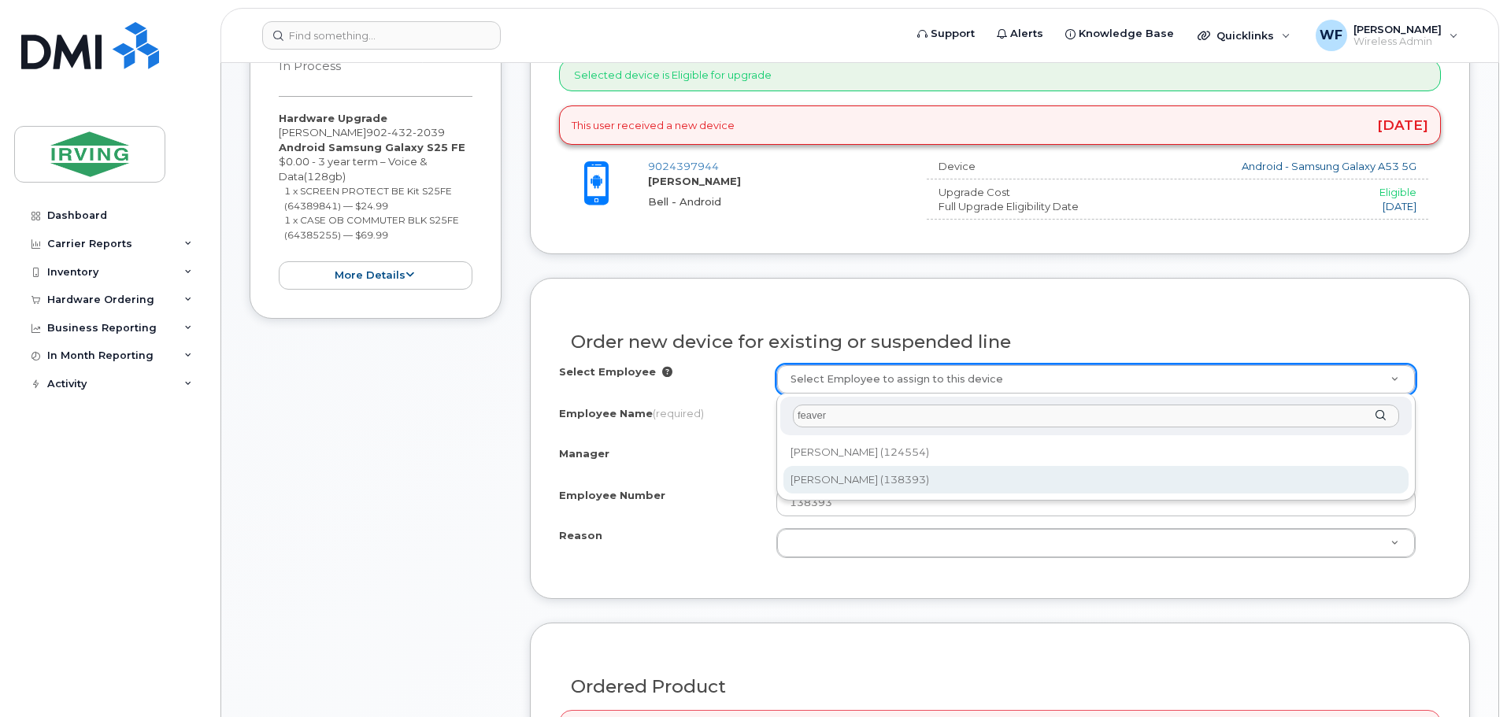
type input "1475891"
type input "590010.5112"
select select "1454872"
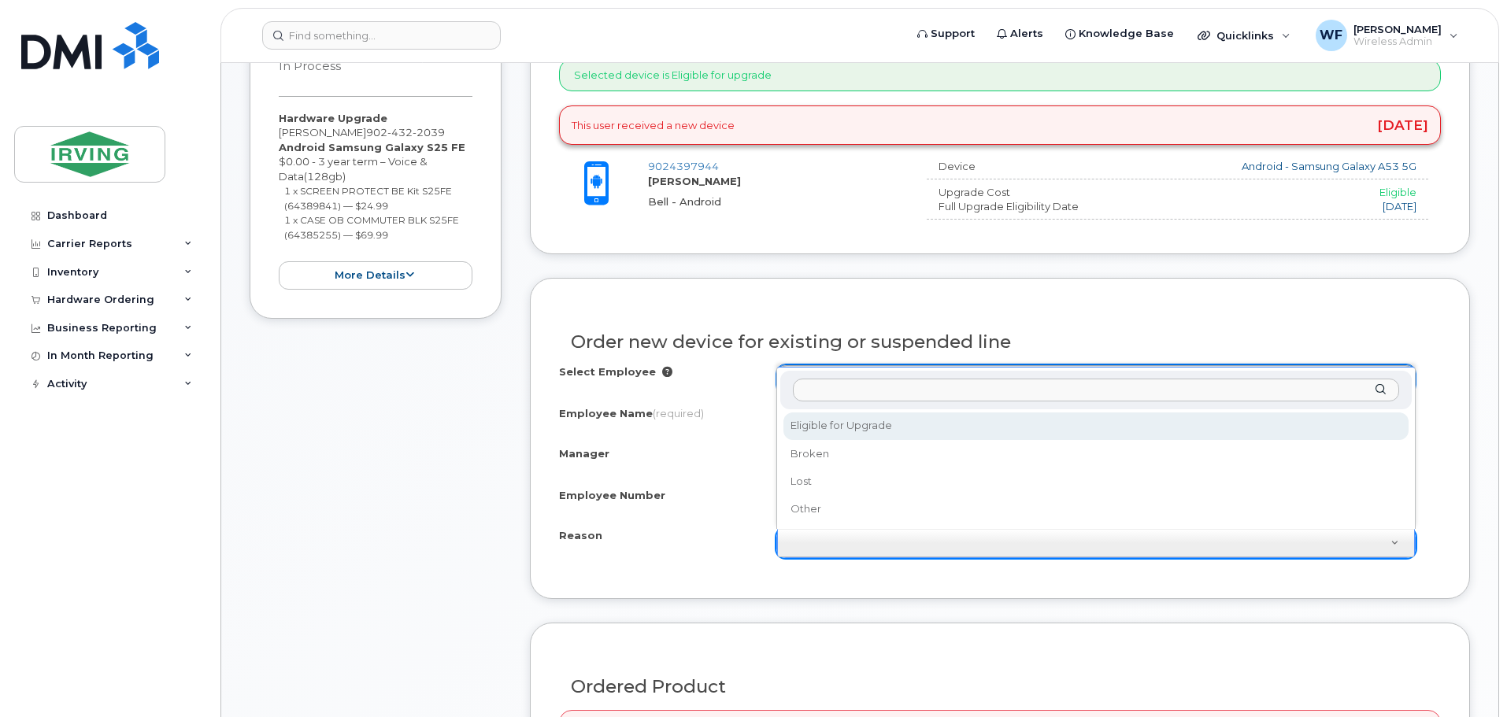
select select "eligible_for_upgrade"
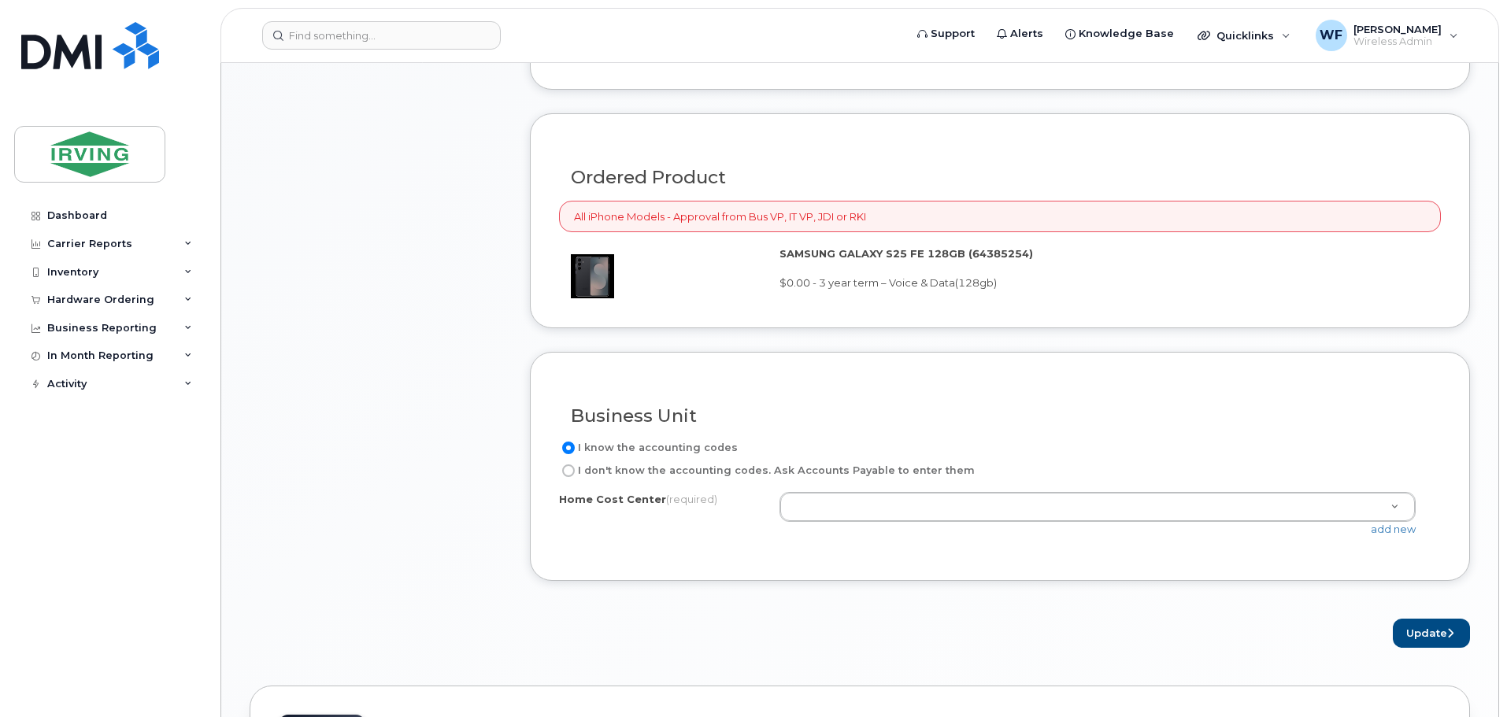
scroll to position [1176, 0]
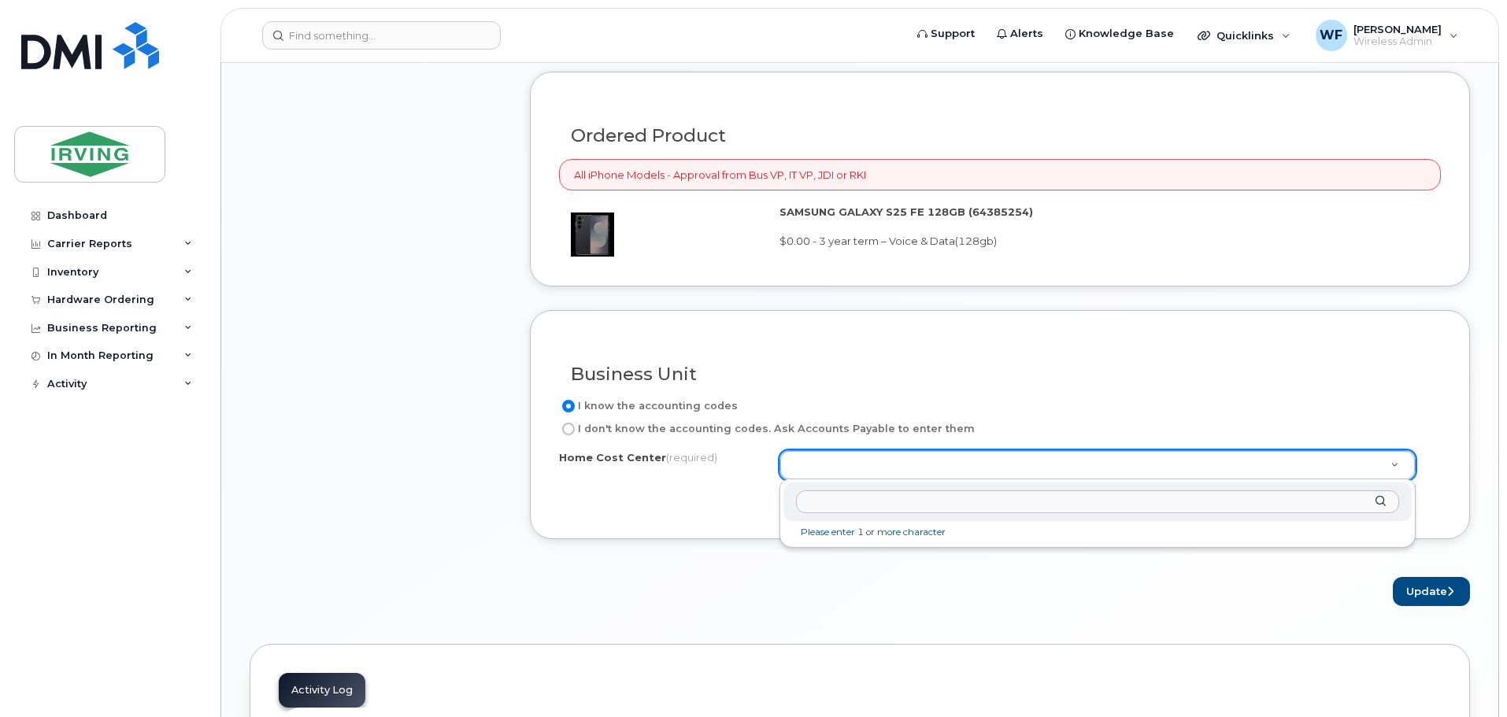
click at [848, 499] on input "text" at bounding box center [1097, 501] width 603 height 23
paste input "238600238.44109"
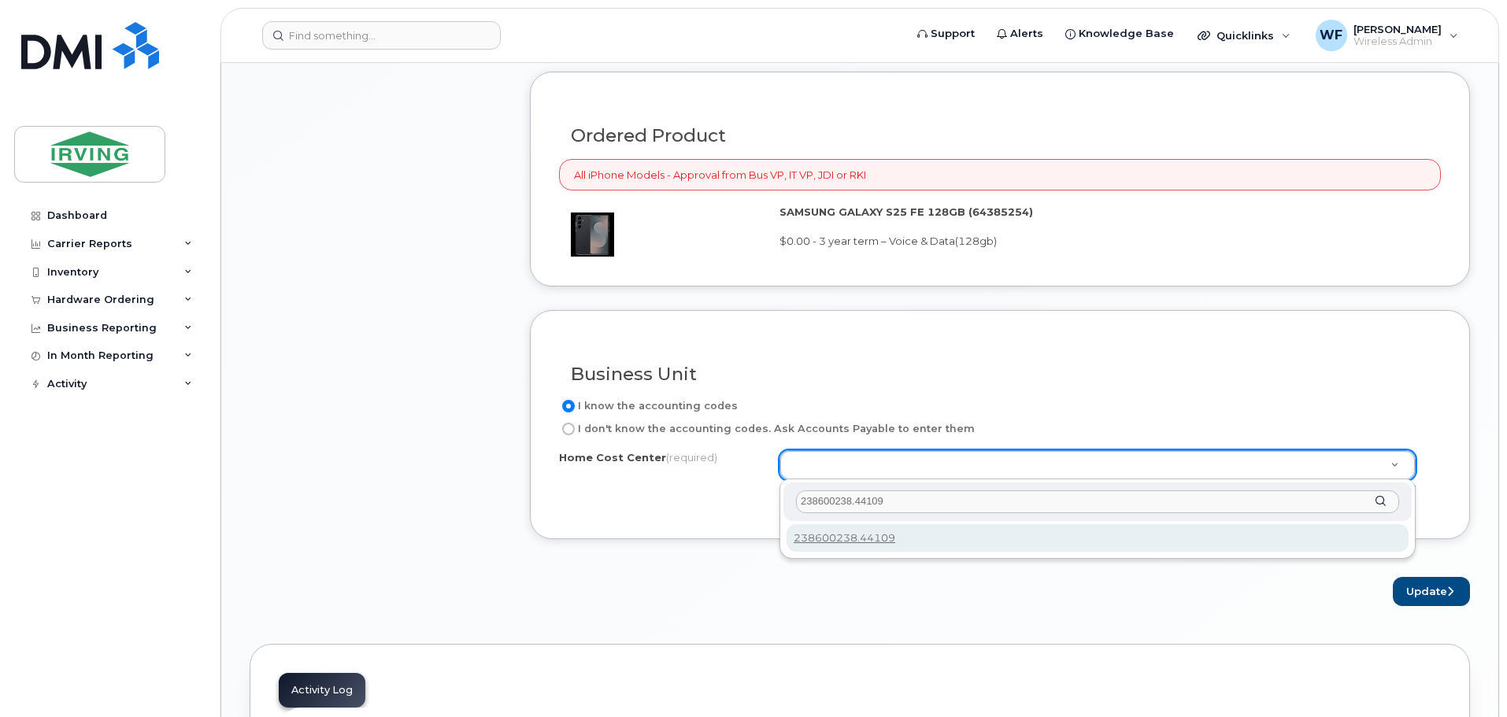
type input "238600238.44109"
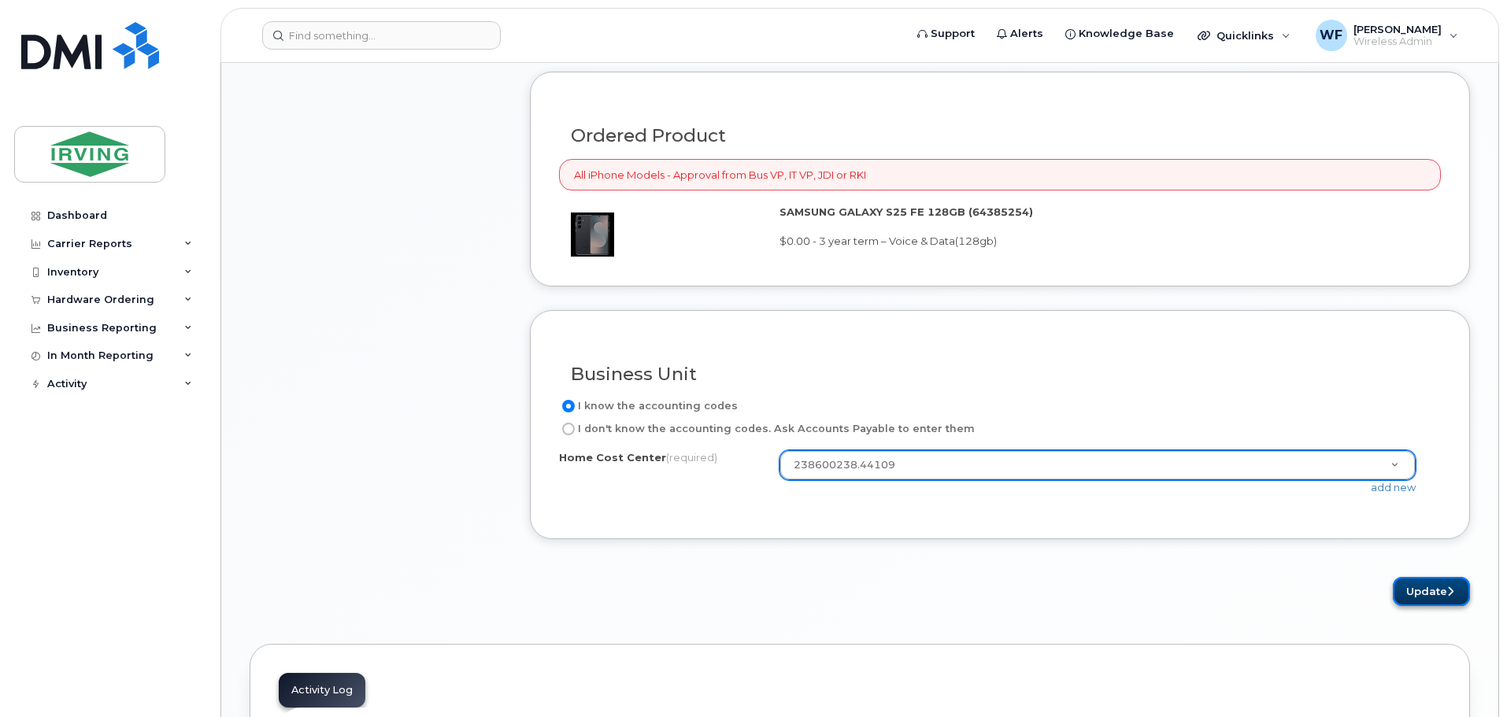
click at [1400, 586] on button "Update" at bounding box center [1430, 591] width 77 height 29
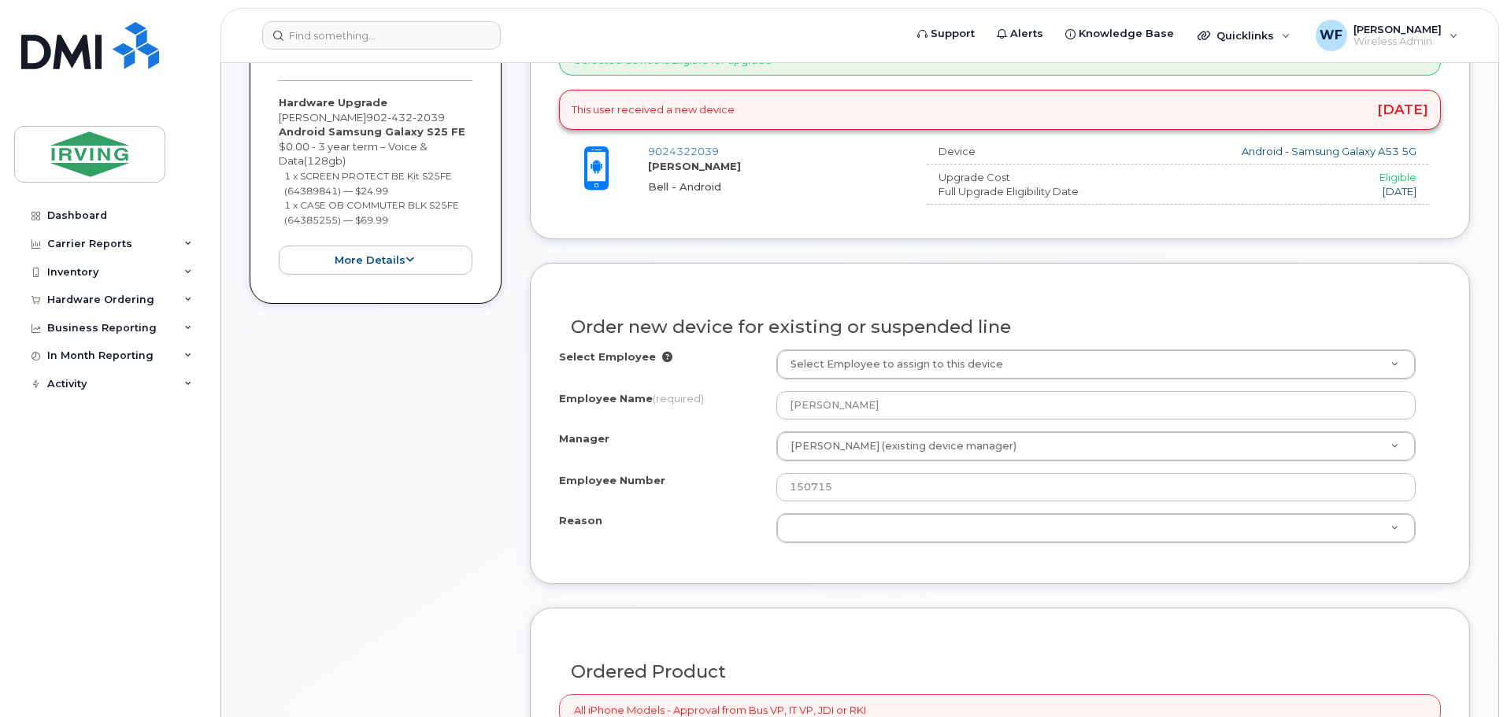
scroll to position [708, 0]
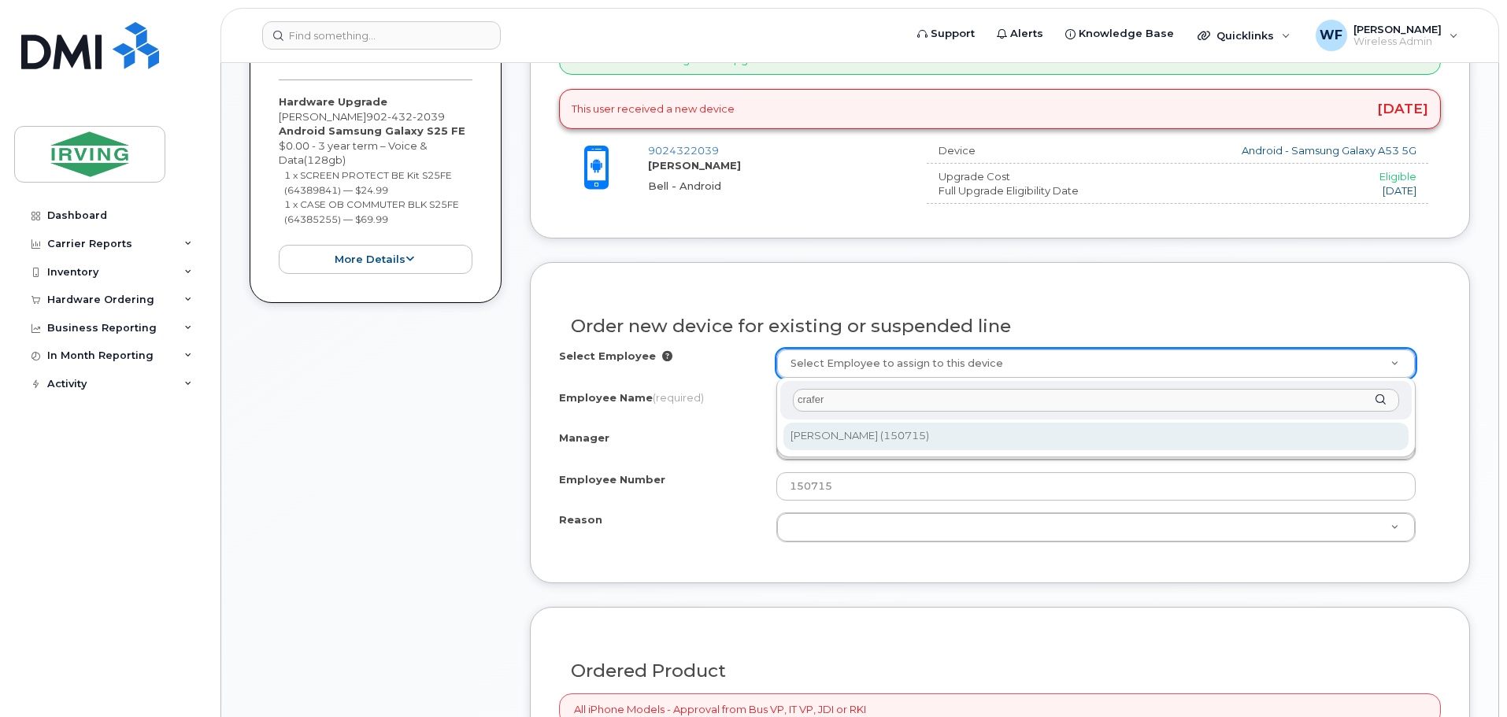
type input "crafer"
type input "1479644"
type input "590010.5112"
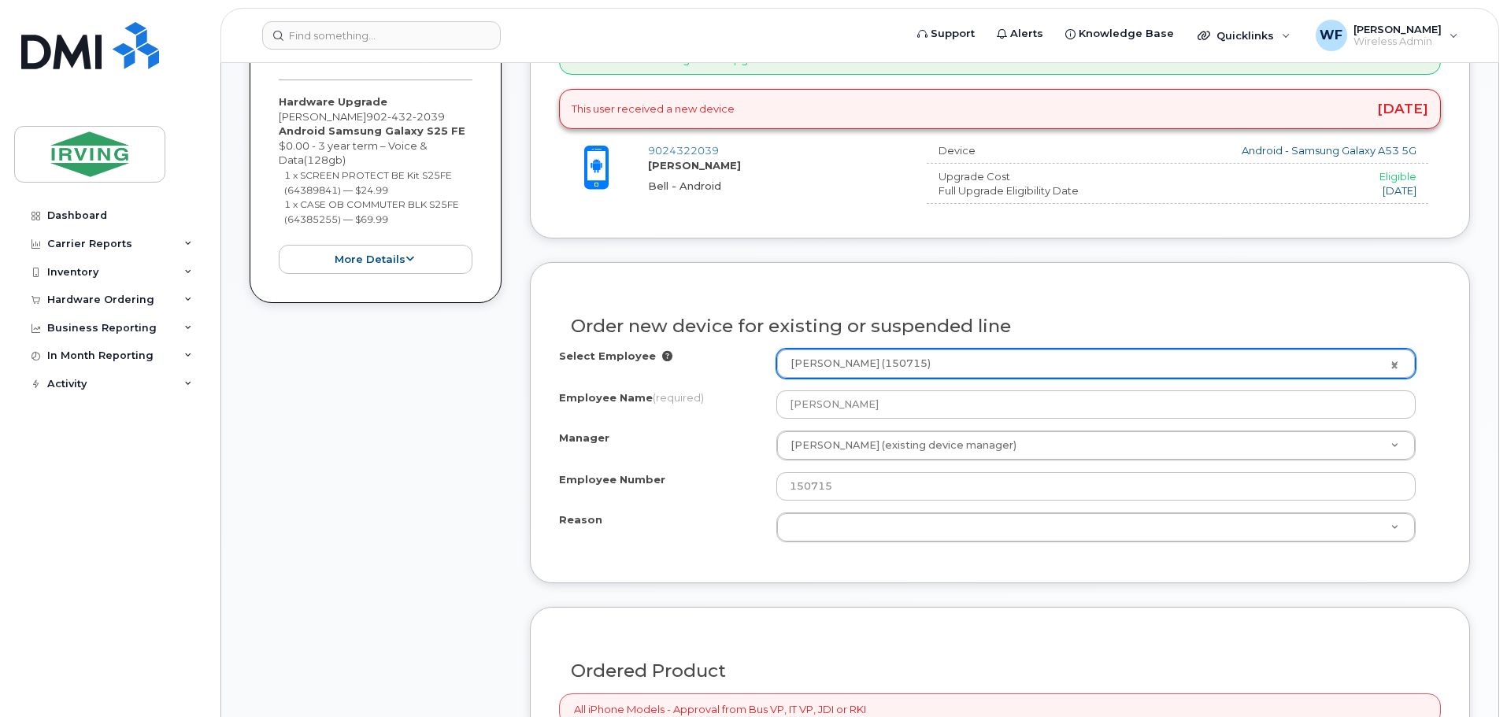
select select "1454872"
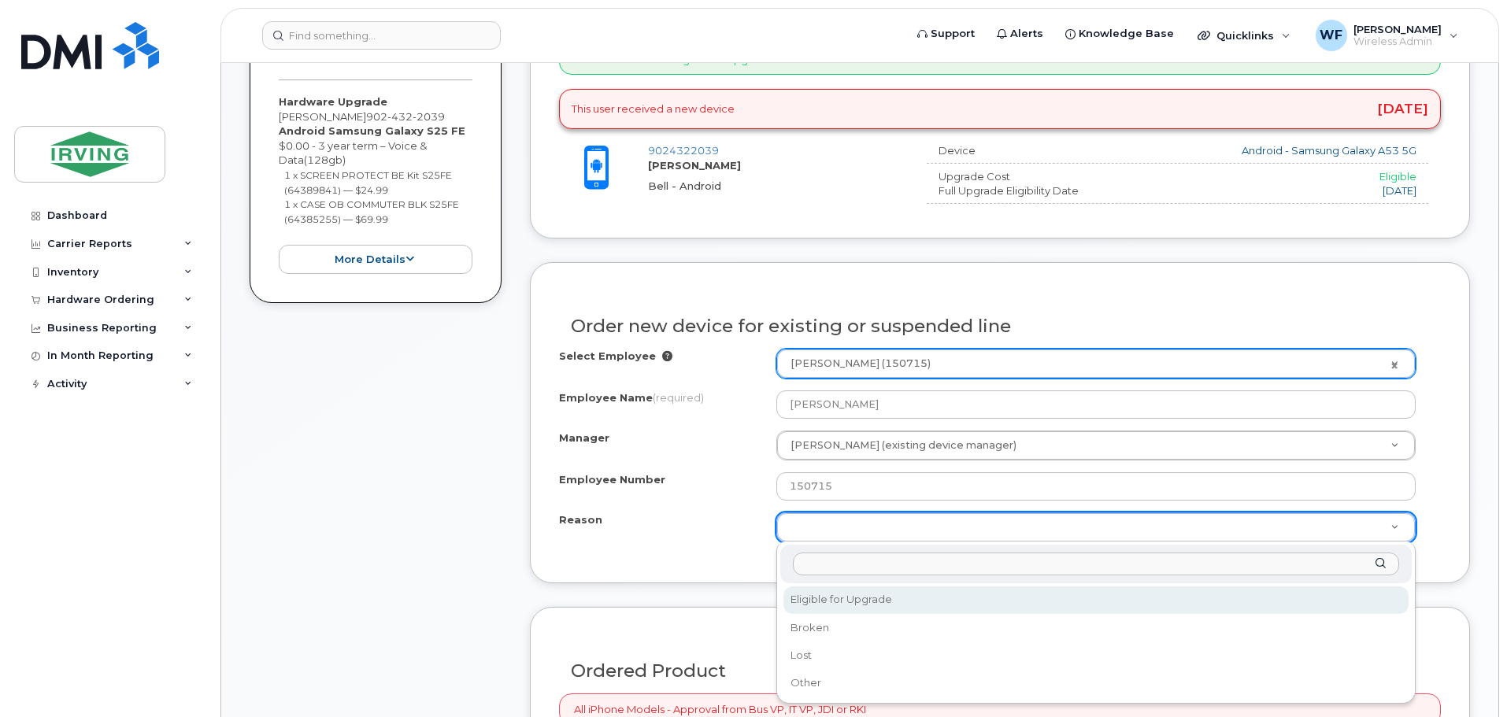
select select "eligible_for_upgrade"
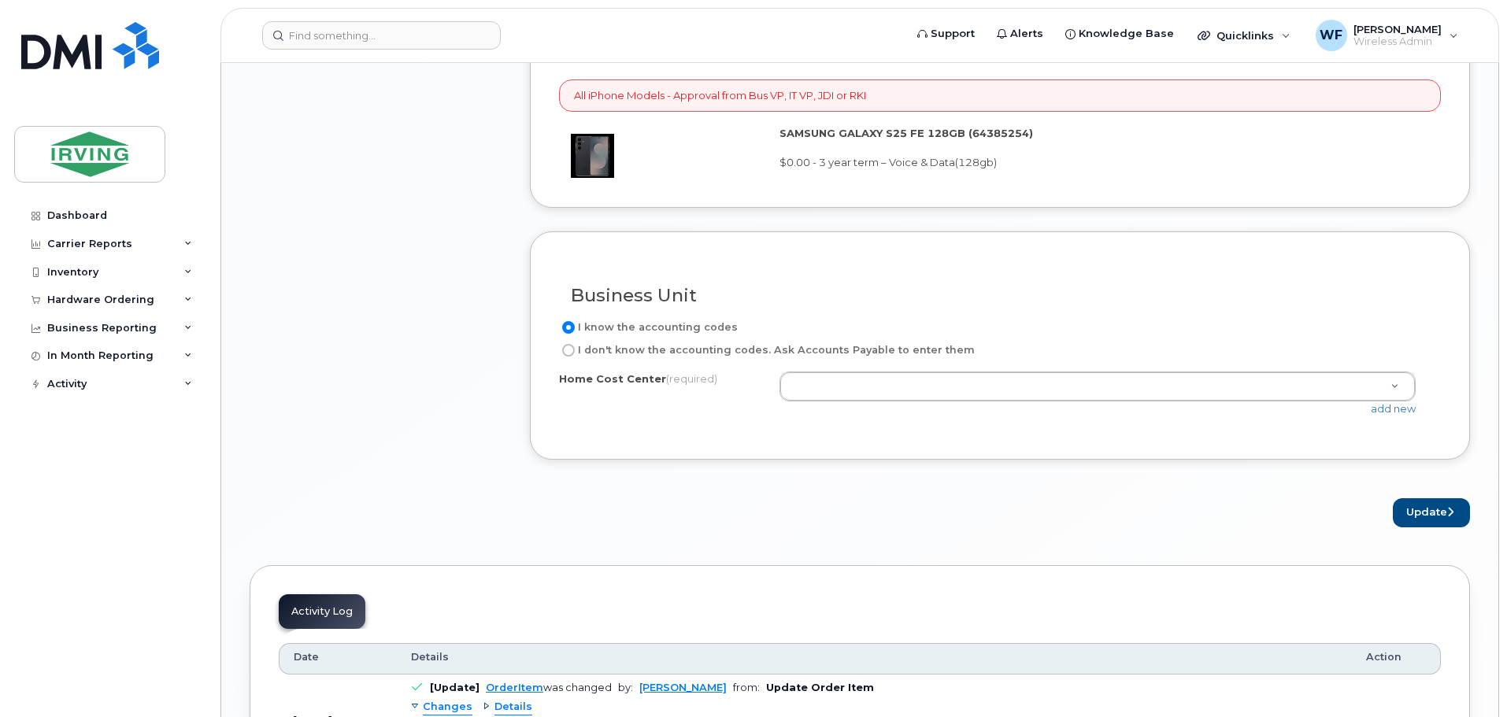
scroll to position [1338, 0]
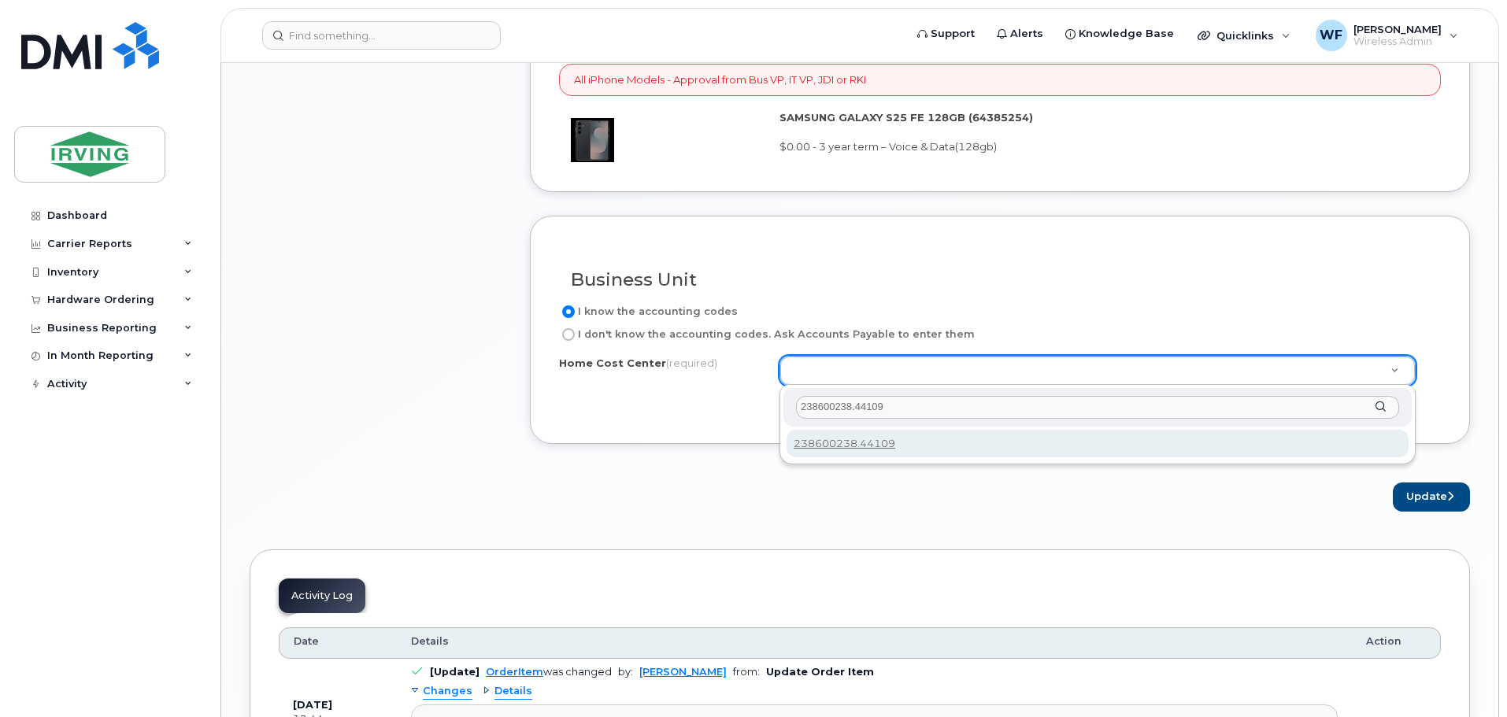
type input "238600238.44109"
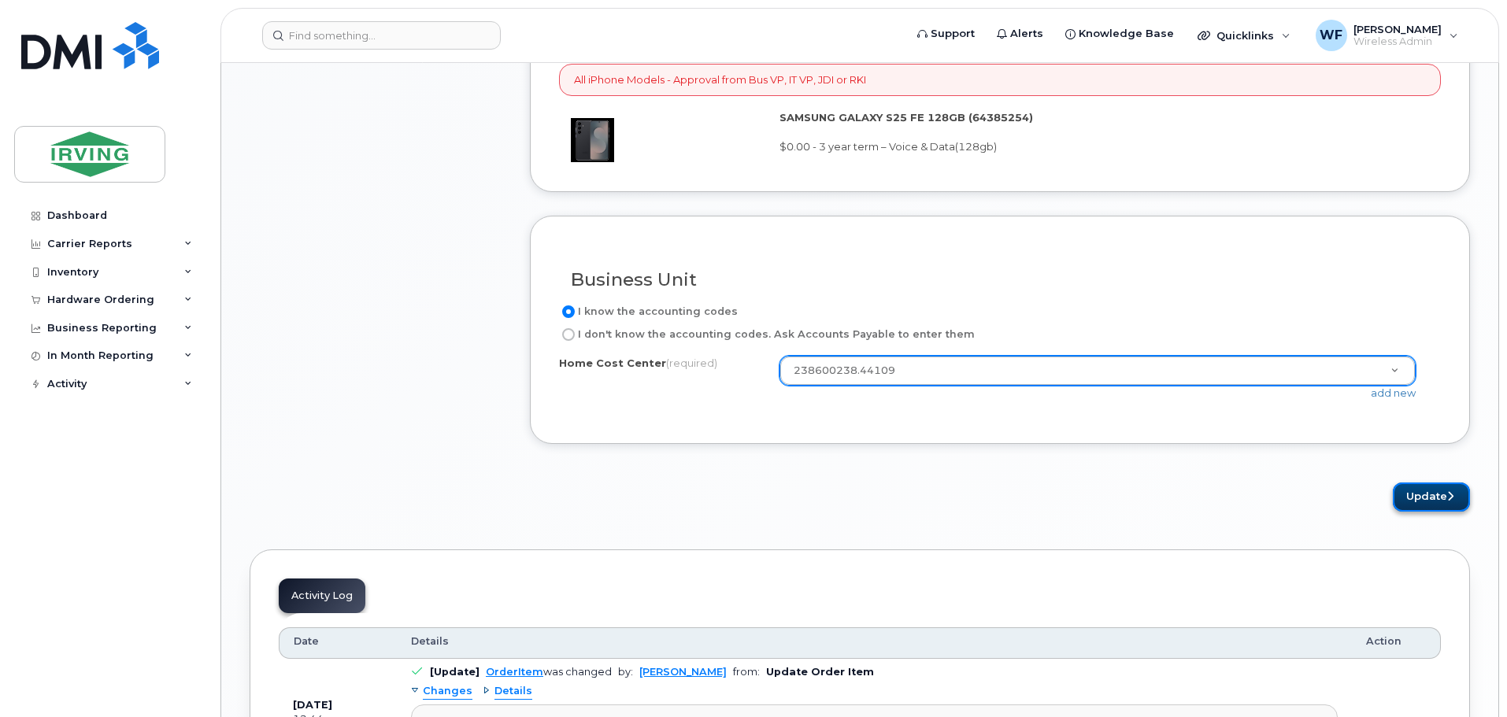
click at [1431, 501] on button "Update" at bounding box center [1430, 496] width 77 height 29
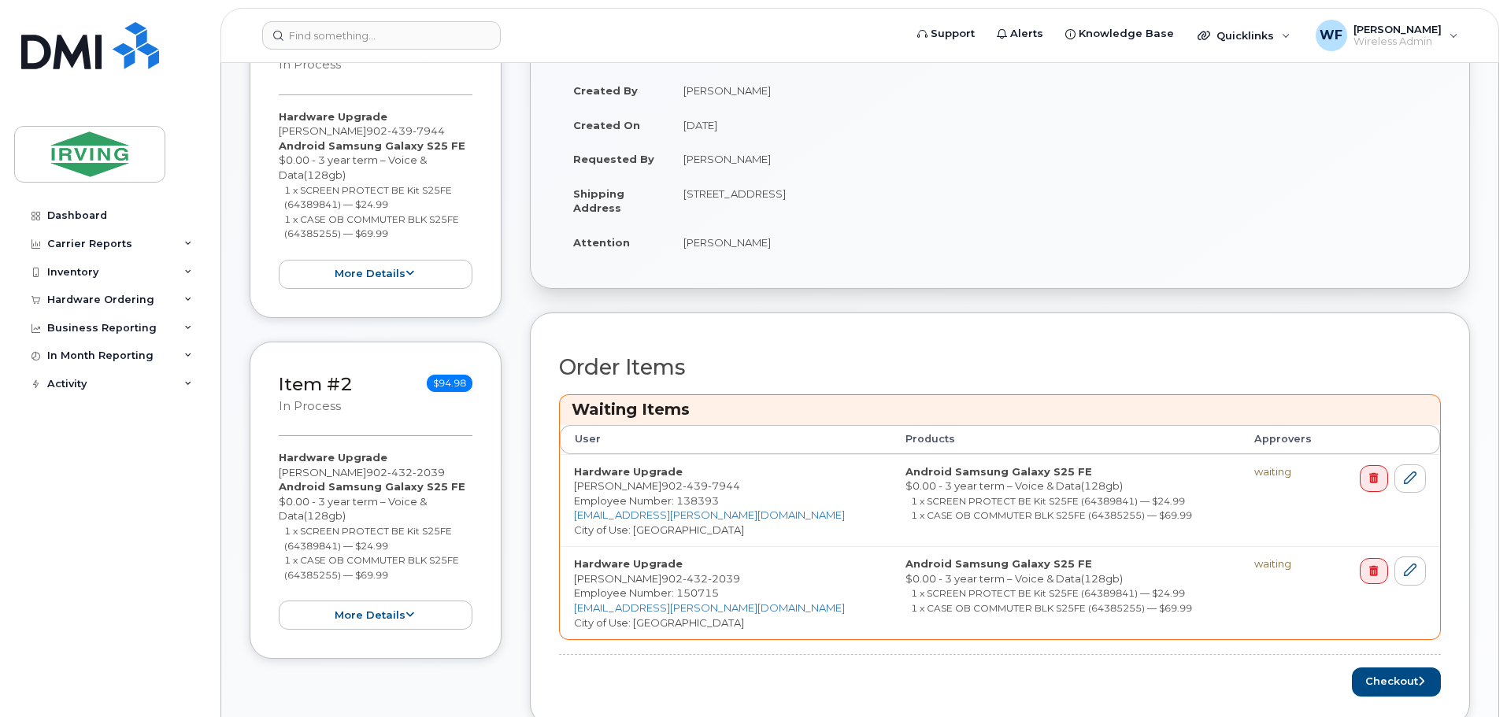
scroll to position [472, 0]
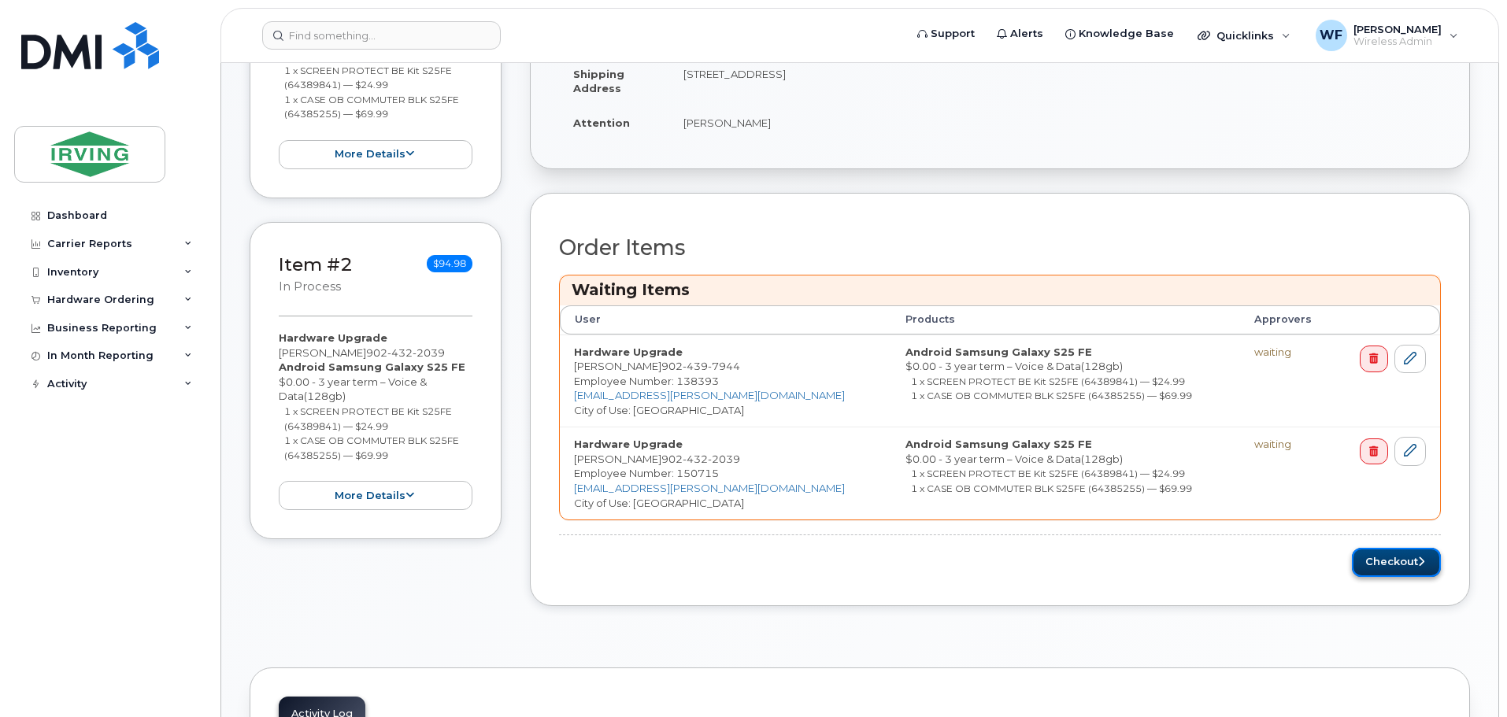
click at [1388, 554] on button "Checkout" at bounding box center [1395, 562] width 89 height 29
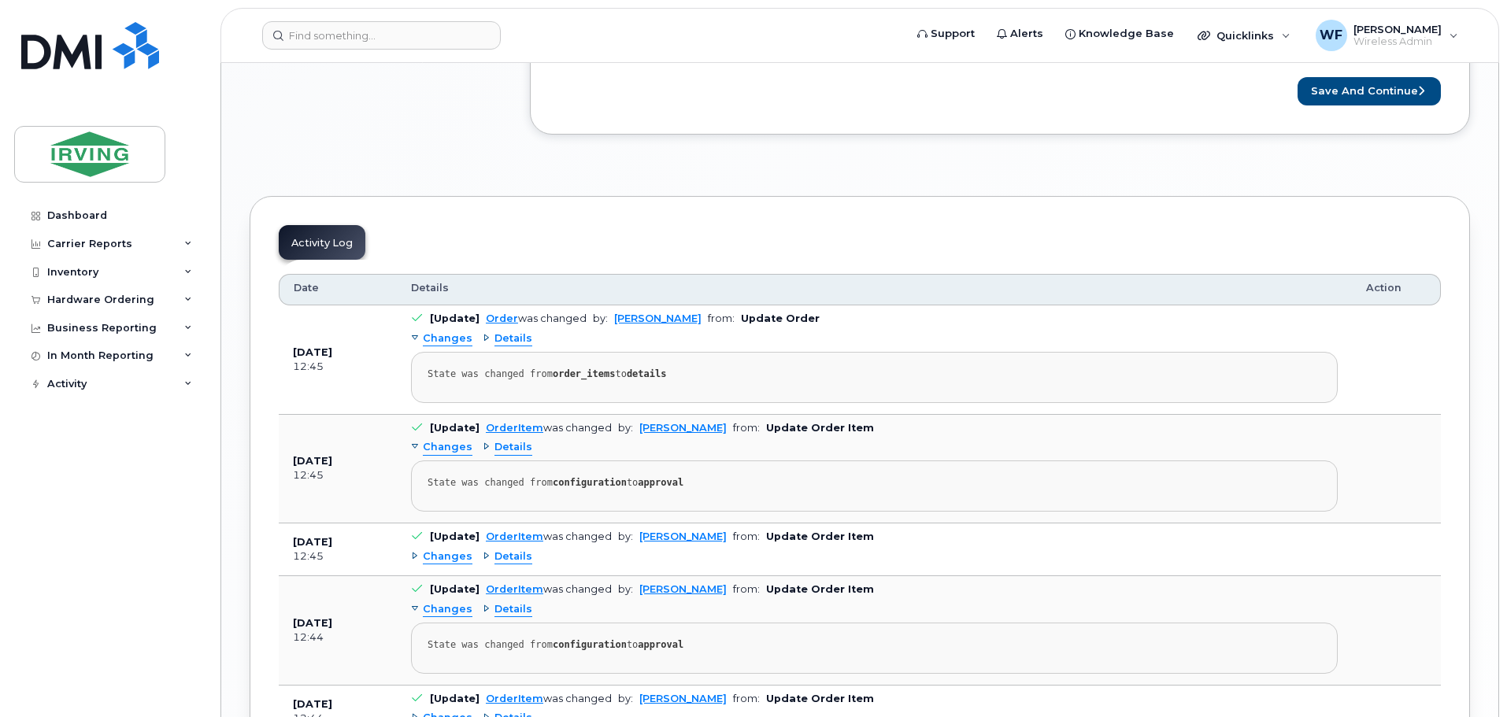
scroll to position [2046, 0]
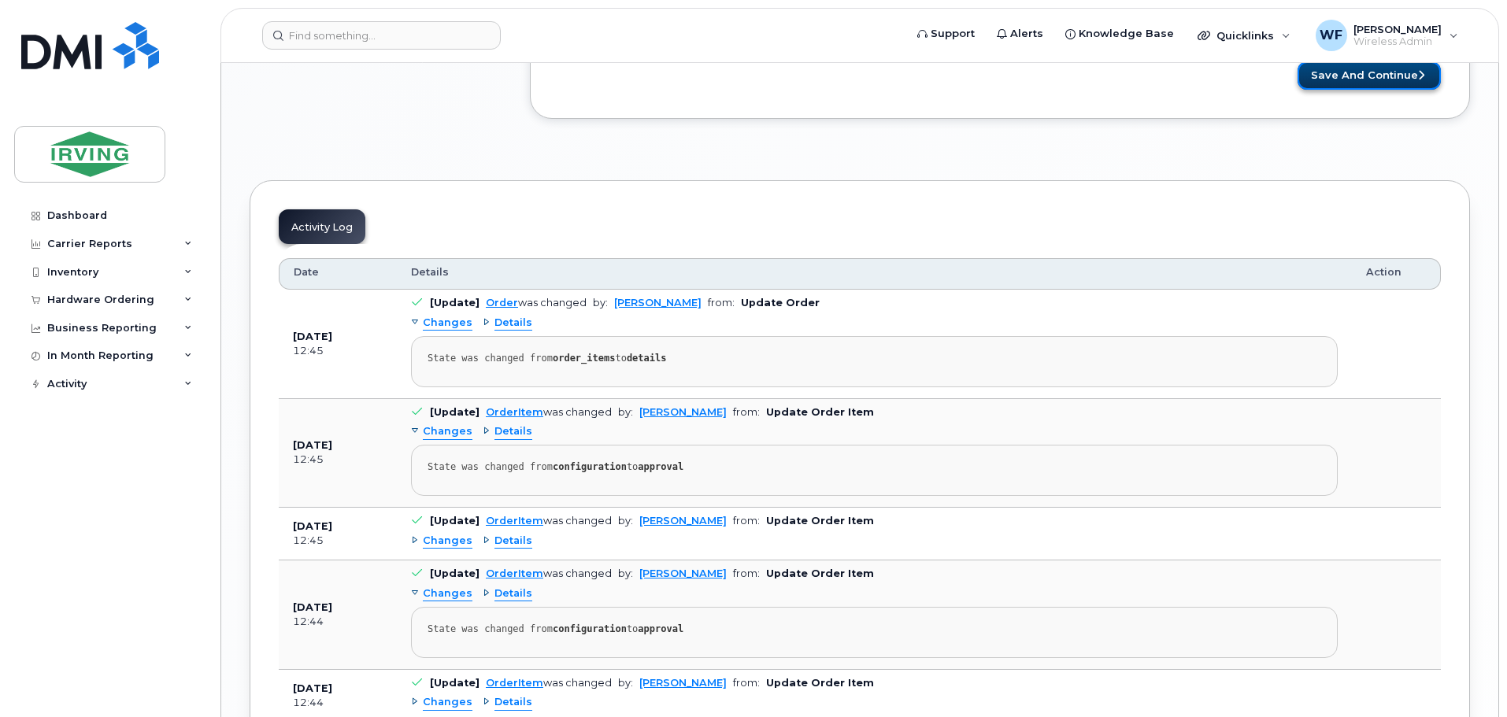
click at [1362, 70] on button "Save and Continue" at bounding box center [1368, 75] width 143 height 29
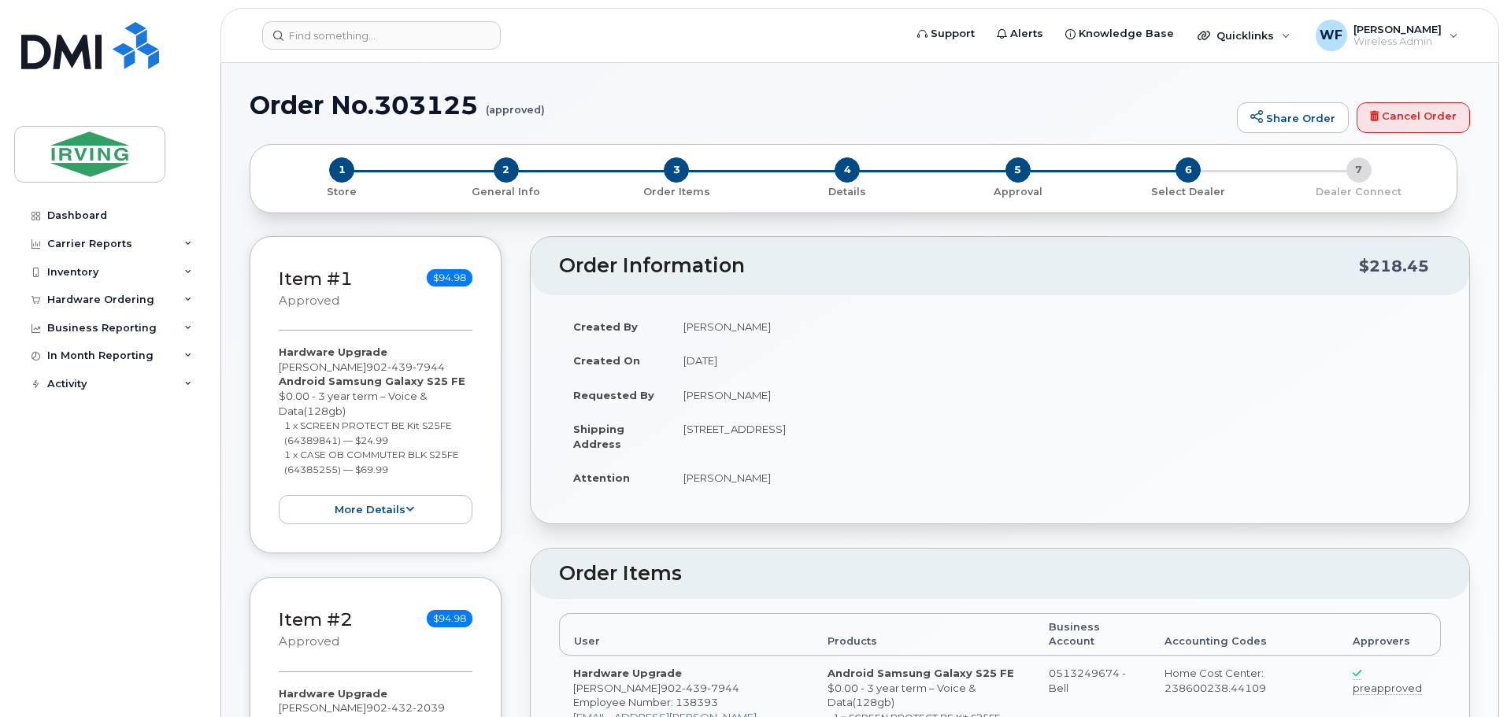
type textarea "please send to Attn: Will Feaver [GEOGRAPHIC_DATA] 1 Stock Room [STREET_ADDRESS…"
radio input "true"
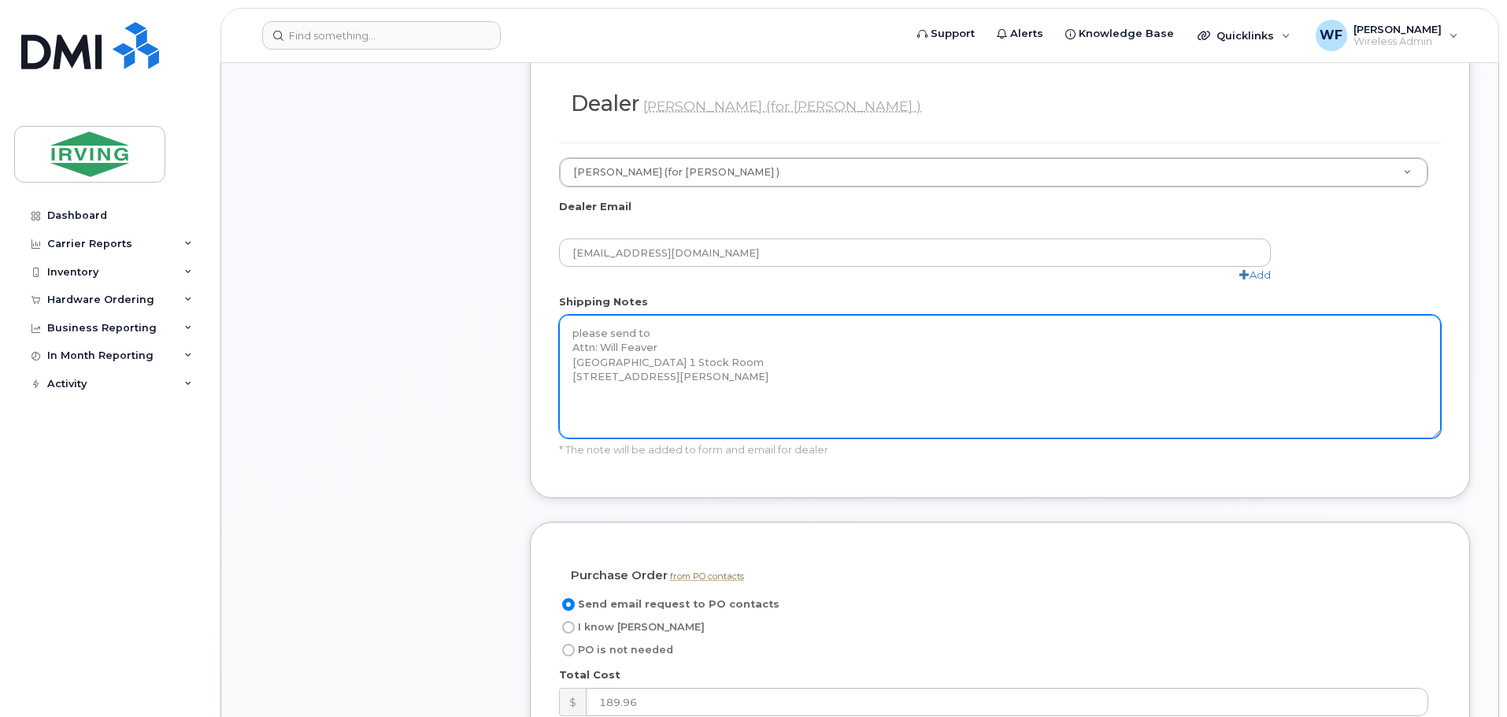
scroll to position [1023, 0]
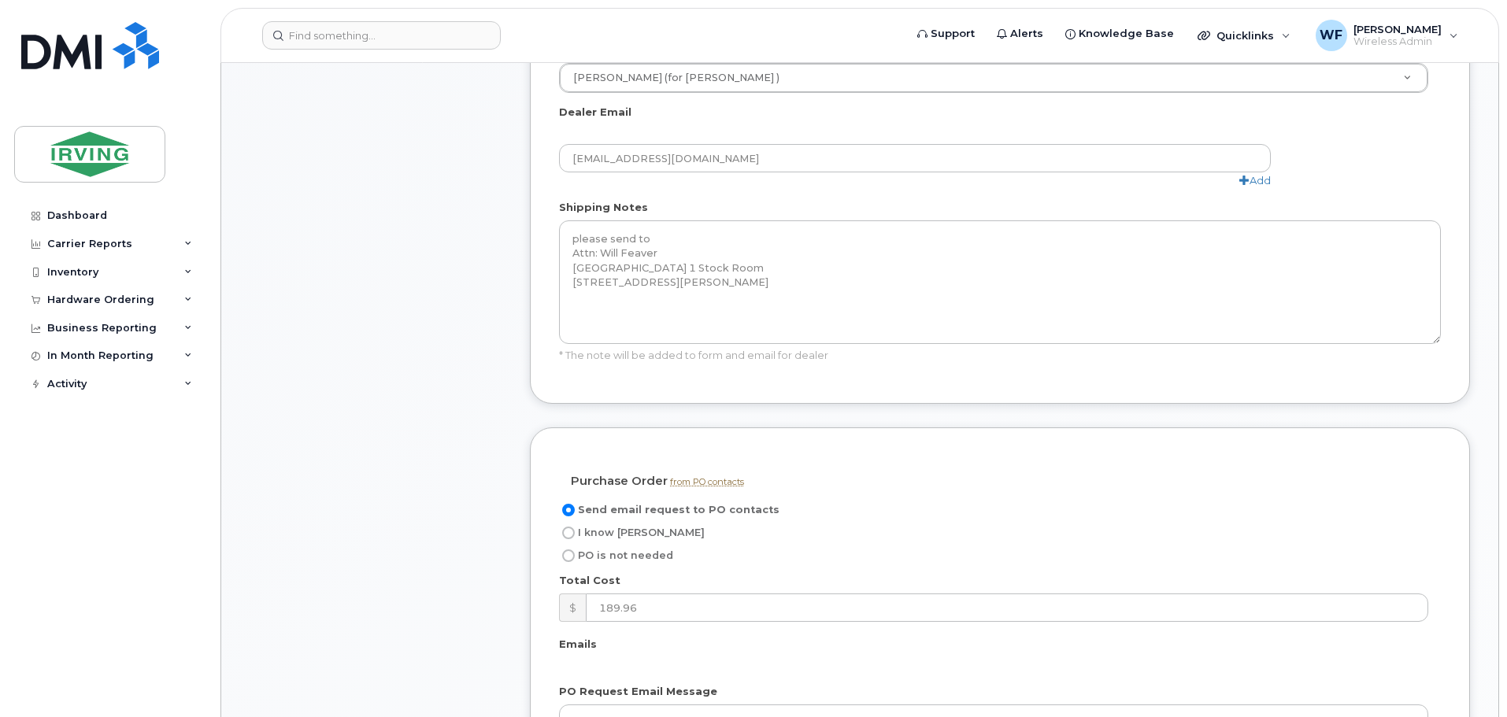
click at [610, 533] on span "I know [PERSON_NAME]" at bounding box center [641, 533] width 127 height 12
click at [575, 533] on input "I know [PERSON_NAME]" at bounding box center [568, 533] width 13 height 13
radio input "true"
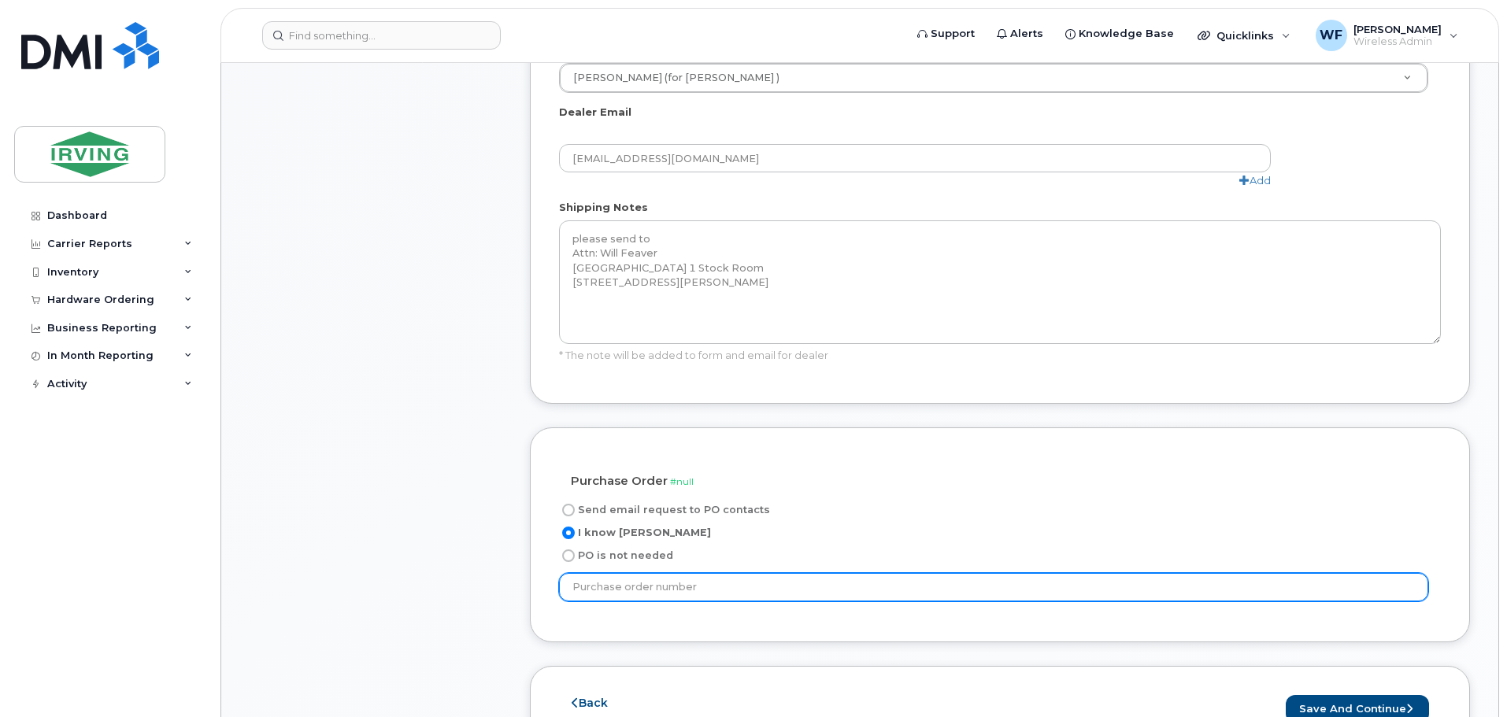
click at [714, 592] on input "text" at bounding box center [993, 587] width 869 height 28
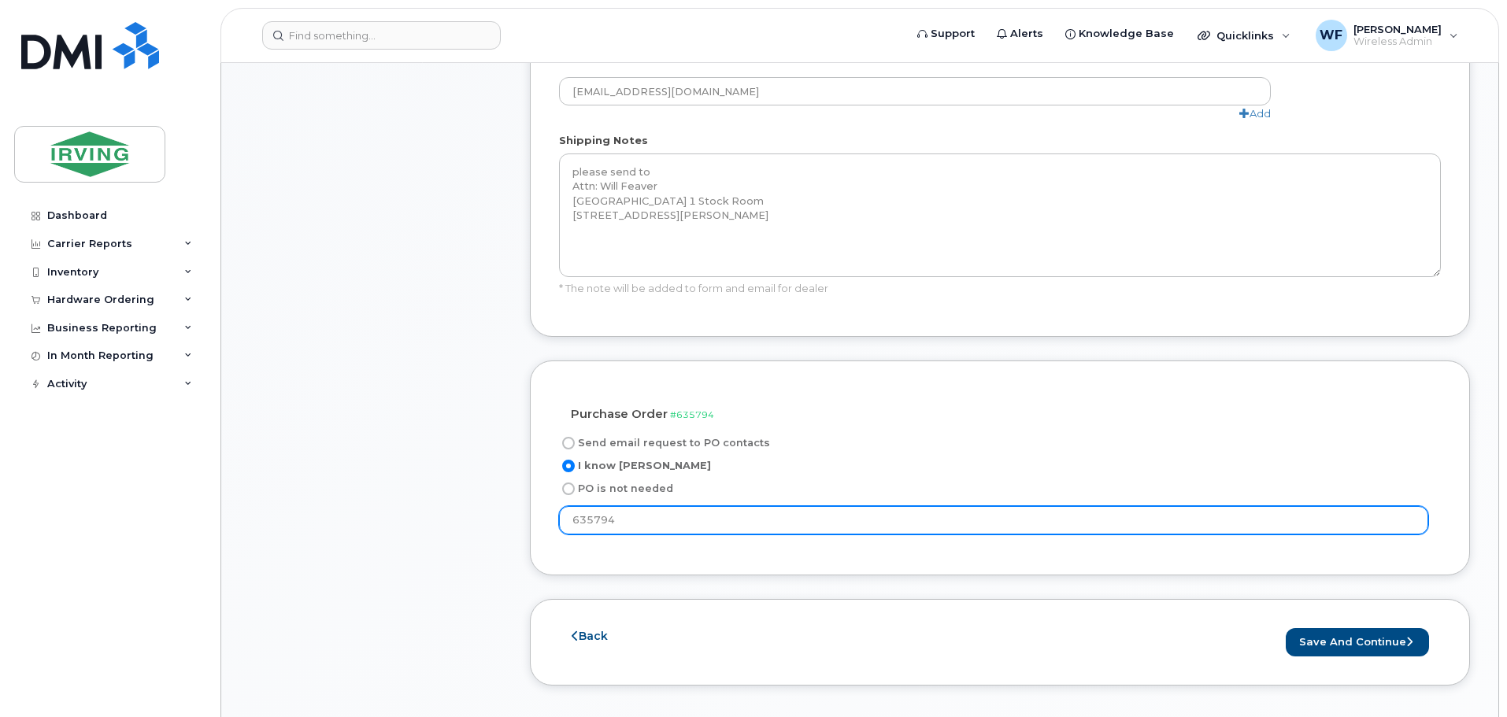
scroll to position [1259, 0]
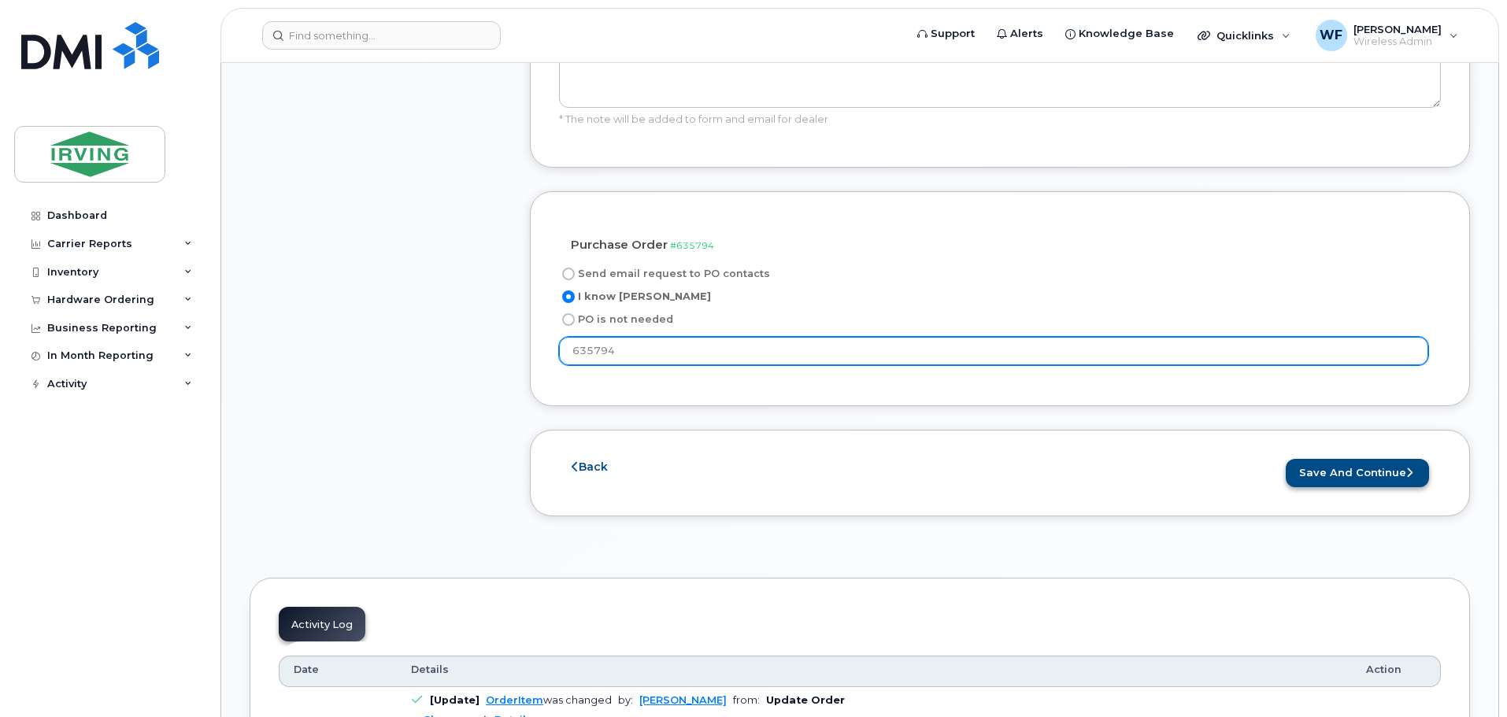
type input "635794"
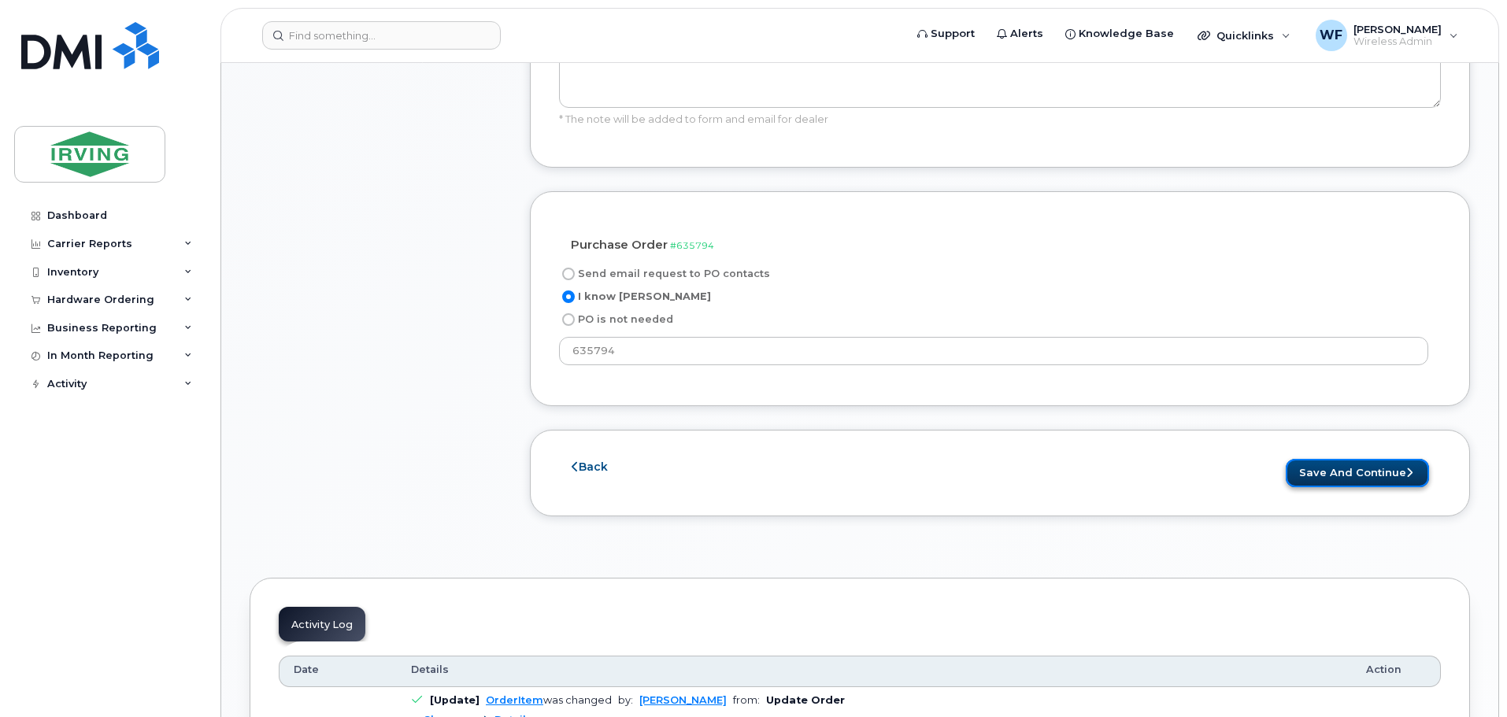
click at [1310, 475] on button "Save and Continue" at bounding box center [1356, 473] width 143 height 29
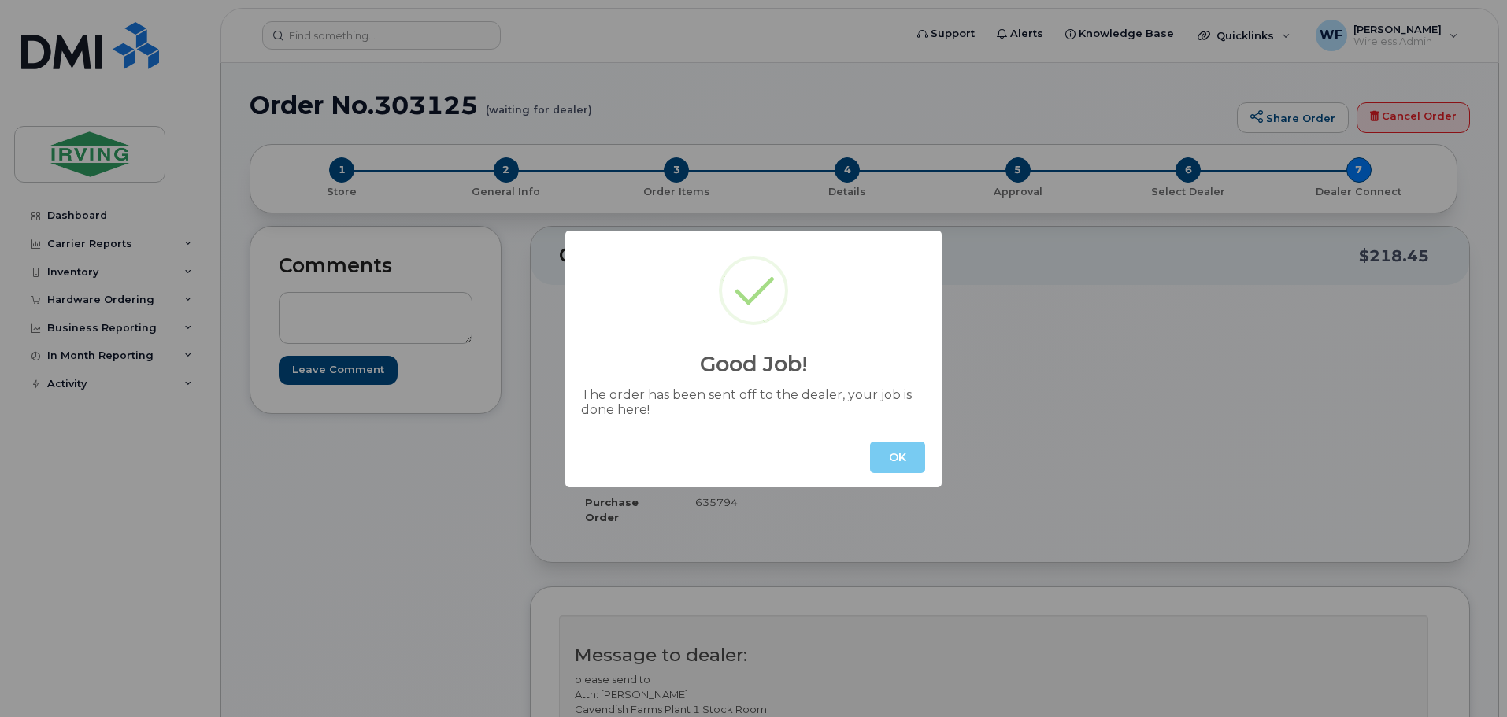
click at [894, 453] on button "OK" at bounding box center [897, 457] width 55 height 31
